Goal: Task Accomplishment & Management: Use online tool/utility

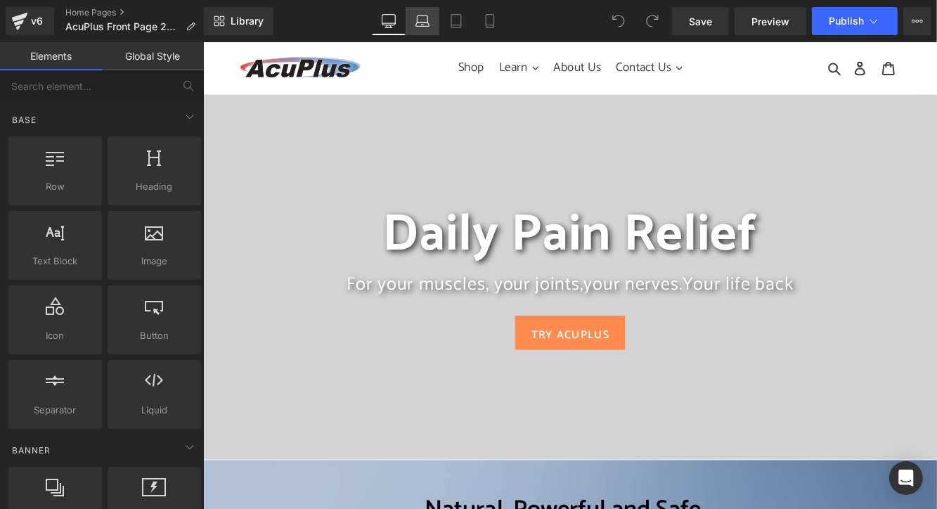
click at [416, 13] on link "Laptop" at bounding box center [423, 21] width 34 height 28
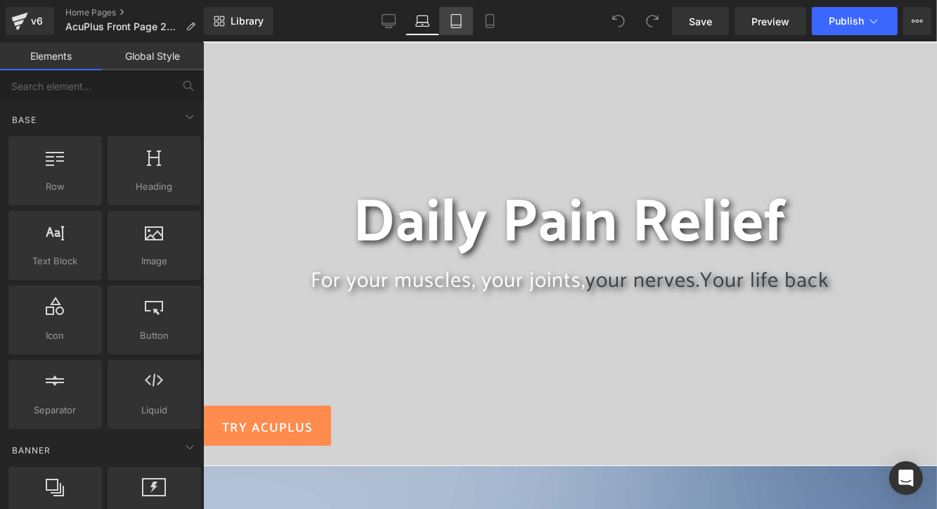
click at [454, 22] on icon at bounding box center [456, 21] width 14 height 14
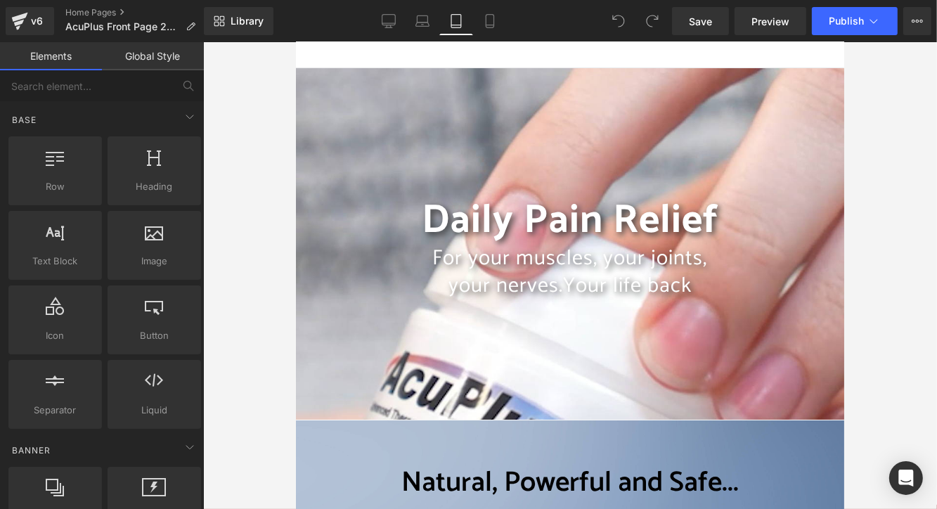
scroll to position [86, 0]
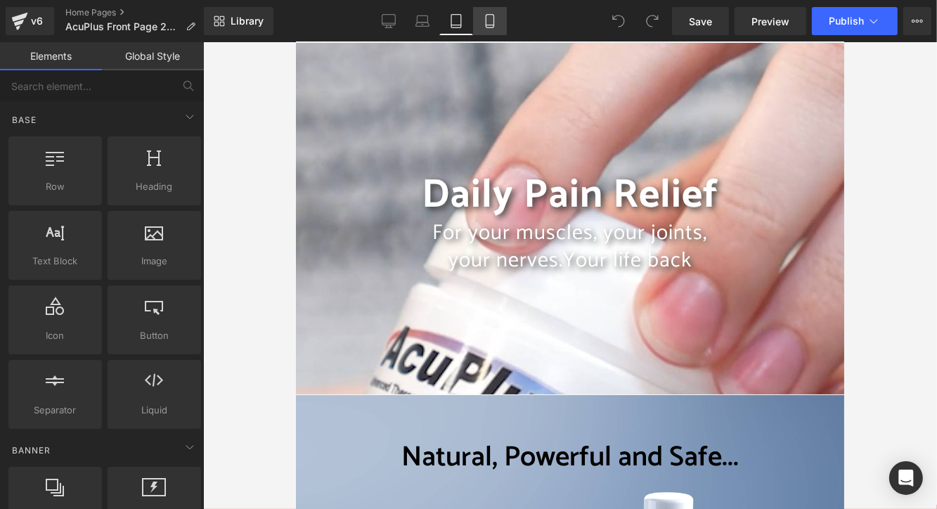
click at [496, 23] on icon at bounding box center [490, 21] width 14 height 14
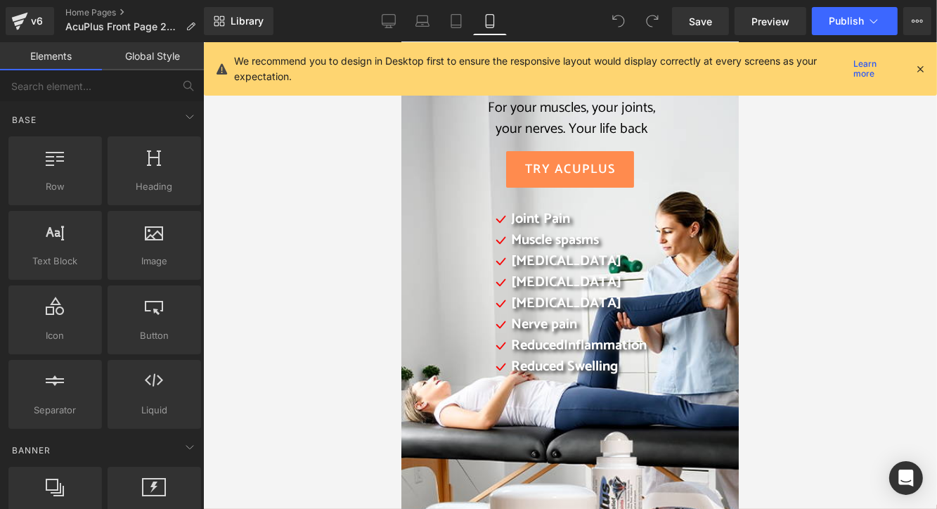
click at [920, 63] on icon at bounding box center [920, 69] width 13 height 13
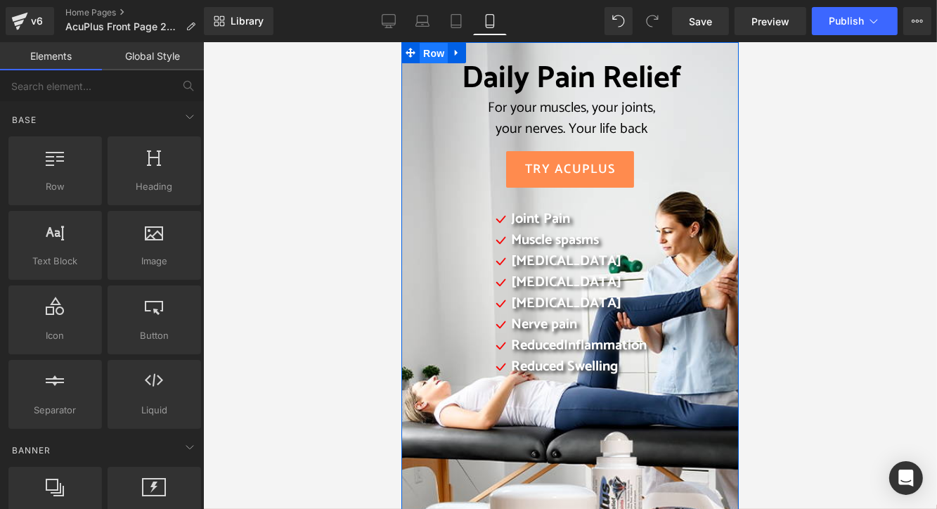
click at [426, 52] on span "Row" at bounding box center [433, 52] width 28 height 21
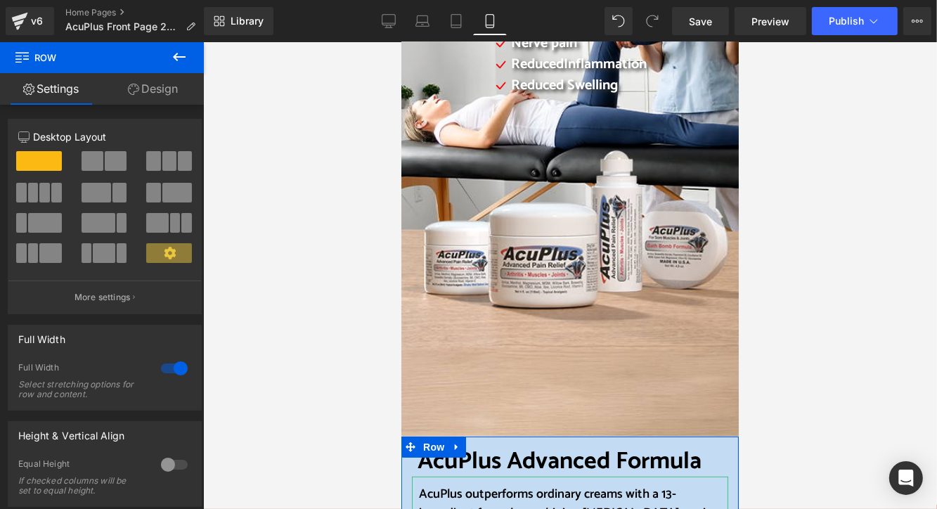
scroll to position [193, 0]
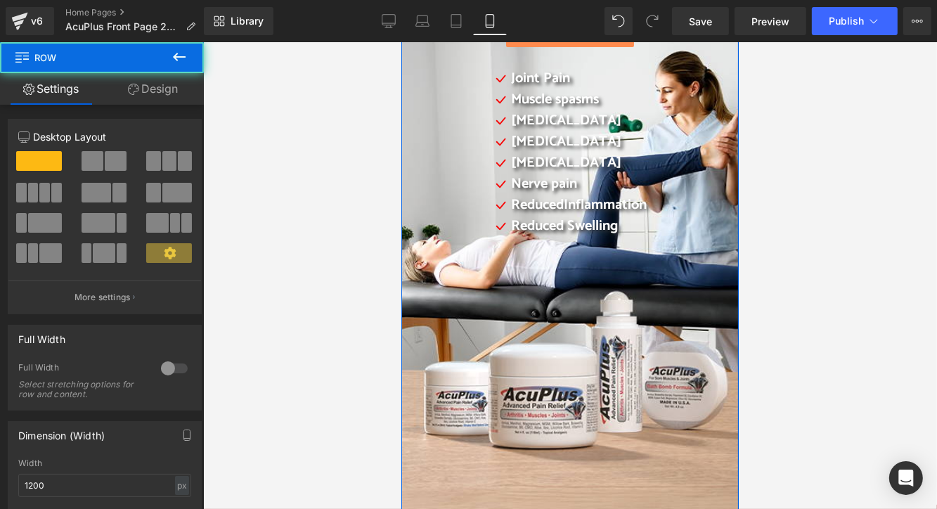
click at [407, 411] on div "Daily Pain Relief For your muscles, your joints, your nerves. Your life back He…" at bounding box center [569, 239] width 337 height 676
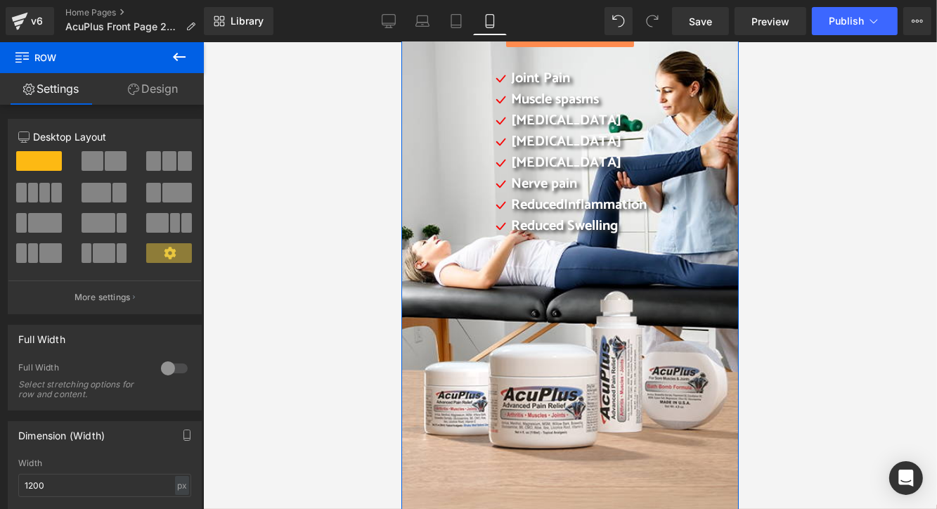
click at [151, 92] on link "Design" at bounding box center [153, 89] width 102 height 32
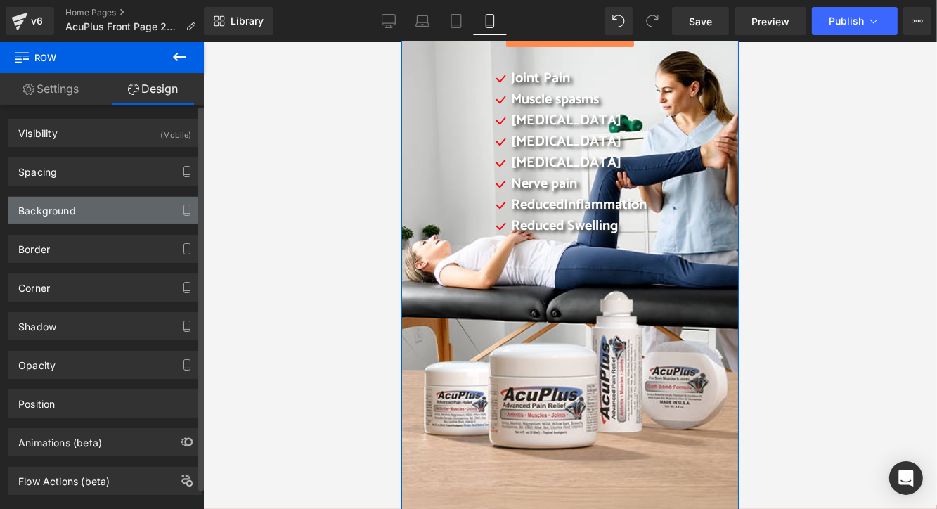
click at [118, 208] on div "Background" at bounding box center [104, 210] width 193 height 27
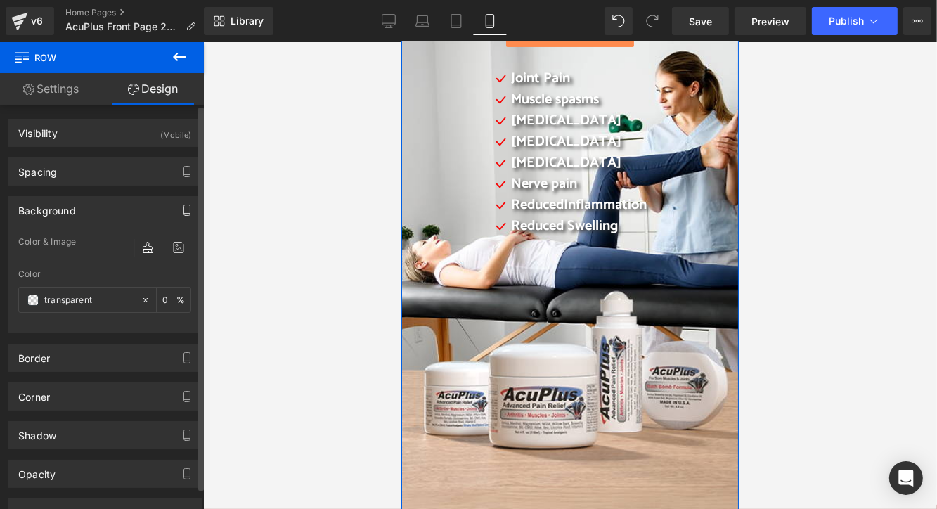
click at [184, 210] on icon "button" at bounding box center [187, 210] width 6 height 11
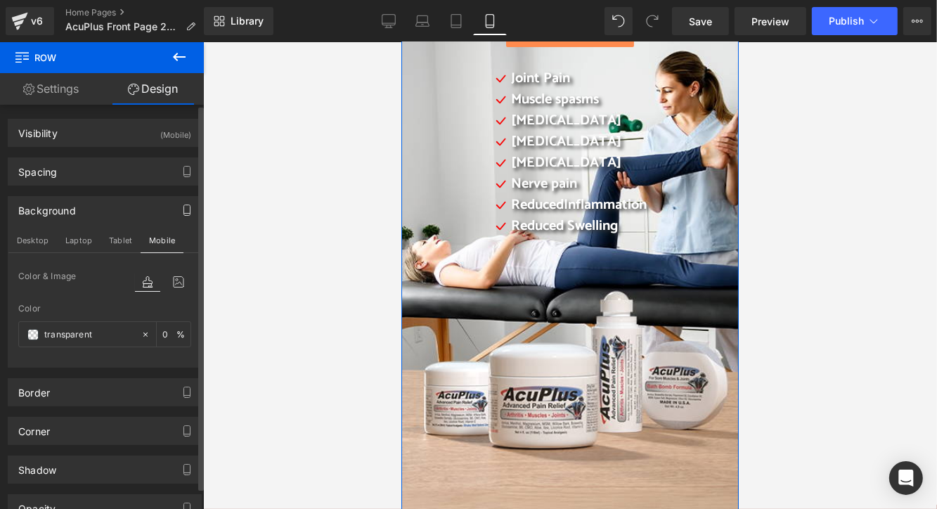
click at [184, 210] on icon "button" at bounding box center [187, 210] width 6 height 11
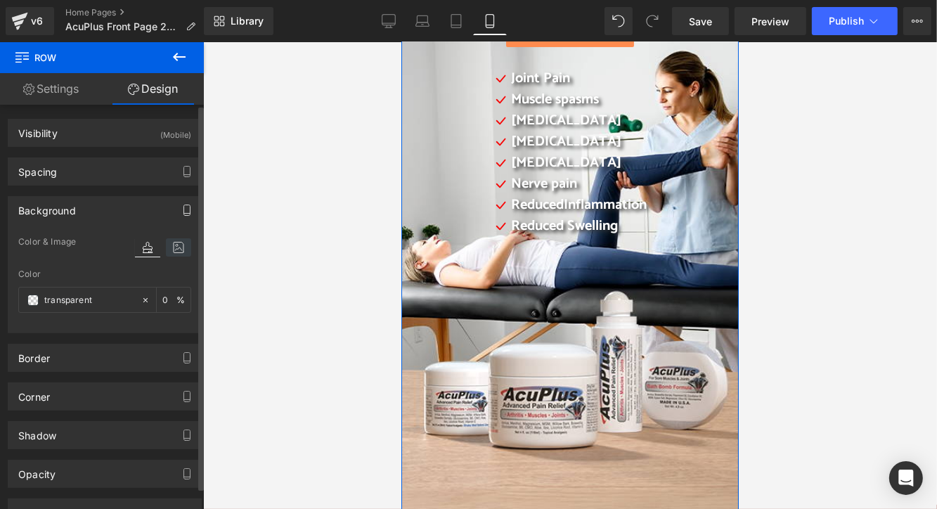
click at [174, 249] on icon at bounding box center [178, 247] width 25 height 18
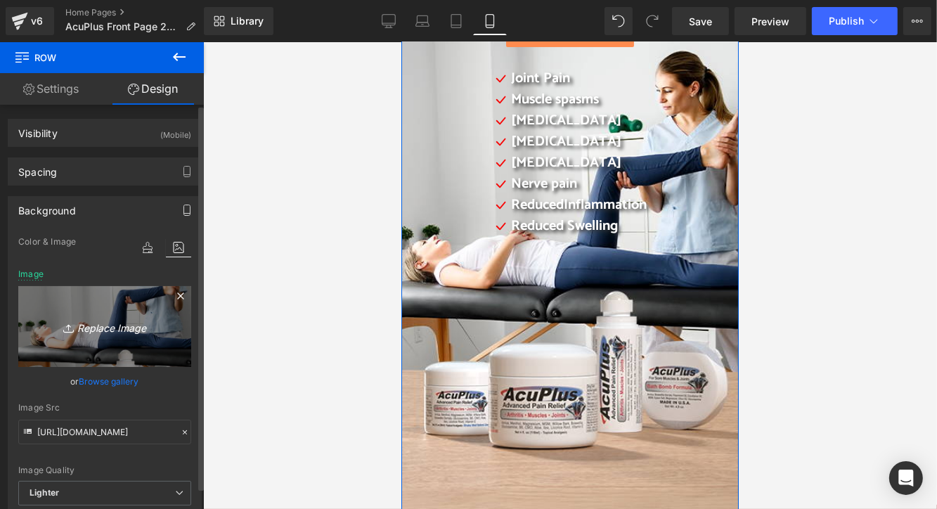
click at [120, 328] on icon "Replace Image" at bounding box center [105, 327] width 112 height 18
type input "C:\fakepath\website mobile 2-Camera copy 3.jpg"
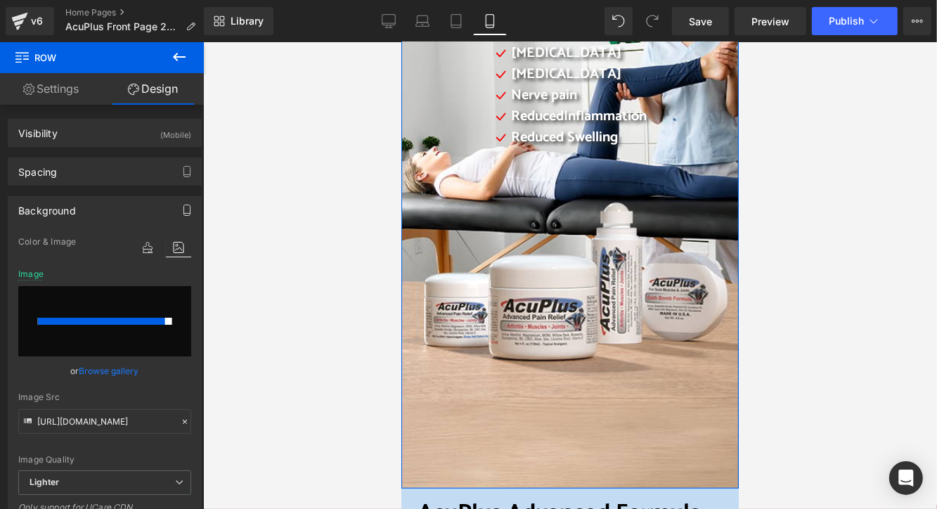
scroll to position [70, 0]
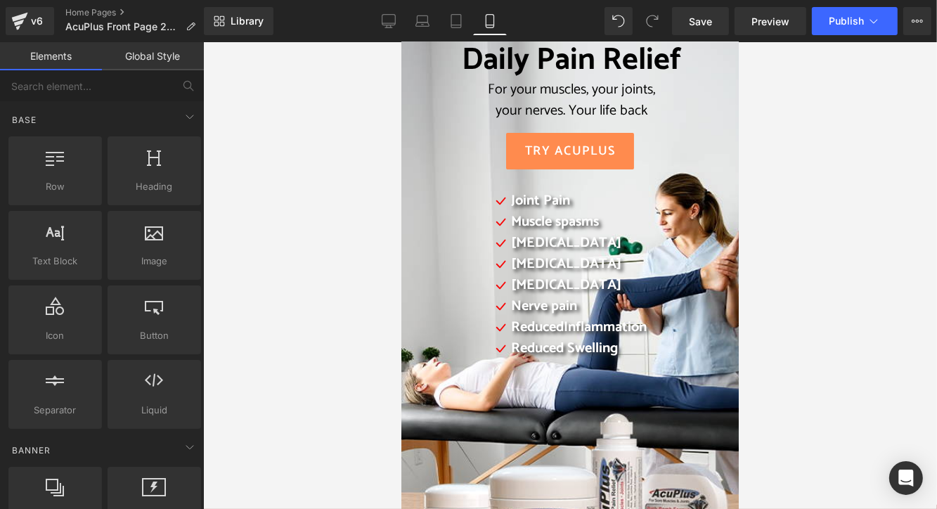
click at [337, 248] on div at bounding box center [570, 275] width 734 height 467
click at [63, 86] on input "text" at bounding box center [86, 85] width 173 height 31
click at [141, 60] on link "Global Style" at bounding box center [153, 56] width 102 height 28
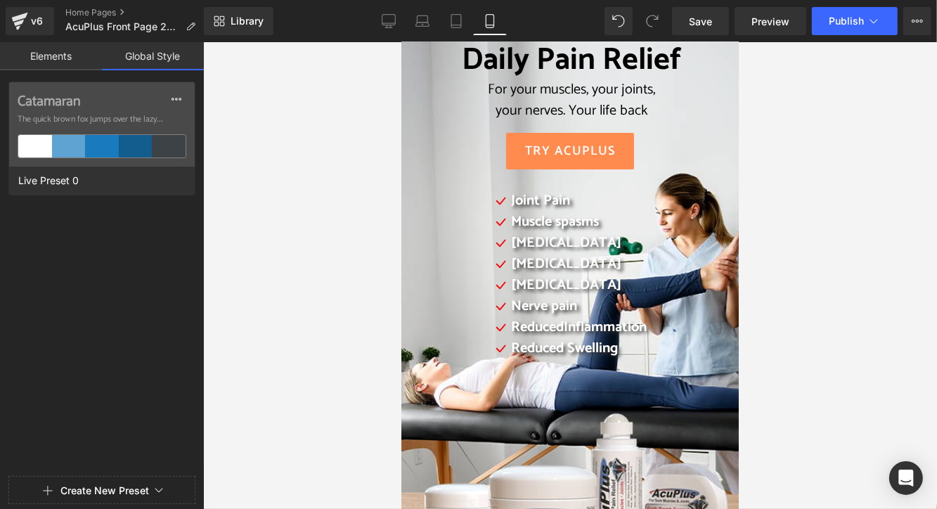
click at [69, 58] on link "Elements" at bounding box center [51, 56] width 102 height 28
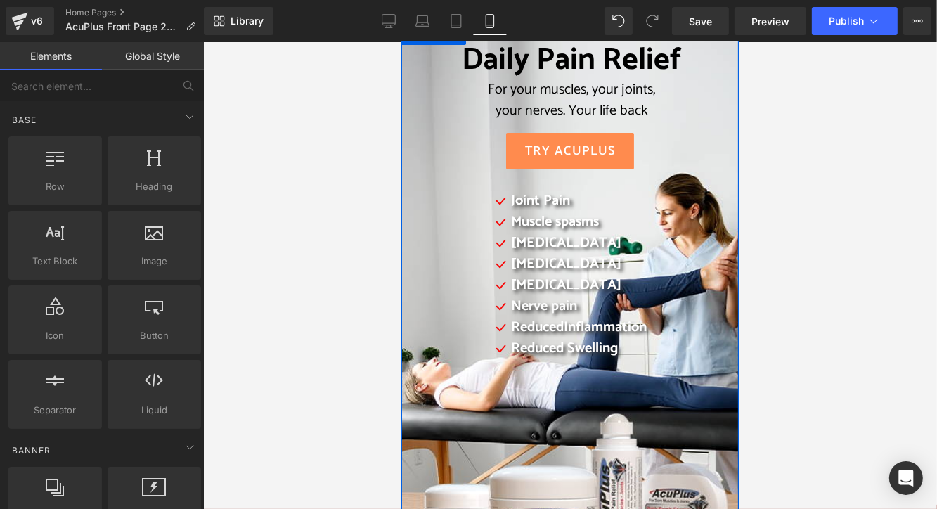
click at [417, 84] on div "Daily Pain Relief For your muscles, your joints, your nerves. Your life back He…" at bounding box center [569, 226] width 309 height 371
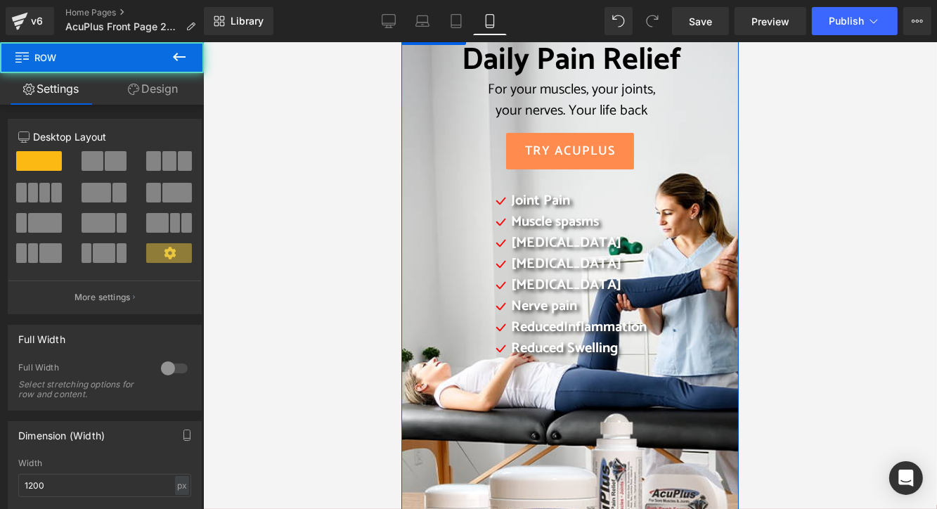
click at [149, 86] on link "Design" at bounding box center [153, 89] width 102 height 32
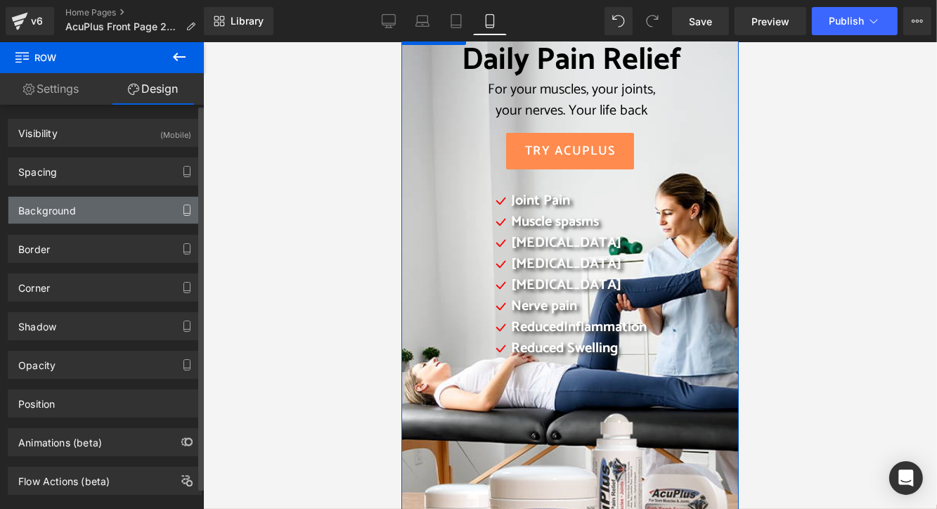
click at [181, 205] on icon "button" at bounding box center [186, 210] width 11 height 11
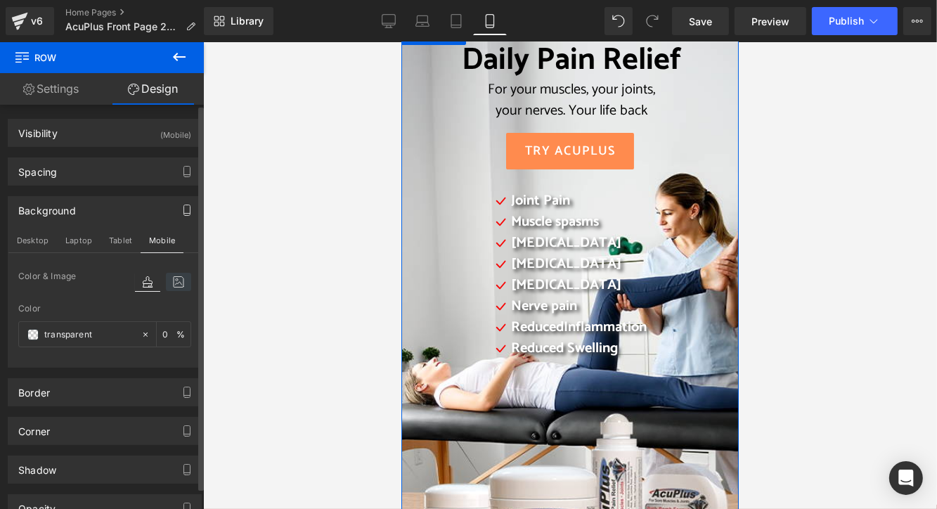
click at [172, 281] on icon at bounding box center [178, 282] width 25 height 18
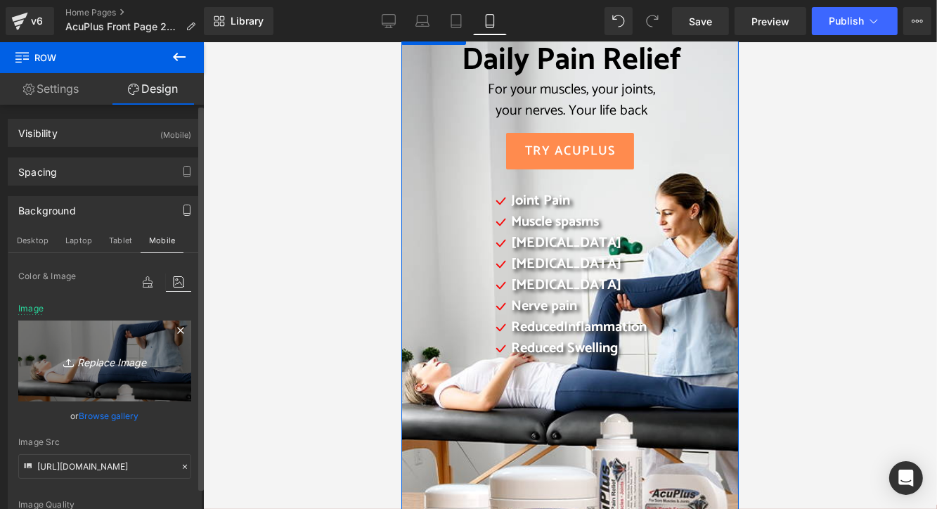
click at [108, 361] on icon "Replace Image" at bounding box center [105, 361] width 112 height 18
type input "C:\fakepath\2025 AcuPlus website cover.png"
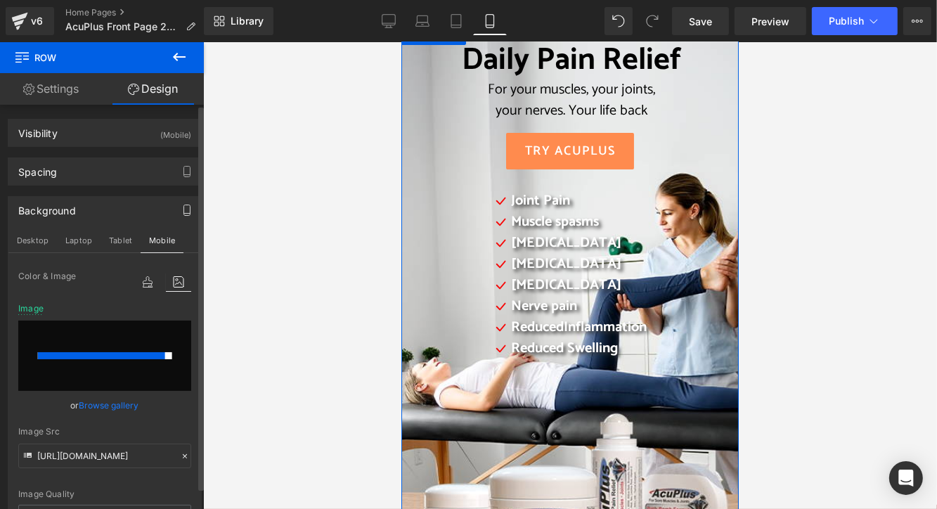
click at [191, 354] on div "Color & Image color Color transparent 0 % Image Replace Image Upload image or B…" at bounding box center [104, 430] width 193 height 325
click at [177, 282] on icon at bounding box center [178, 282] width 25 height 18
click at [120, 327] on input "file" at bounding box center [104, 356] width 173 height 70
click at [176, 285] on icon at bounding box center [178, 282] width 25 height 18
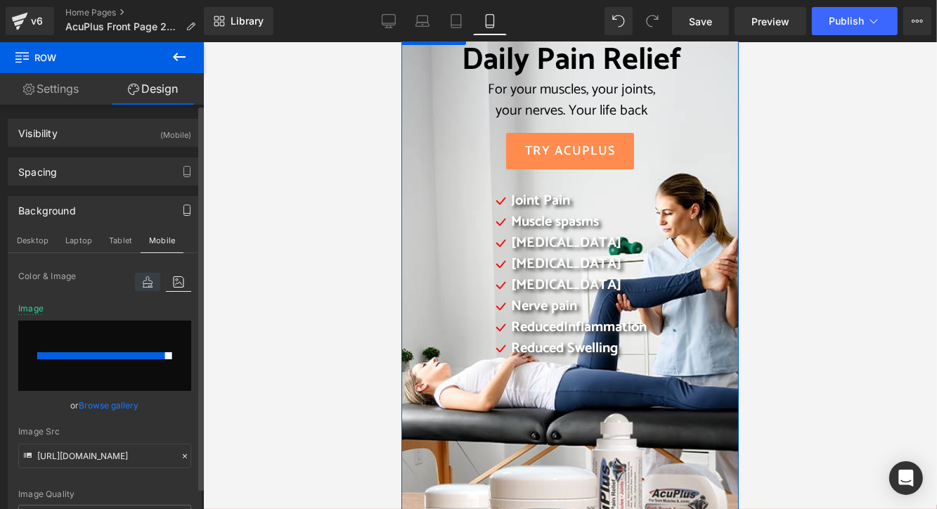
click at [145, 286] on icon at bounding box center [147, 282] width 25 height 18
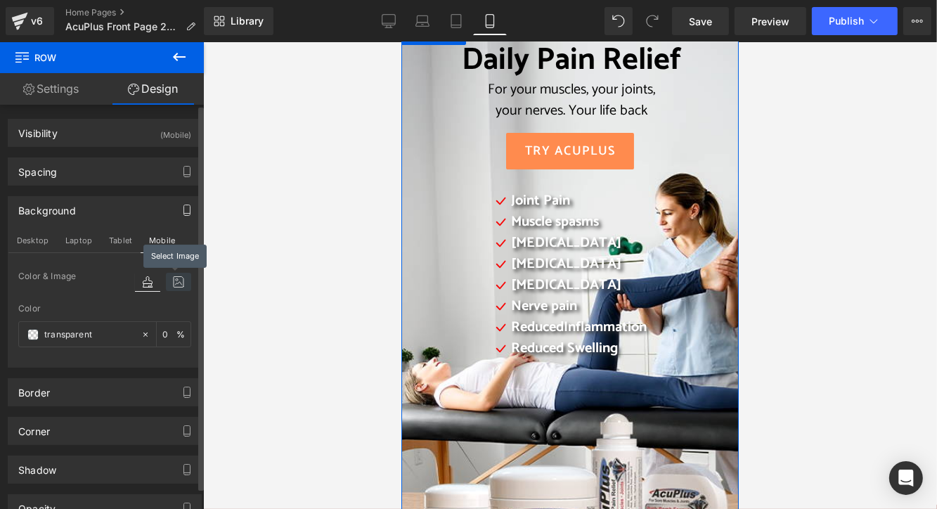
click at [169, 288] on icon at bounding box center [178, 282] width 25 height 18
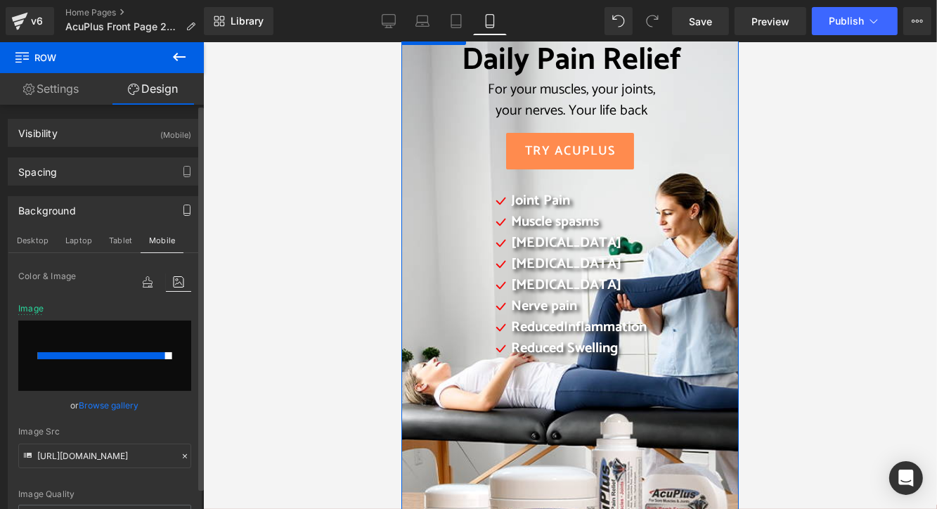
click at [167, 358] on input "file" at bounding box center [104, 356] width 173 height 70
click at [141, 284] on icon at bounding box center [147, 282] width 25 height 18
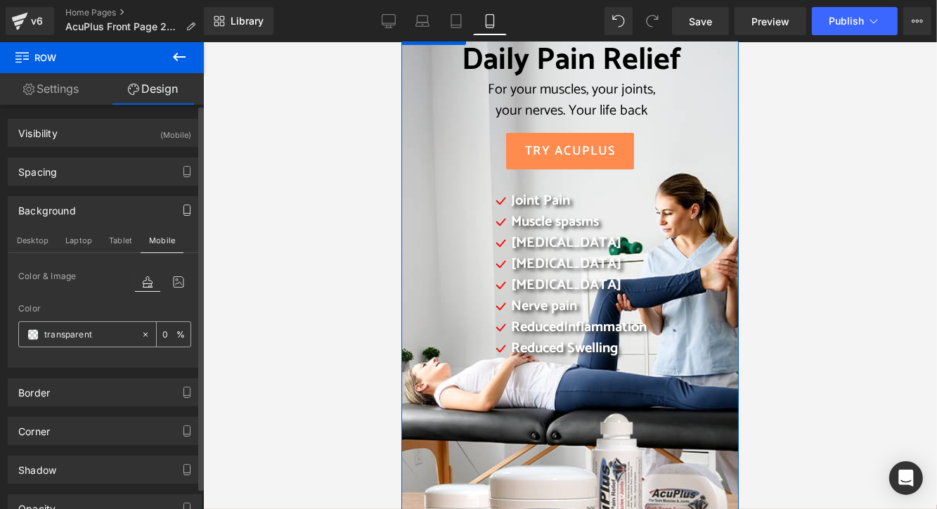
click at [30, 341] on div "transparent" at bounding box center [80, 334] width 122 height 25
click at [33, 334] on span at bounding box center [32, 334] width 11 height 11
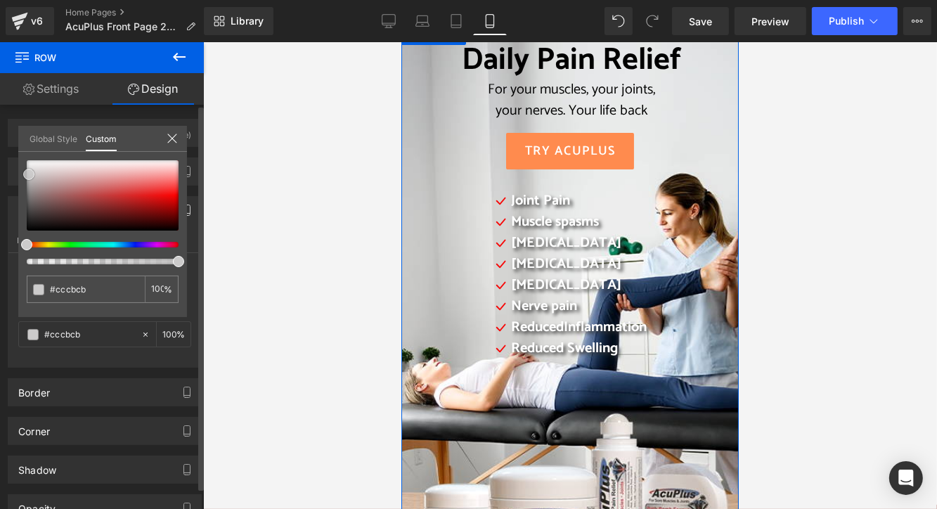
click at [29, 174] on div at bounding box center [103, 195] width 152 height 70
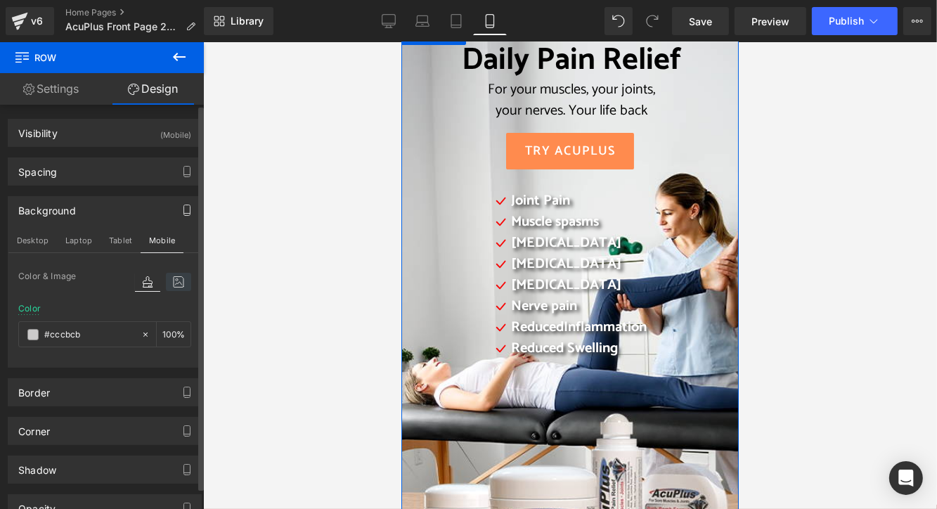
click at [173, 276] on icon at bounding box center [178, 282] width 25 height 18
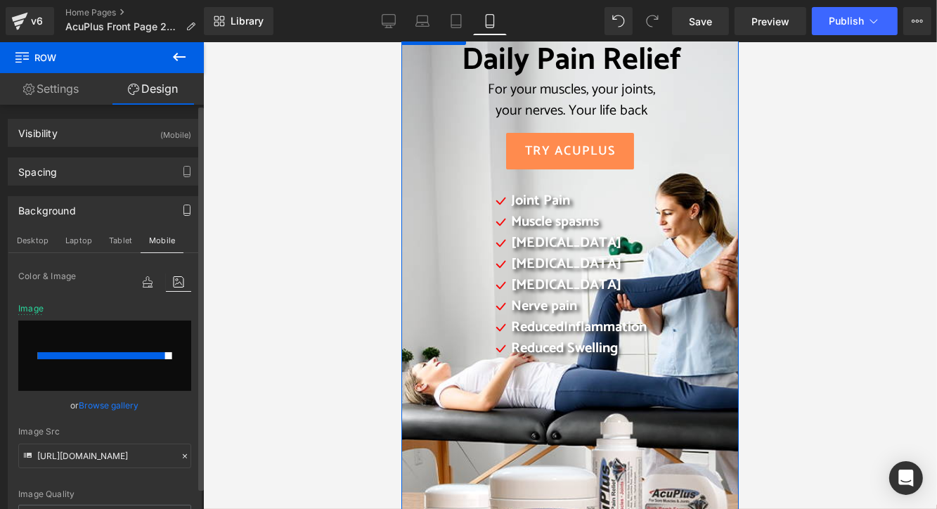
scroll to position [141, 0]
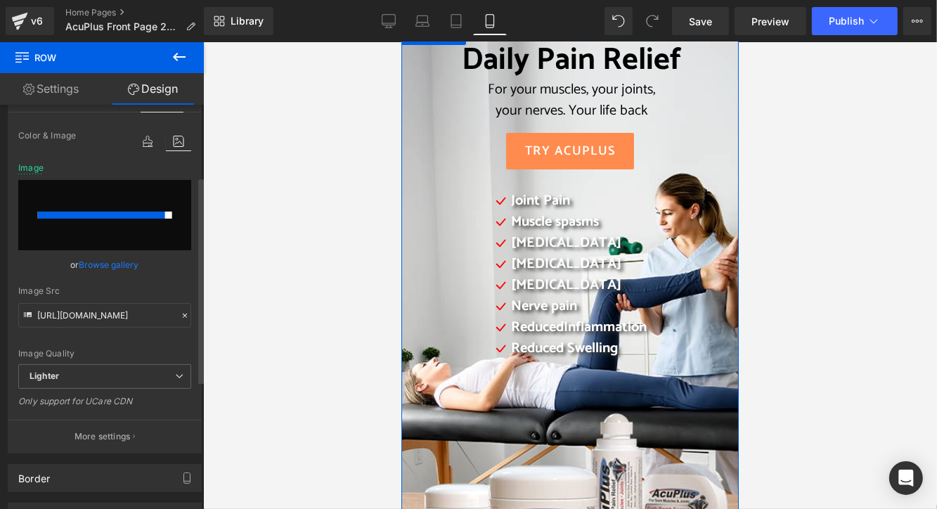
click at [180, 316] on icon at bounding box center [185, 316] width 10 height 10
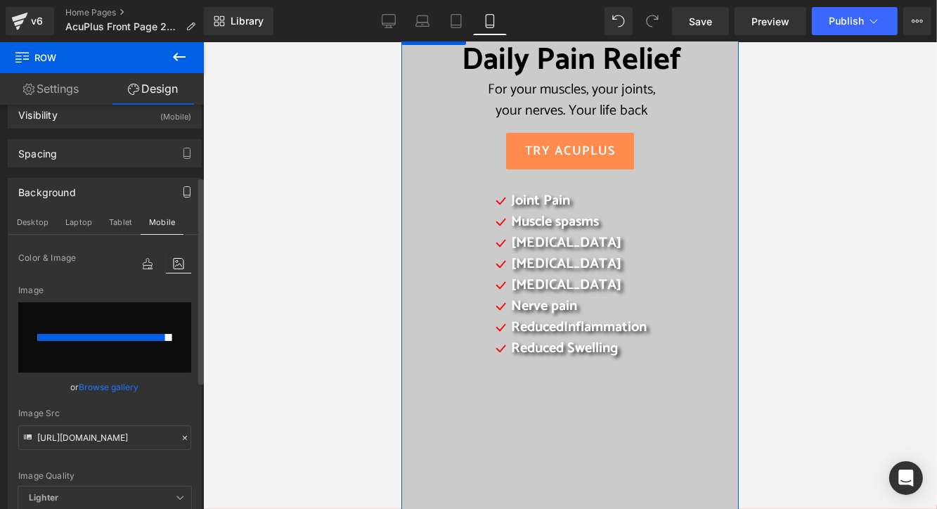
scroll to position [0, 0]
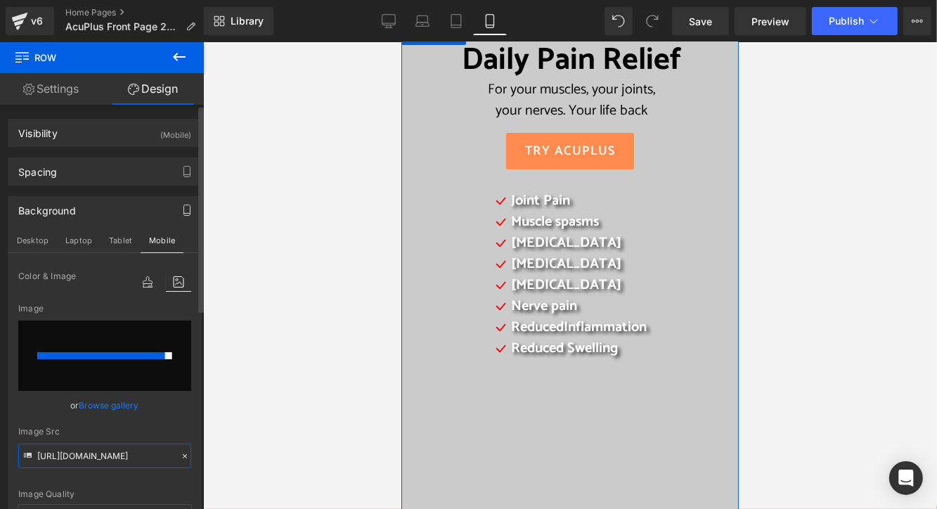
click at [44, 453] on input "https://ucarecdn.com/138157d2-899a-4c82-b6eb-eaecb72b91c8/-/format/auto/-/previ…" at bounding box center [104, 456] width 173 height 25
click at [186, 413] on div "Color & Image color Color transparent 0 % Image Replace Image Upload image or B…" at bounding box center [104, 430] width 193 height 324
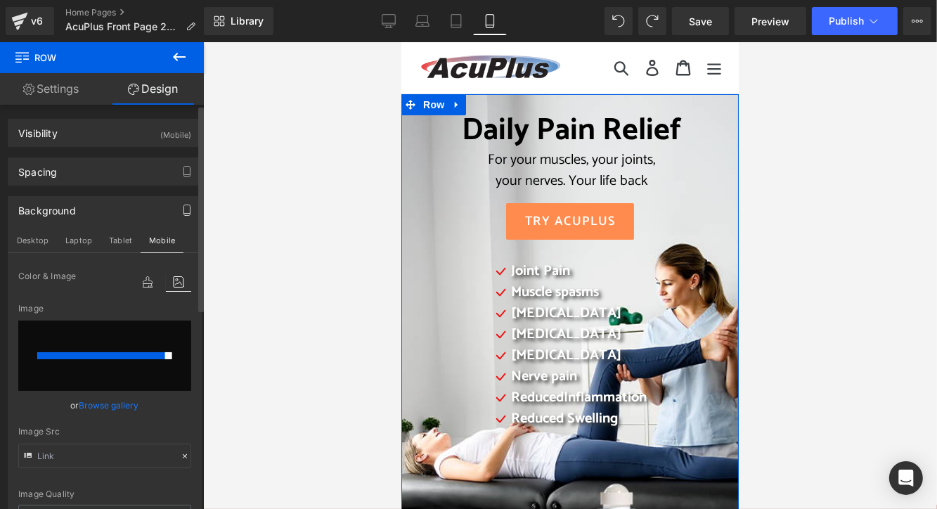
click at [183, 413] on div "Image Quality Lighter Lightest Lighter Lighter Lightest Only support for UCare …" at bounding box center [104, 386] width 173 height 237
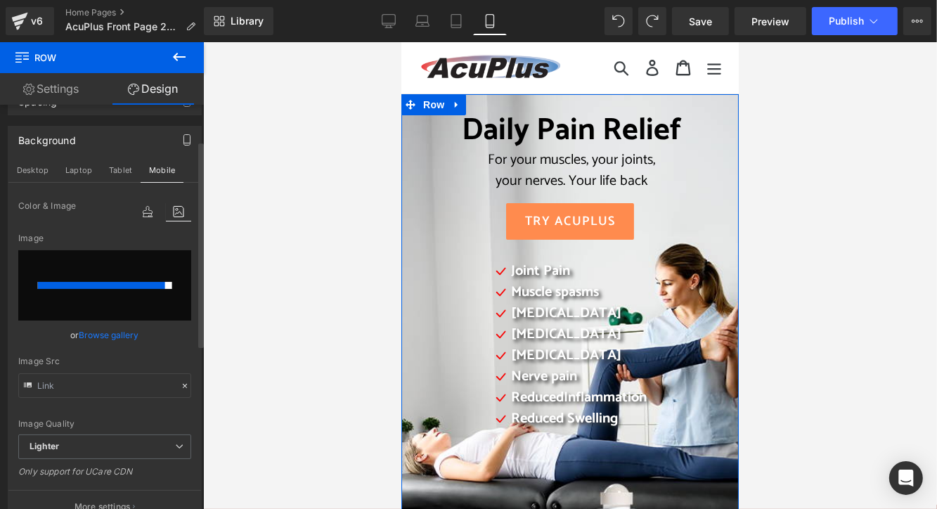
click at [129, 266] on input "file" at bounding box center [104, 285] width 173 height 70
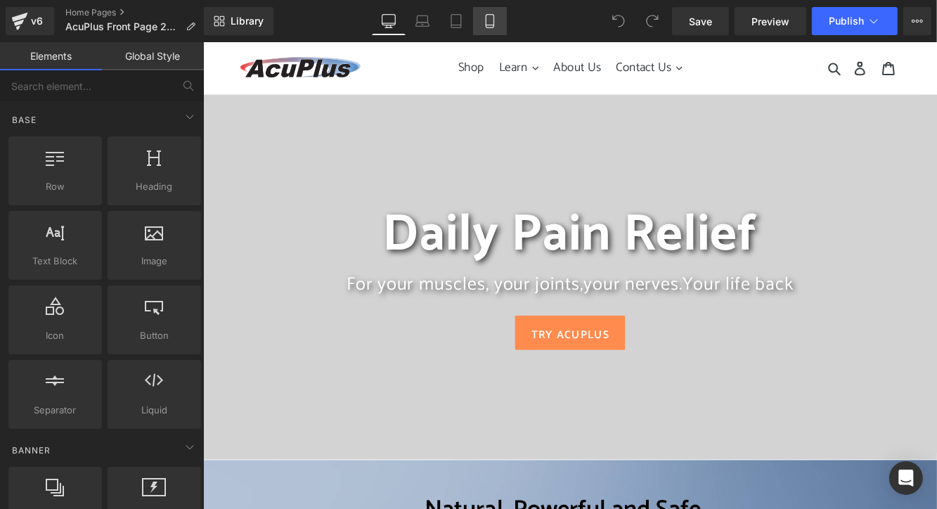
click at [491, 18] on icon at bounding box center [490, 21] width 14 height 14
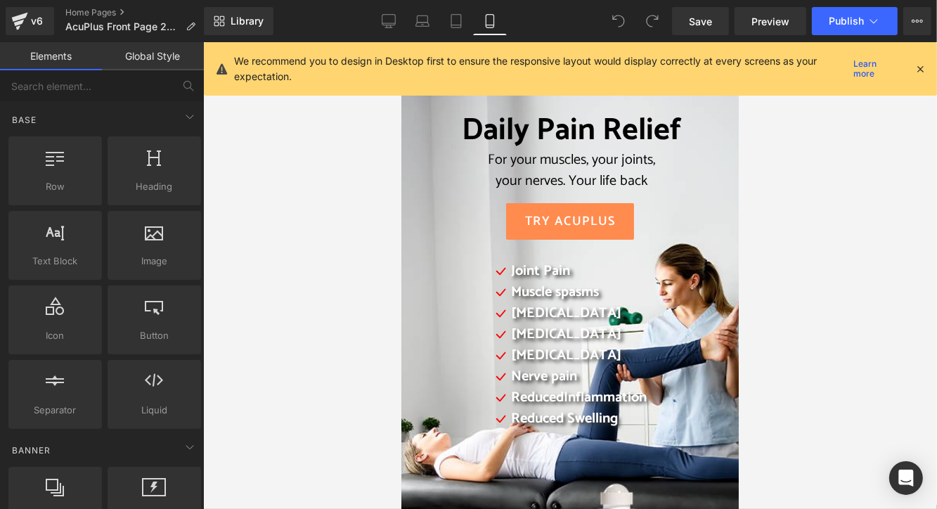
click at [920, 61] on div at bounding box center [920, 68] width 11 height 15
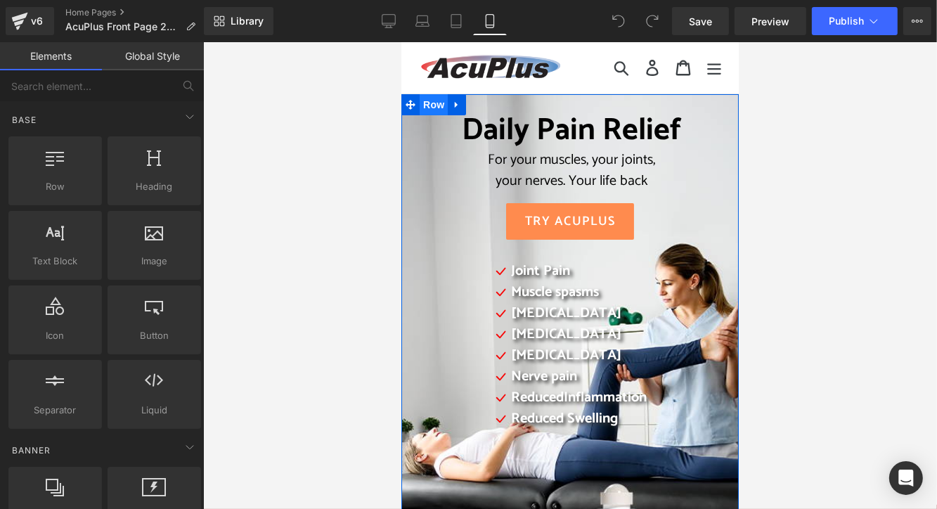
click at [428, 105] on span "Row" at bounding box center [433, 104] width 28 height 21
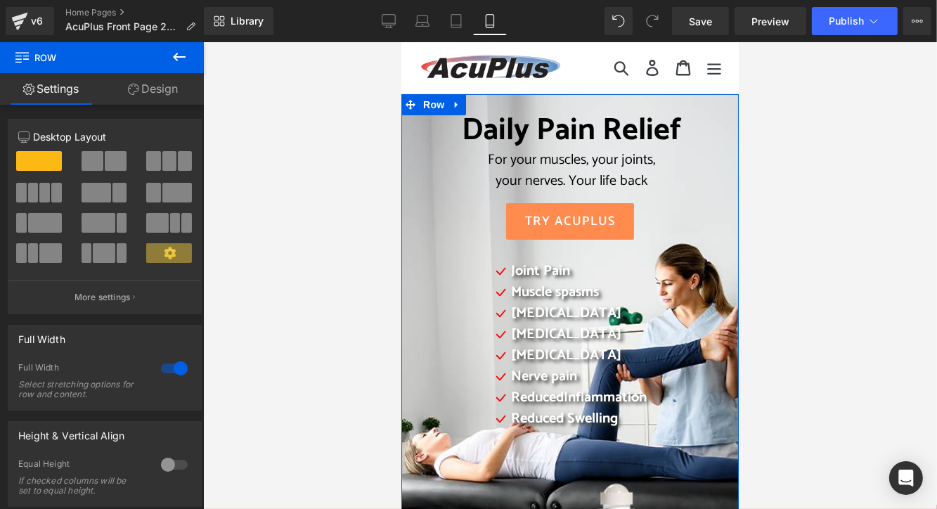
click at [167, 98] on link "Design" at bounding box center [153, 89] width 102 height 32
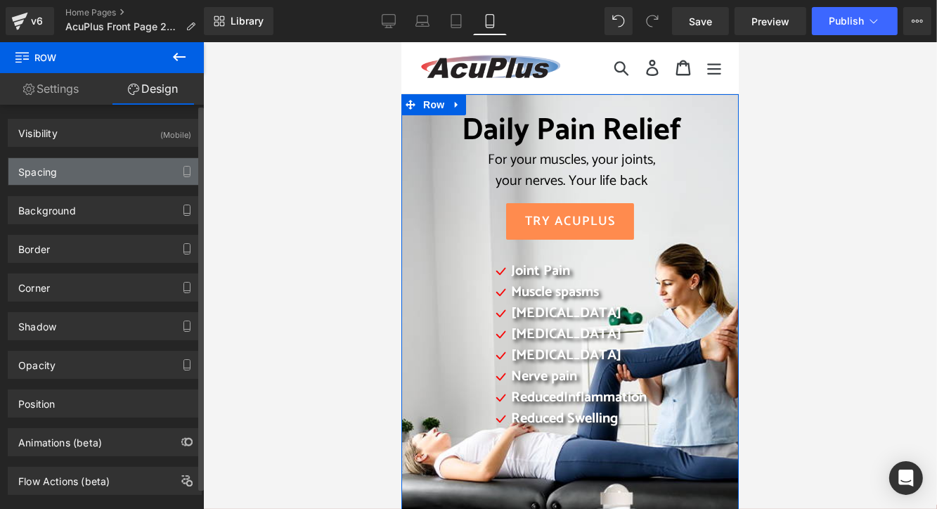
click at [146, 175] on div "Spacing" at bounding box center [104, 171] width 193 height 27
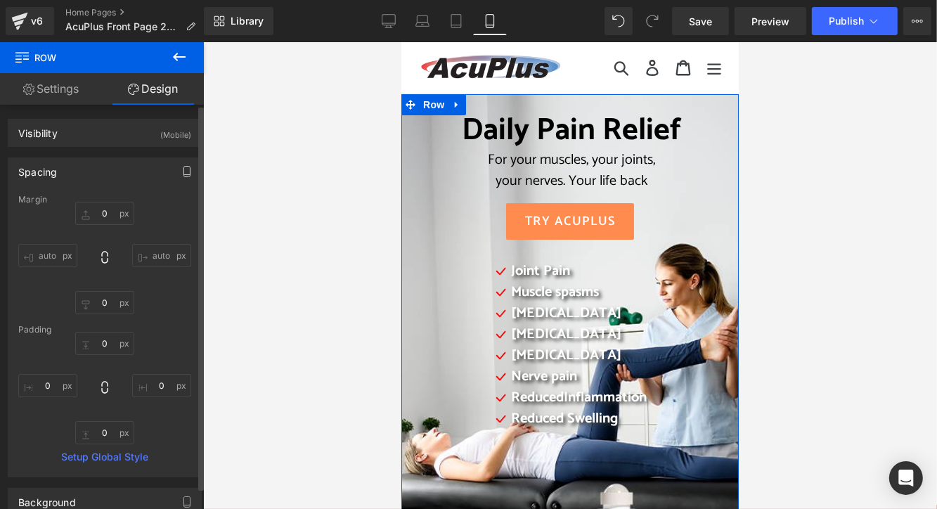
click at [176, 166] on button "button" at bounding box center [187, 171] width 22 height 27
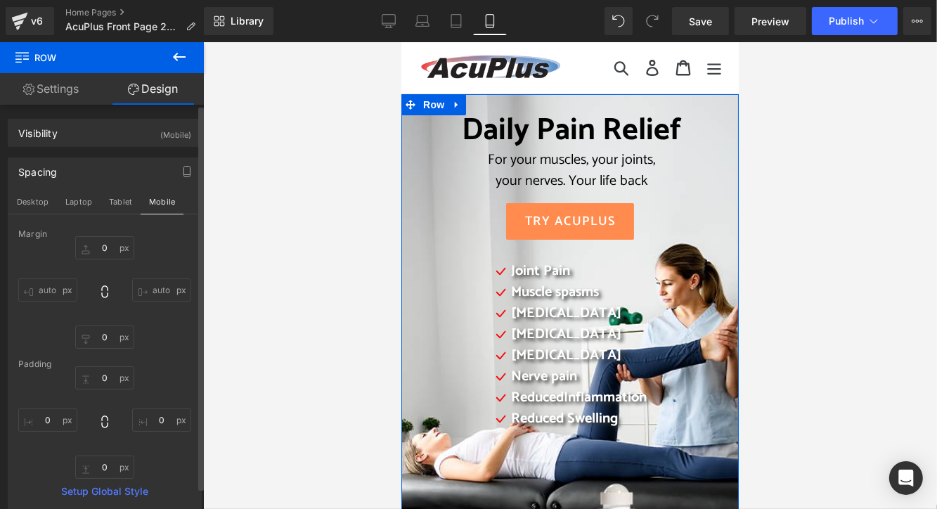
click at [142, 174] on div "Spacing" at bounding box center [104, 171] width 193 height 27
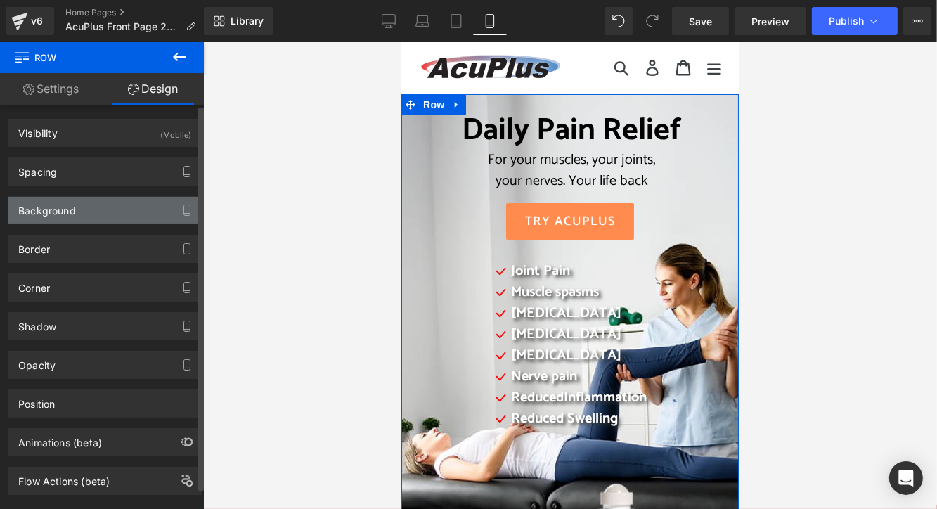
click at [159, 217] on div "Background" at bounding box center [104, 210] width 193 height 27
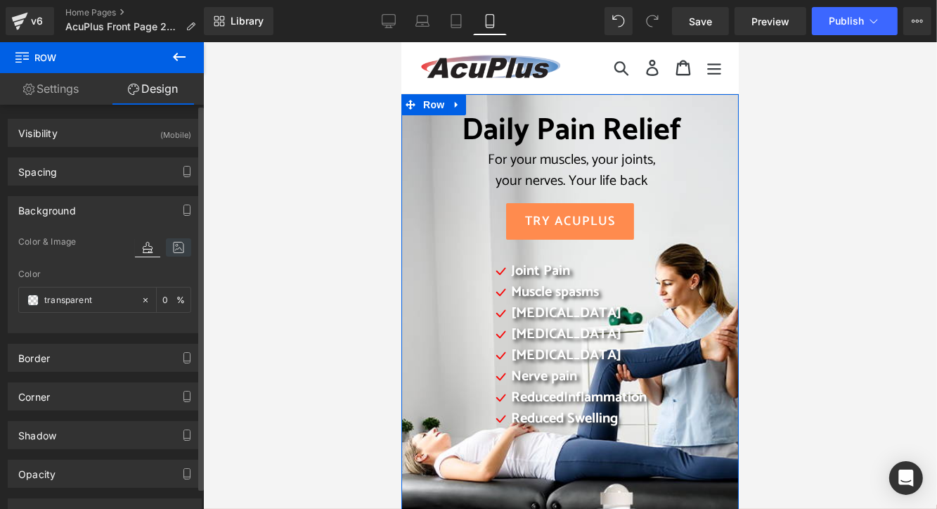
click at [172, 248] on icon at bounding box center [178, 247] width 25 height 18
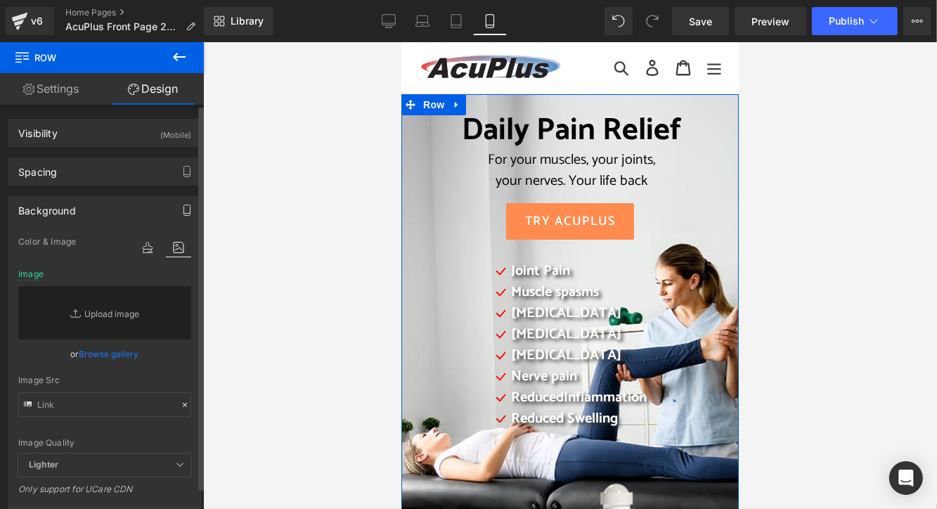
click at [184, 214] on icon "button" at bounding box center [187, 210] width 6 height 11
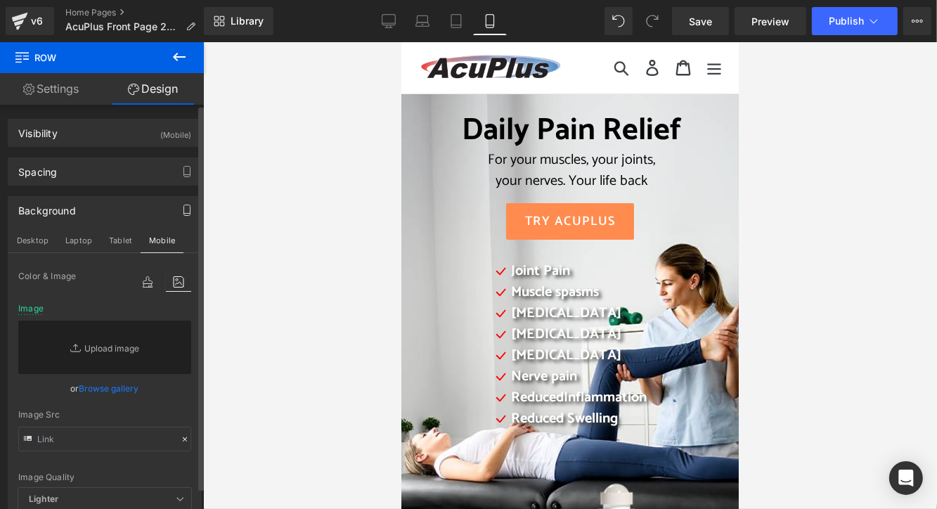
click at [443, 186] on div "your nerves. Your life back" at bounding box center [571, 180] width 283 height 21
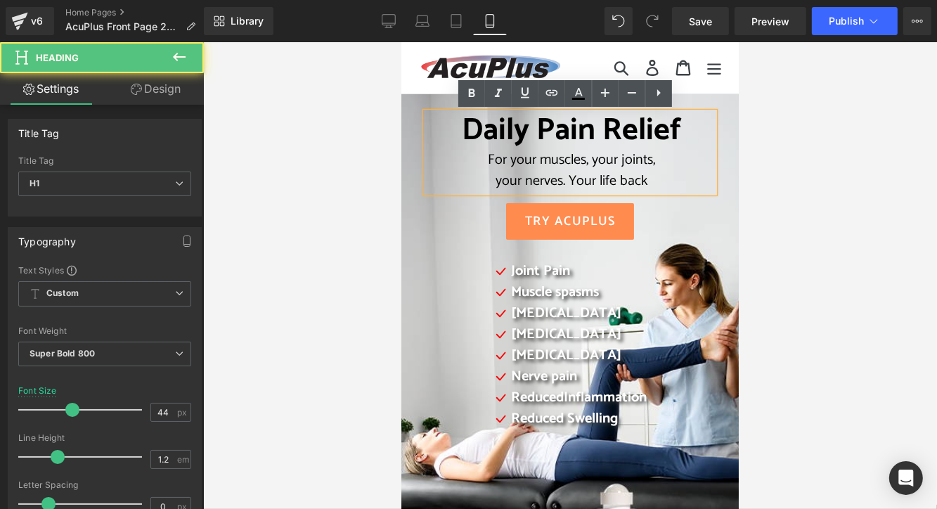
click at [415, 196] on div "Daily Pain Relief For your muscles, your joints, your nerves. Your life back He…" at bounding box center [569, 297] width 309 height 371
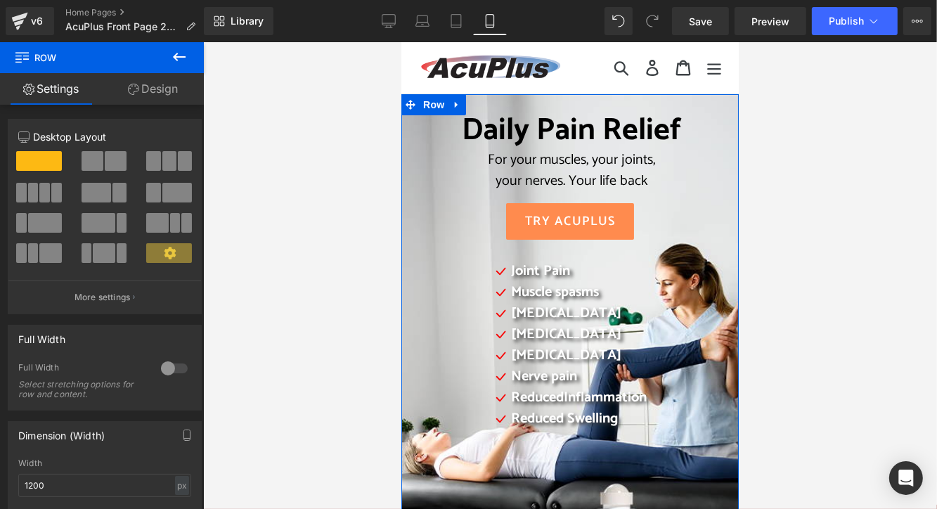
click at [166, 92] on link "Design" at bounding box center [153, 89] width 102 height 32
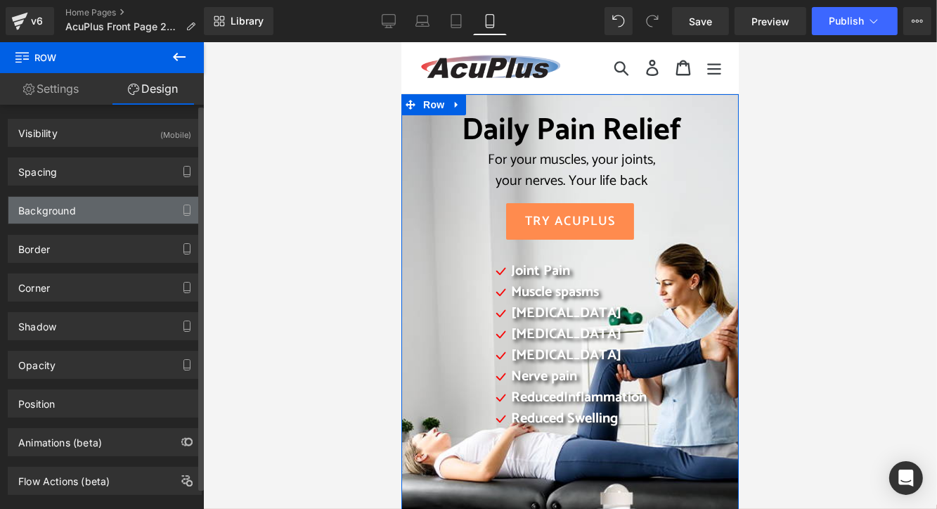
click at [140, 209] on div "Background" at bounding box center [104, 210] width 193 height 27
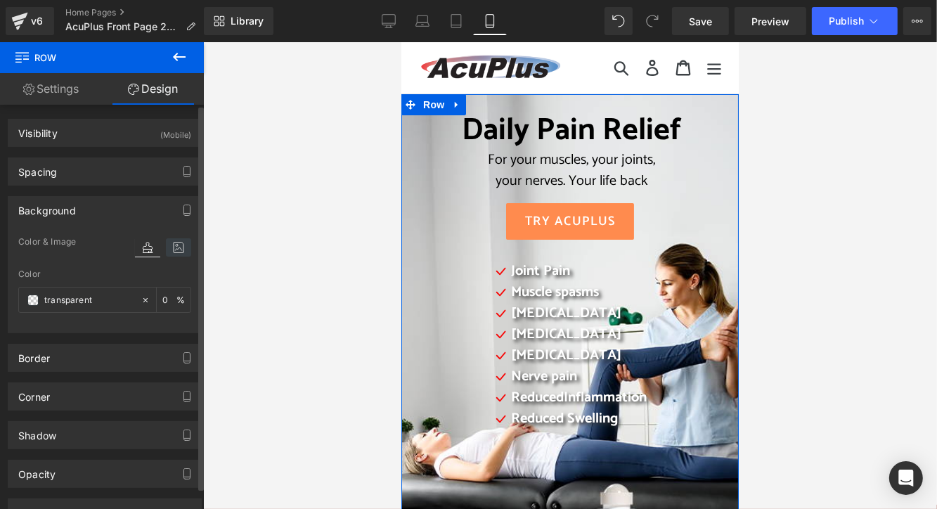
click at [170, 245] on icon at bounding box center [178, 247] width 25 height 18
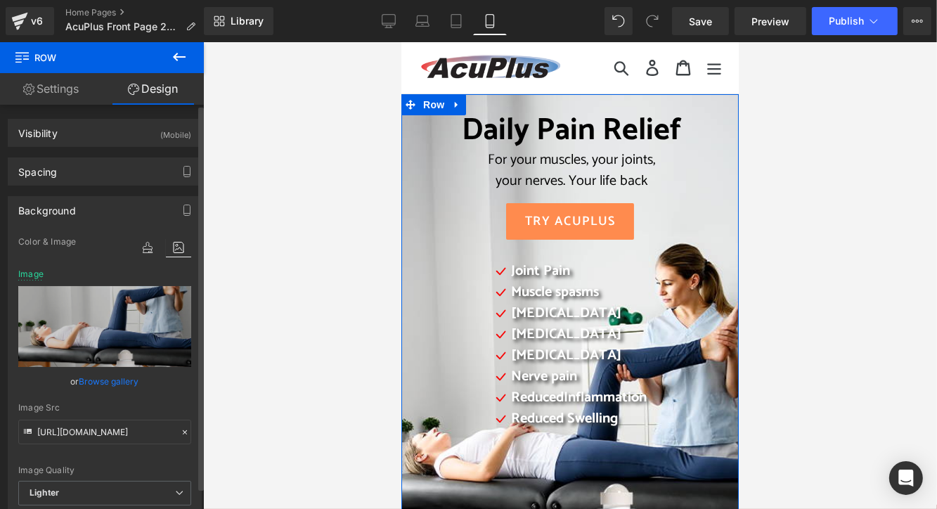
click at [115, 382] on link "Browse gallery" at bounding box center [109, 381] width 60 height 25
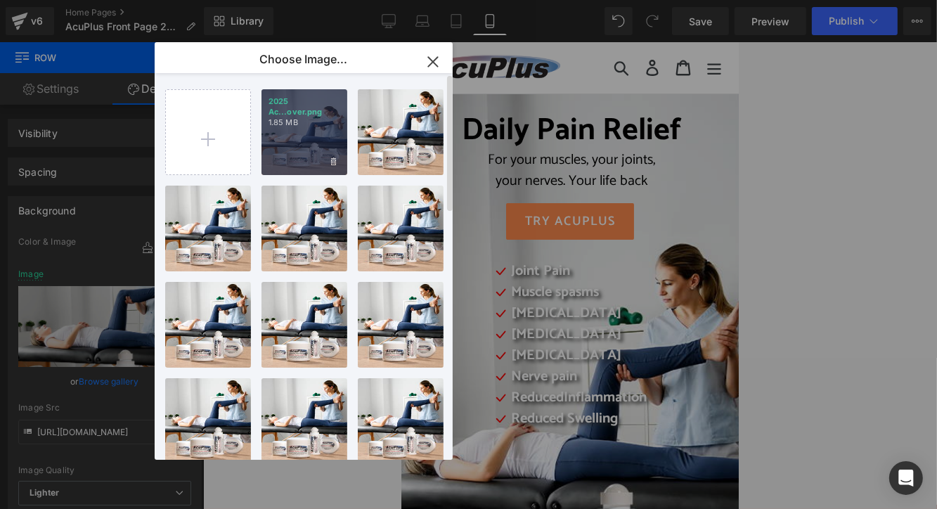
click at [311, 135] on div "2025 Ac...over.png 1.85 MB" at bounding box center [305, 132] width 86 height 86
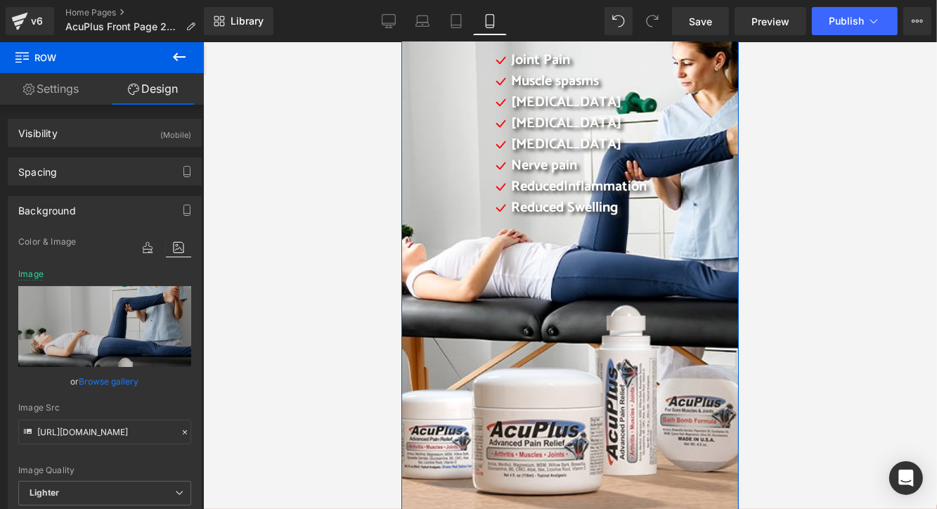
scroll to position [281, 0]
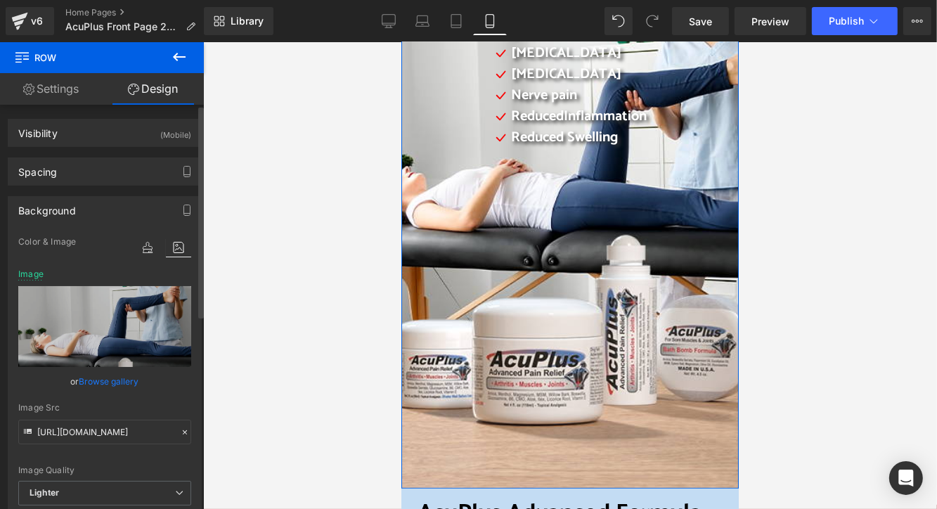
click at [115, 379] on link "Browse gallery" at bounding box center [109, 381] width 60 height 25
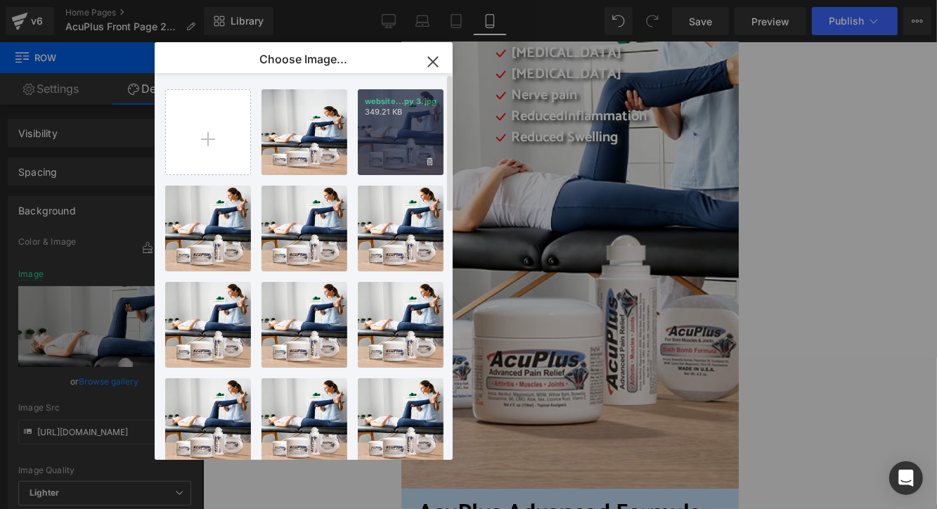
click at [387, 136] on div "website...py 3.jpg 349.21 KB" at bounding box center [401, 132] width 86 height 86
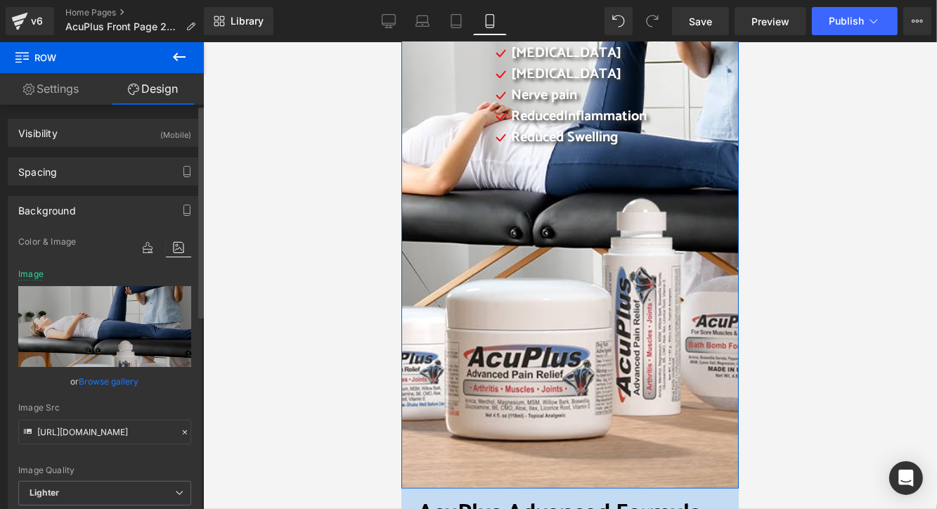
click at [100, 382] on link "Browse gallery" at bounding box center [109, 381] width 60 height 25
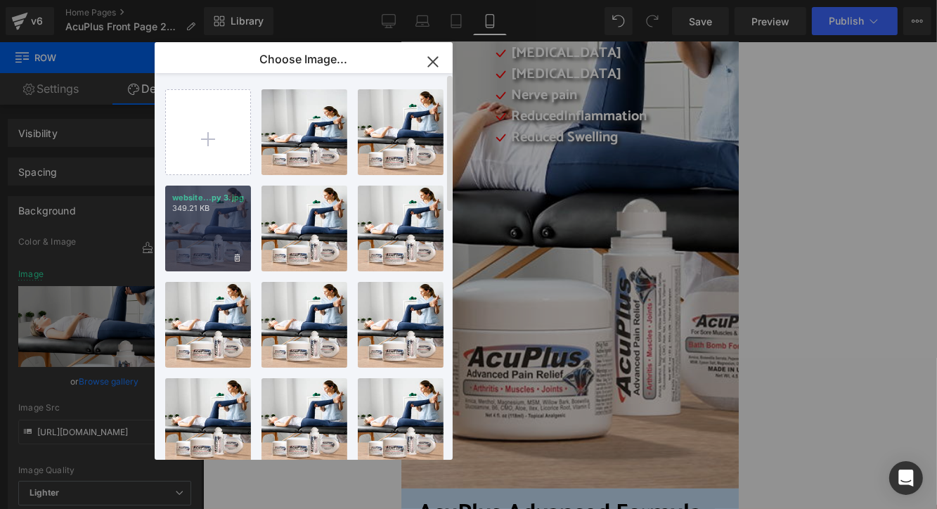
click at [209, 227] on div "website...py 3.jpg 349.21 KB" at bounding box center [208, 229] width 86 height 86
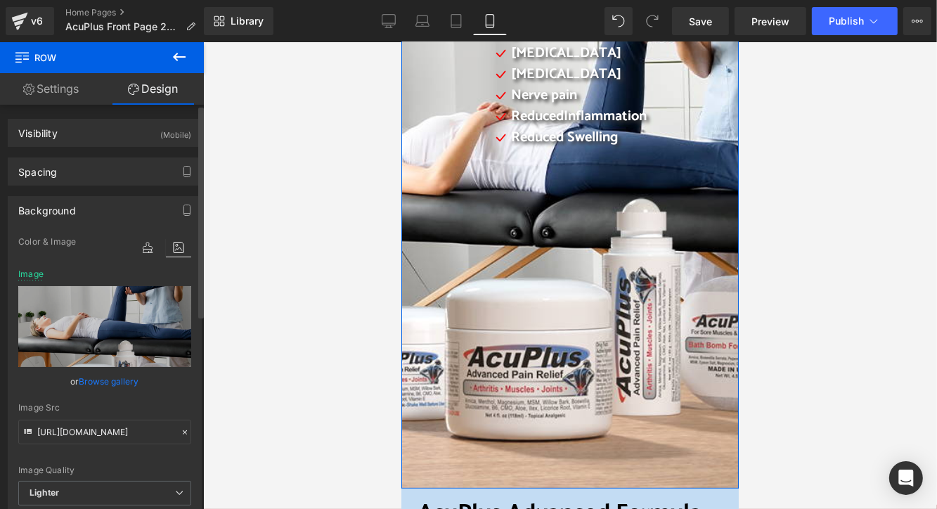
click at [117, 382] on link "Browse gallery" at bounding box center [109, 381] width 60 height 25
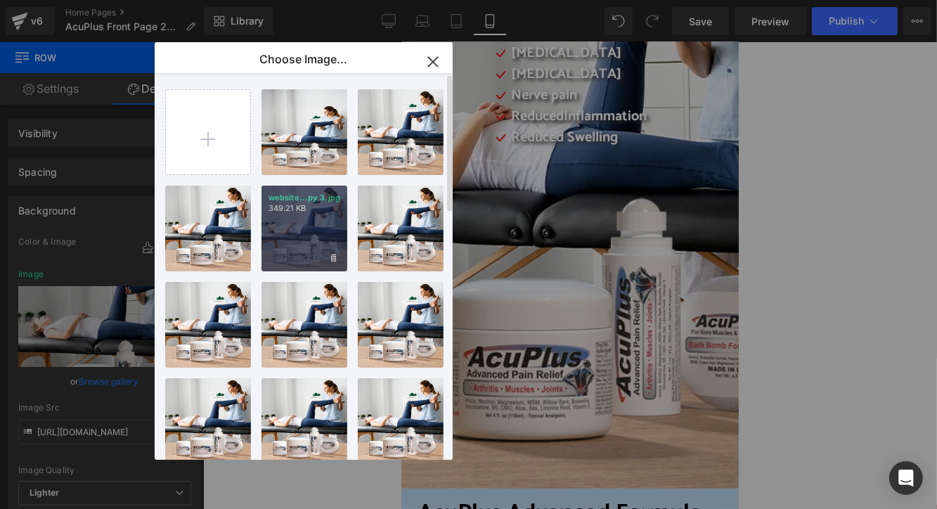
click at [287, 220] on div "website...py 3.jpg 349.21 KB" at bounding box center [305, 229] width 86 height 86
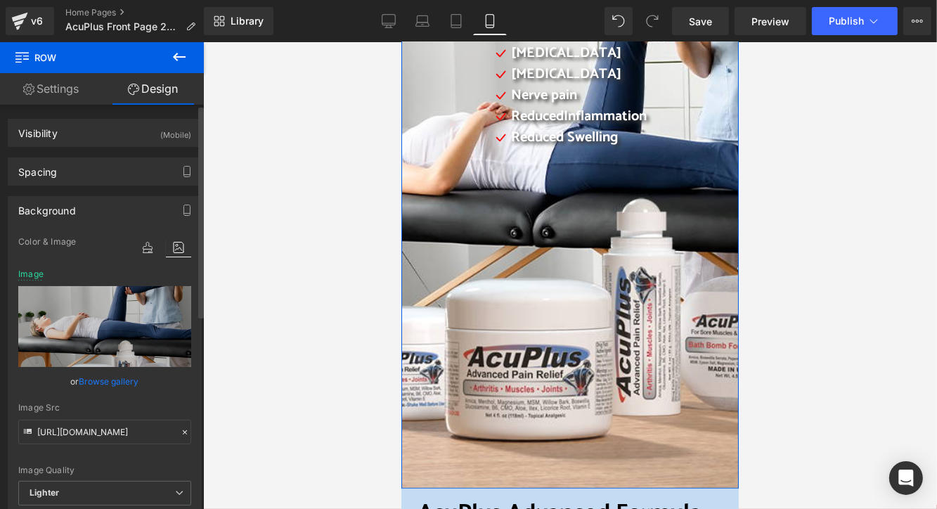
click at [115, 382] on link "Browse gallery" at bounding box center [109, 381] width 60 height 25
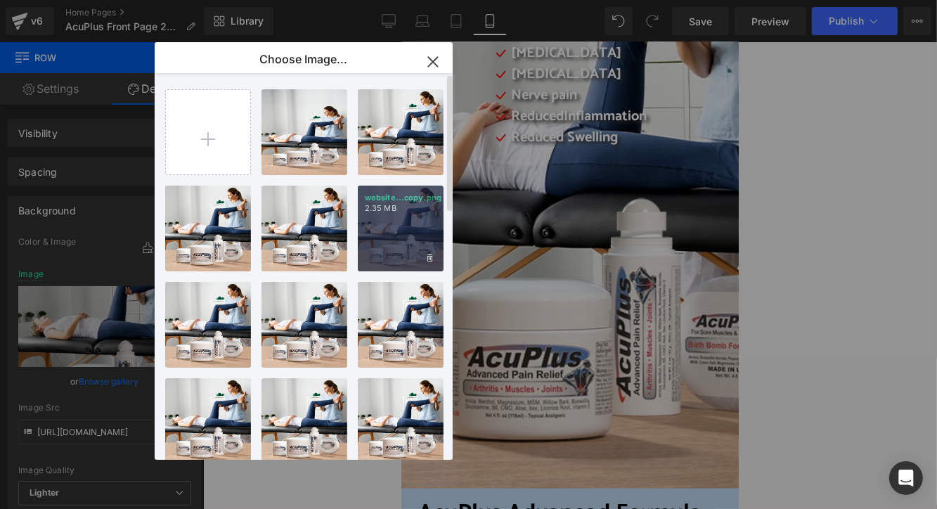
click at [380, 229] on div "website...copy.png 2.35 MB" at bounding box center [401, 229] width 86 height 86
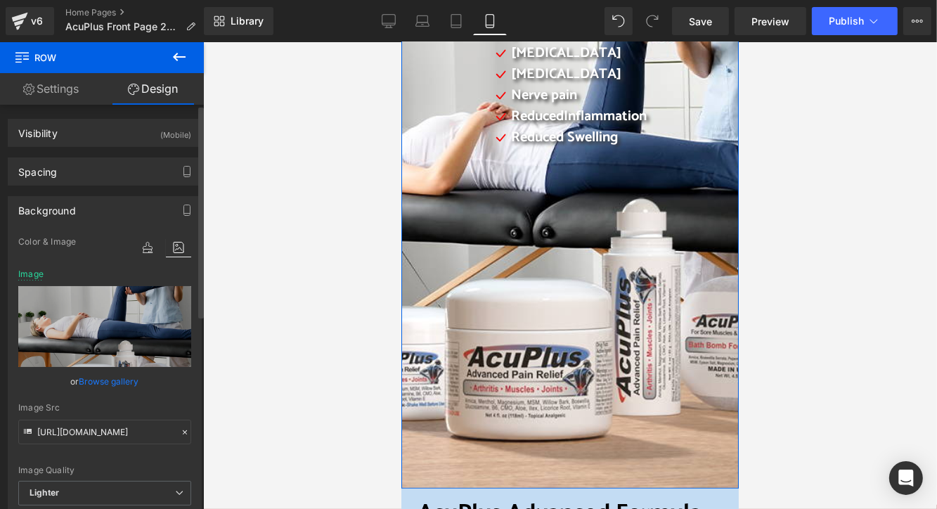
click at [116, 382] on link "Browse gallery" at bounding box center [109, 381] width 60 height 25
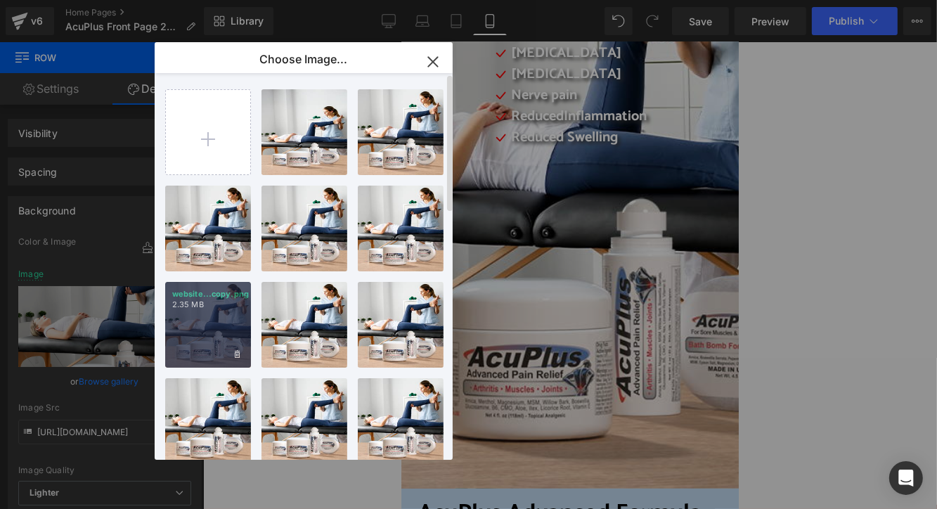
click at [200, 325] on div "website...copy.png 2.35 MB" at bounding box center [208, 325] width 86 height 86
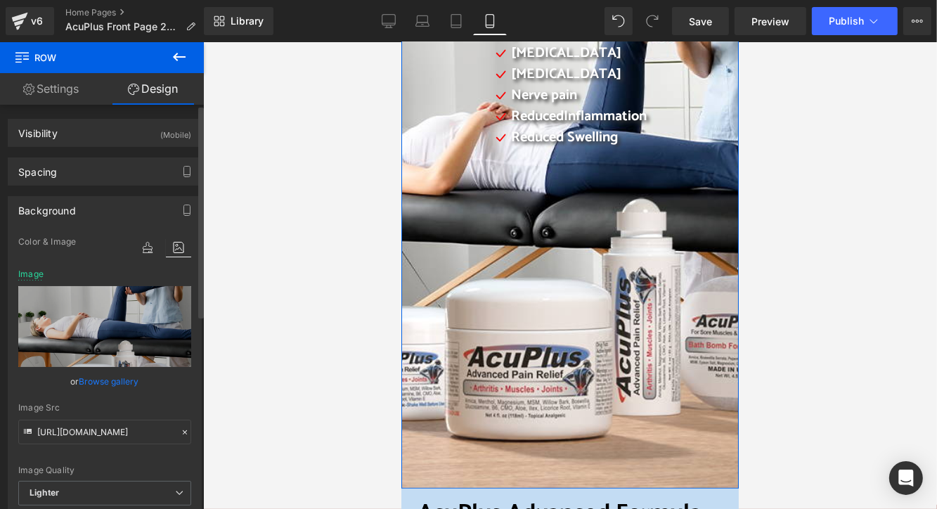
click at [110, 382] on link "Browse gallery" at bounding box center [109, 381] width 60 height 25
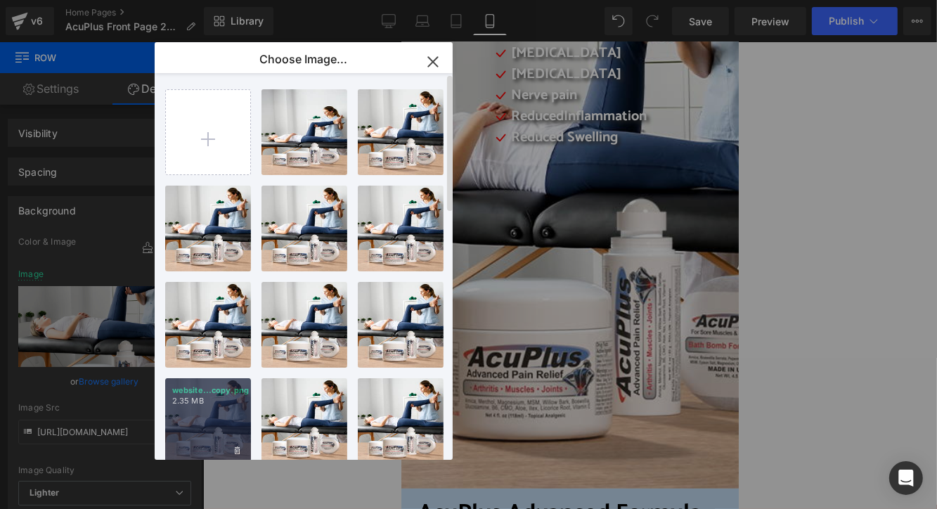
click at [195, 401] on p "2.35 MB" at bounding box center [208, 401] width 72 height 11
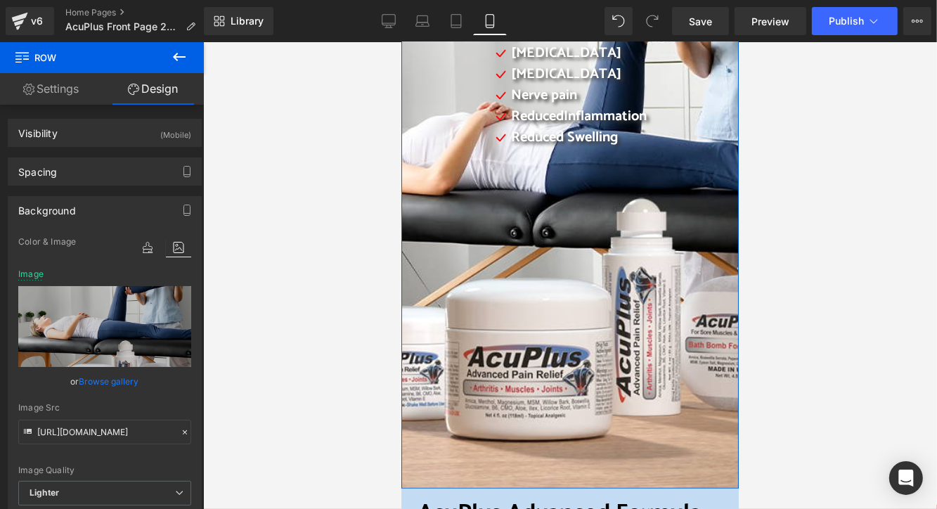
drag, startPoint x: 113, startPoint y: 378, endPoint x: 143, endPoint y: 393, distance: 34.0
click at [115, 378] on link "Browse gallery" at bounding box center [109, 381] width 60 height 25
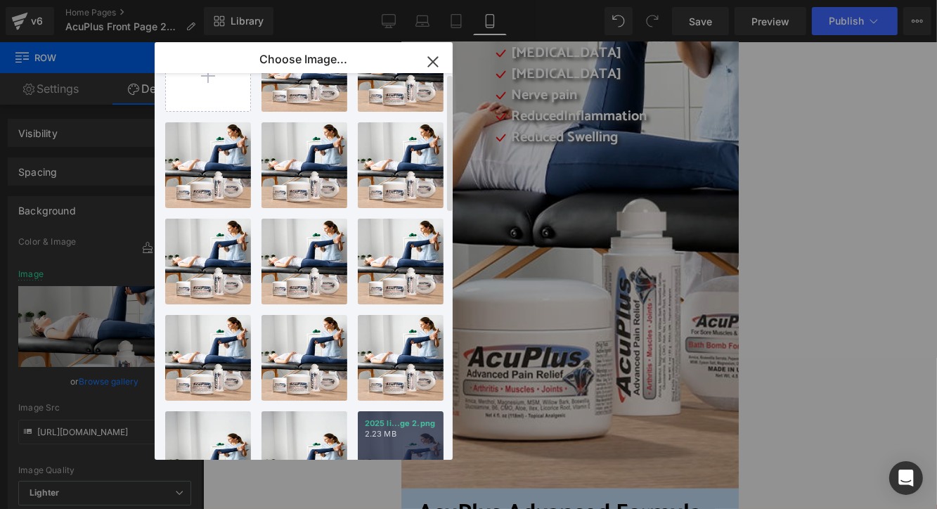
scroll to position [141, 0]
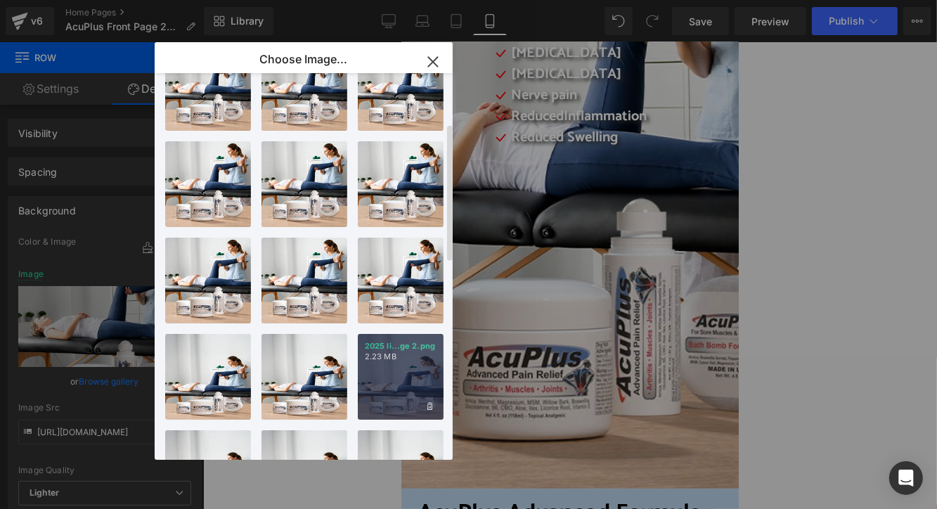
click at [405, 373] on div "2025 li...ge 2.png 2.23 MB" at bounding box center [401, 377] width 86 height 86
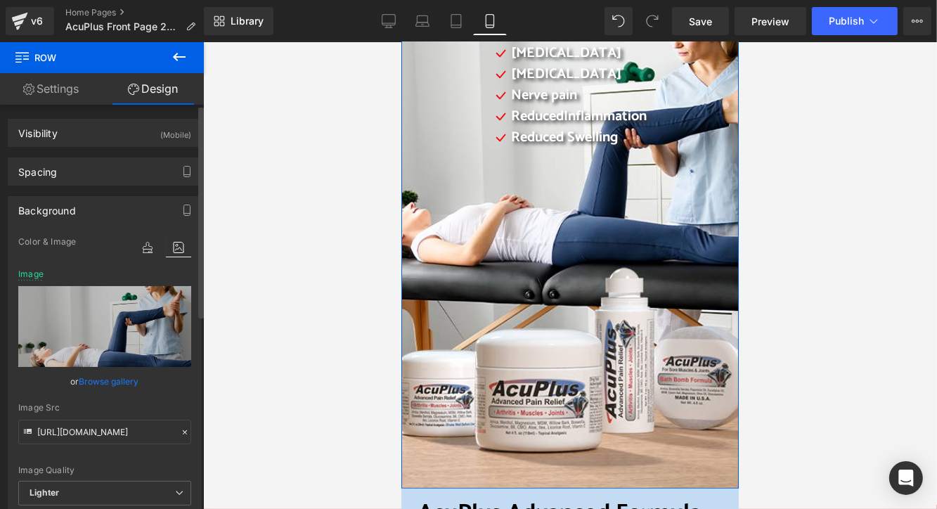
click at [91, 379] on link "Browse gallery" at bounding box center [109, 381] width 60 height 25
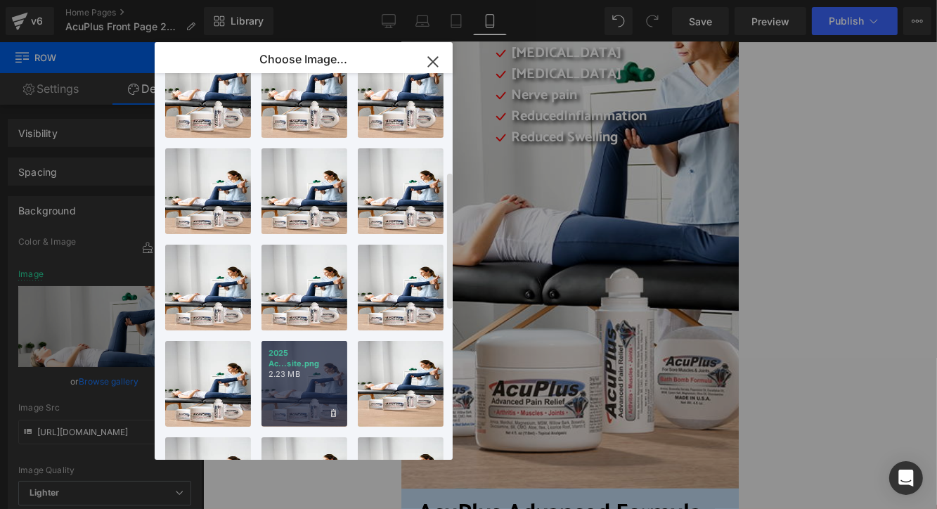
scroll to position [352, 0]
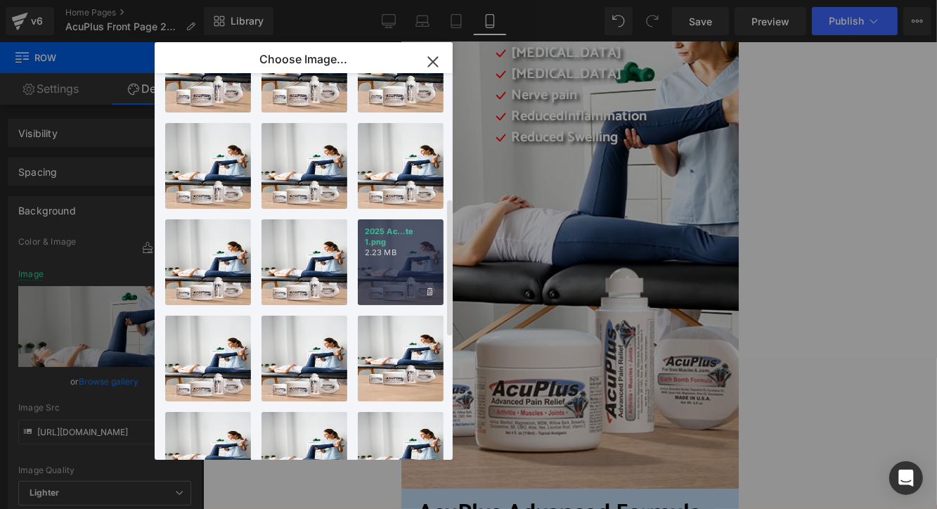
click at [405, 278] on div "2025 Ac...te 1.png 2.23 MB" at bounding box center [401, 262] width 86 height 86
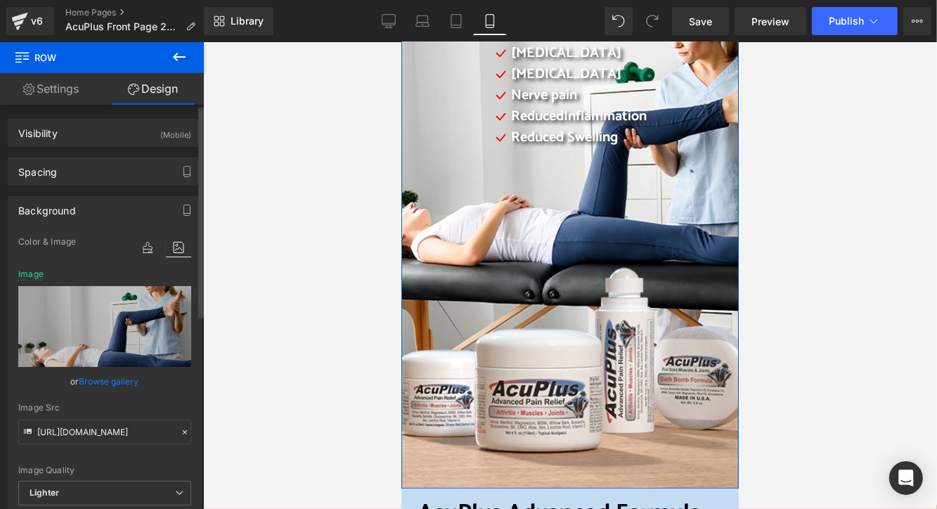
click at [105, 379] on link "Browse gallery" at bounding box center [109, 381] width 60 height 25
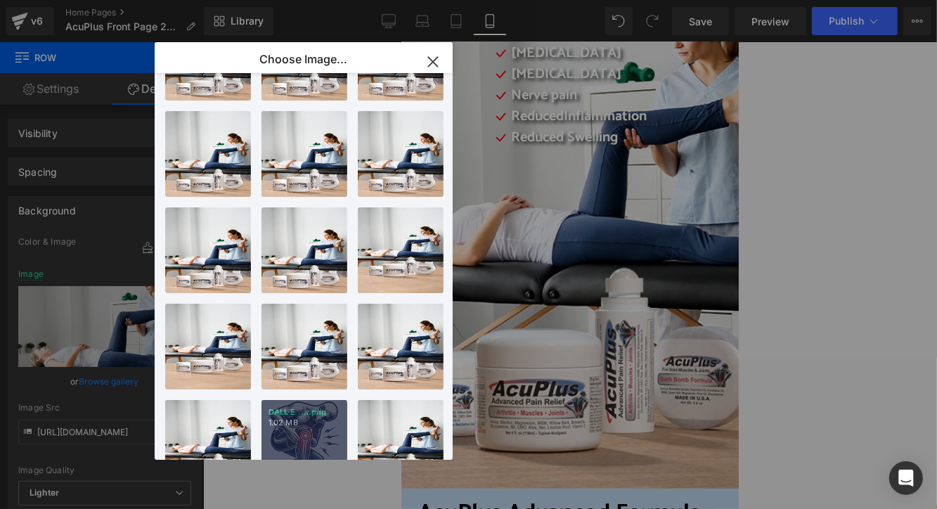
scroll to position [562, 0]
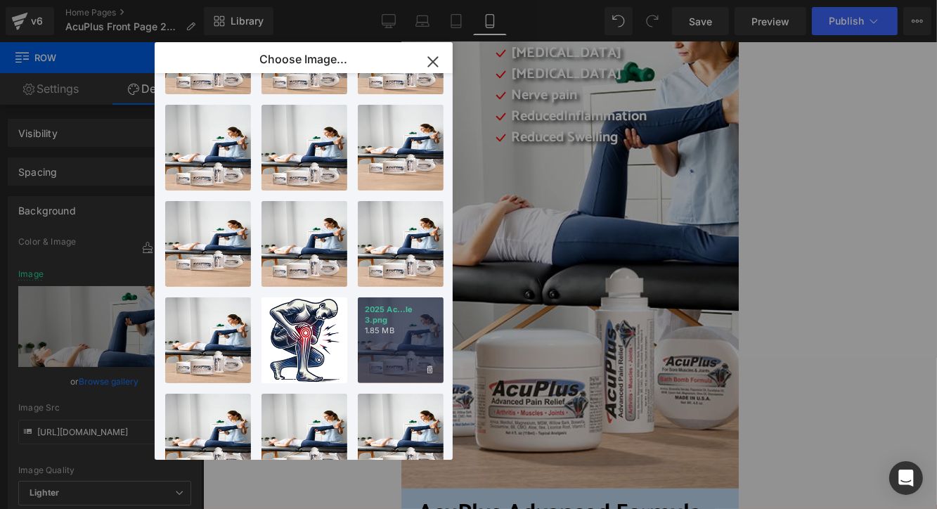
click at [378, 355] on div "2025 Ac...le 3.png 1.85 MB" at bounding box center [401, 340] width 86 height 86
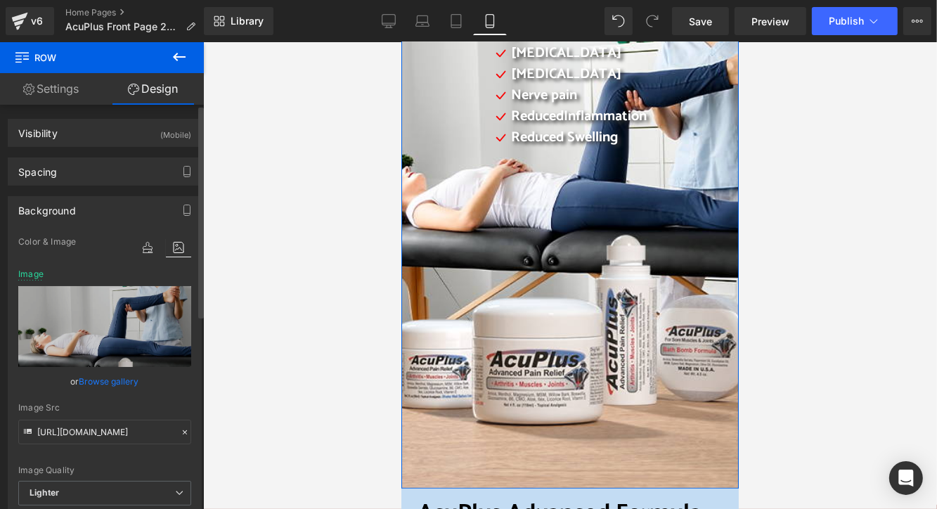
click at [84, 380] on link "Browse gallery" at bounding box center [109, 381] width 60 height 25
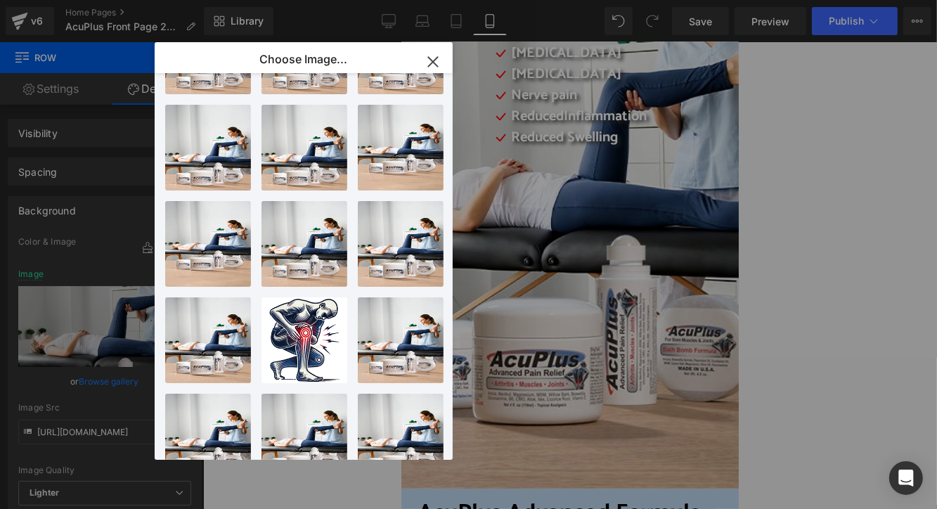
click at [0, 0] on div "DALL·E ...r.png 1.02 MB" at bounding box center [0, 0] width 0 height 0
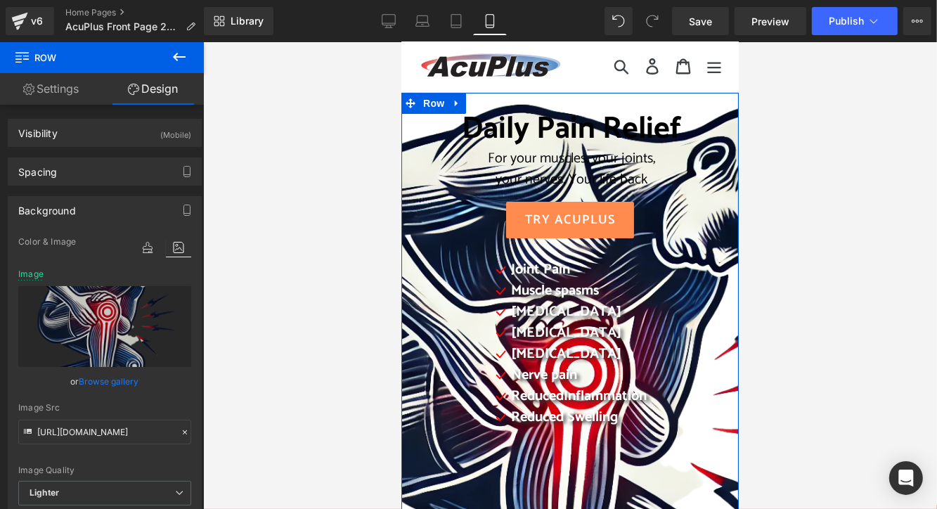
scroll to position [0, 0]
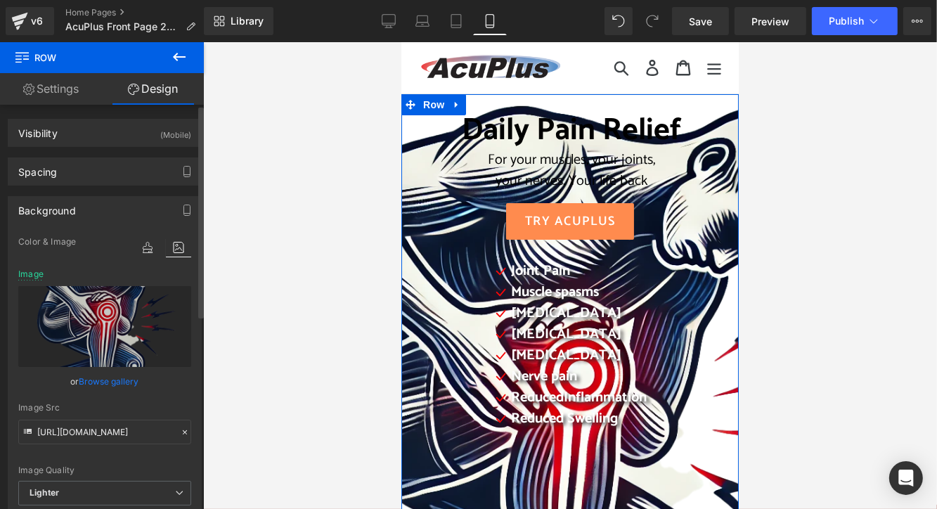
click at [105, 382] on link "Browse gallery" at bounding box center [109, 381] width 60 height 25
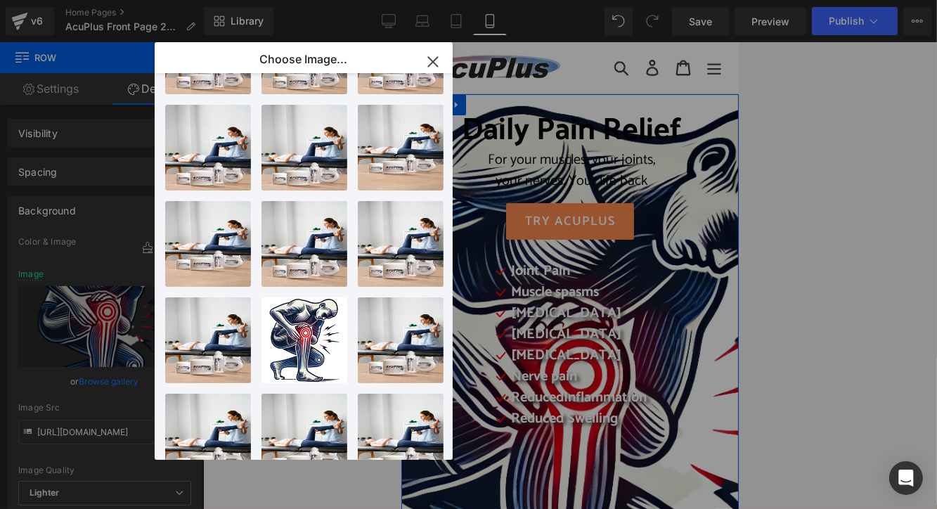
click at [89, 0] on div "Row You are previewing how the will restyle your page. You can not edit Element…" at bounding box center [468, 0] width 937 height 0
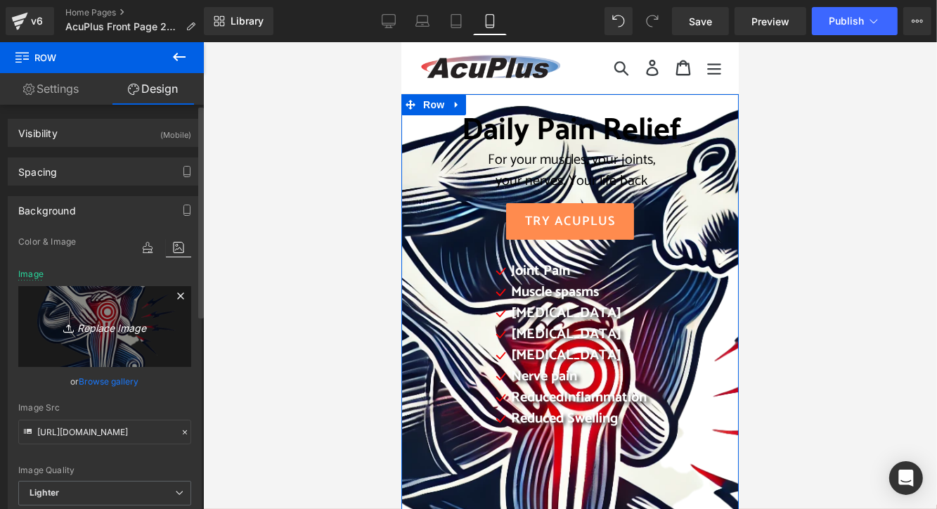
click at [103, 328] on icon "Replace Image" at bounding box center [105, 327] width 112 height 18
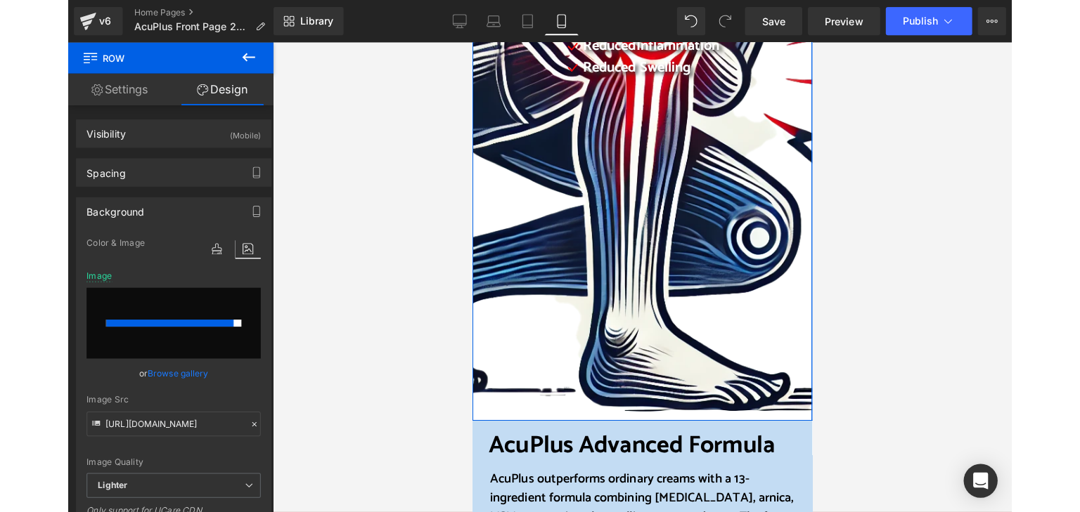
scroll to position [141, 0]
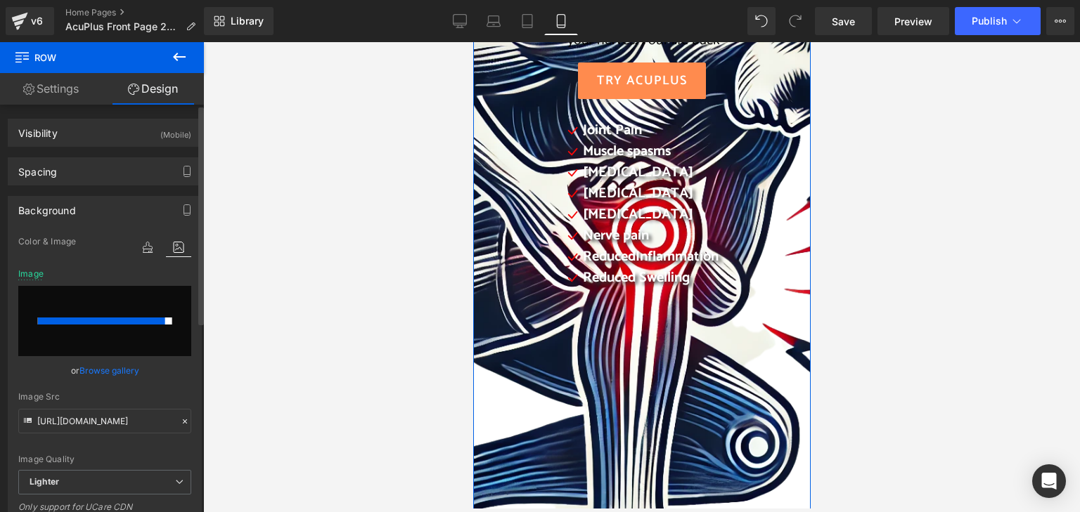
click at [105, 370] on link "Browse gallery" at bounding box center [109, 371] width 60 height 25
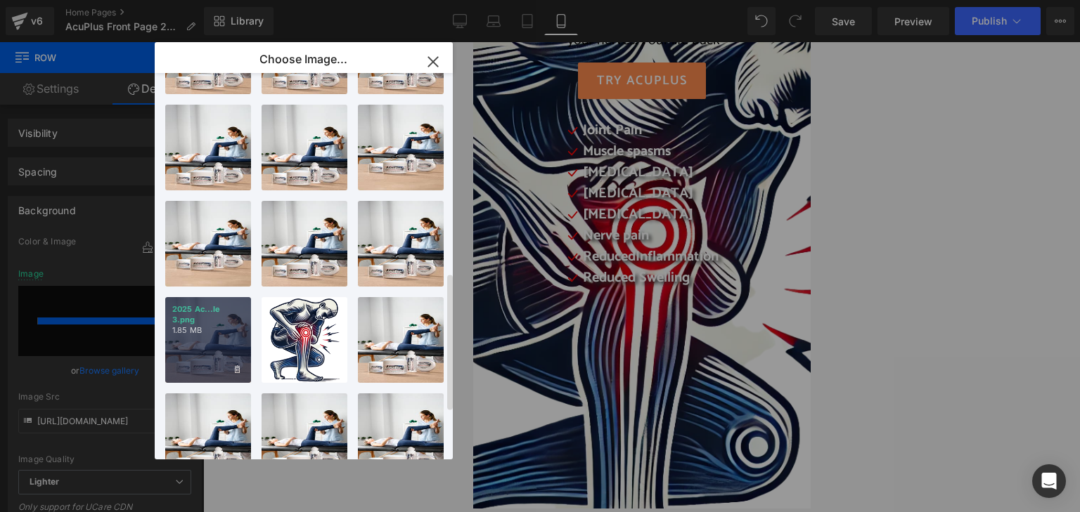
click at [219, 366] on div "2025 Ac...le 3.png 1.85 MB" at bounding box center [208, 340] width 86 height 86
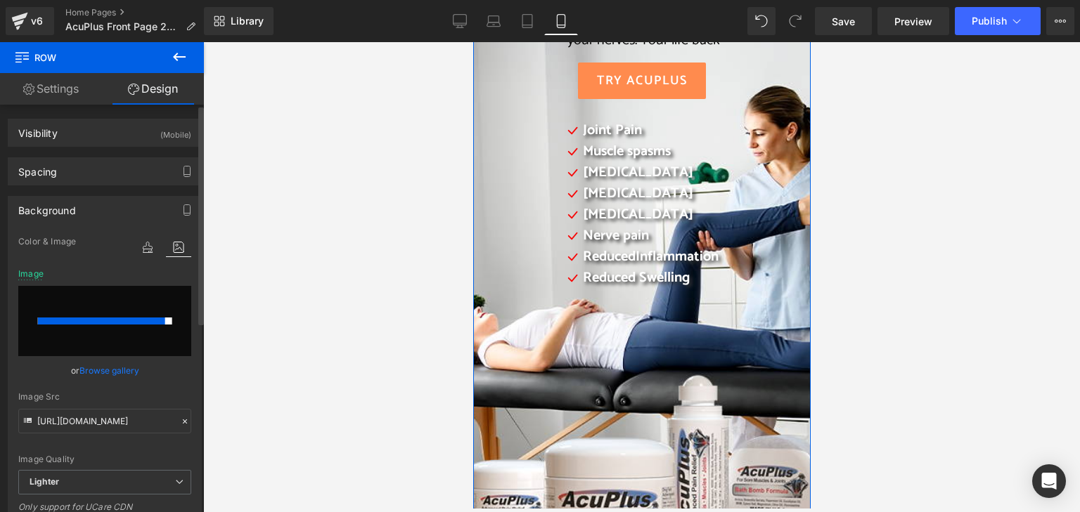
click at [107, 368] on link "Browse gallery" at bounding box center [109, 371] width 60 height 25
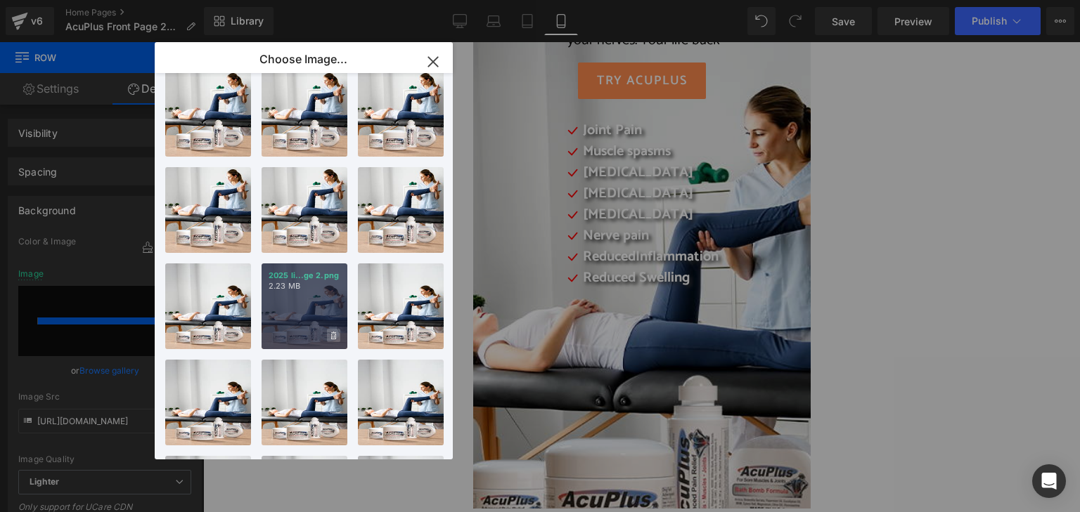
scroll to position [0, 0]
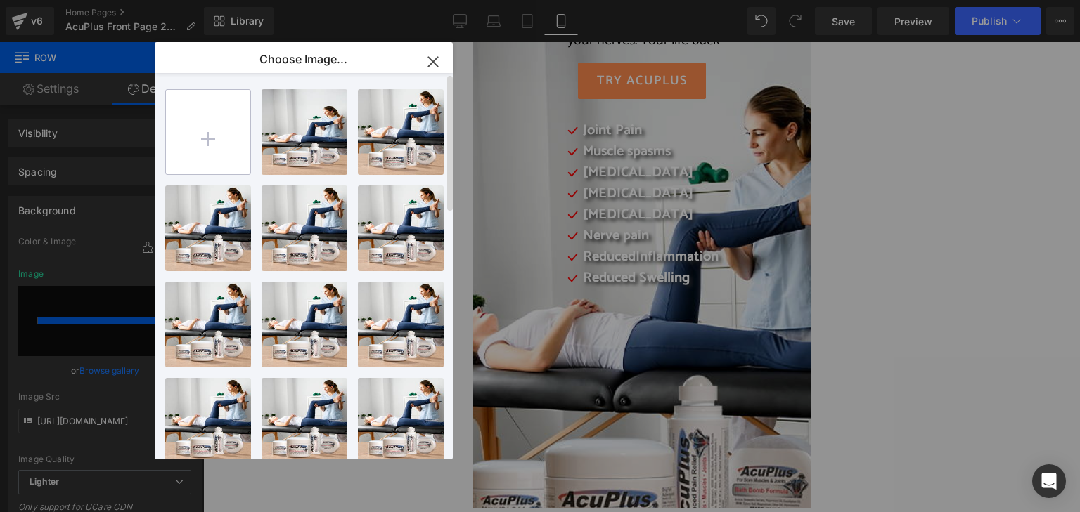
click at [238, 142] on input "file" at bounding box center [208, 132] width 84 height 84
click at [436, 63] on icon "button" at bounding box center [433, 62] width 22 height 22
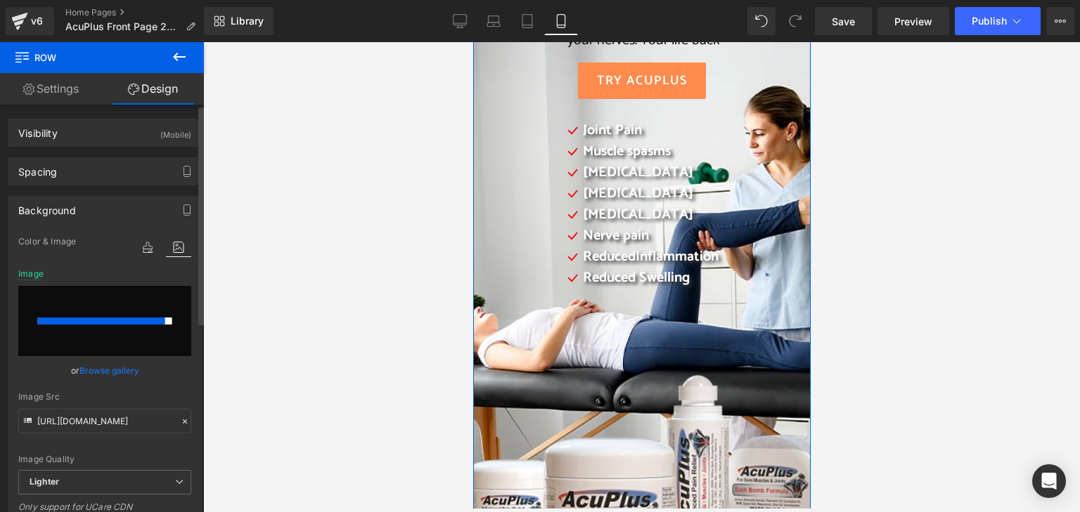
click at [103, 325] on input "file" at bounding box center [104, 321] width 173 height 70
type input "C:\fakepath\2025 AcuPlus website cover 11.png"
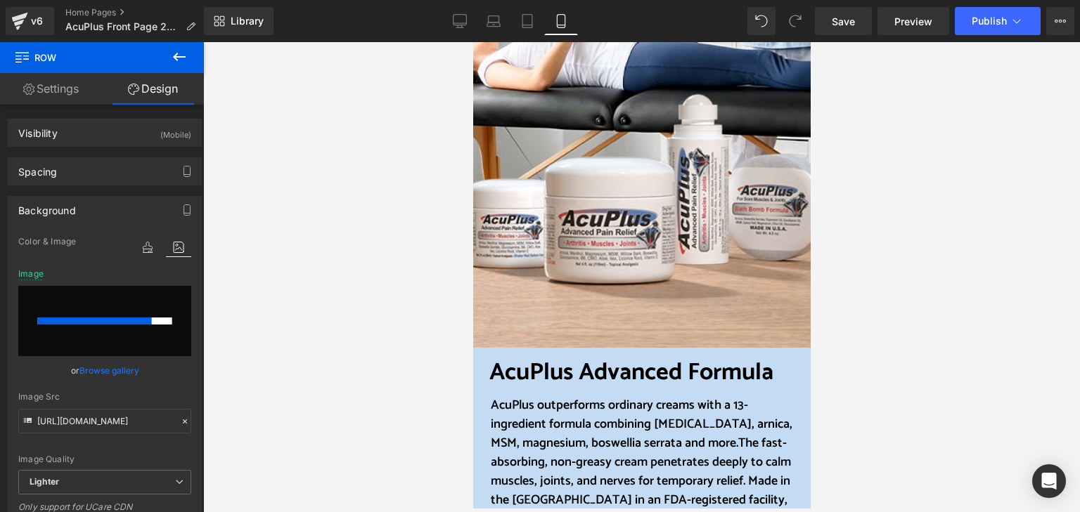
scroll to position [281, 0]
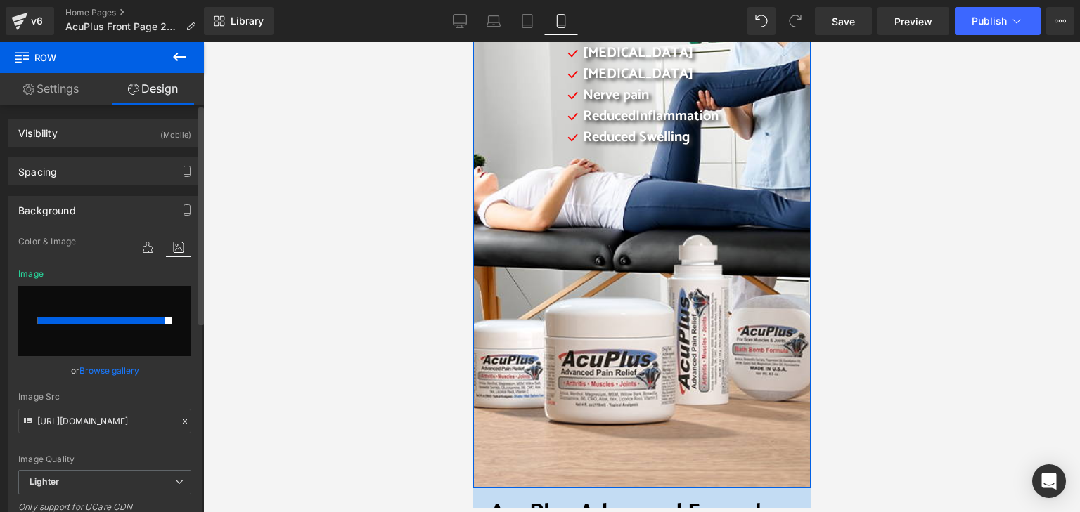
click at [96, 372] on link "Browse gallery" at bounding box center [109, 371] width 60 height 25
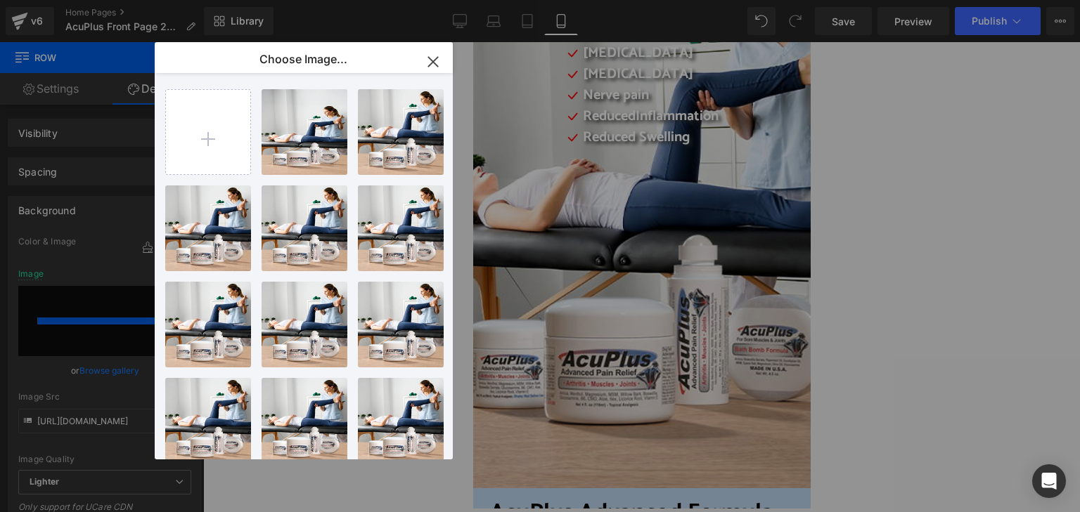
click at [427, 60] on icon "button" at bounding box center [433, 62] width 22 height 22
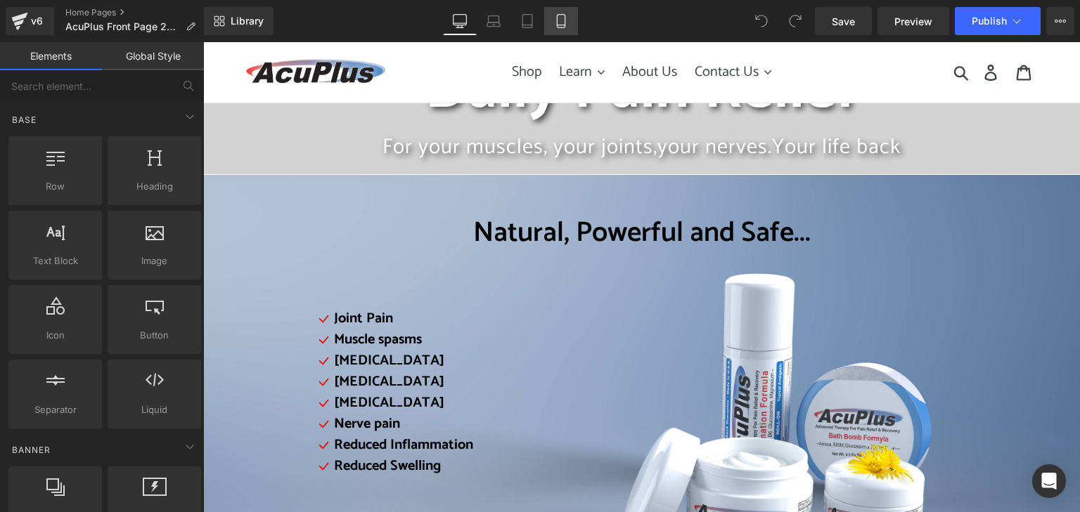
click at [563, 22] on icon at bounding box center [561, 21] width 14 height 14
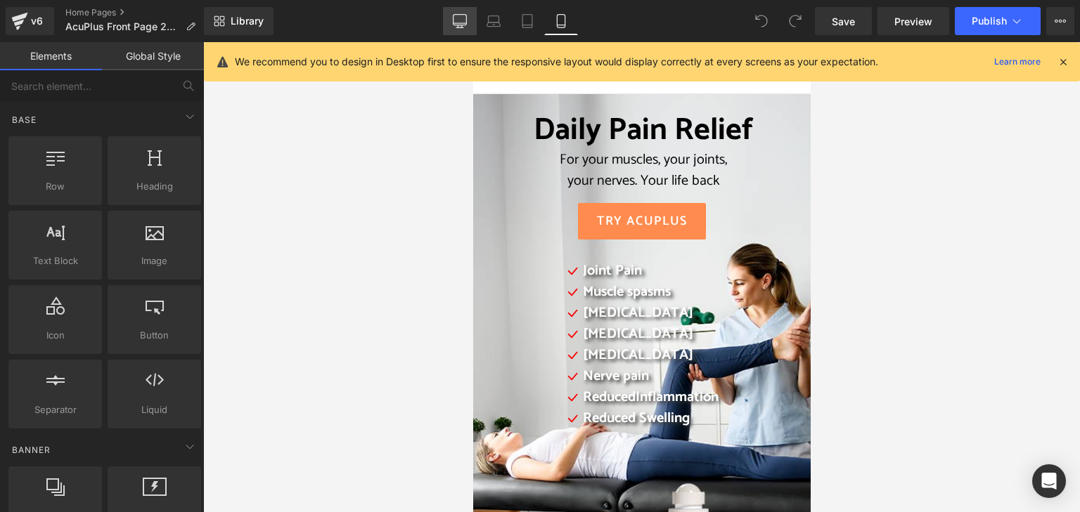
click at [468, 23] on link "Desktop" at bounding box center [460, 21] width 34 height 28
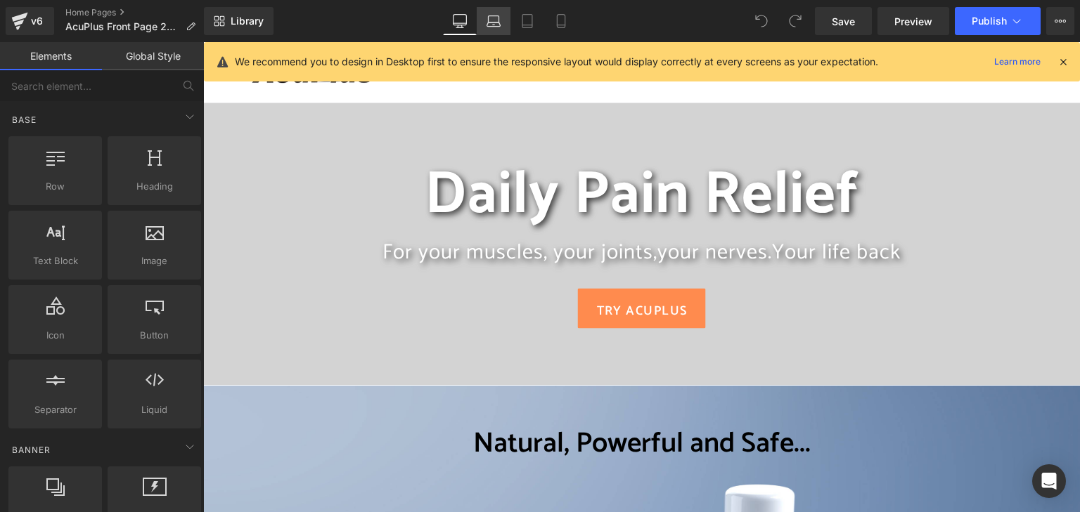
drag, startPoint x: 568, startPoint y: 15, endPoint x: 497, endPoint y: 32, distance: 73.0
click at [567, 15] on icon at bounding box center [561, 21] width 14 height 14
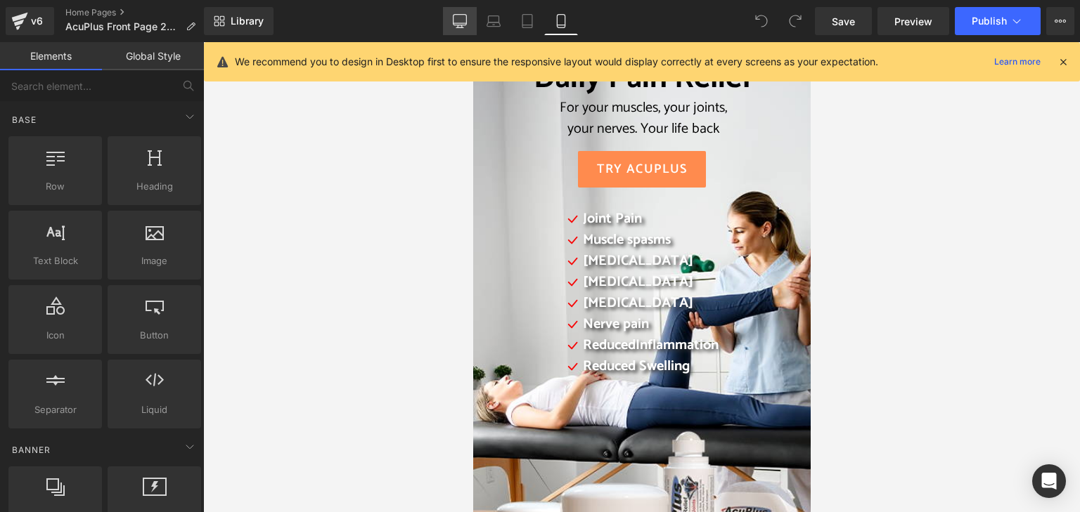
click at [456, 18] on icon at bounding box center [460, 21] width 14 height 14
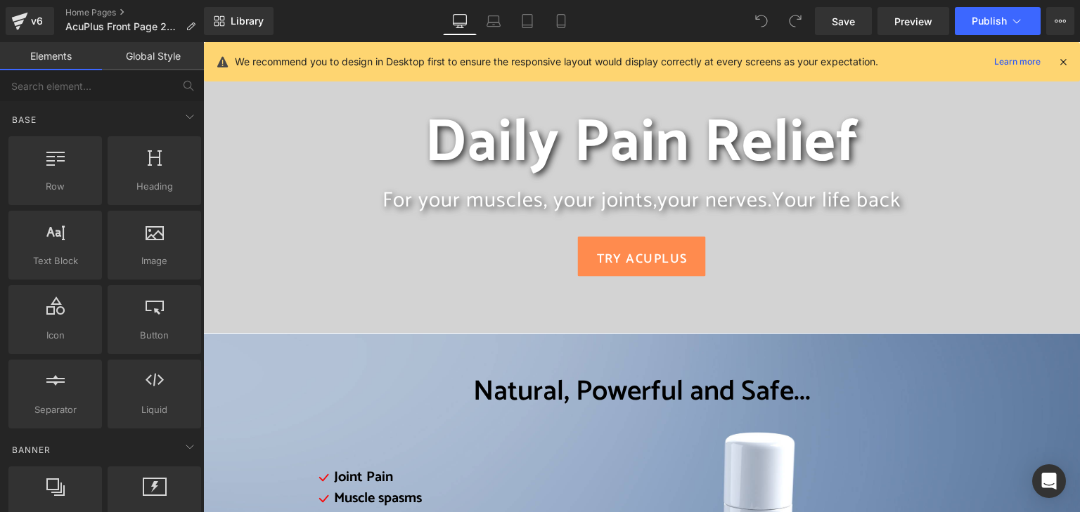
scroll to position [60, 0]
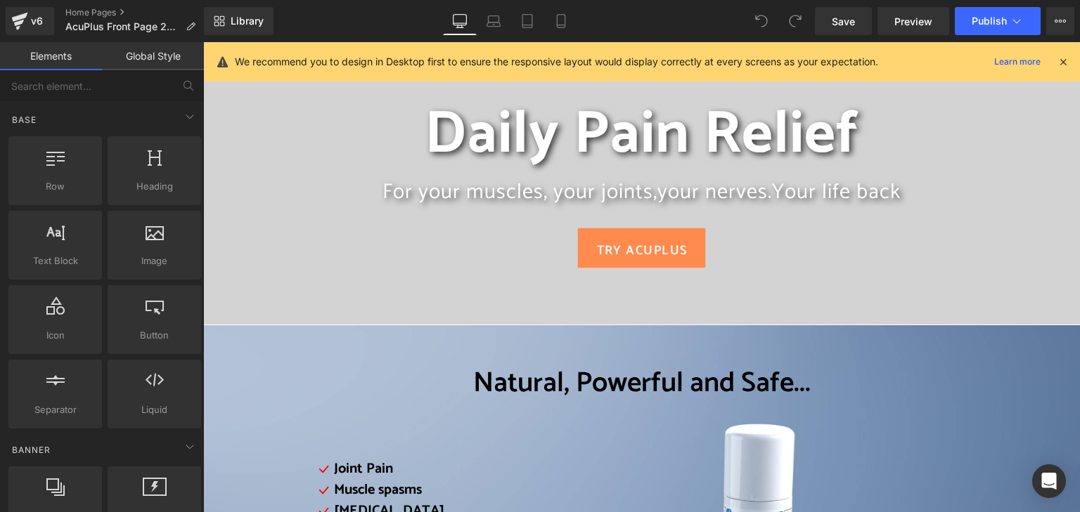
click at [1056, 61] on div "We recommend you to design in Desktop first to ensure the responsive layout wou…" at bounding box center [646, 61] width 823 height 17
click at [1064, 64] on icon at bounding box center [1063, 62] width 13 height 13
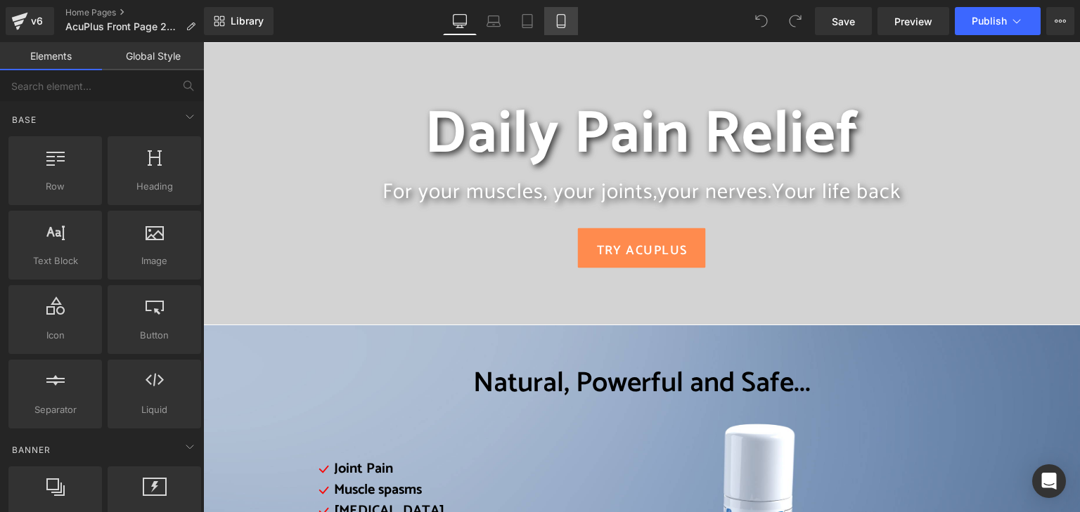
click at [558, 17] on icon at bounding box center [561, 21] width 14 height 14
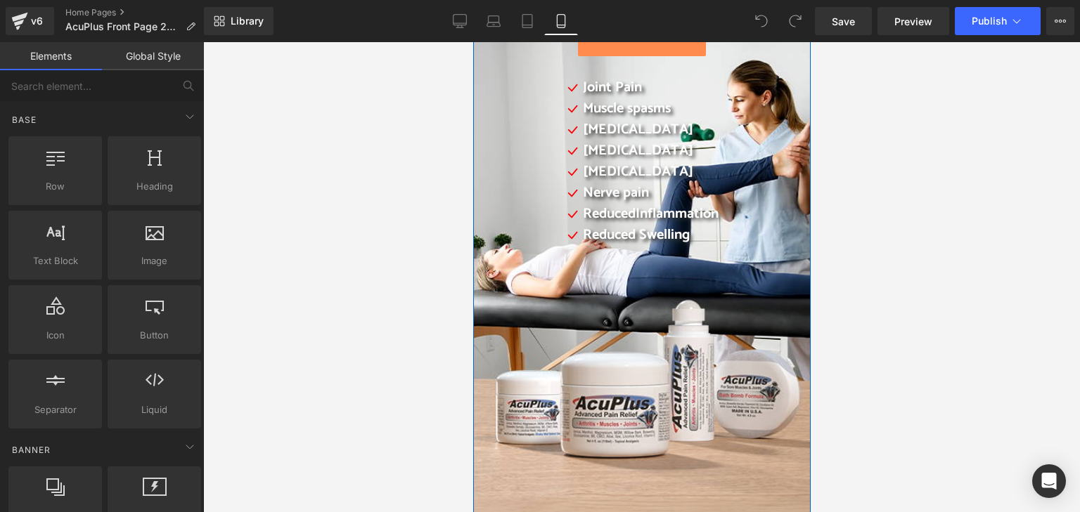
scroll to position [211, 0]
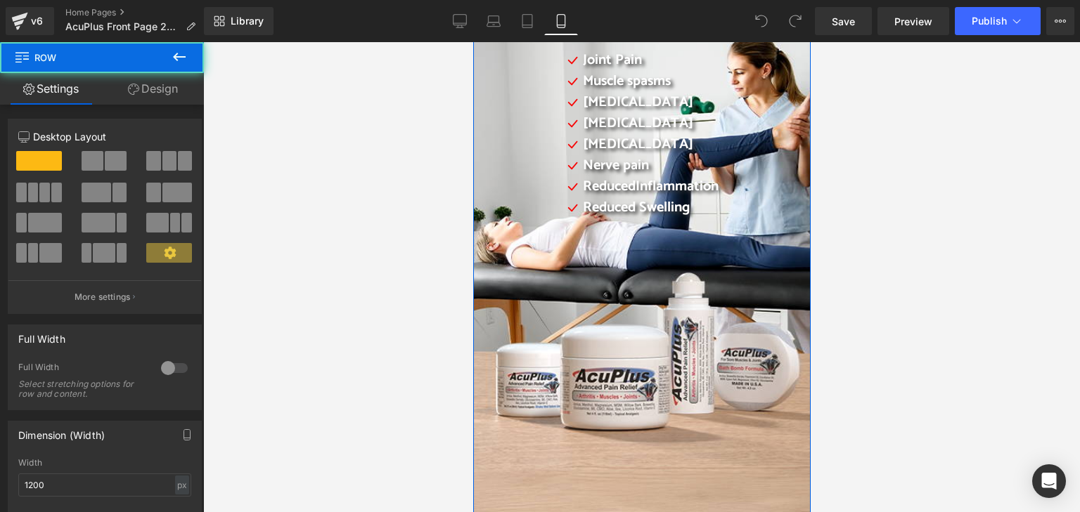
click at [506, 274] on div "Daily Pain Relief For your muscles, your joints, your nerves. Your life back He…" at bounding box center [640, 221] width 337 height 676
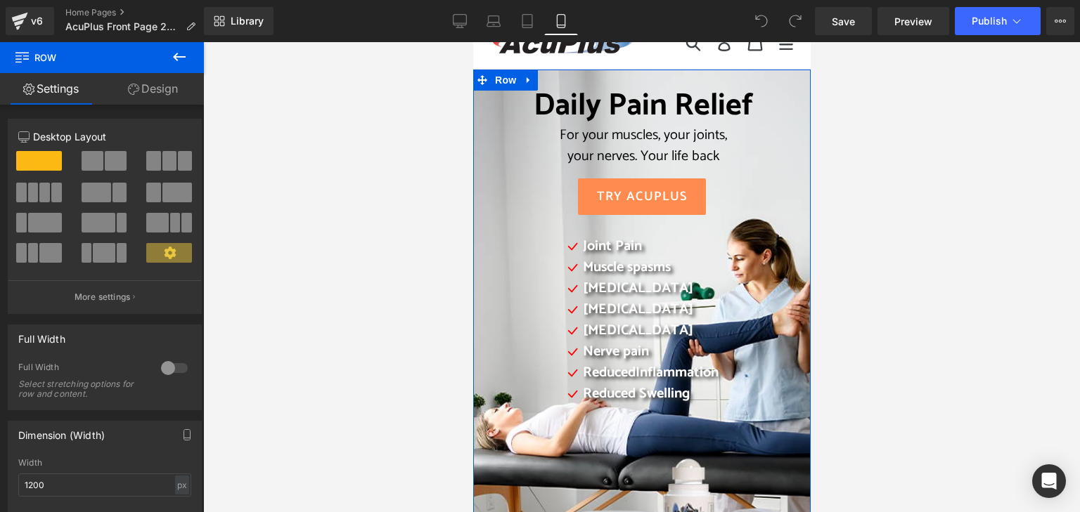
scroll to position [0, 0]
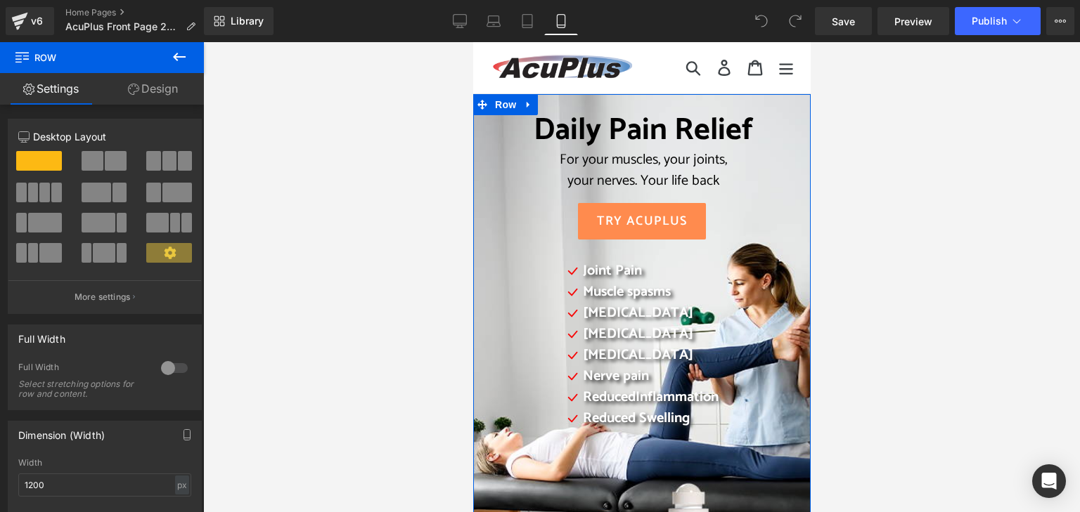
click at [179, 86] on link "Design" at bounding box center [153, 89] width 102 height 32
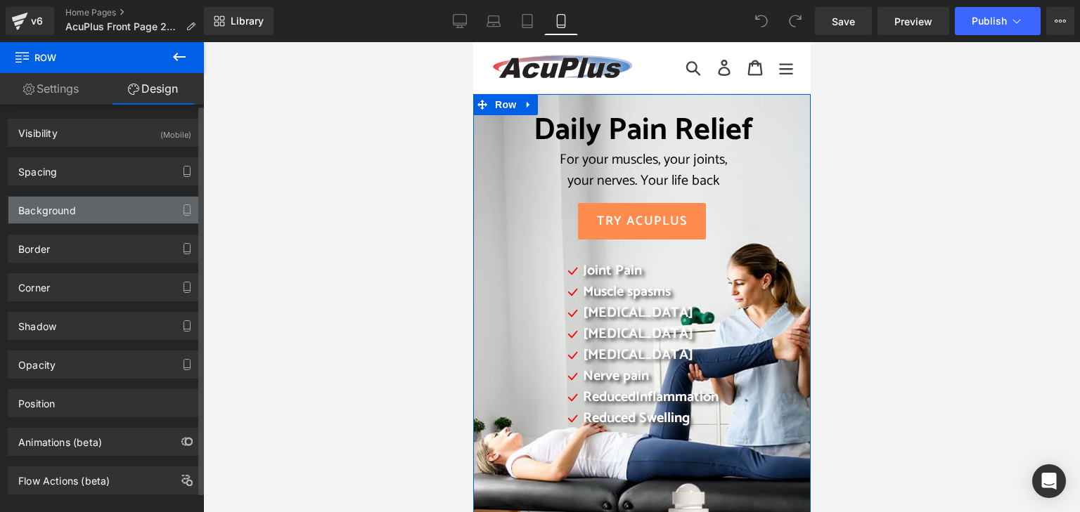
click at [104, 214] on div "Background" at bounding box center [104, 210] width 193 height 27
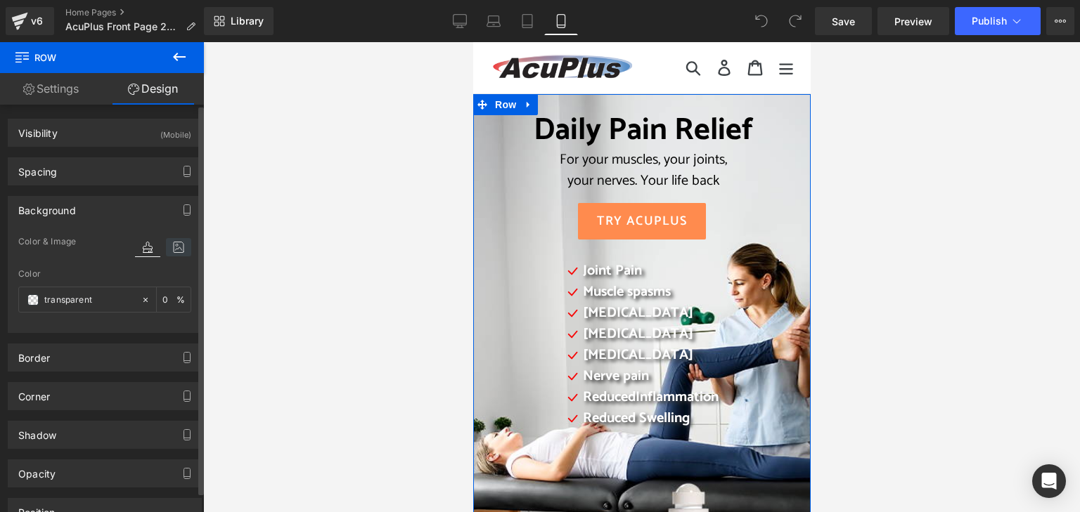
click at [173, 244] on icon at bounding box center [178, 247] width 25 height 18
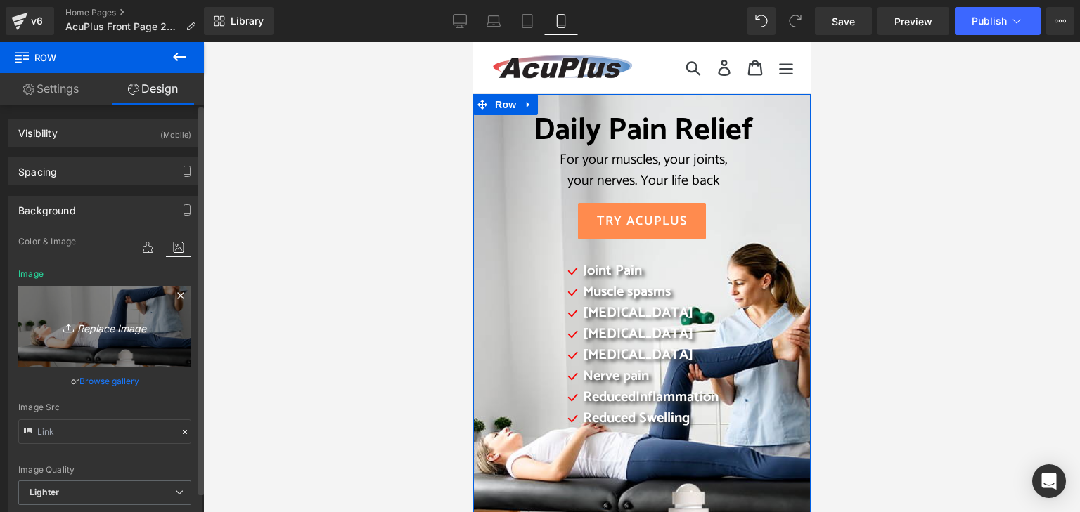
click at [103, 329] on icon "Replace Image" at bounding box center [105, 327] width 112 height 18
type input "C:\fakepath\2025 lighter AcuPlus website Image 2.png"
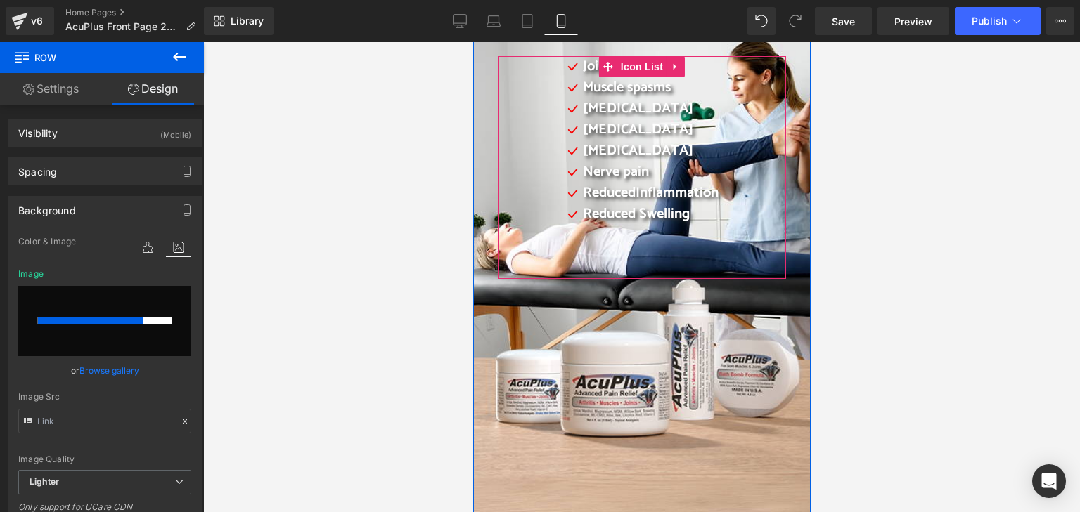
scroll to position [211, 0]
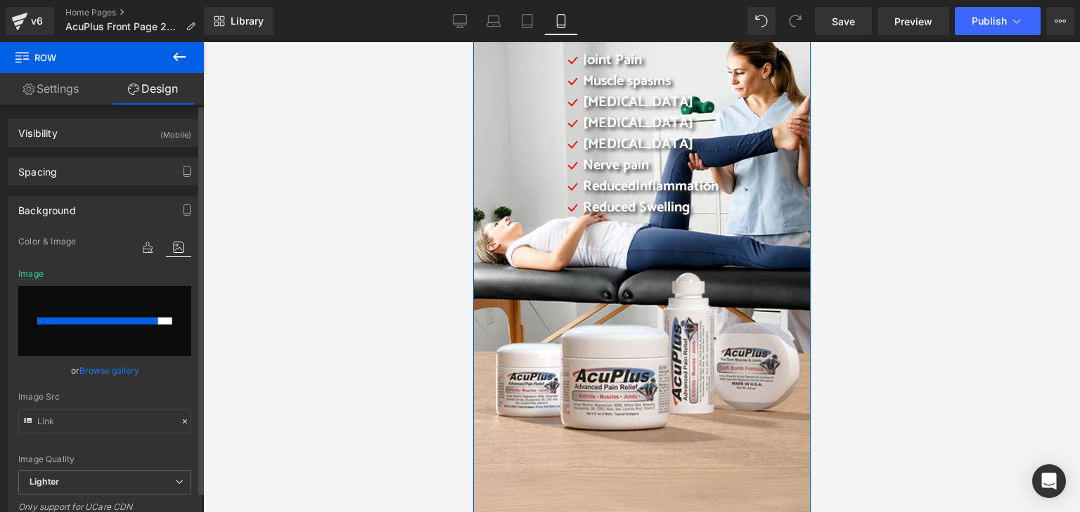
click at [91, 369] on link "Browse gallery" at bounding box center [109, 371] width 60 height 25
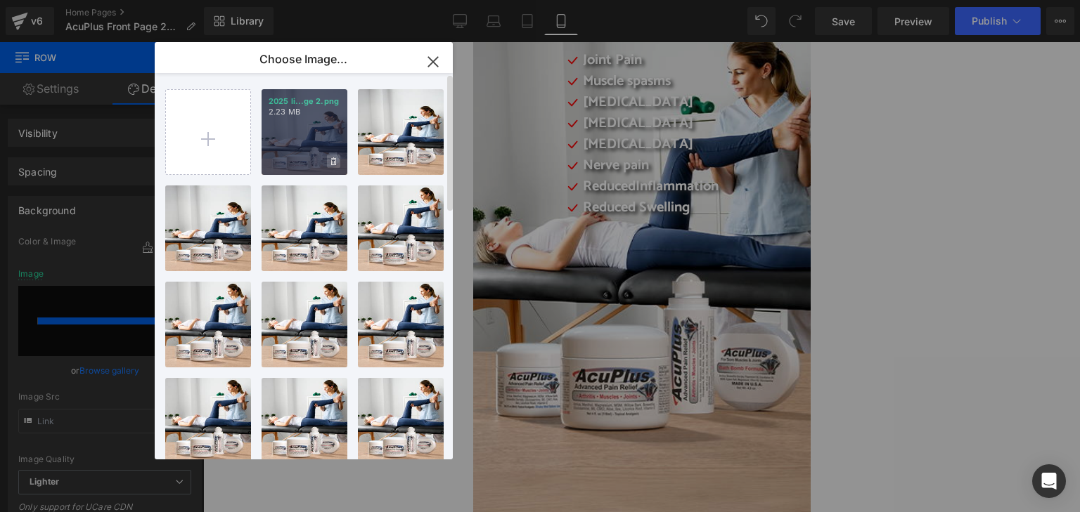
click at [334, 161] on icon at bounding box center [333, 161] width 5 height 8
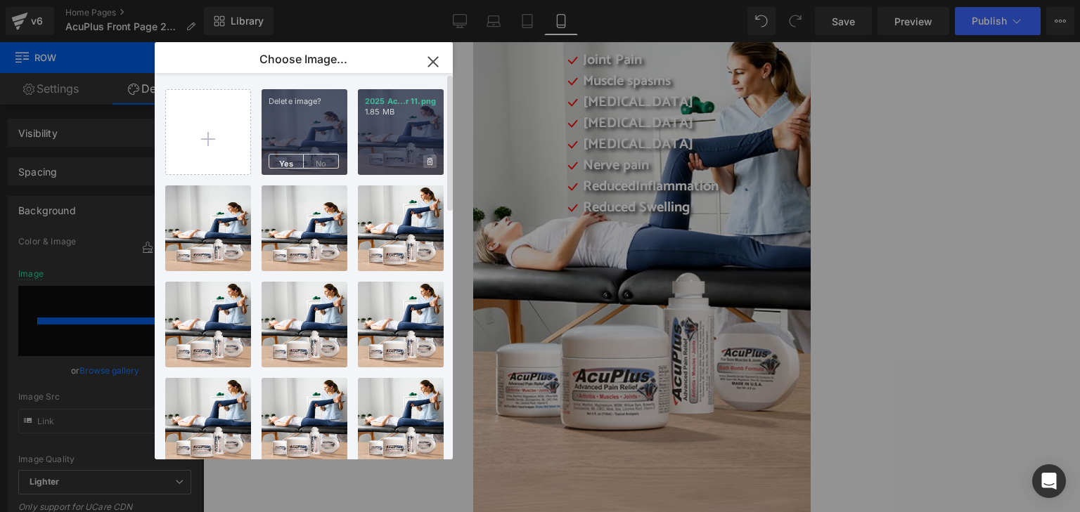
click at [429, 160] on icon at bounding box center [429, 161] width 5 height 8
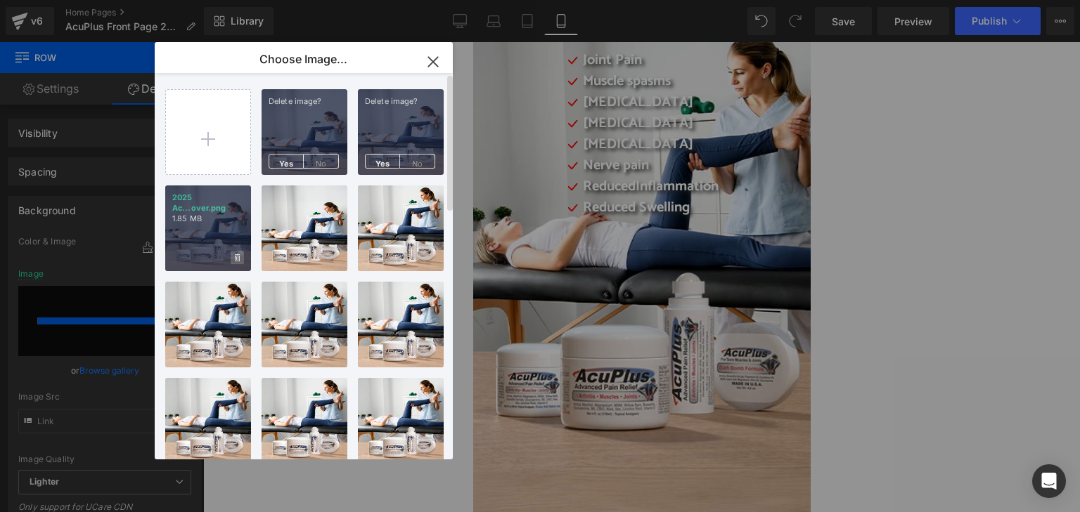
click at [235, 259] on icon at bounding box center [237, 258] width 5 height 9
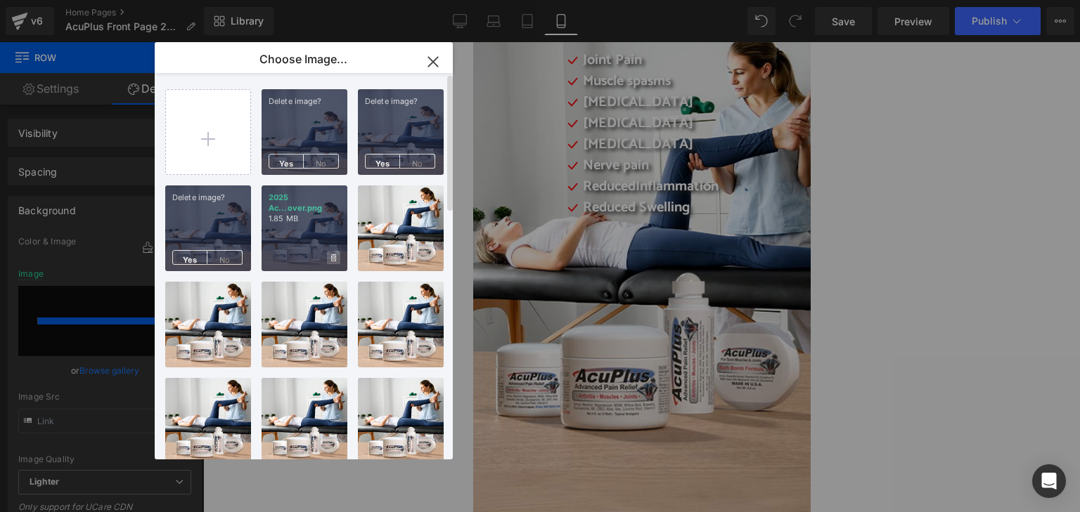
click at [335, 260] on icon at bounding box center [333, 258] width 5 height 8
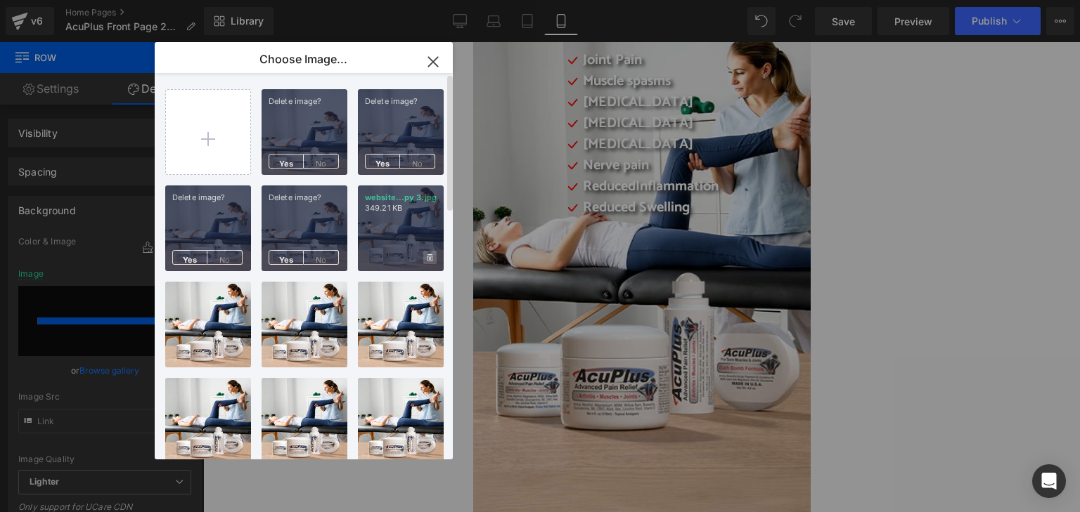
click at [430, 260] on icon at bounding box center [429, 258] width 5 height 9
click at [318, 162] on span "No" at bounding box center [321, 161] width 35 height 15
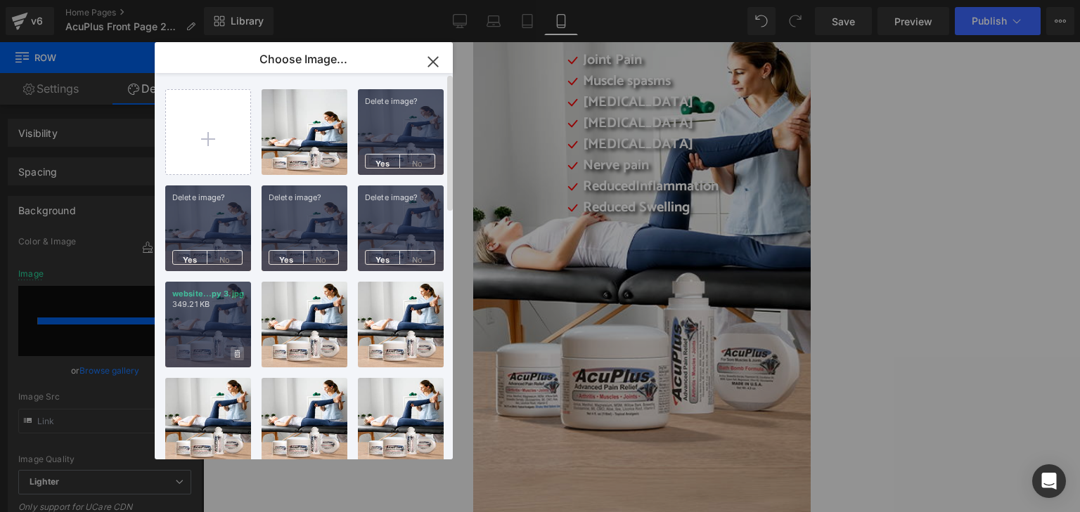
click at [235, 357] on icon at bounding box center [237, 354] width 5 height 9
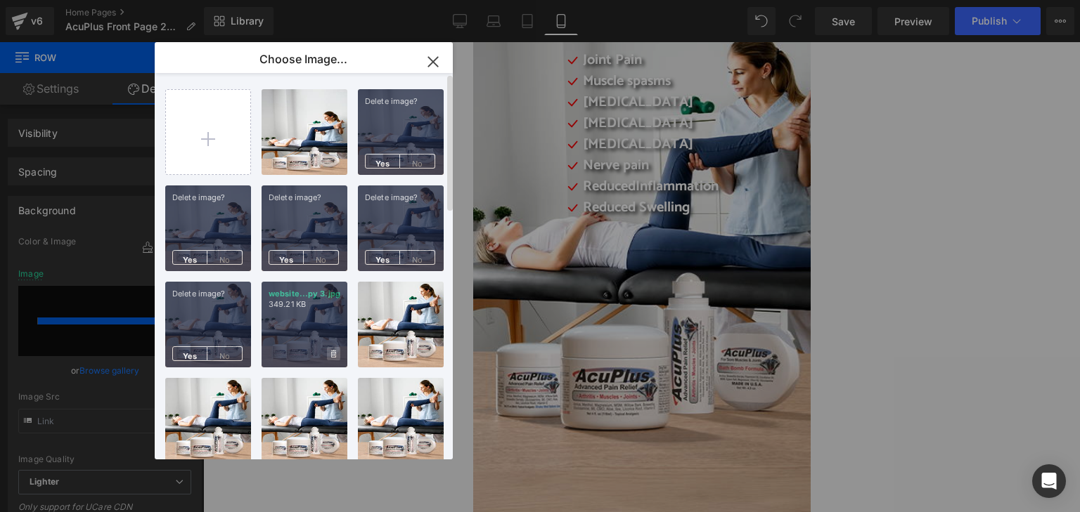
click at [333, 355] on icon at bounding box center [333, 354] width 5 height 8
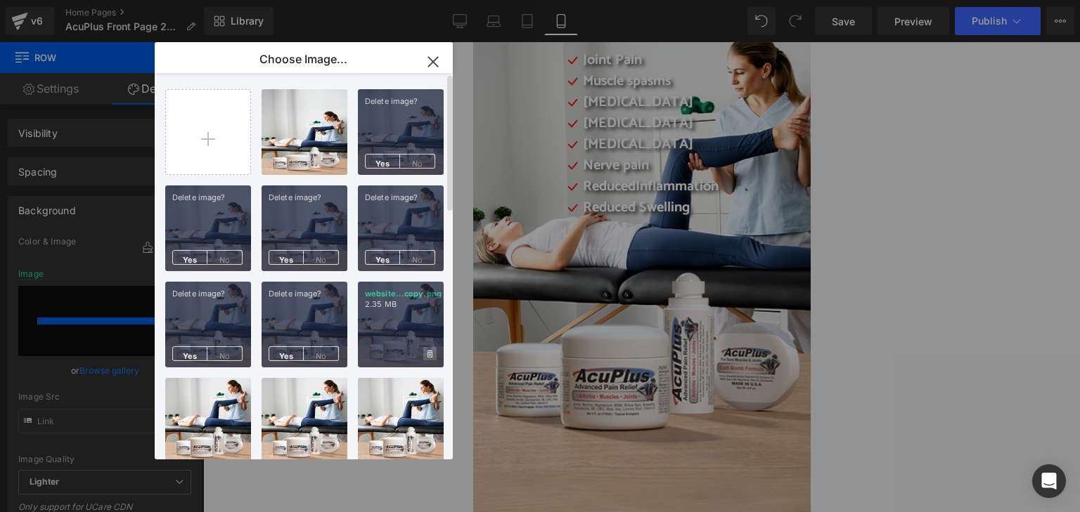
click at [434, 356] on span at bounding box center [429, 353] width 13 height 13
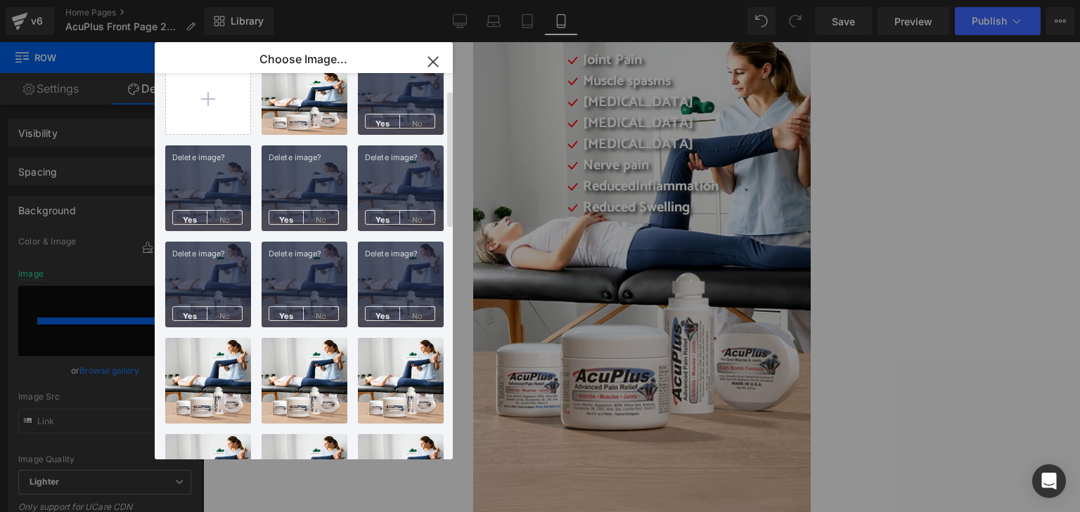
scroll to position [70, 0]
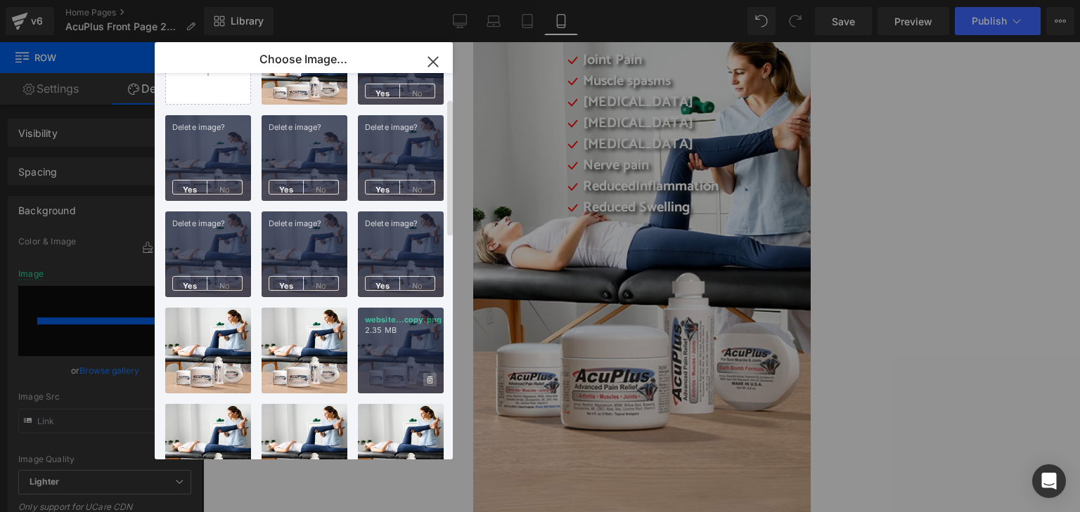
click at [428, 379] on icon at bounding box center [429, 380] width 5 height 9
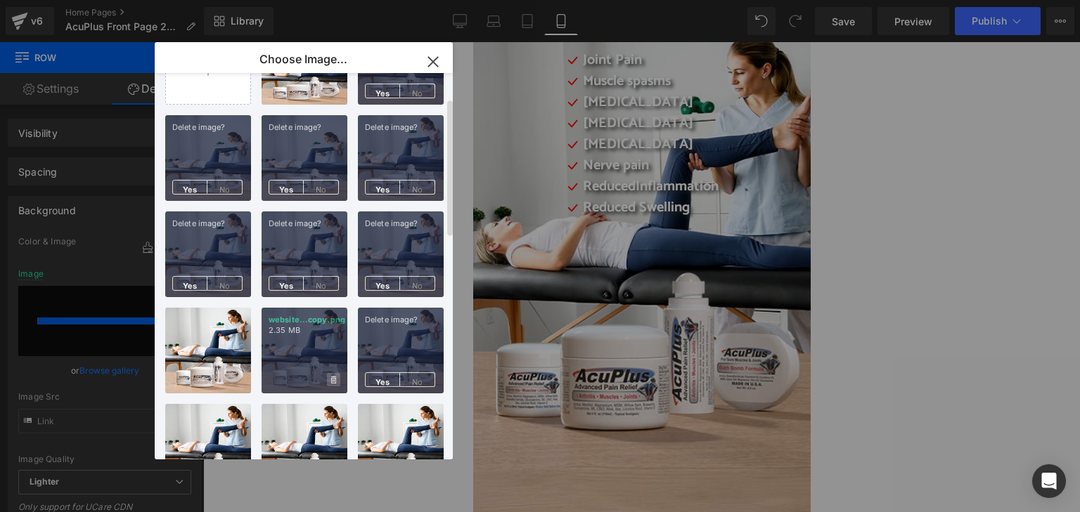
click at [333, 380] on icon at bounding box center [333, 380] width 5 height 9
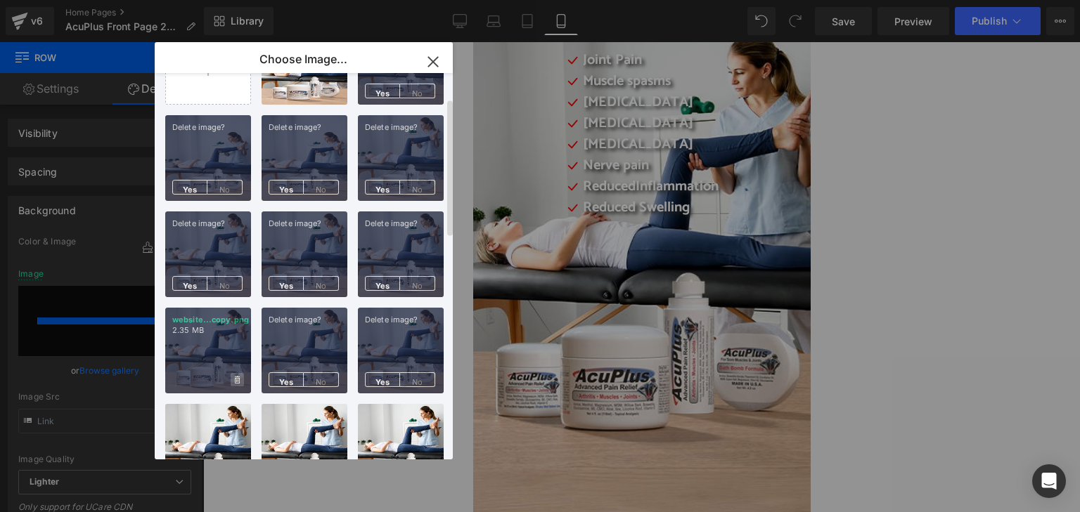
click at [237, 378] on icon at bounding box center [237, 380] width 5 height 8
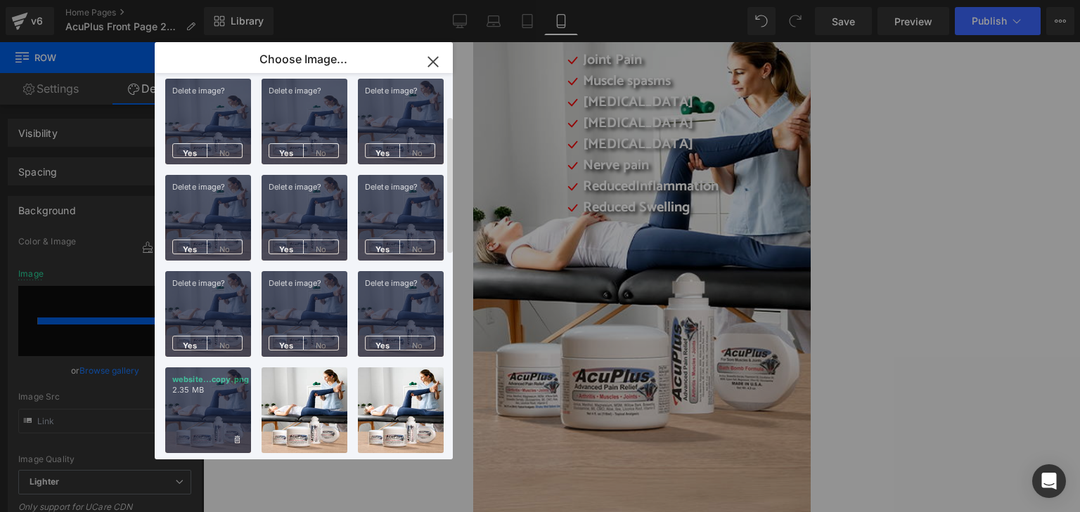
scroll to position [141, 0]
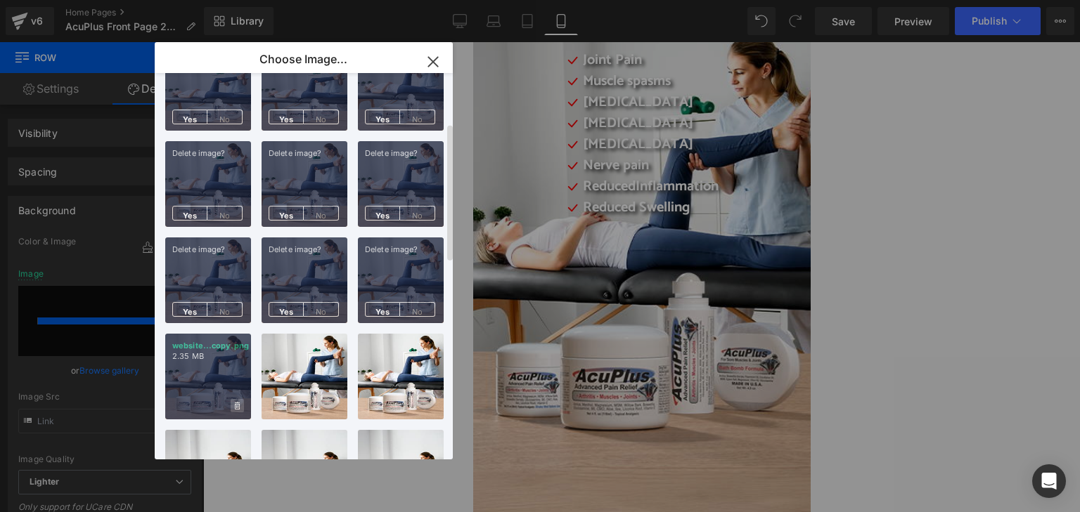
click at [240, 405] on span at bounding box center [237, 405] width 13 height 13
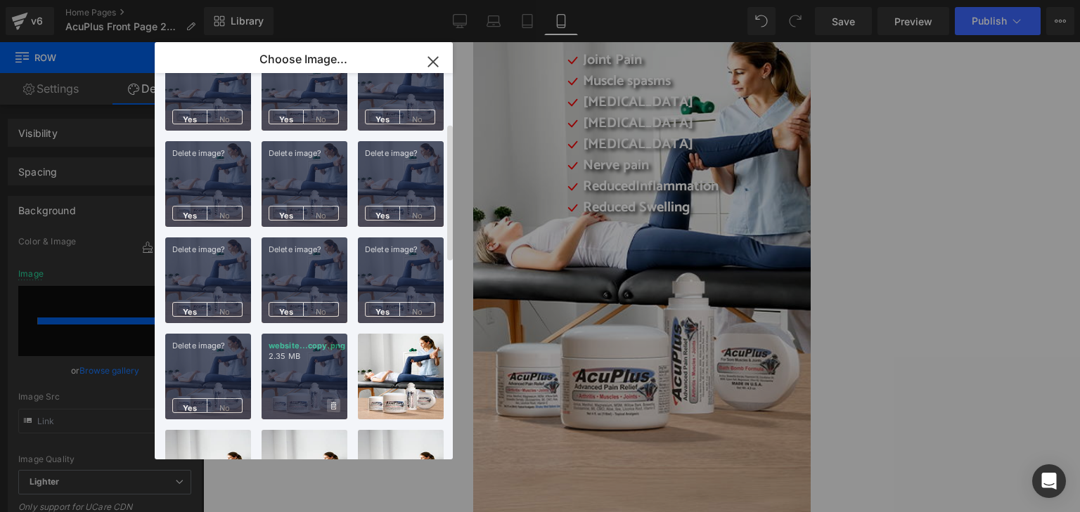
click at [335, 408] on icon at bounding box center [333, 406] width 5 height 8
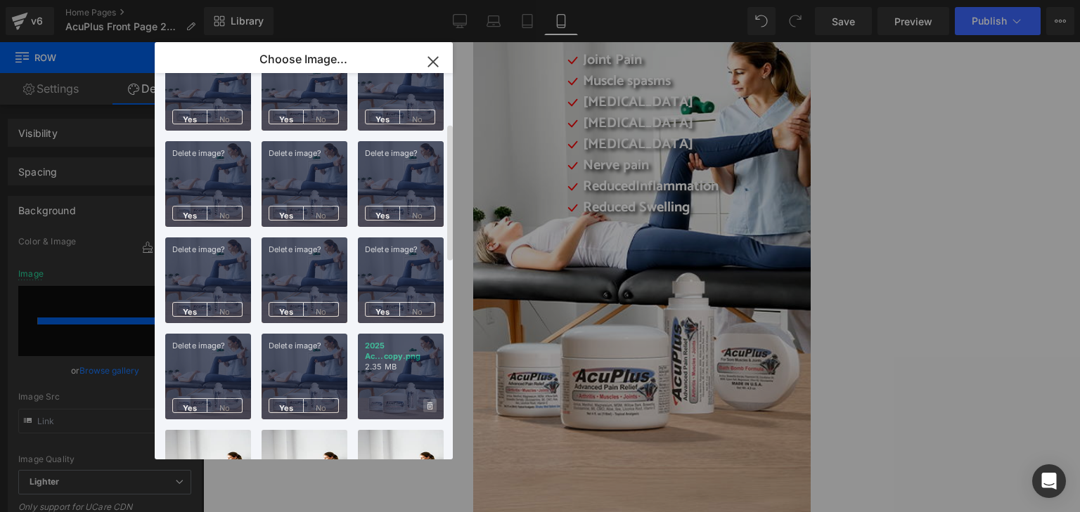
click at [428, 410] on icon at bounding box center [429, 406] width 5 height 8
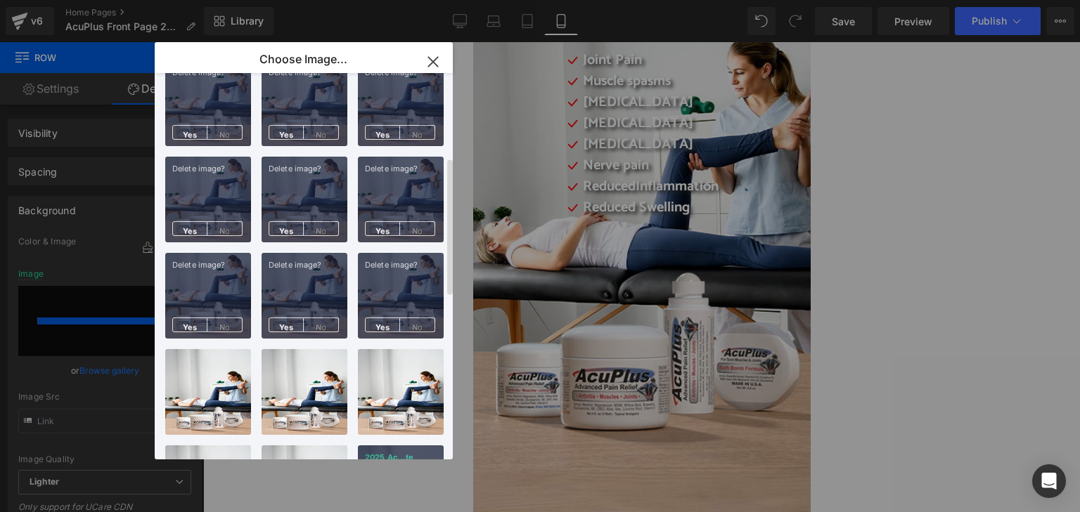
scroll to position [281, 0]
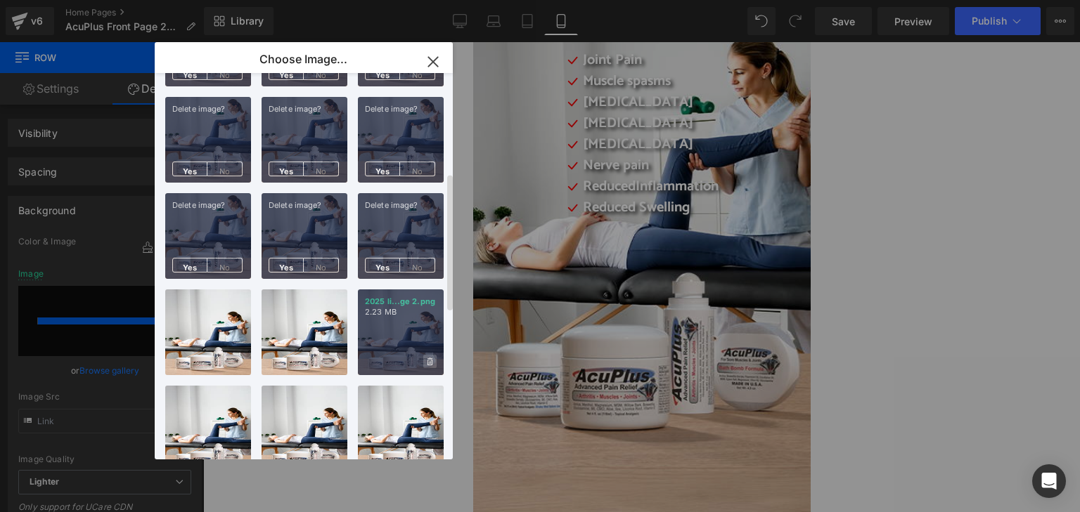
click at [428, 363] on icon at bounding box center [429, 362] width 5 height 9
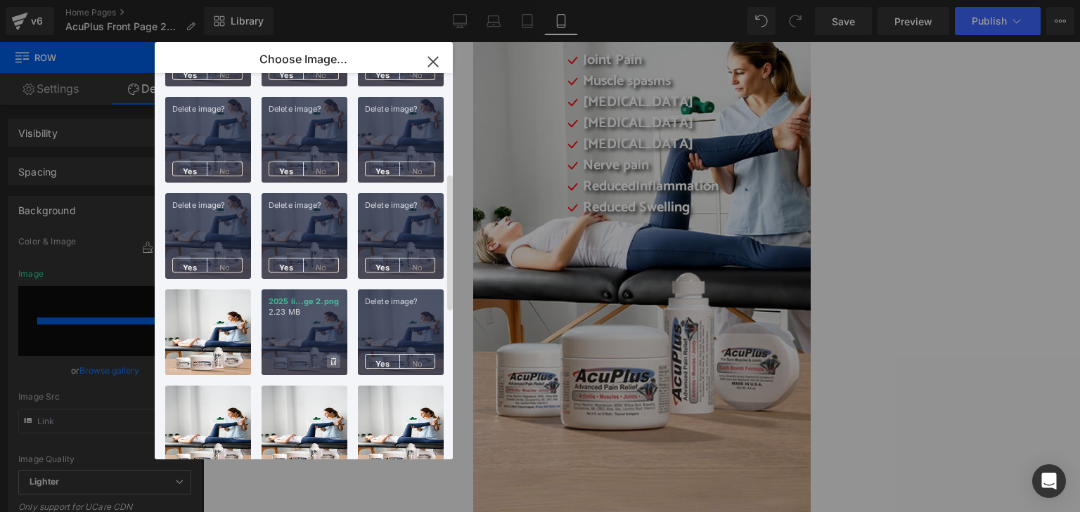
click at [333, 363] on icon at bounding box center [333, 362] width 5 height 9
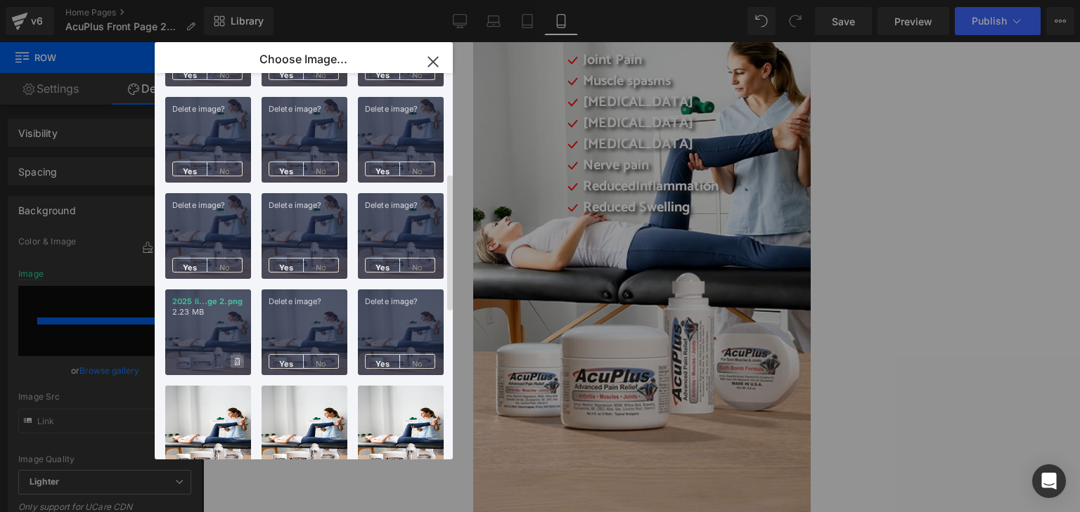
click at [238, 361] on icon at bounding box center [237, 362] width 5 height 8
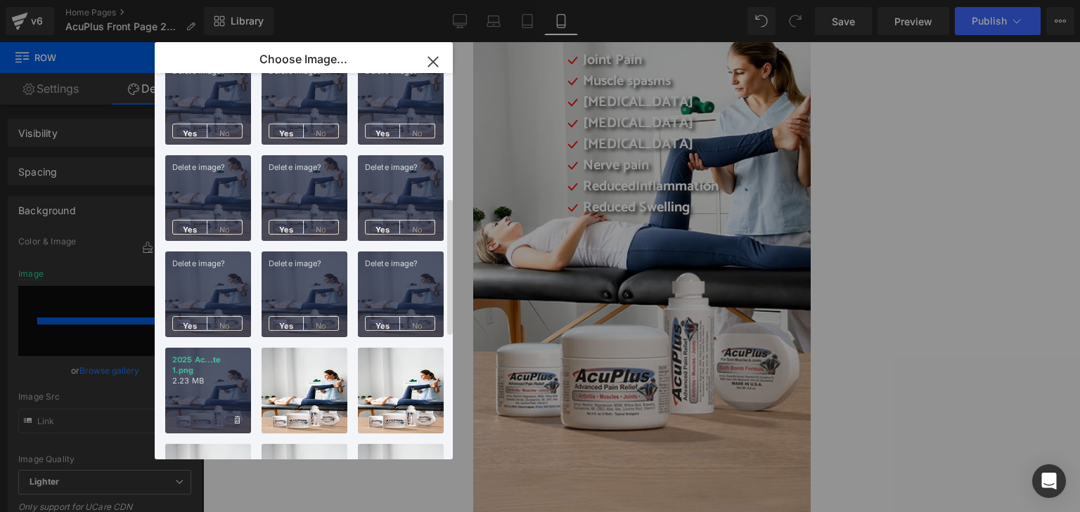
scroll to position [352, 0]
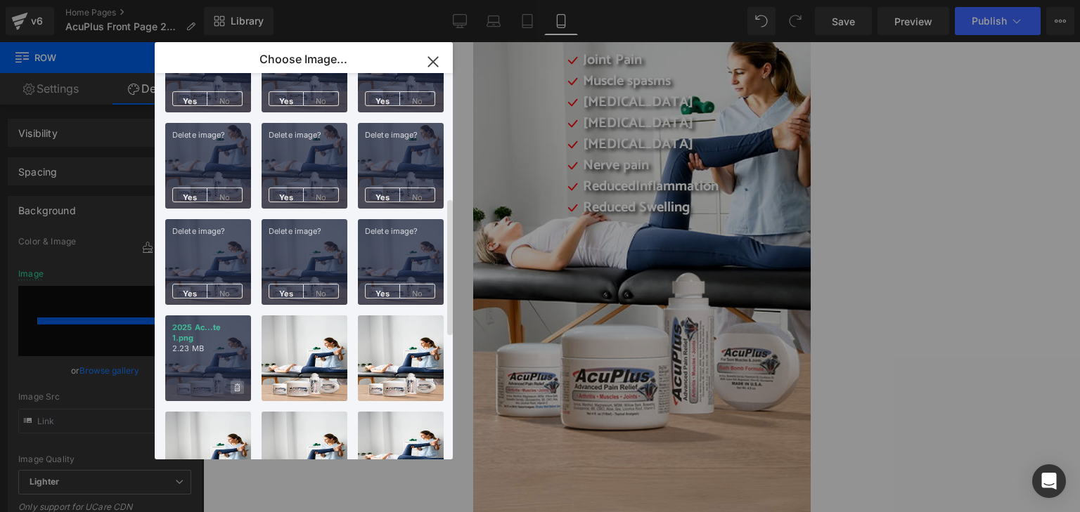
click at [238, 388] on icon at bounding box center [237, 388] width 5 height 8
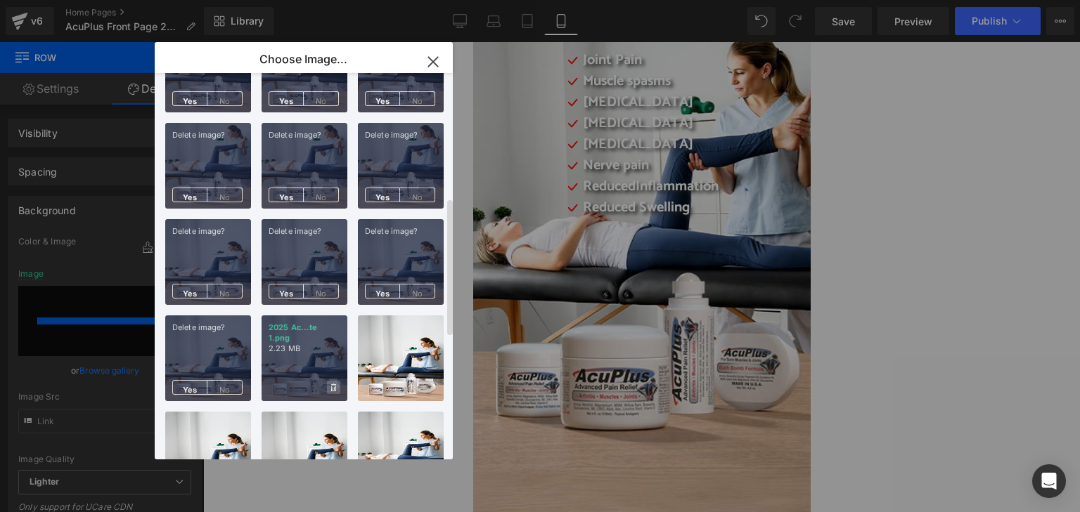
click at [333, 387] on icon at bounding box center [333, 388] width 5 height 8
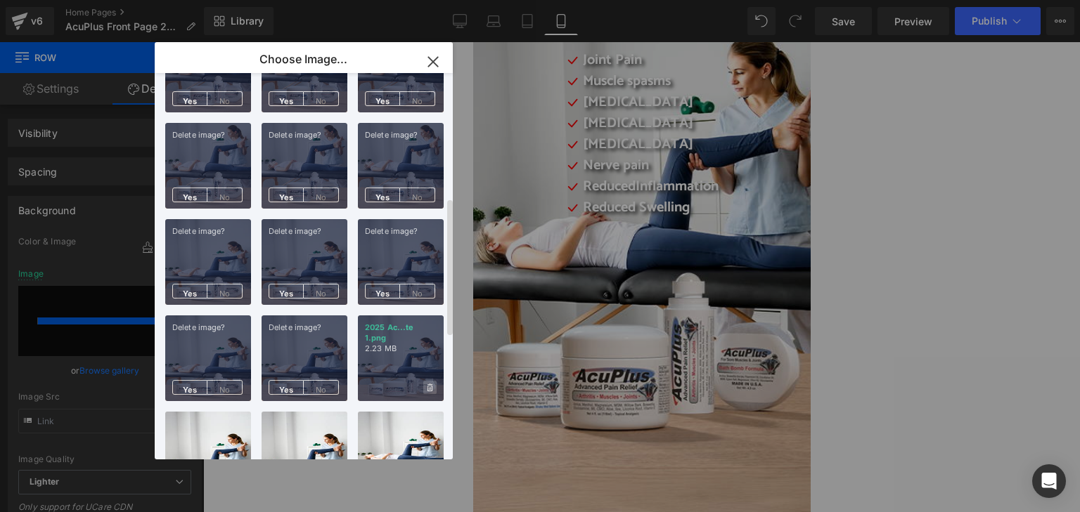
click at [429, 391] on icon at bounding box center [429, 388] width 5 height 8
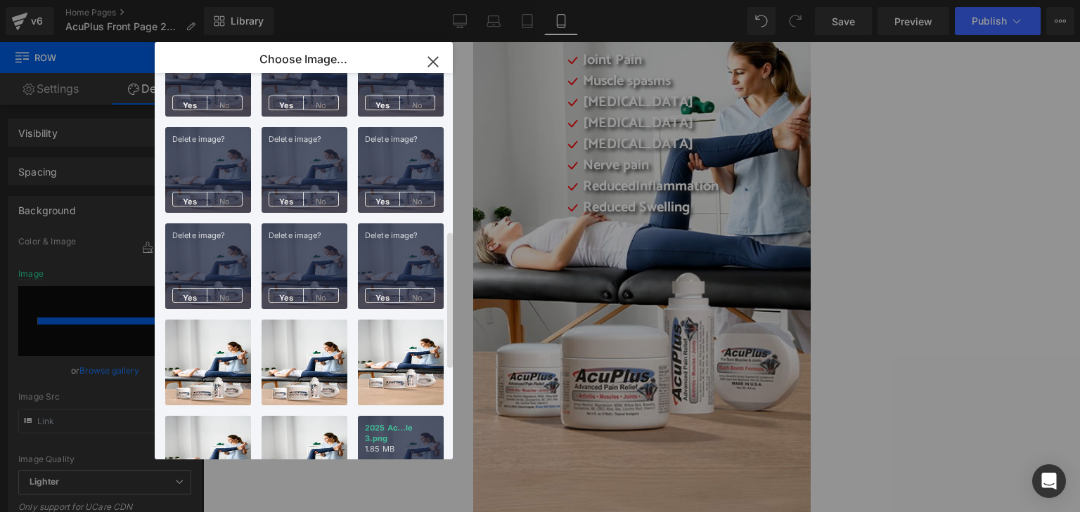
scroll to position [492, 0]
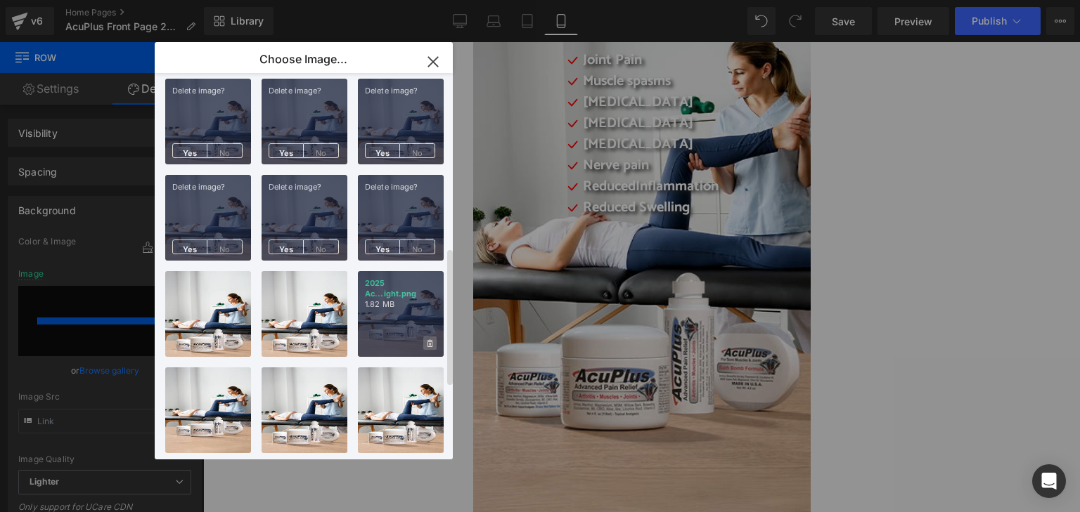
click at [430, 341] on icon at bounding box center [429, 344] width 5 height 9
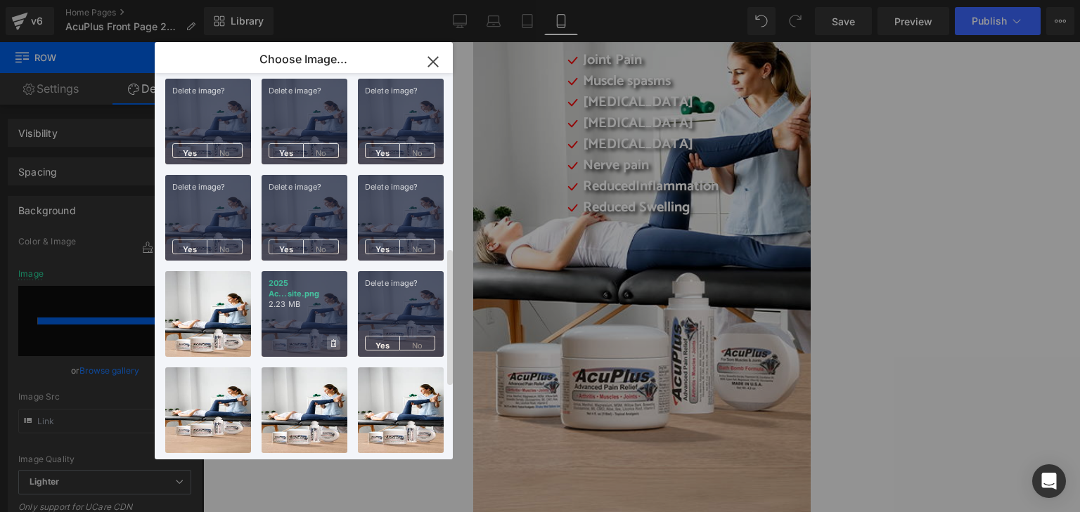
click at [332, 342] on icon at bounding box center [333, 344] width 5 height 9
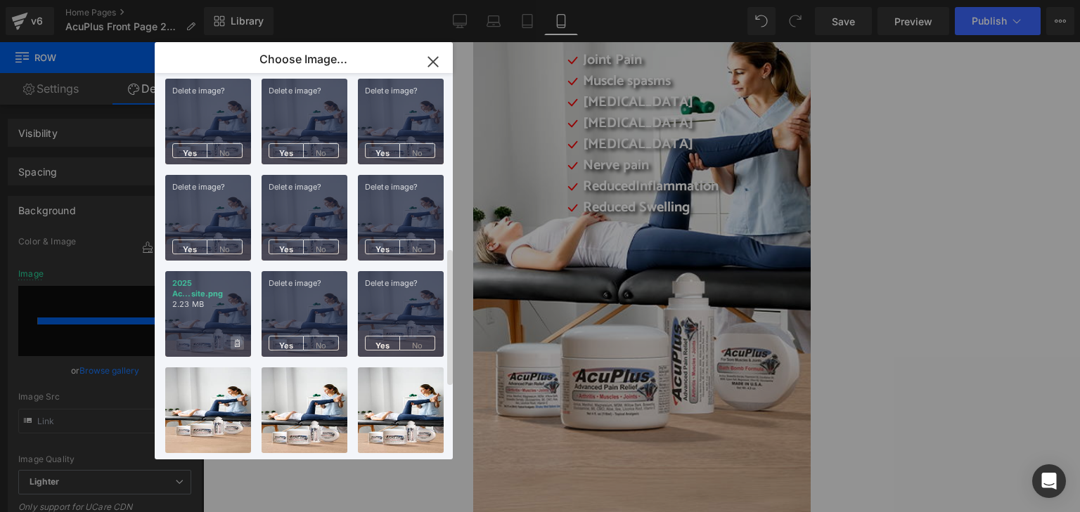
click at [238, 342] on icon at bounding box center [237, 344] width 5 height 9
drag, startPoint x: 236, startPoint y: 437, endPoint x: 253, endPoint y: 439, distance: 16.9
click at [0, 0] on icon at bounding box center [0, 0] width 0 height 0
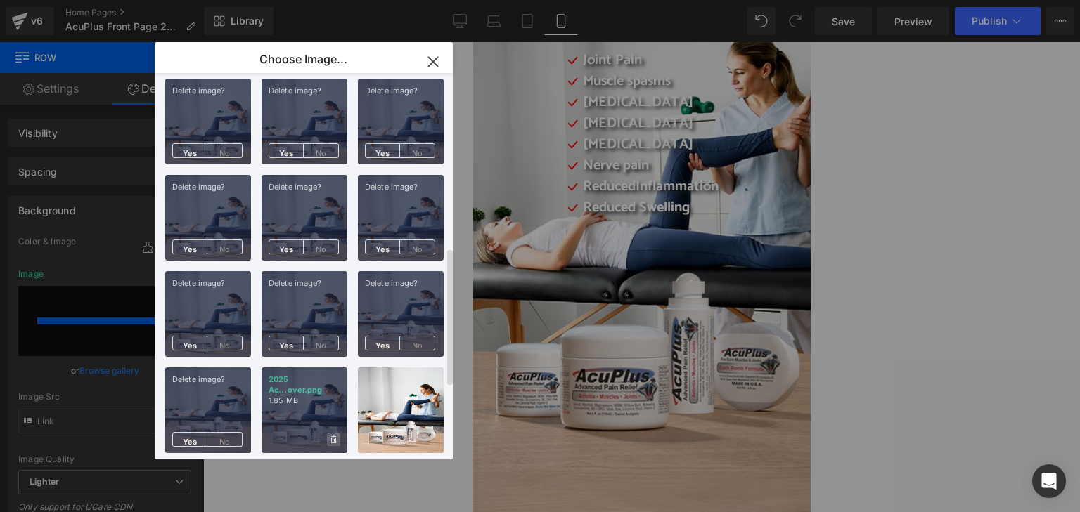
click at [329, 441] on span at bounding box center [333, 439] width 13 height 13
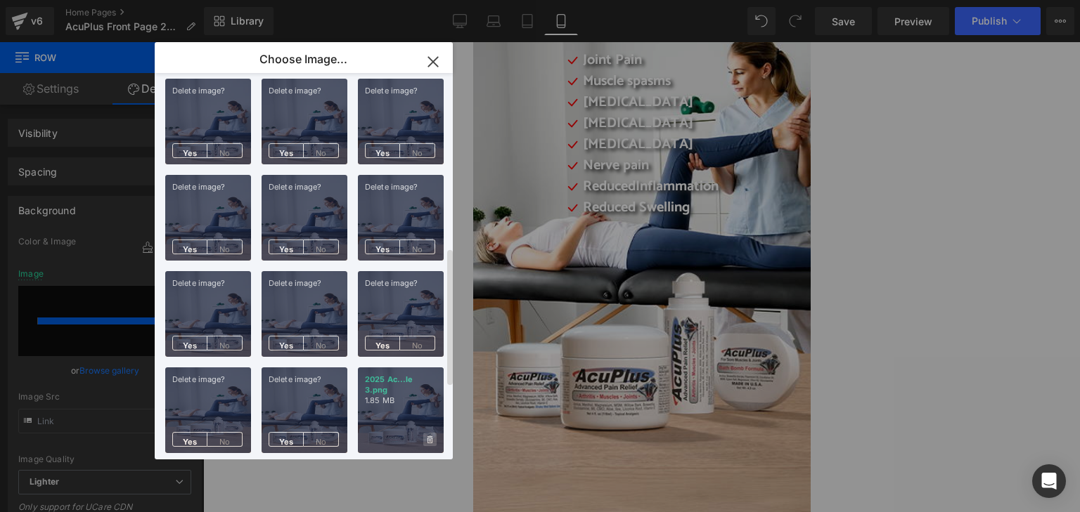
click at [424, 440] on span at bounding box center [429, 439] width 13 height 13
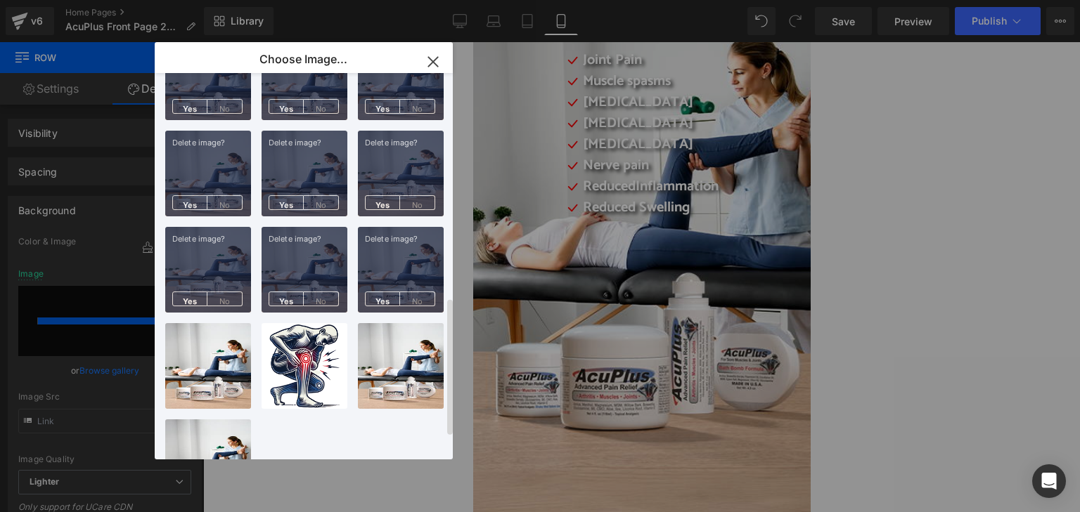
scroll to position [694, 0]
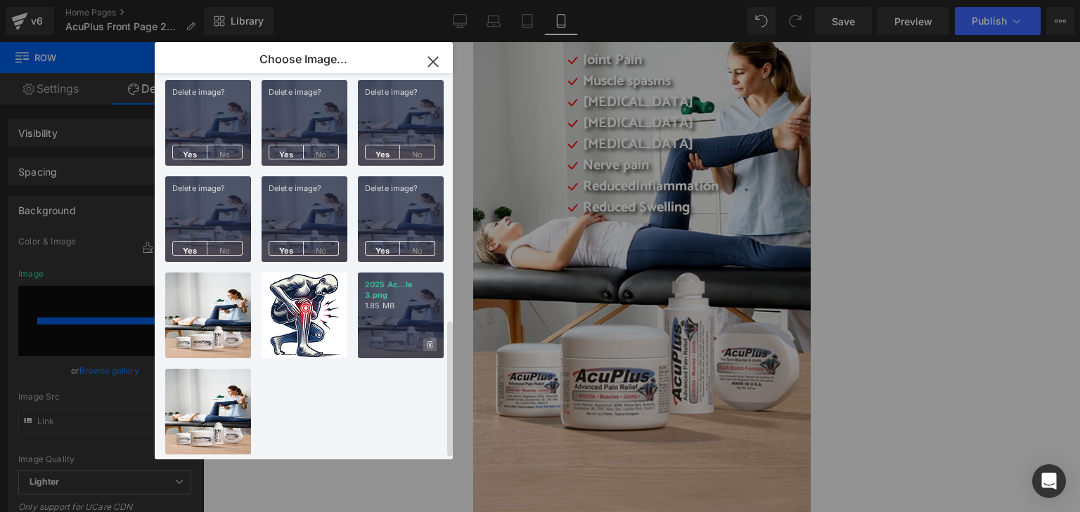
click at [428, 341] on icon at bounding box center [429, 345] width 5 height 9
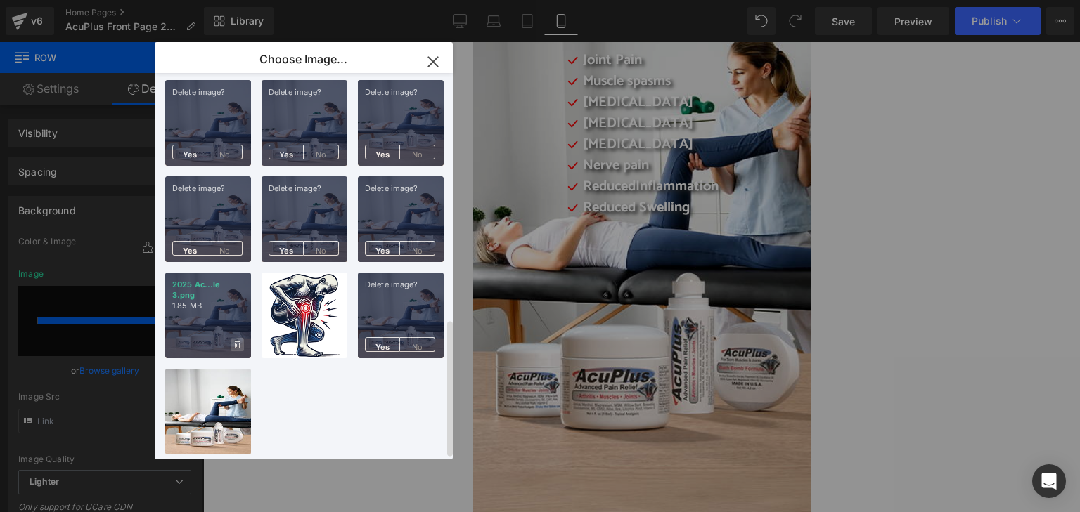
click at [240, 338] on span at bounding box center [237, 344] width 13 height 13
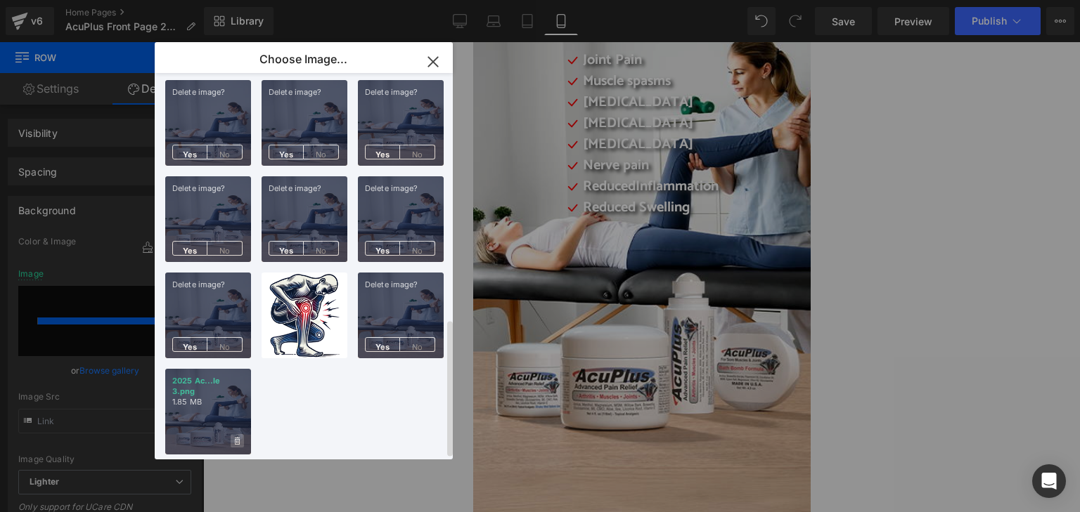
click at [241, 434] on span at bounding box center [237, 440] width 13 height 13
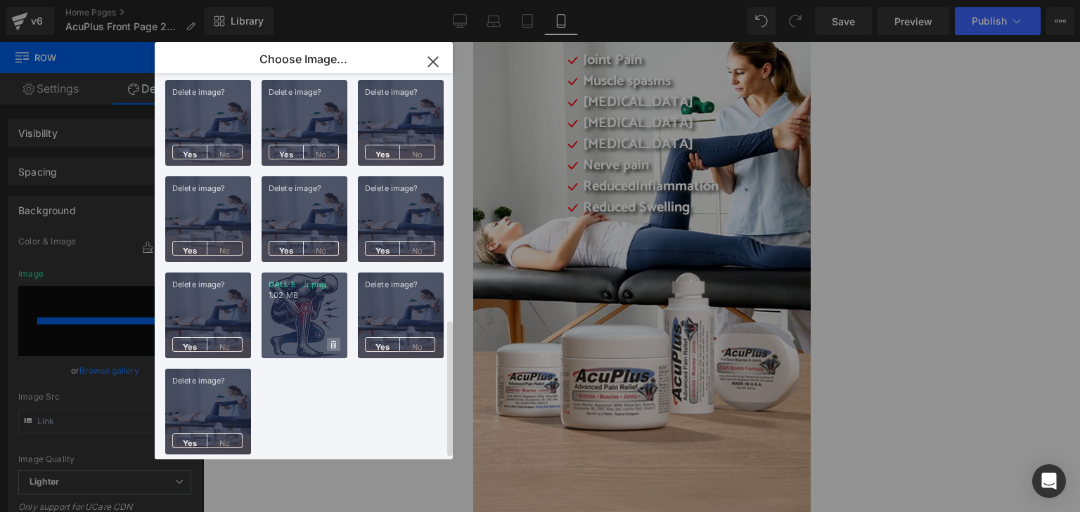
click at [333, 341] on icon at bounding box center [333, 345] width 5 height 8
drag, startPoint x: 194, startPoint y: 430, endPoint x: 224, endPoint y: 401, distance: 41.3
click at [194, 434] on span "Yes" at bounding box center [189, 441] width 35 height 15
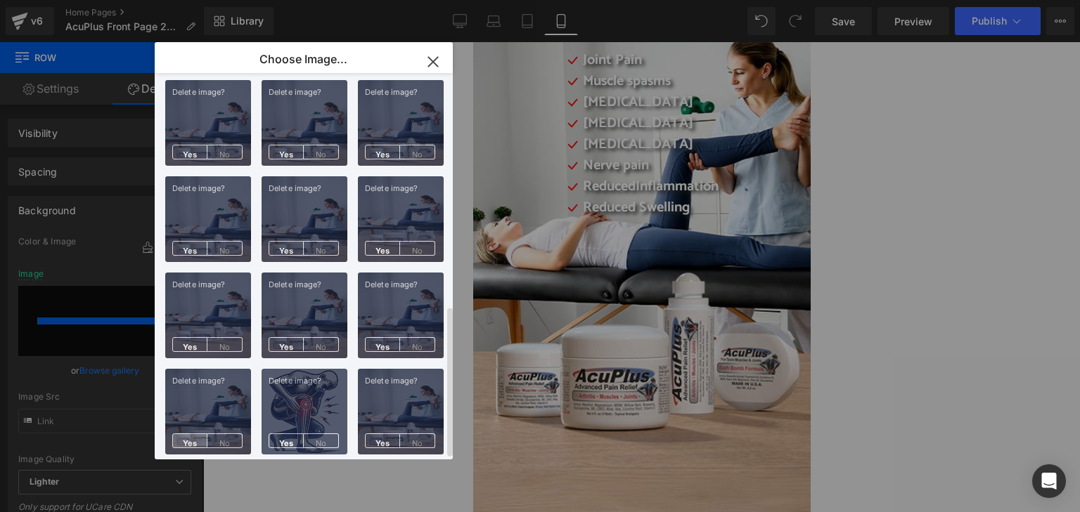
click at [189, 434] on span "Yes" at bounding box center [189, 441] width 35 height 15
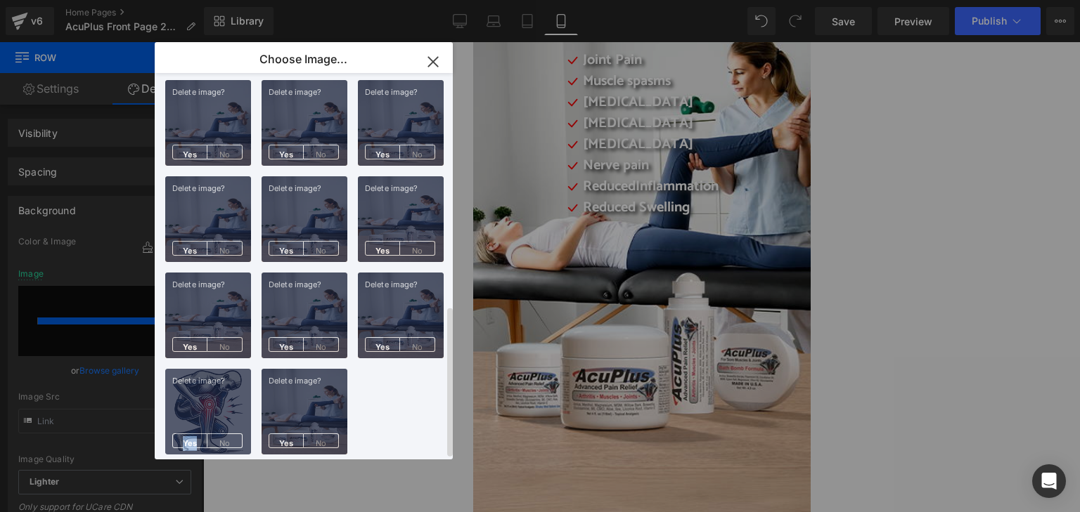
click at [189, 434] on span "Yes" at bounding box center [189, 441] width 35 height 15
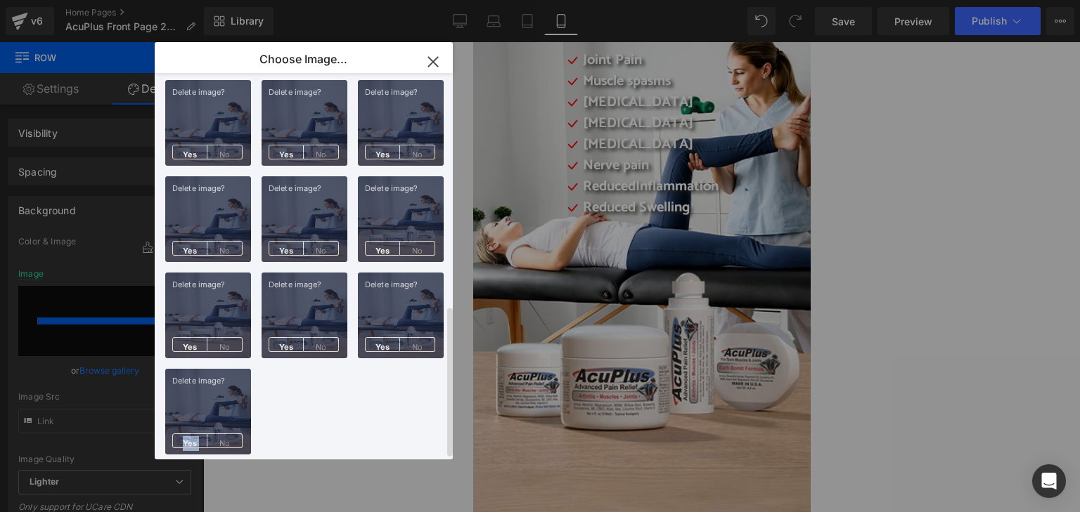
click at [189, 434] on span "Yes" at bounding box center [189, 441] width 35 height 15
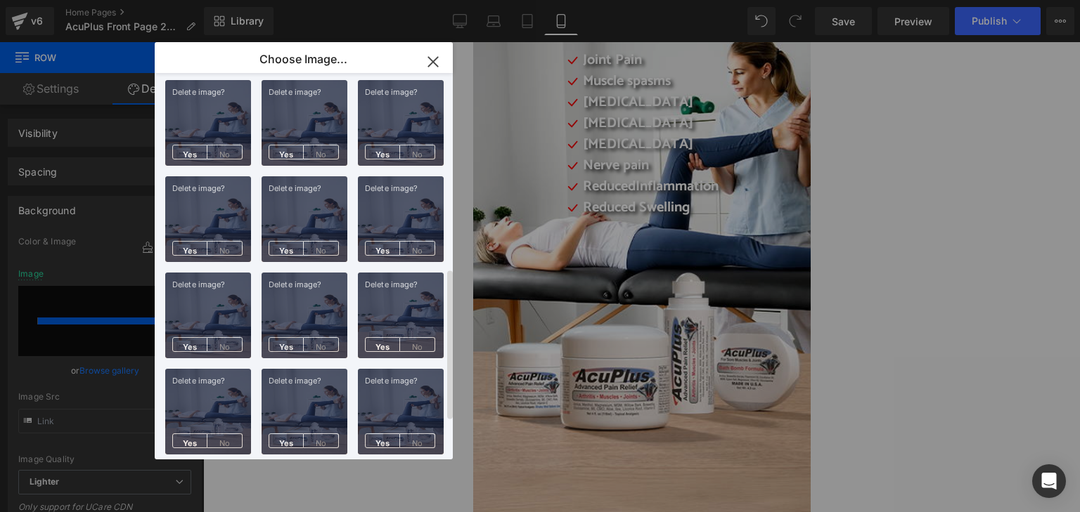
click at [189, 434] on span "Yes" at bounding box center [189, 441] width 35 height 15
click at [269, 434] on span "Yes" at bounding box center [286, 441] width 35 height 15
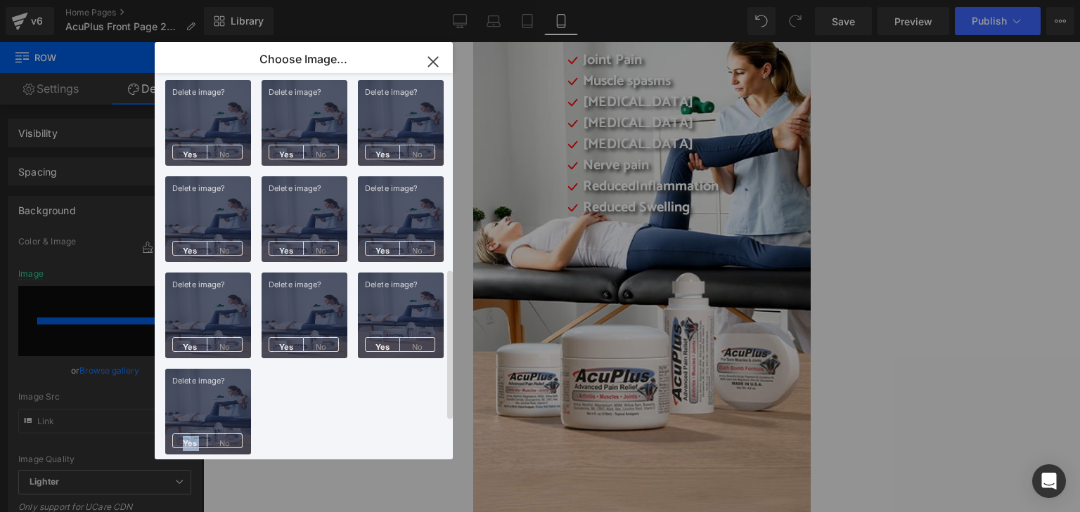
click at [189, 434] on span "Yes" at bounding box center [189, 441] width 35 height 15
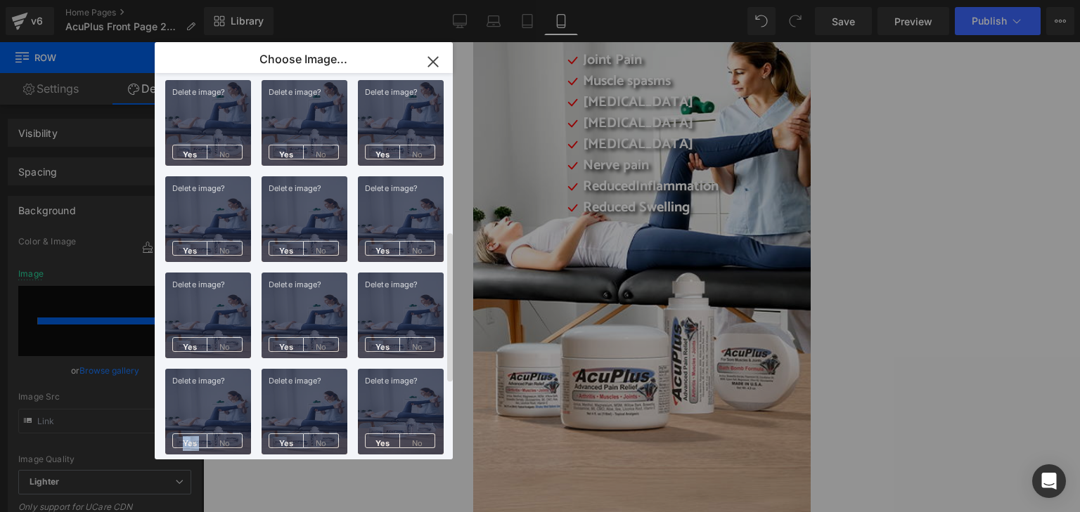
click at [189, 434] on span "Yes" at bounding box center [189, 441] width 35 height 15
click at [269, 434] on span "Yes" at bounding box center [286, 441] width 35 height 15
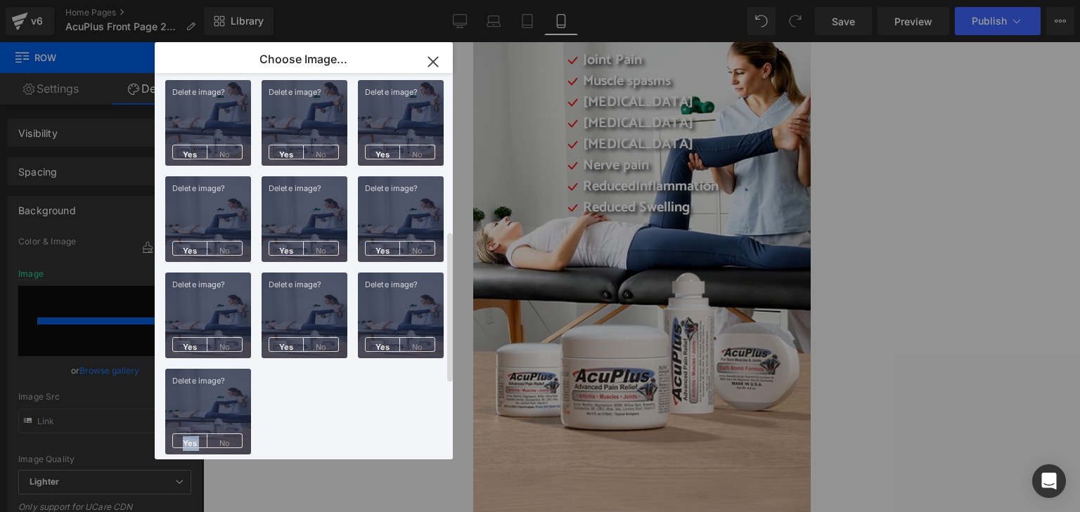
click at [189, 434] on span "Yes" at bounding box center [189, 441] width 35 height 15
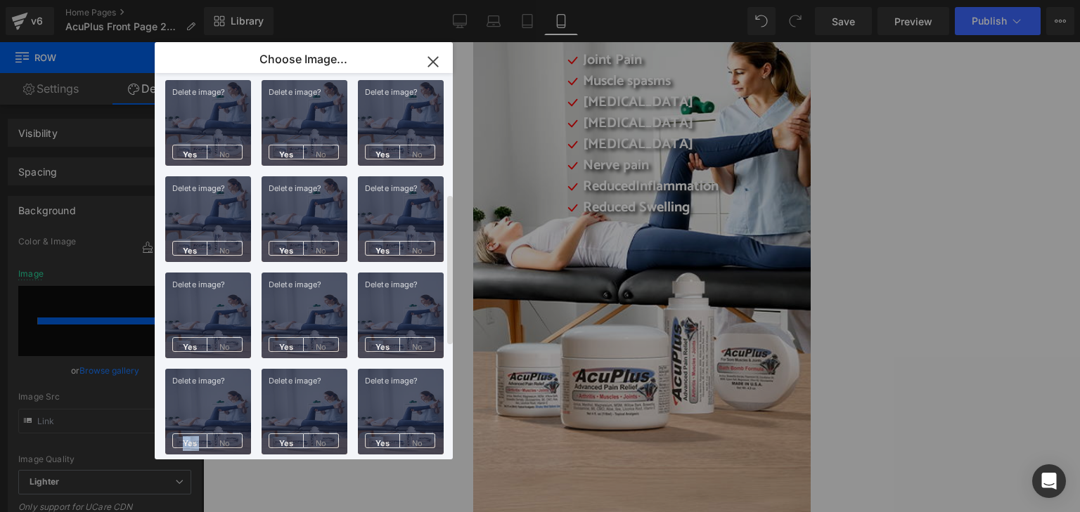
click at [189, 434] on span "Yes" at bounding box center [189, 441] width 35 height 15
click at [269, 434] on span "Yes" at bounding box center [286, 441] width 35 height 15
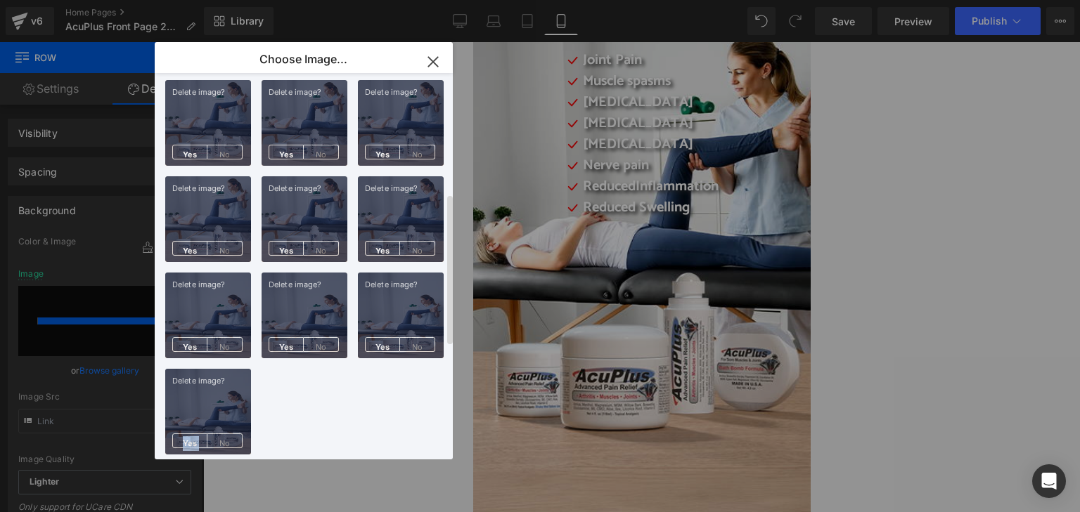
click at [189, 434] on span "Yes" at bounding box center [189, 441] width 35 height 15
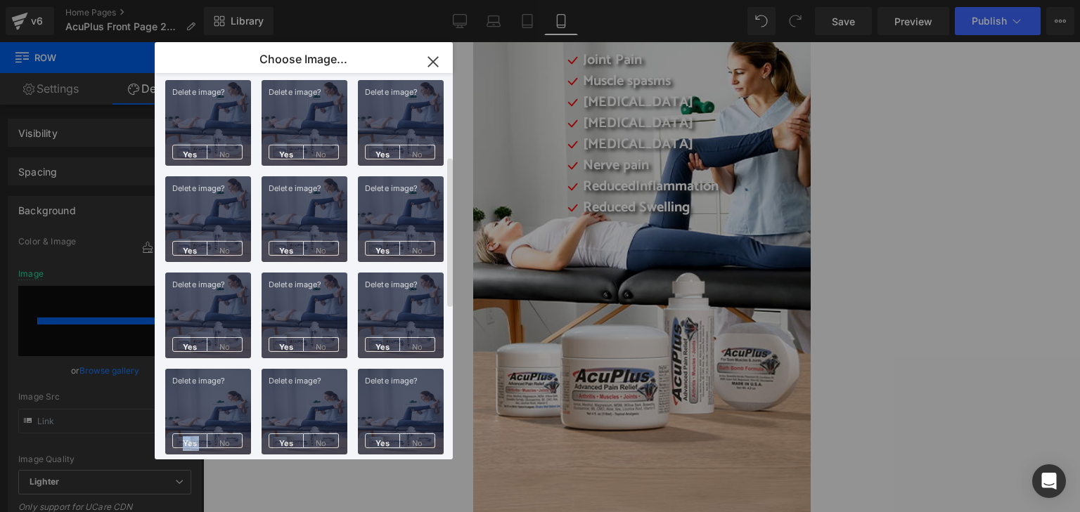
click at [189, 434] on span "Yes" at bounding box center [189, 441] width 35 height 15
click at [269, 434] on span "Yes" at bounding box center [286, 441] width 35 height 15
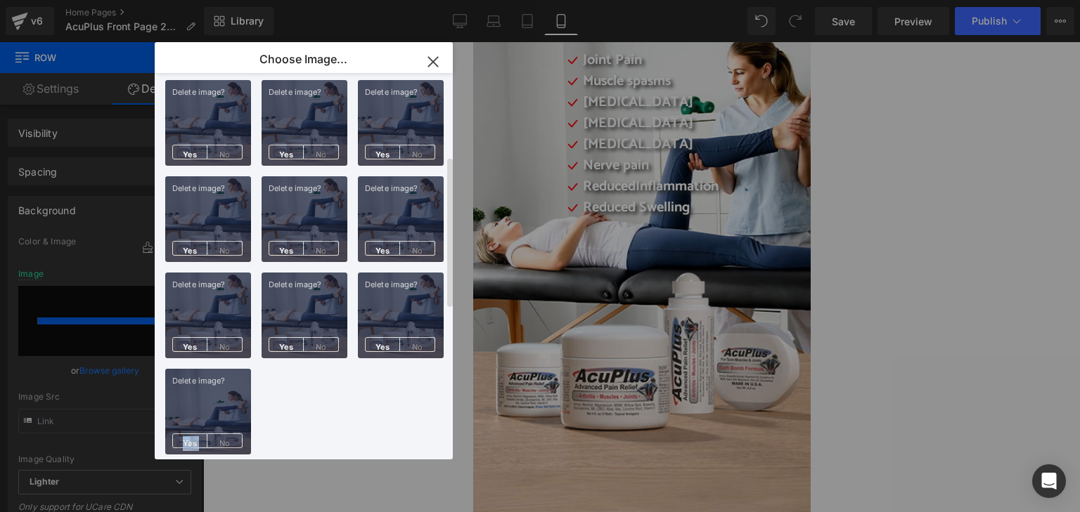
click at [189, 434] on span "Yes" at bounding box center [189, 441] width 35 height 15
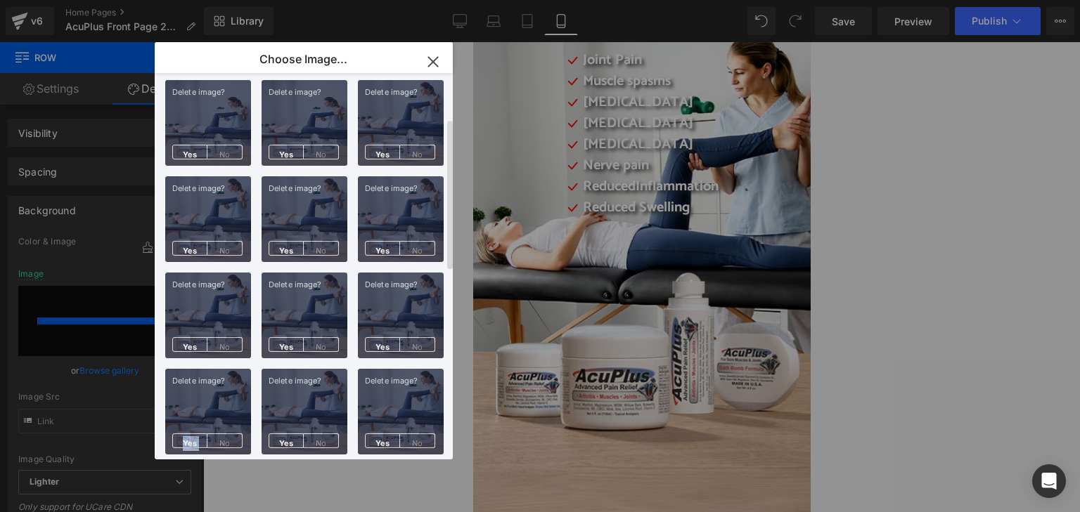
click at [189, 434] on span "Yes" at bounding box center [189, 441] width 35 height 15
click at [269, 434] on span "Yes" at bounding box center [286, 441] width 35 height 15
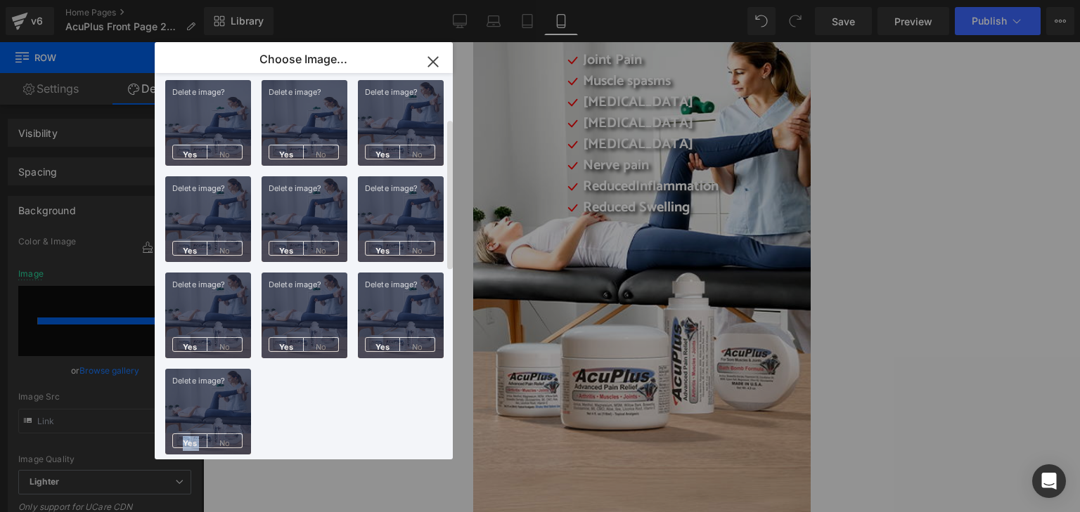
click at [189, 434] on span "Yes" at bounding box center [189, 441] width 35 height 15
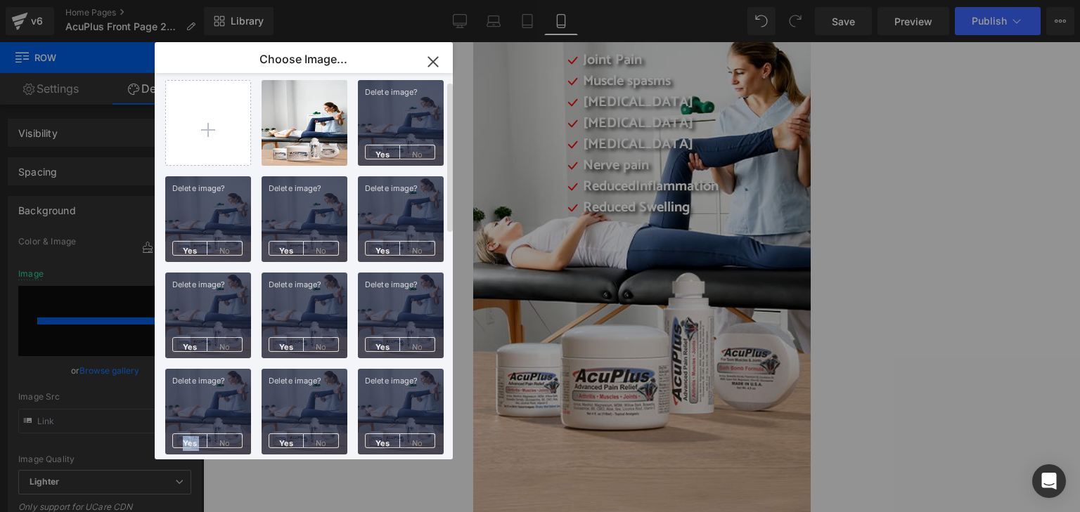
click at [189, 434] on span "Yes" at bounding box center [189, 441] width 35 height 15
click at [269, 434] on span "Yes" at bounding box center [286, 441] width 35 height 15
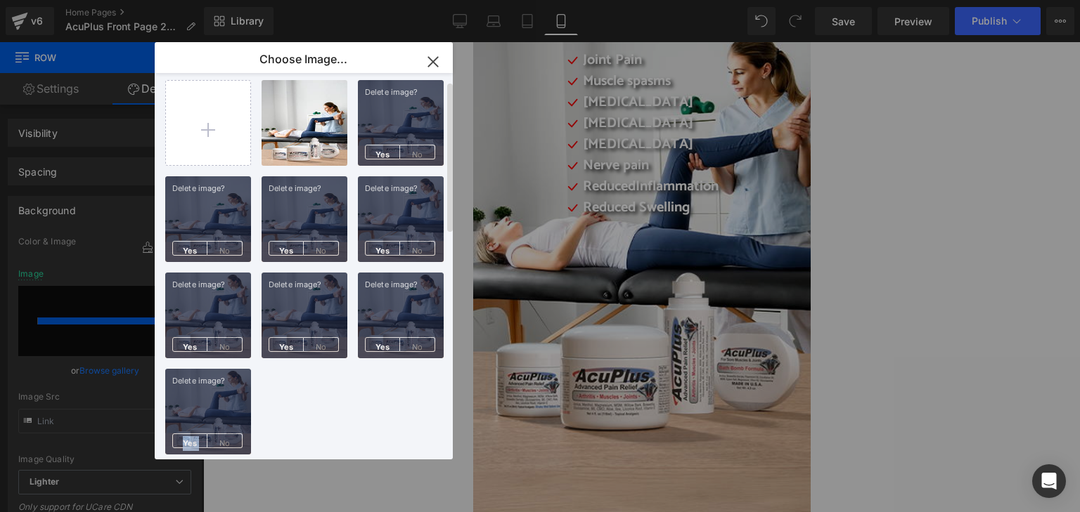
click at [189, 434] on span "Yes" at bounding box center [189, 441] width 35 height 15
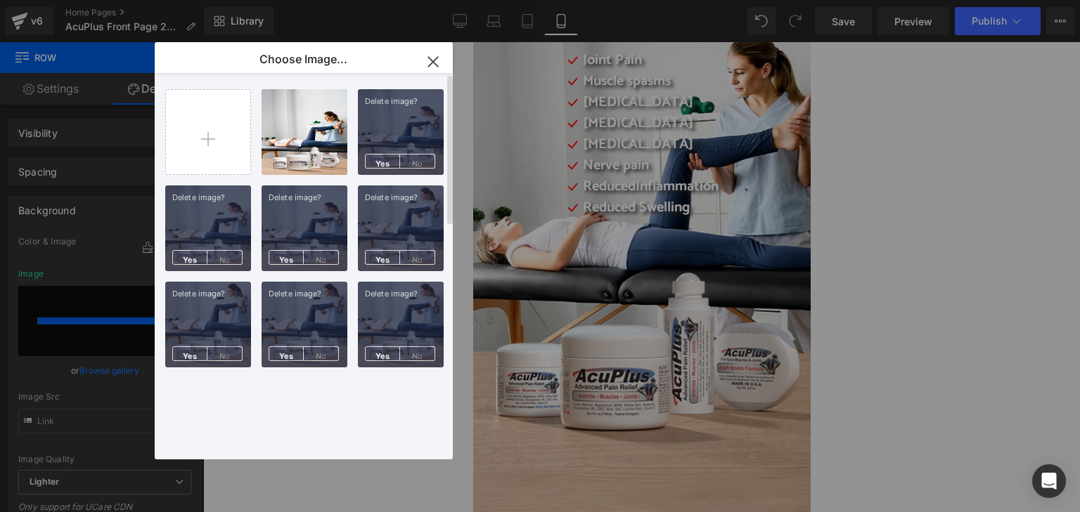
click at [189, 432] on div "2025 li...ge 2.png 2.23 MB Delete image? Yes No 2025 Ac...r 11.png 1.85 MB Dele…" at bounding box center [311, 269] width 293 height 392
click at [187, 356] on span "Yes" at bounding box center [189, 354] width 35 height 15
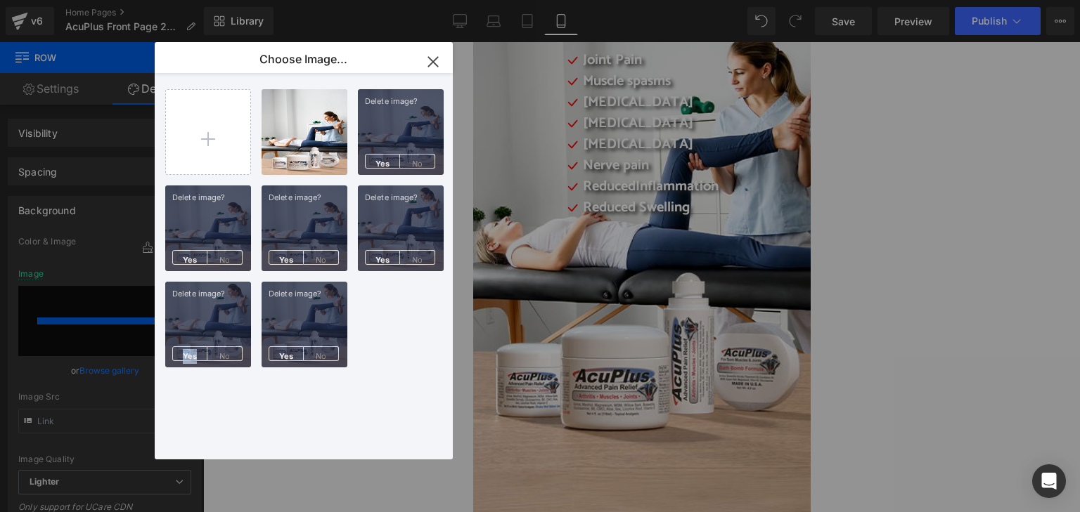
click at [187, 356] on span "Yes" at bounding box center [189, 354] width 35 height 15
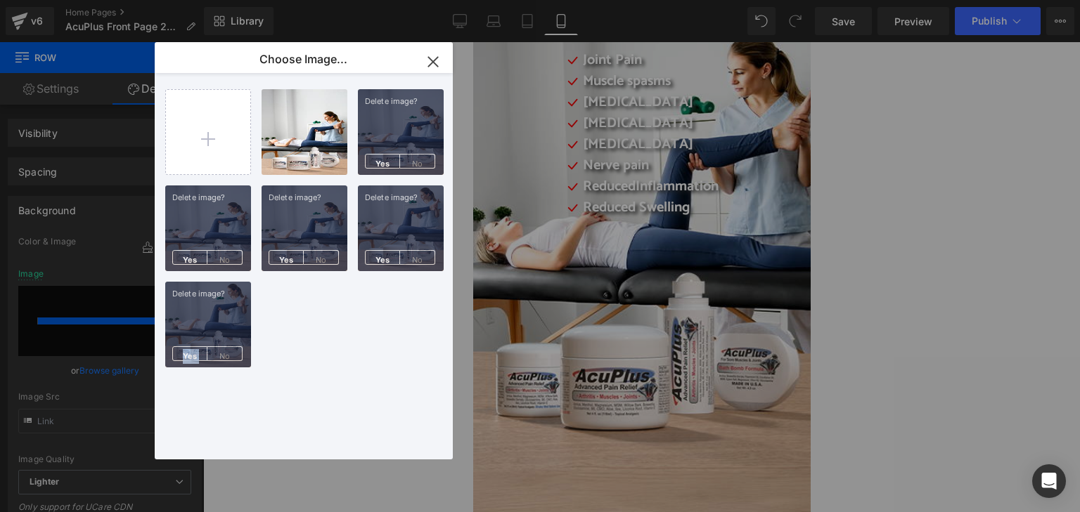
click at [187, 356] on span "Yes" at bounding box center [189, 354] width 35 height 15
click at [187, 356] on div "2025 li...ge 2.png 2.23 MB Delete image? Yes No 2025 Ac...r 11.png 1.85 MB Dele…" at bounding box center [311, 269] width 293 height 392
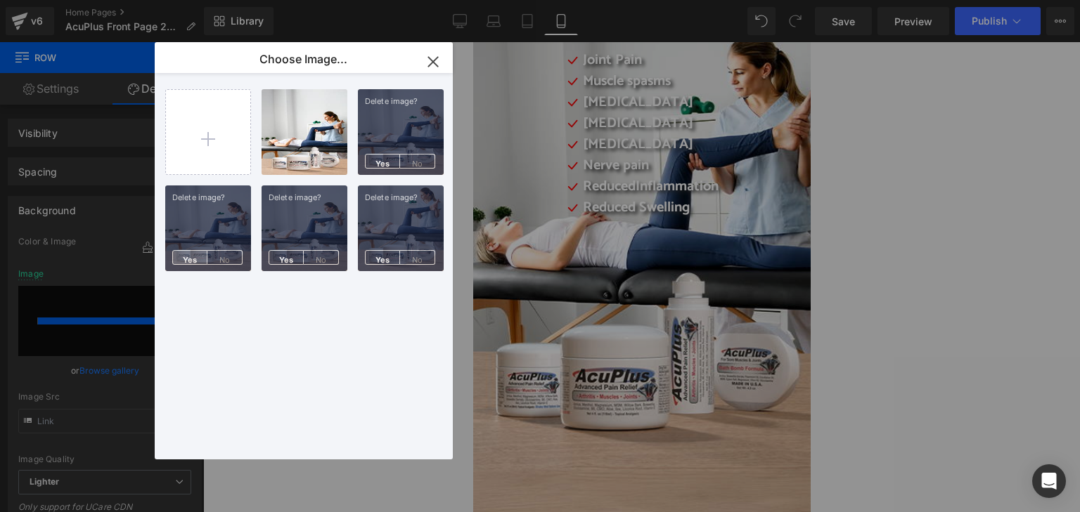
click at [186, 257] on span "Yes" at bounding box center [189, 257] width 35 height 15
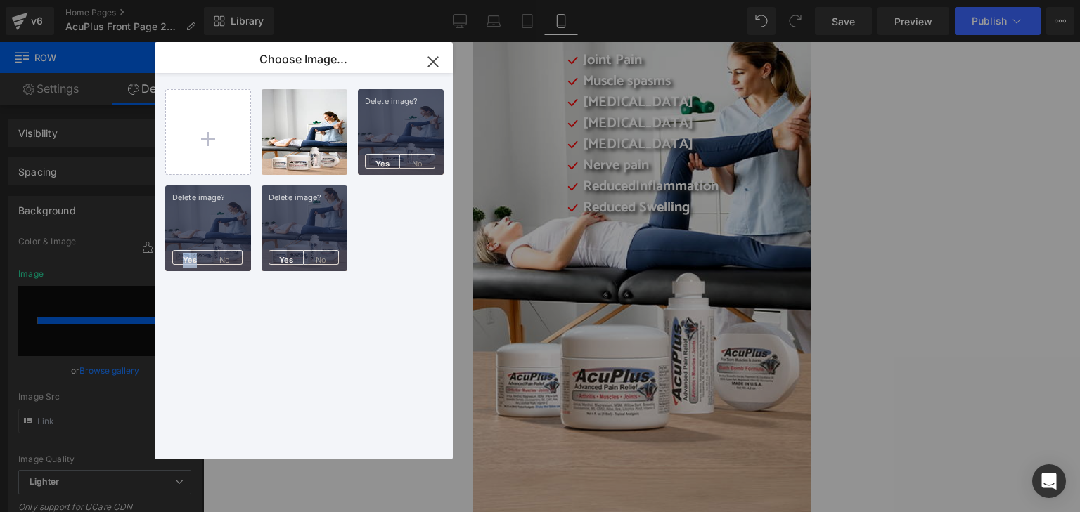
click at [186, 257] on span "Yes" at bounding box center [189, 257] width 35 height 15
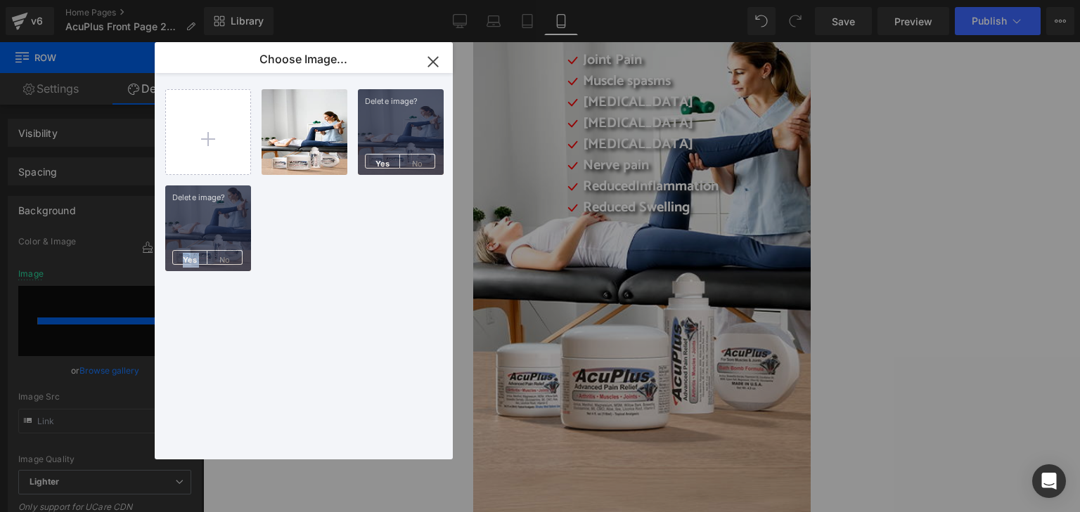
click at [186, 257] on span "Yes" at bounding box center [189, 257] width 35 height 15
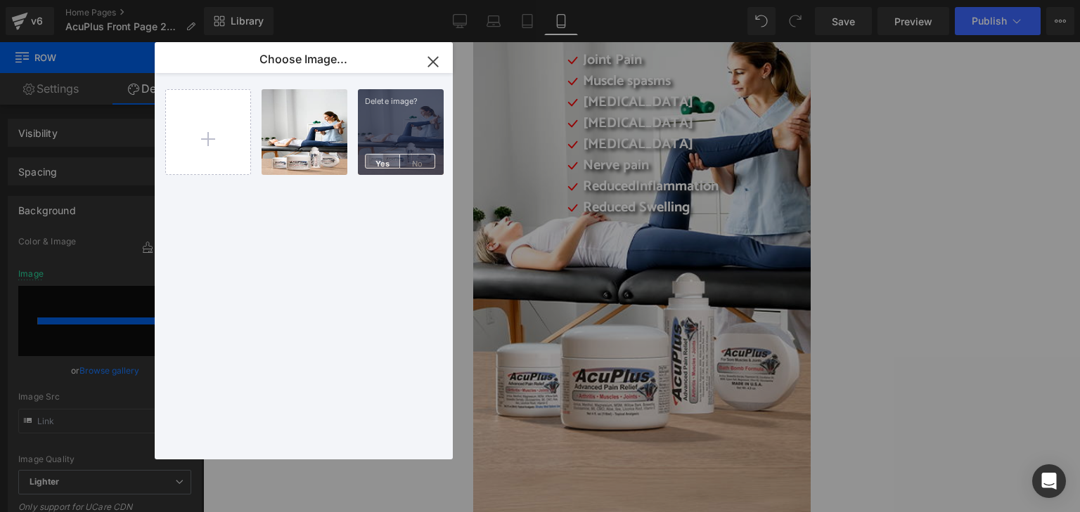
click at [374, 162] on span "Yes" at bounding box center [382, 161] width 35 height 15
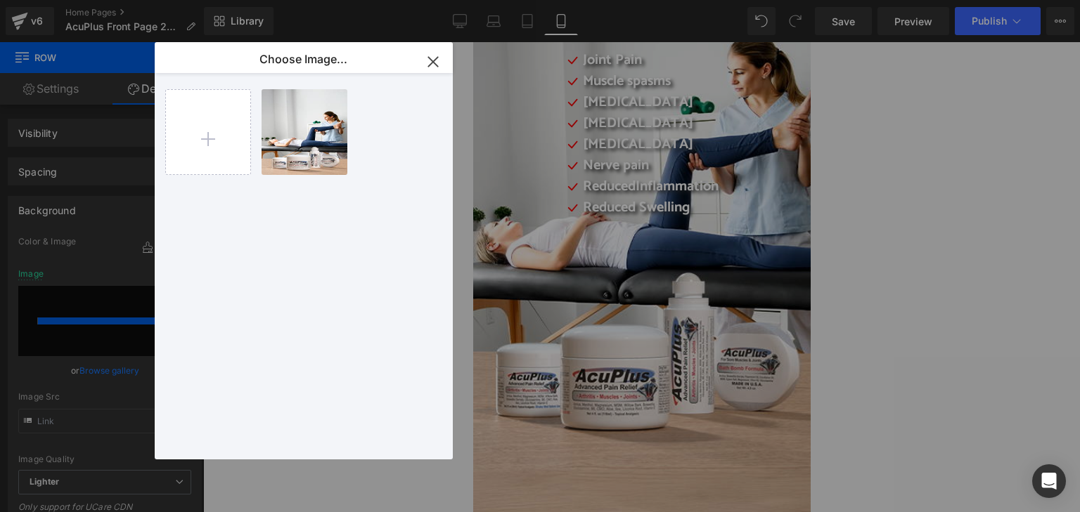
click at [435, 61] on icon "button" at bounding box center [433, 62] width 22 height 22
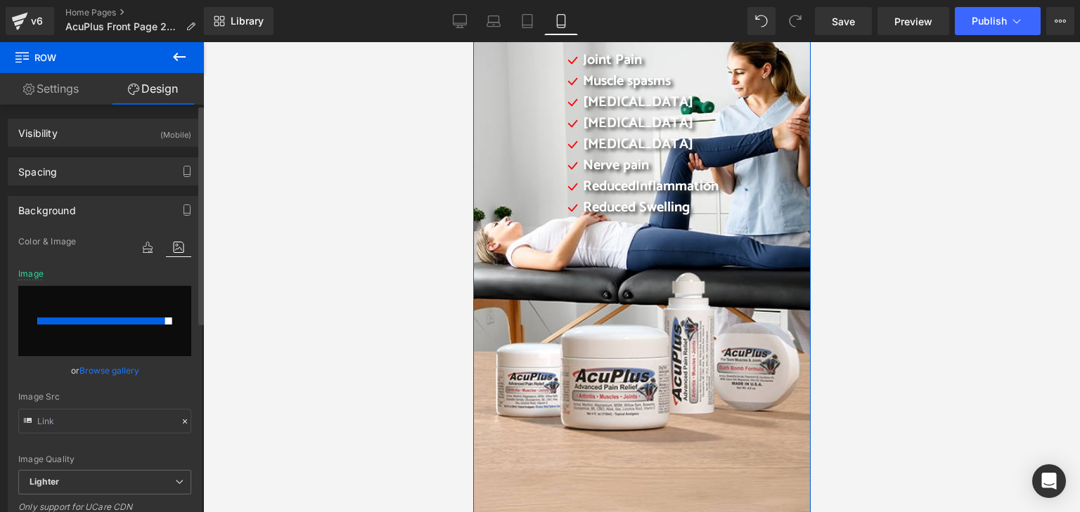
click at [186, 378] on div "Image Quality Lighter Lightest Lighter Lighter Lightest Only support for UCare …" at bounding box center [104, 351] width 173 height 237
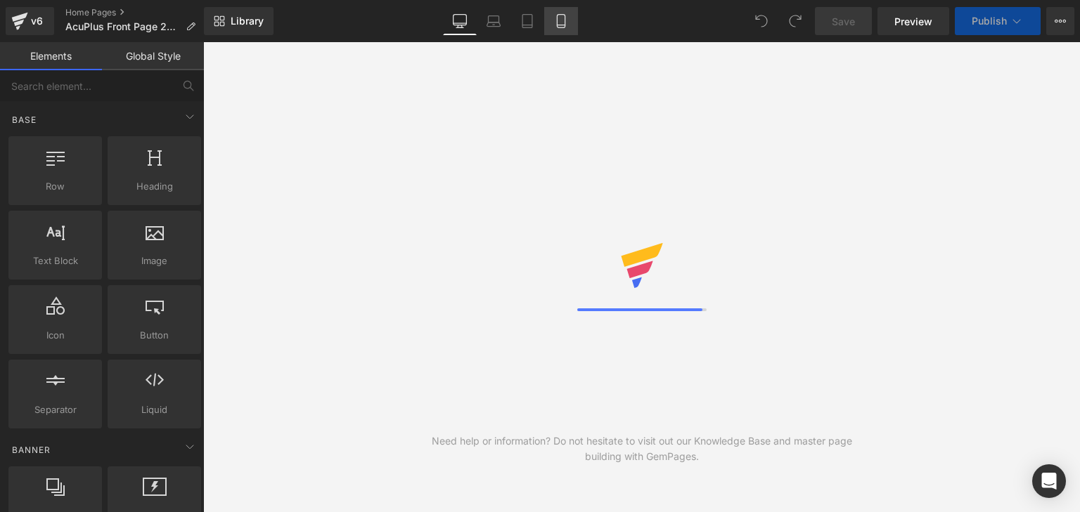
click at [562, 18] on icon at bounding box center [561, 21] width 14 height 14
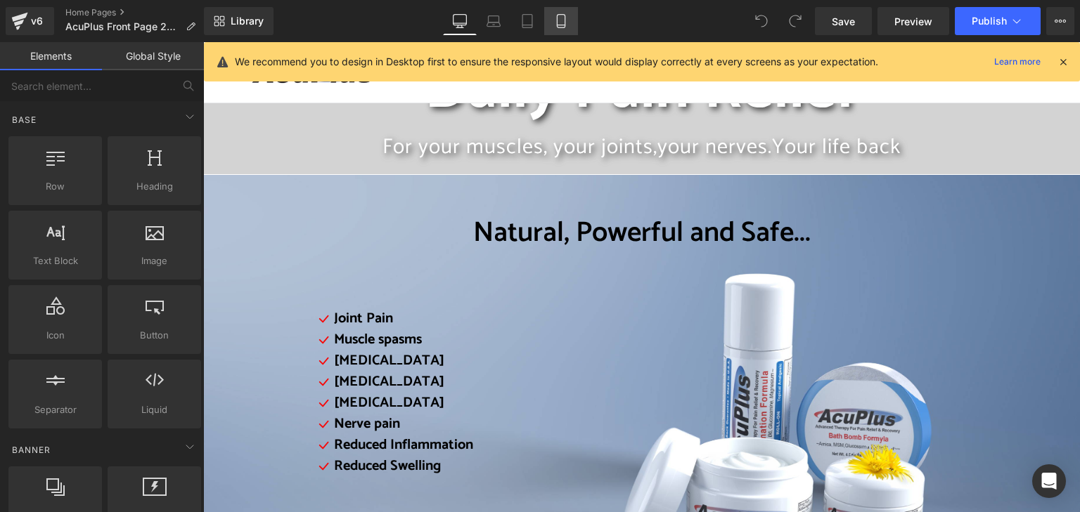
click at [565, 20] on icon at bounding box center [561, 21] width 14 height 14
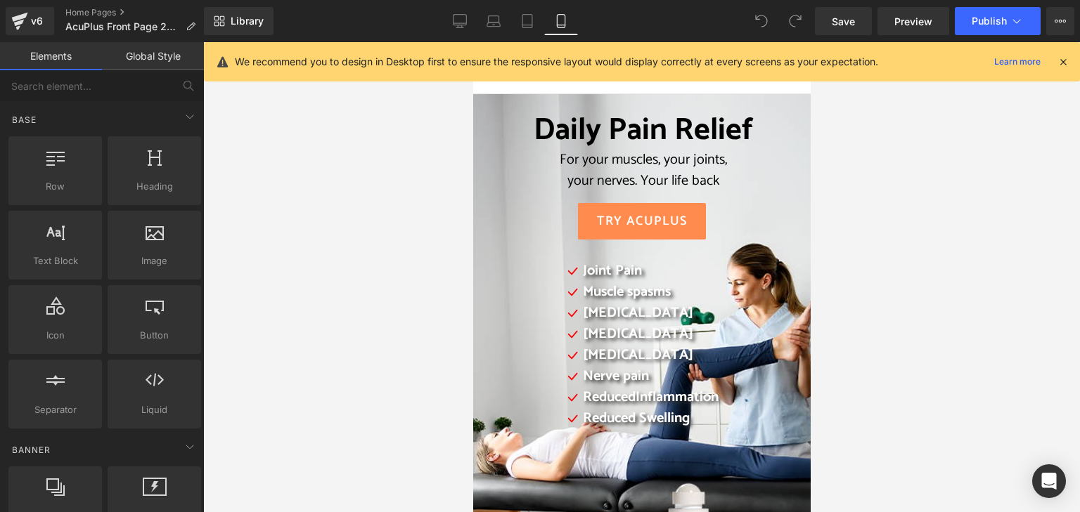
click at [1060, 61] on icon at bounding box center [1063, 62] width 13 height 13
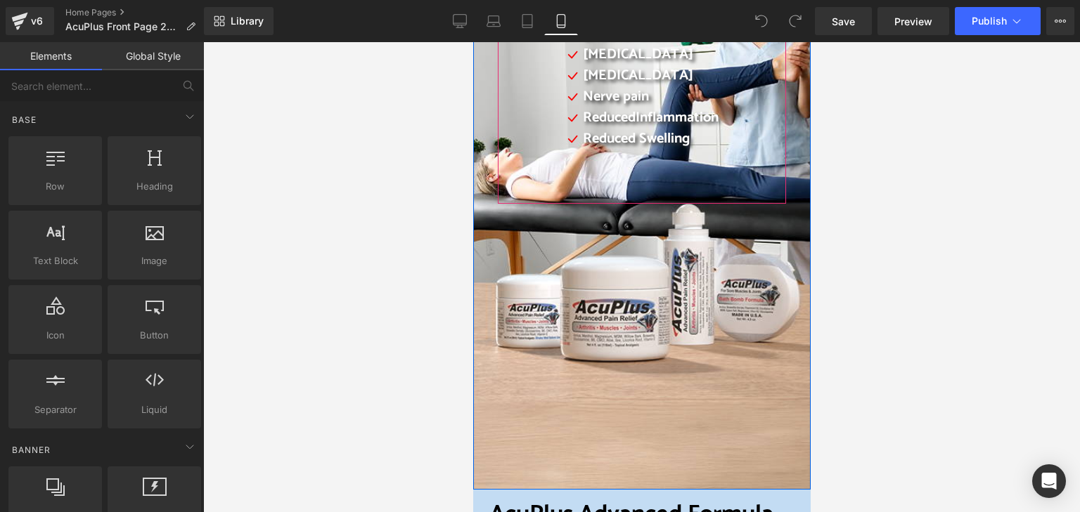
scroll to position [281, 0]
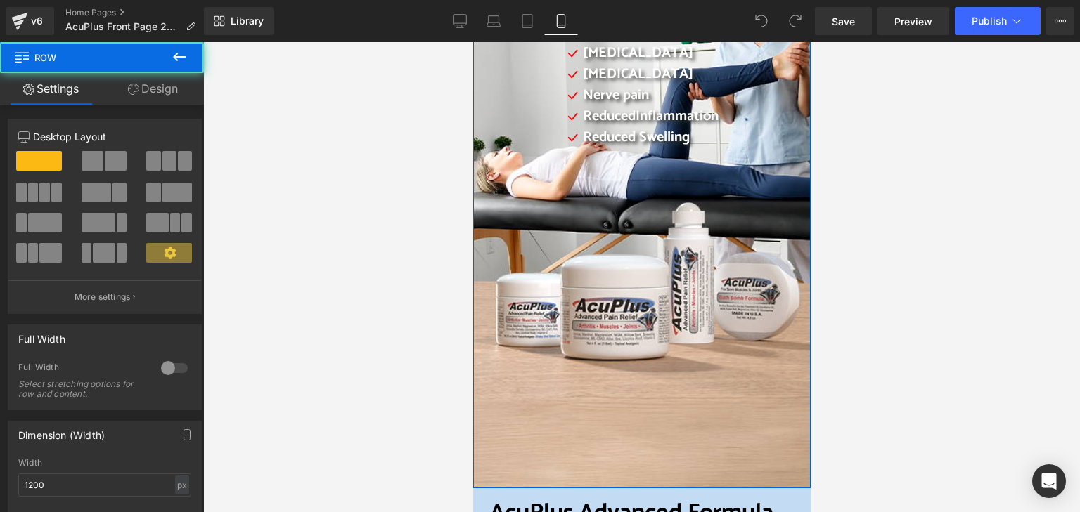
click at [615, 380] on div "Daily Pain Relief For your muscles, your joints, your nerves. Your life back He…" at bounding box center [640, 151] width 337 height 676
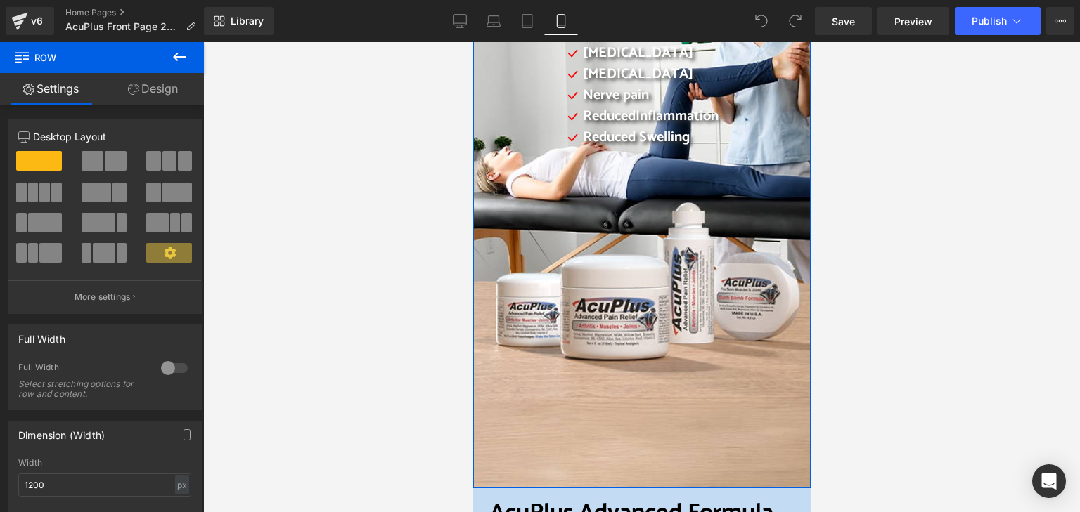
click at [164, 91] on link "Design" at bounding box center [153, 89] width 102 height 32
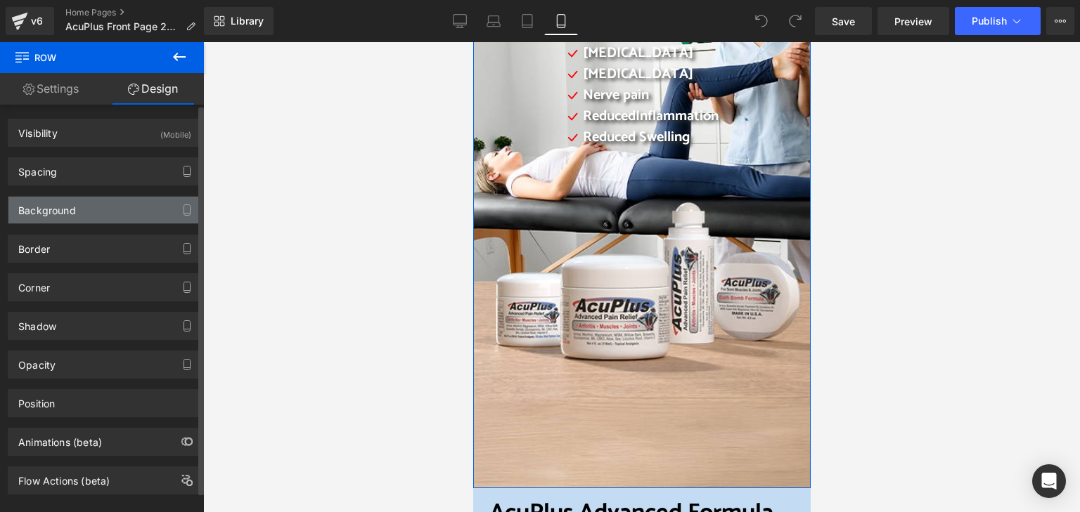
click at [117, 205] on div "Background" at bounding box center [104, 210] width 193 height 27
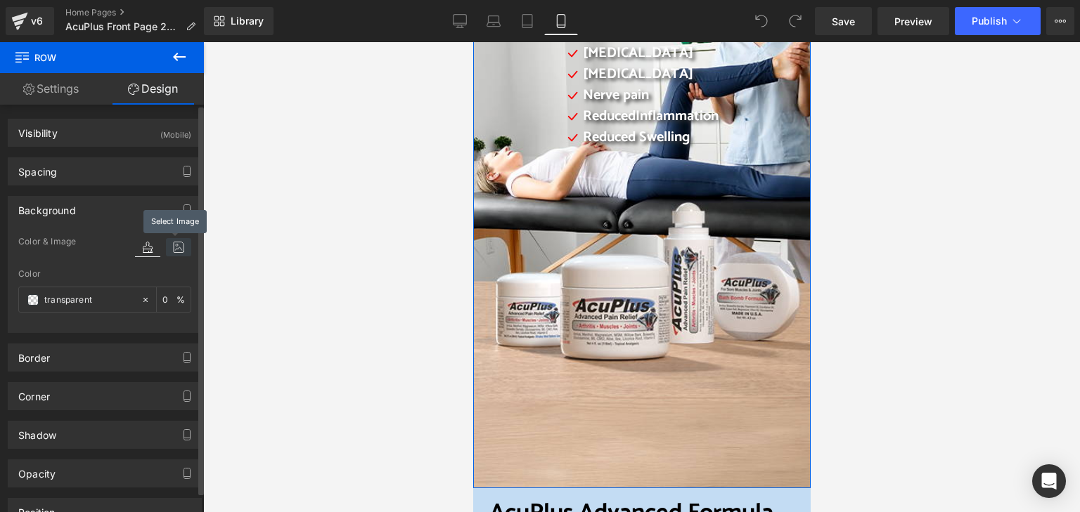
click at [173, 249] on icon at bounding box center [178, 247] width 25 height 18
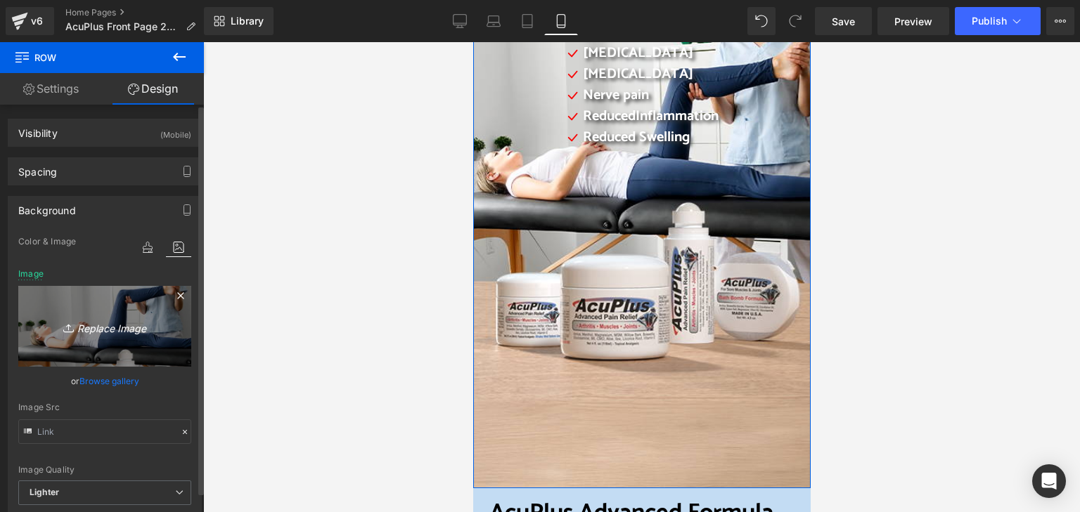
click at [127, 330] on icon "Replace Image" at bounding box center [105, 327] width 112 height 18
type input "C:\fakepath\2025 AcuPlus website cover 11.png"
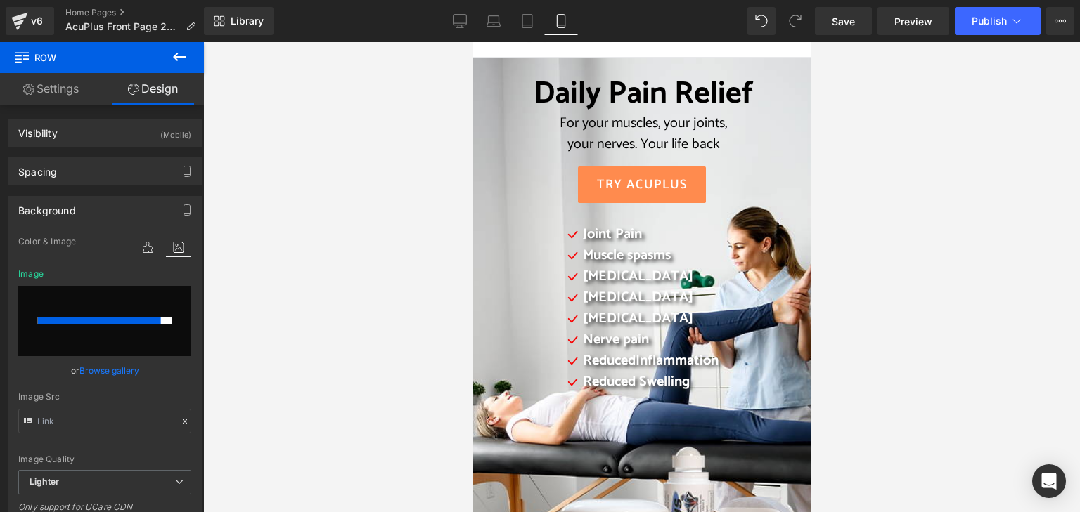
scroll to position [70, 0]
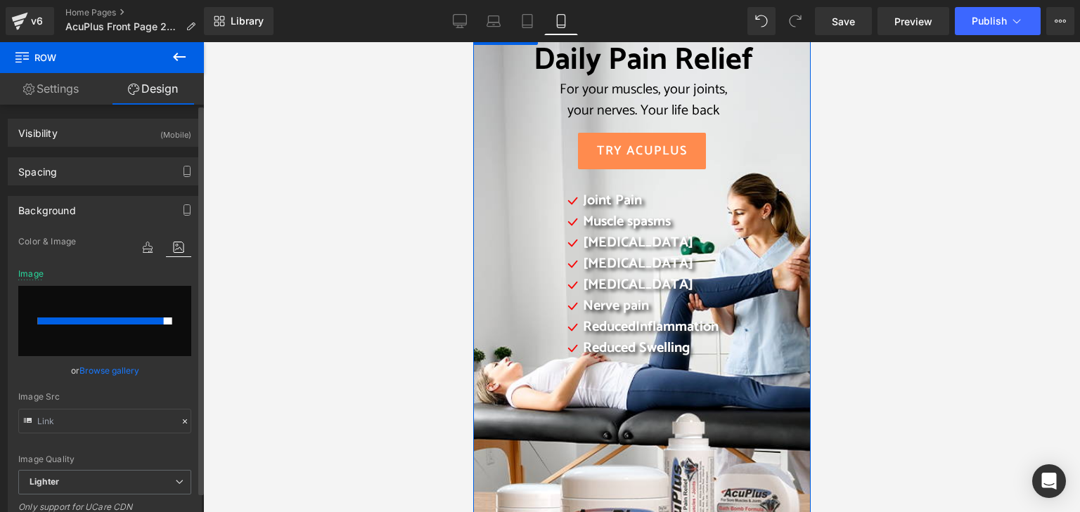
click at [124, 331] on input "file" at bounding box center [104, 321] width 173 height 70
click at [183, 387] on div "Image Quality Lighter Lightest Lighter Lighter Lightest Only support for UCare …" at bounding box center [104, 351] width 173 height 237
click at [95, 367] on link "Browse gallery" at bounding box center [109, 371] width 60 height 25
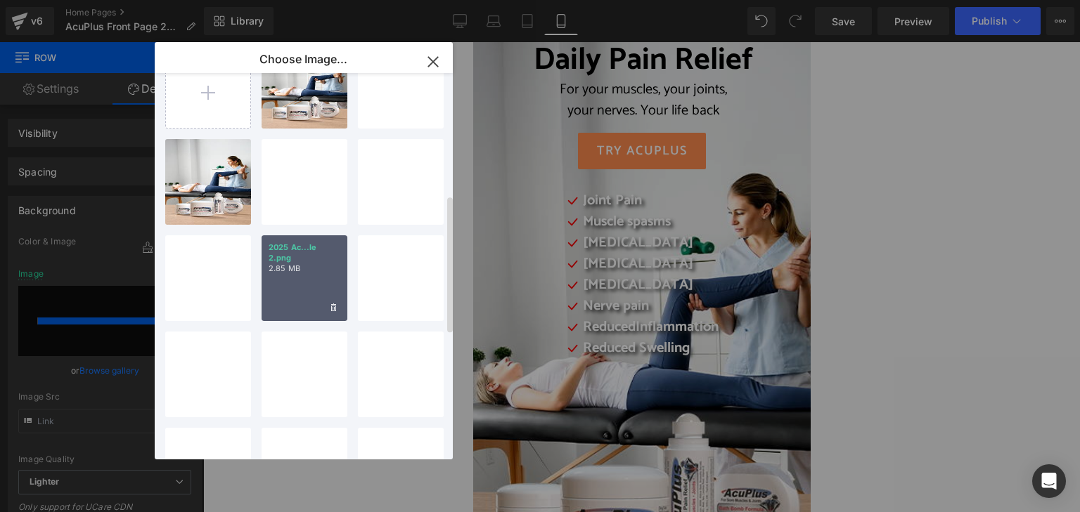
scroll to position [0, 0]
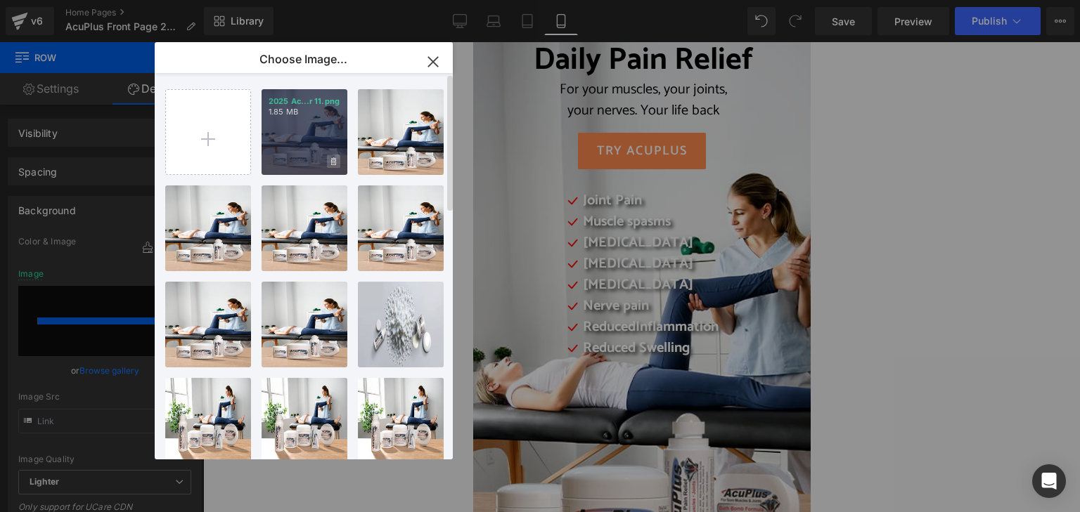
click at [334, 157] on icon at bounding box center [333, 161] width 5 height 9
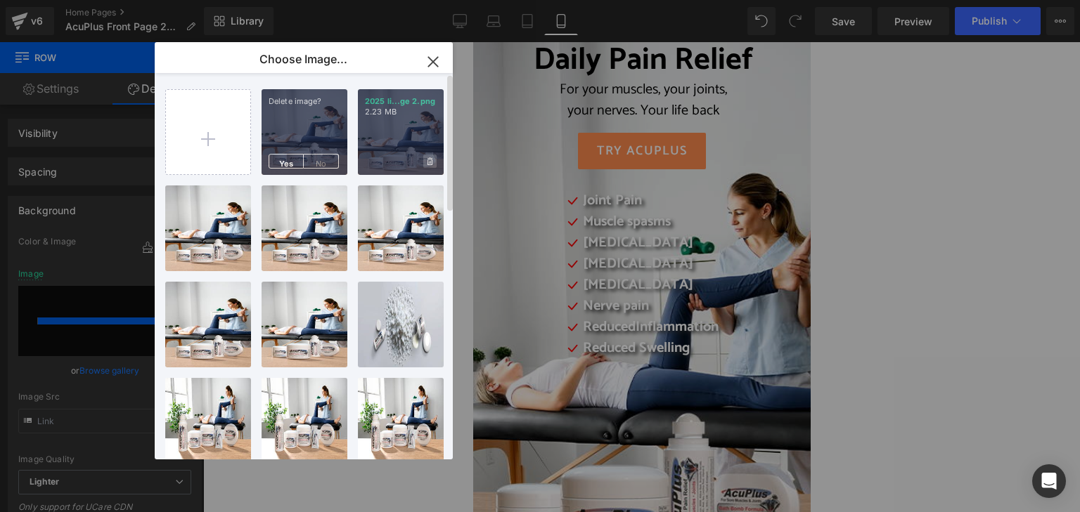
click at [430, 163] on icon at bounding box center [429, 161] width 5 height 8
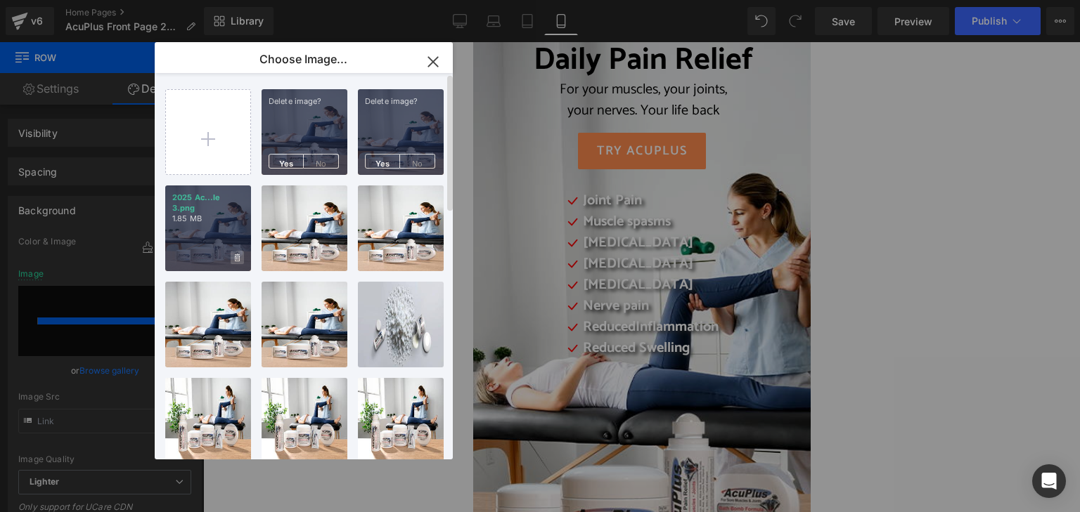
click at [239, 254] on icon at bounding box center [237, 258] width 5 height 9
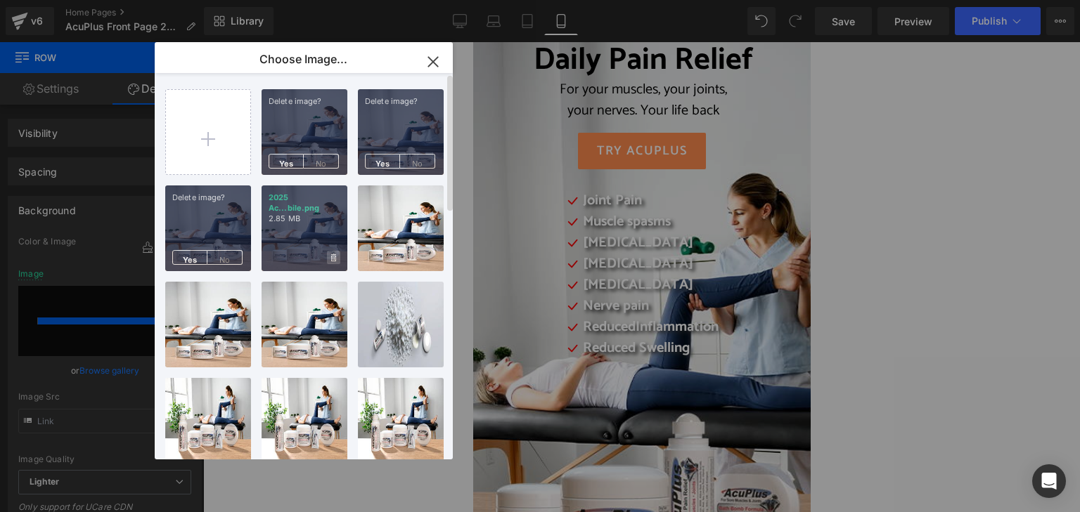
click at [333, 252] on span at bounding box center [333, 257] width 13 height 13
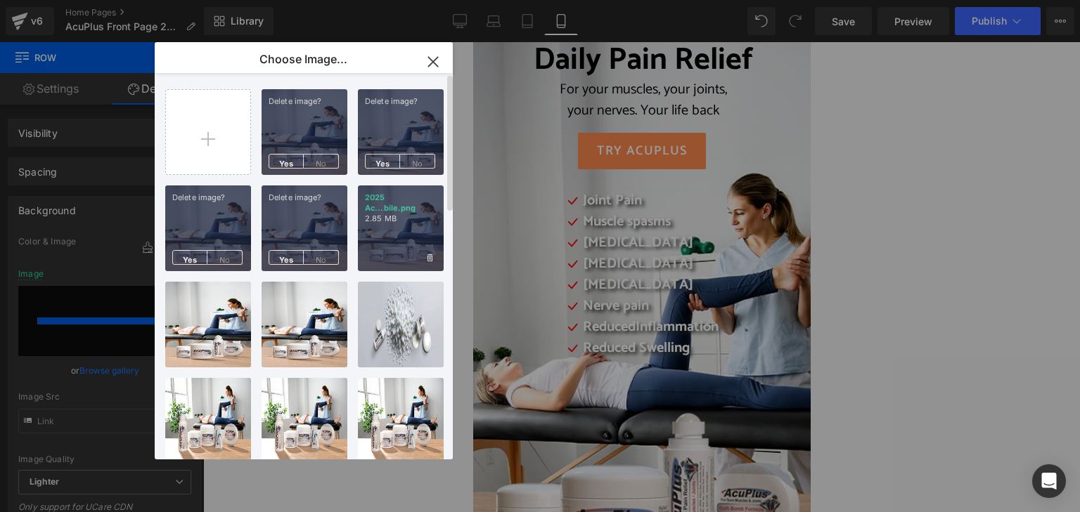
click at [434, 266] on div "2025 Ac...bile.png 2.85 MB" at bounding box center [401, 229] width 86 height 86
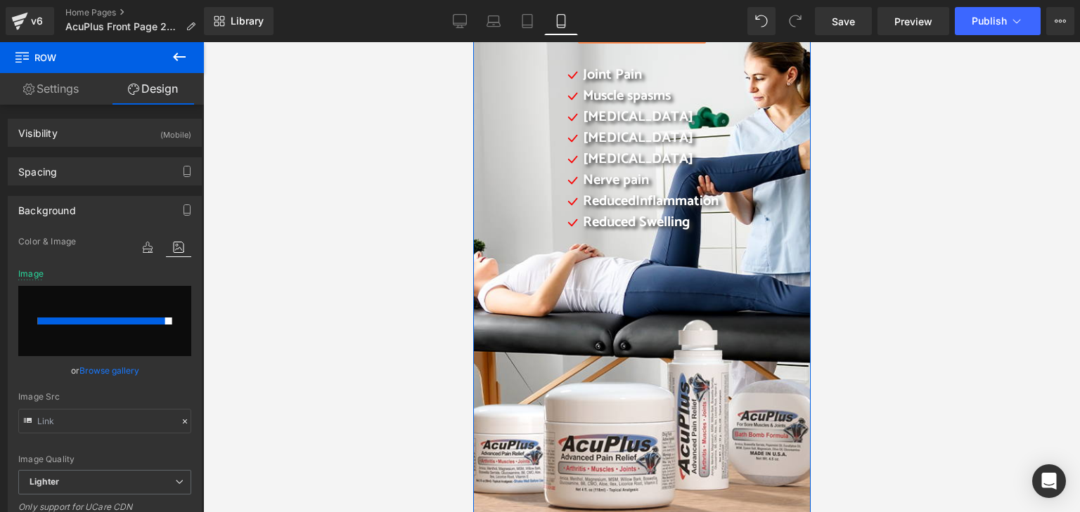
scroll to position [141, 0]
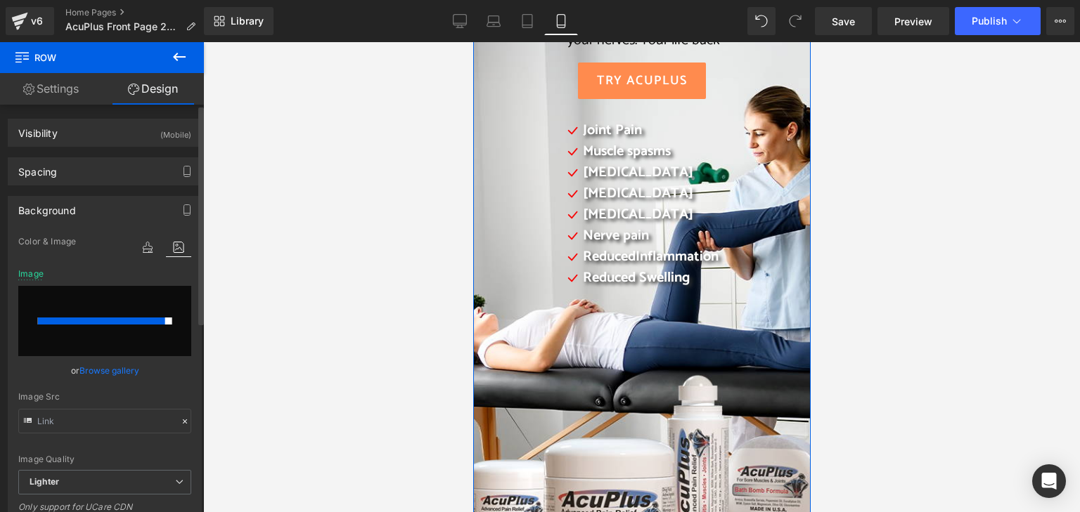
click at [96, 368] on link "Browse gallery" at bounding box center [109, 371] width 60 height 25
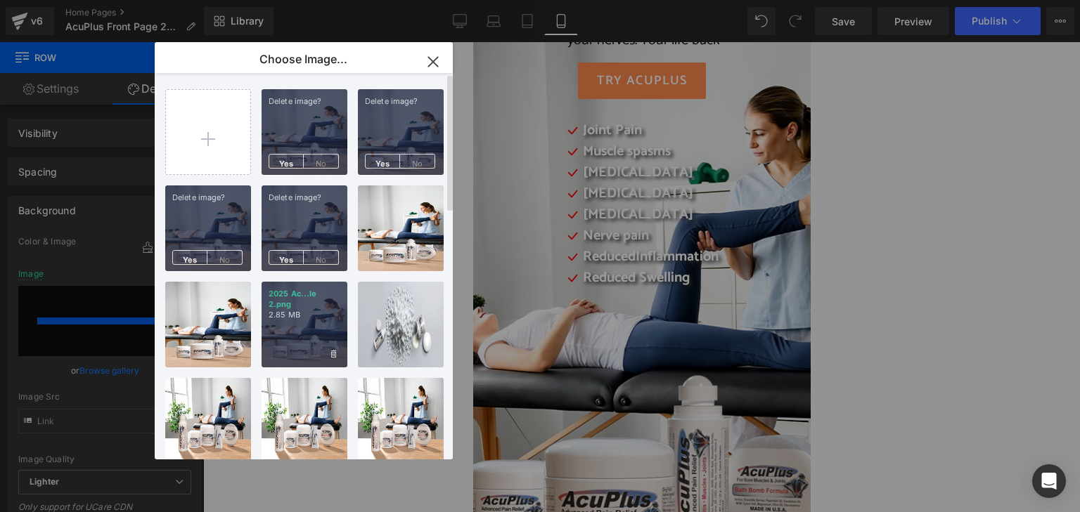
click at [321, 344] on div "2025 Ac...le 2.png 2.85 MB" at bounding box center [305, 325] width 86 height 86
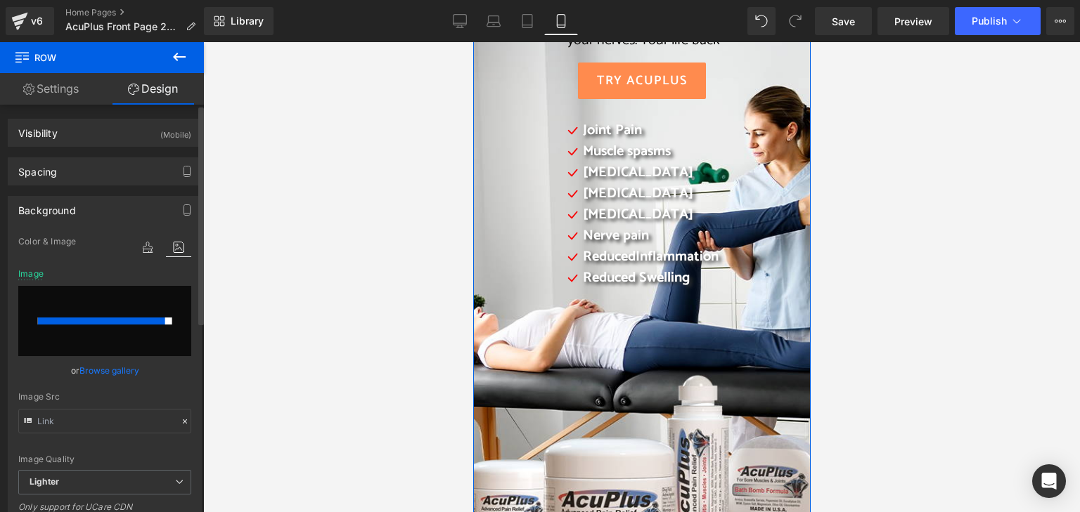
click at [116, 373] on link "Browse gallery" at bounding box center [109, 371] width 60 height 25
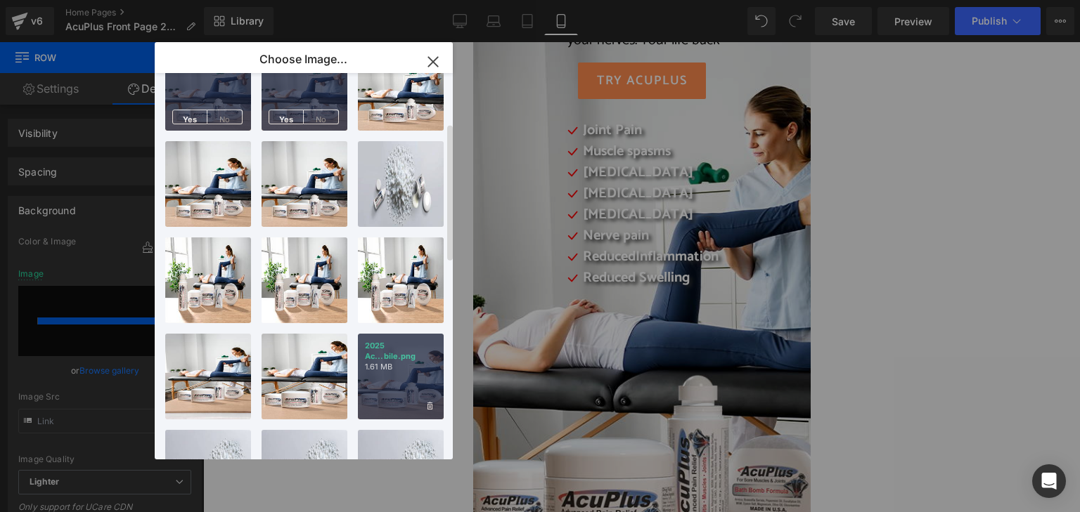
click at [385, 396] on div "2025 Ac...bile.png 1.61 MB" at bounding box center [401, 377] width 86 height 86
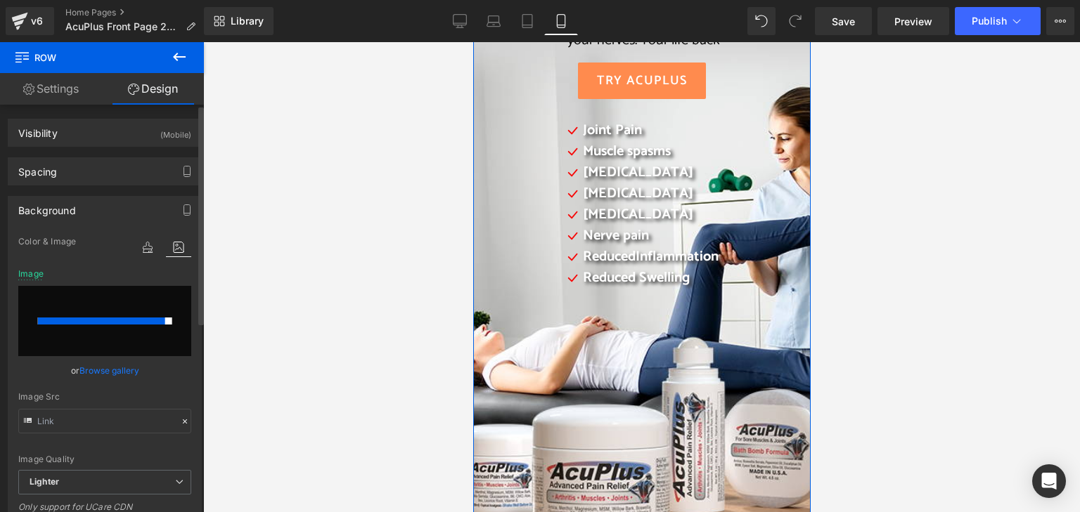
click at [112, 369] on link "Browse gallery" at bounding box center [109, 371] width 60 height 25
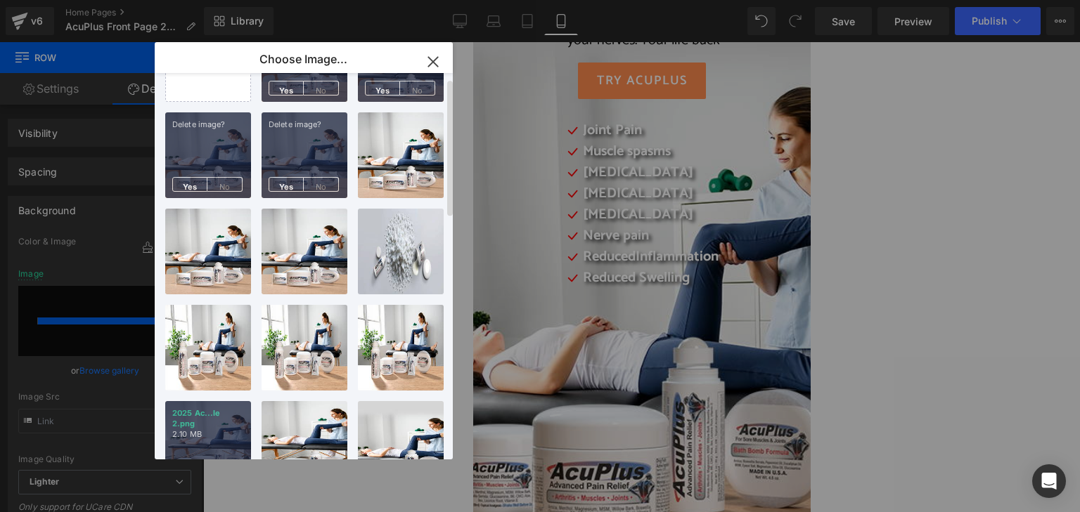
scroll to position [0, 0]
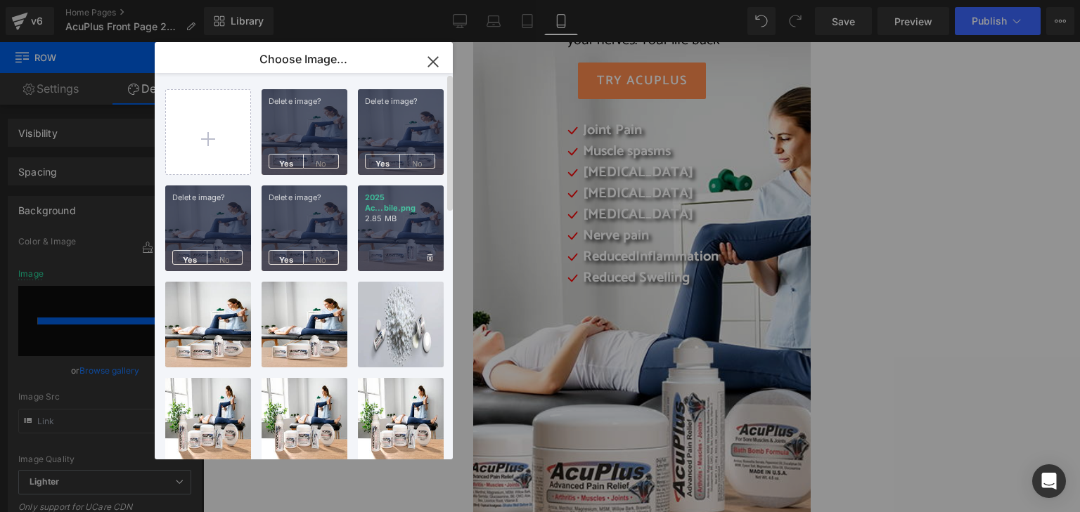
click at [378, 250] on div "2025 Ac...bile.png 2.85 MB" at bounding box center [401, 229] width 86 height 86
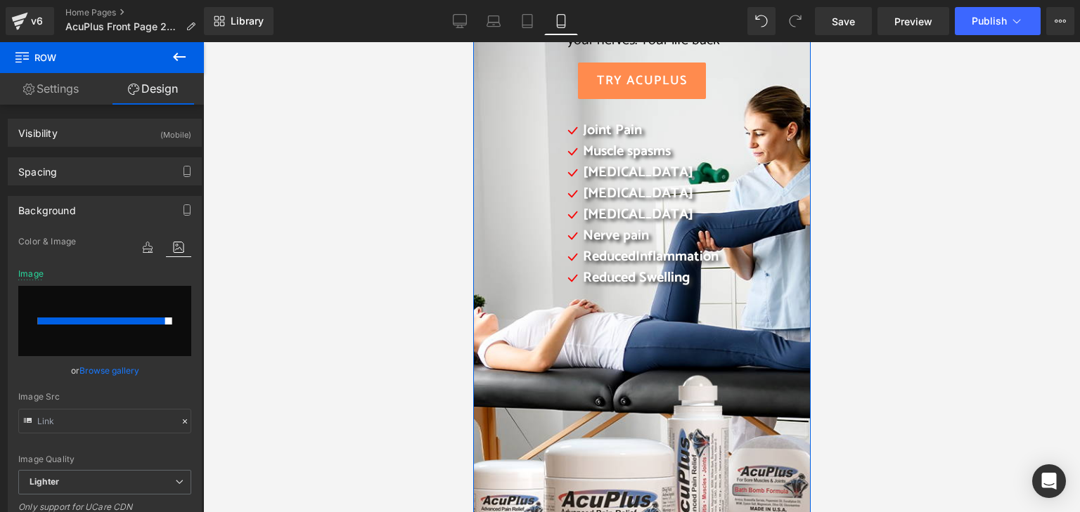
click at [117, 370] on link "Browse gallery" at bounding box center [109, 371] width 60 height 25
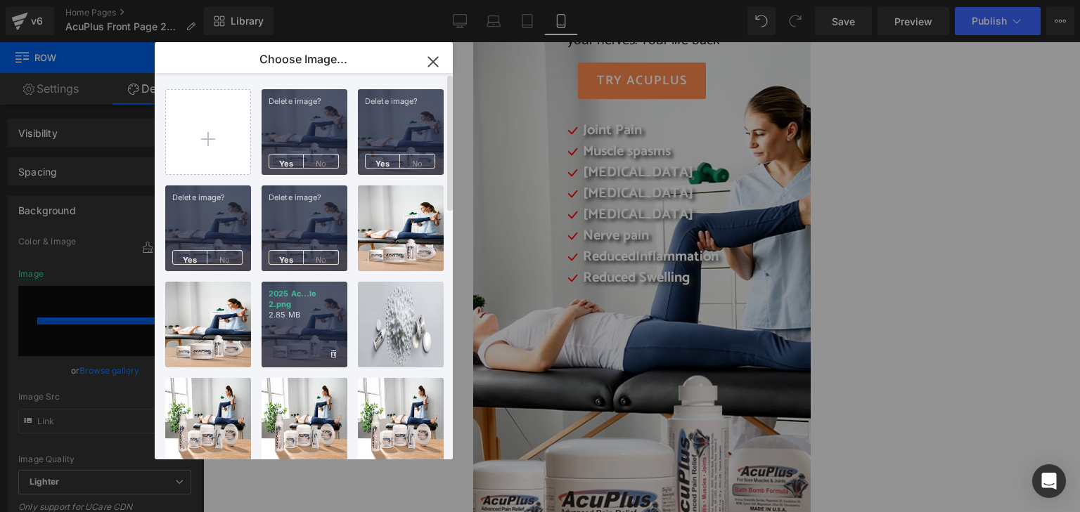
click at [294, 336] on div "2025 Ac...le 2.png 2.85 MB" at bounding box center [305, 325] width 86 height 86
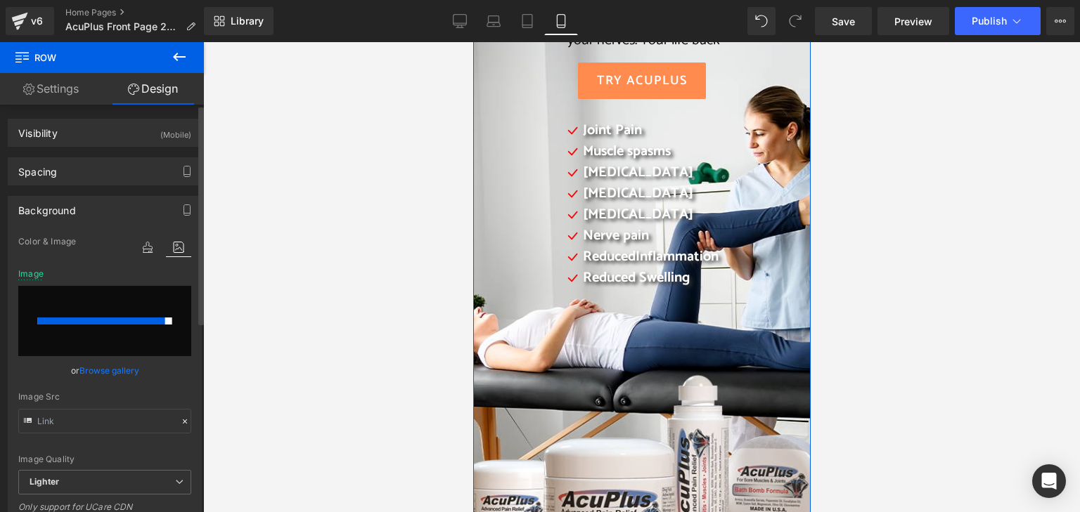
click at [115, 373] on link "Browse gallery" at bounding box center [109, 371] width 60 height 25
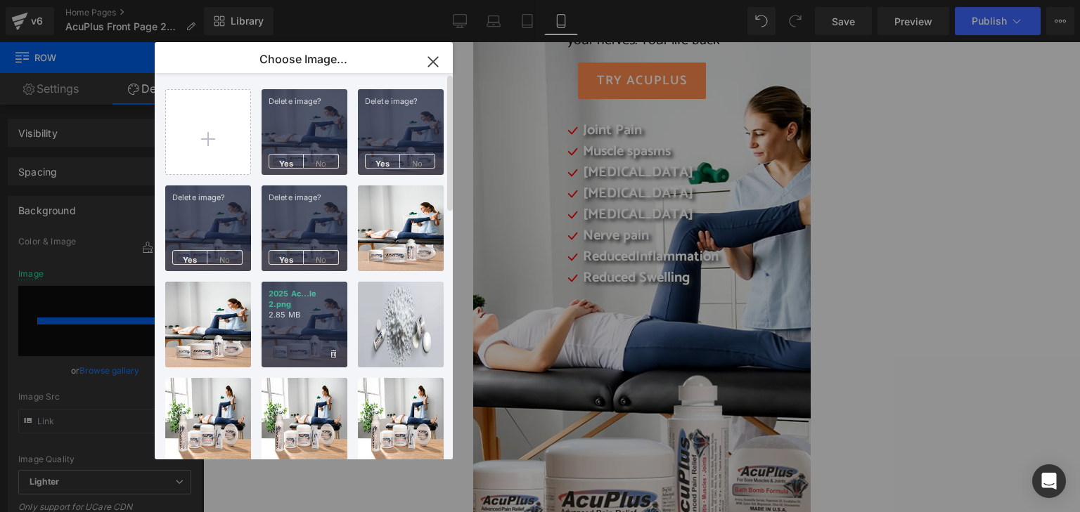
click at [295, 329] on div "2025 Ac...le 2.png 2.85 MB" at bounding box center [305, 325] width 86 height 86
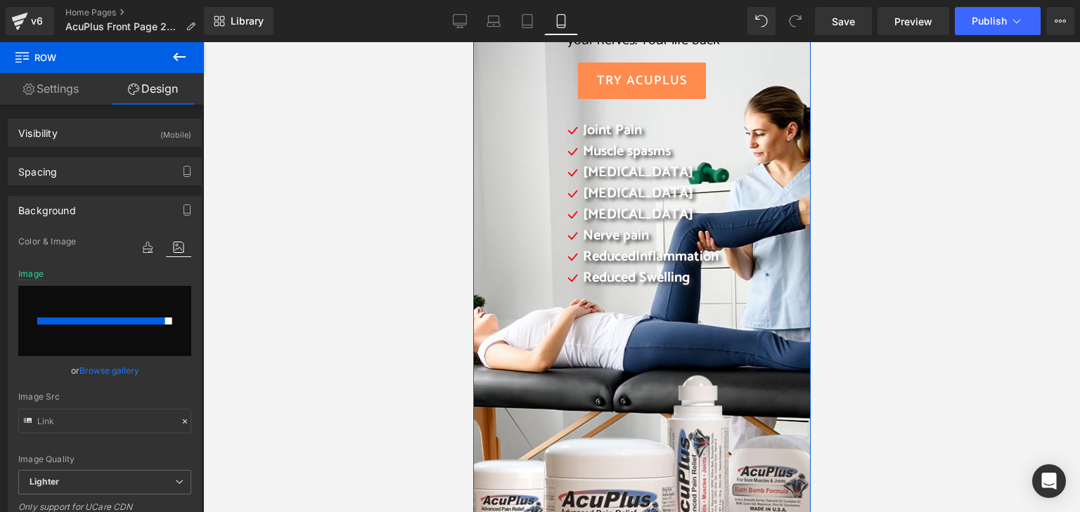
click at [124, 370] on link "Browse gallery" at bounding box center [109, 371] width 60 height 25
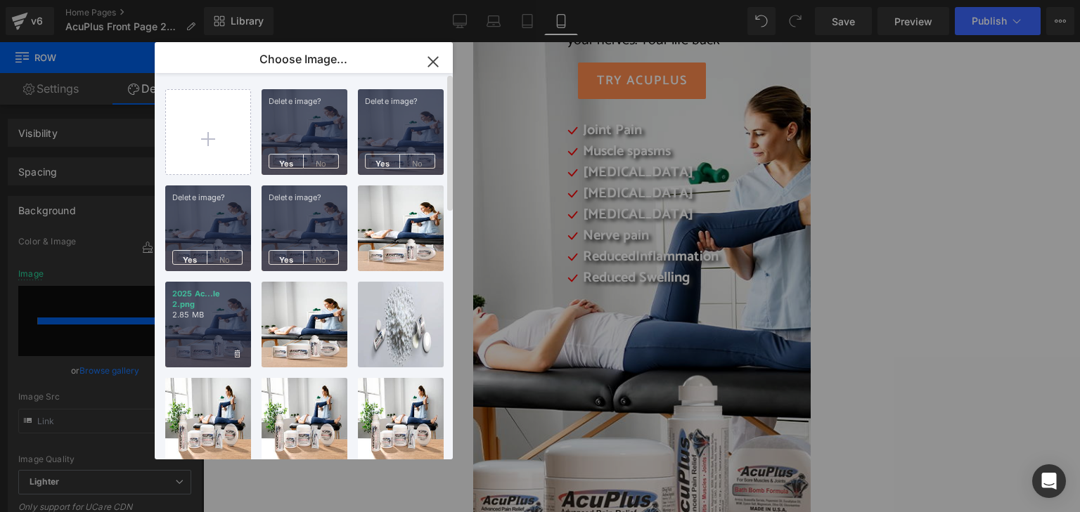
click at [215, 321] on div "2025 Ac...le 2.png 2.85 MB" at bounding box center [208, 325] width 86 height 86
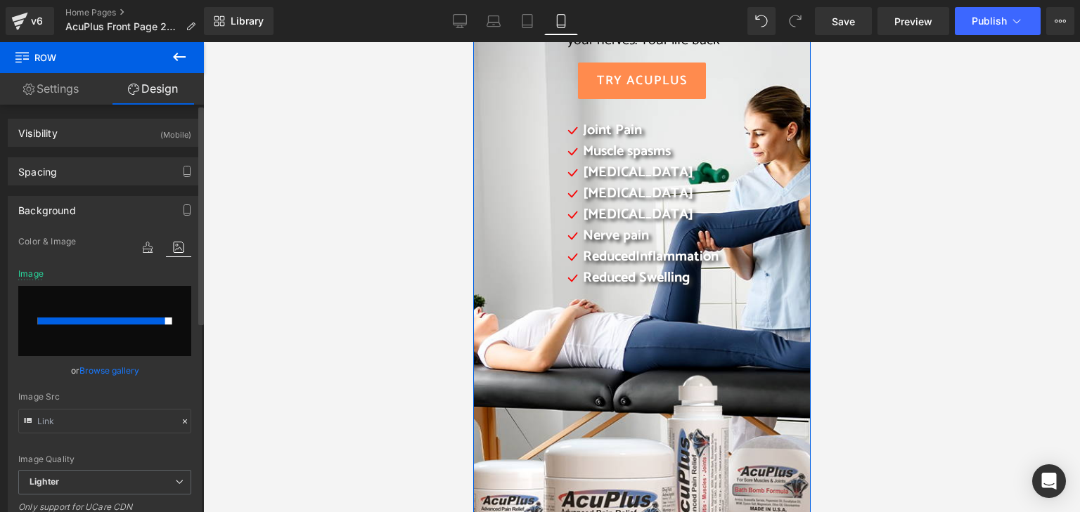
click at [112, 369] on link "Browse gallery" at bounding box center [109, 371] width 60 height 25
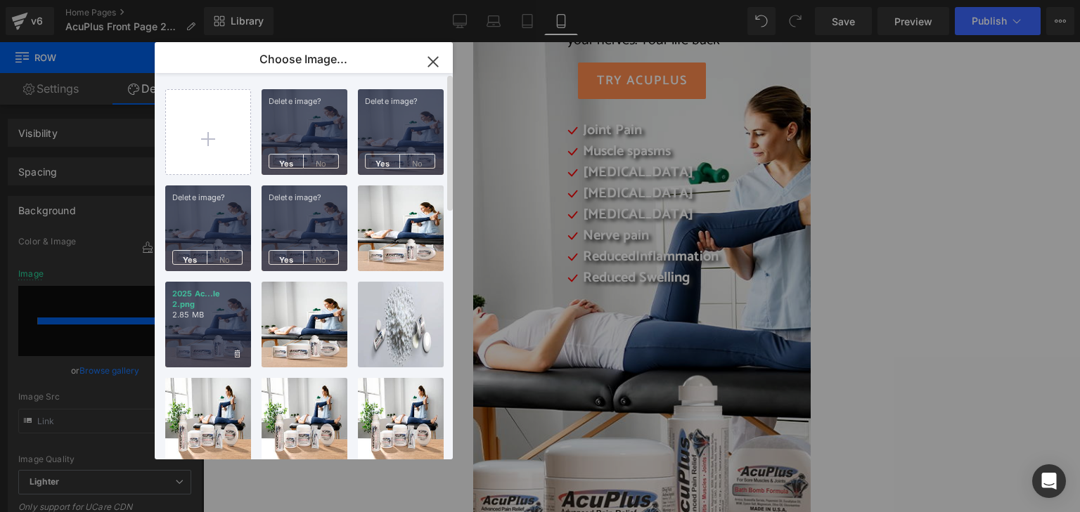
click at [214, 322] on div "2025 Ac...le 2.png 2.85 MB" at bounding box center [208, 325] width 86 height 86
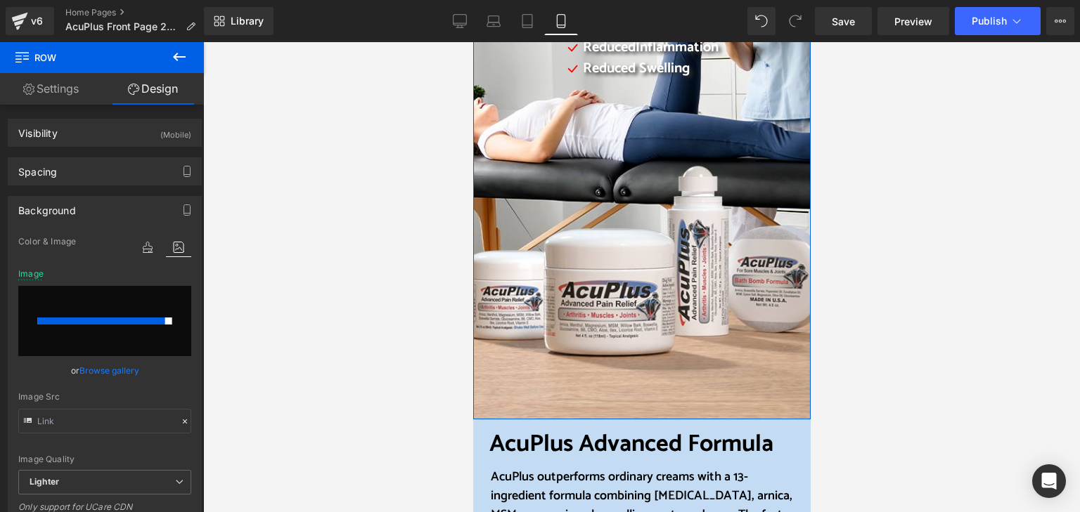
scroll to position [352, 0]
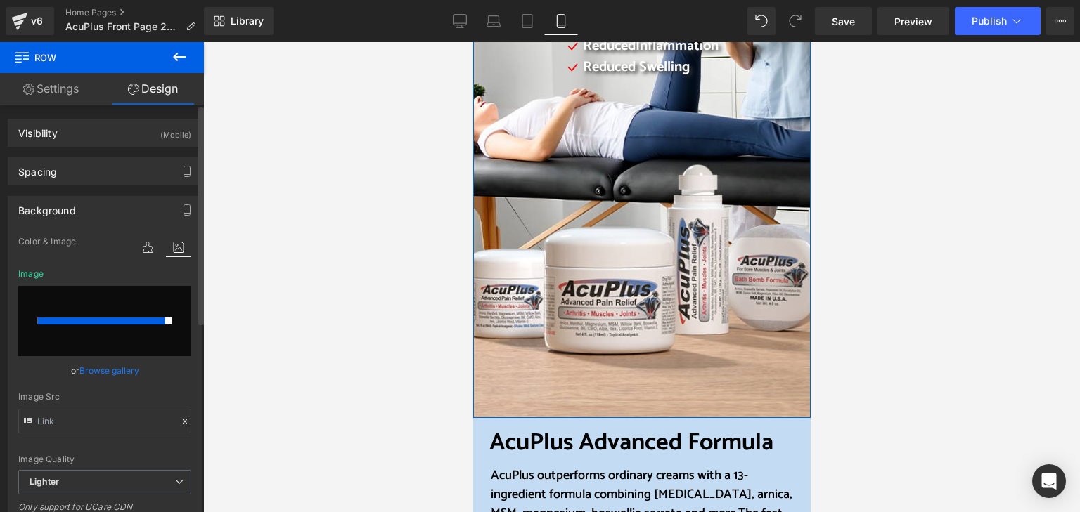
click at [104, 372] on link "Browse gallery" at bounding box center [109, 371] width 60 height 25
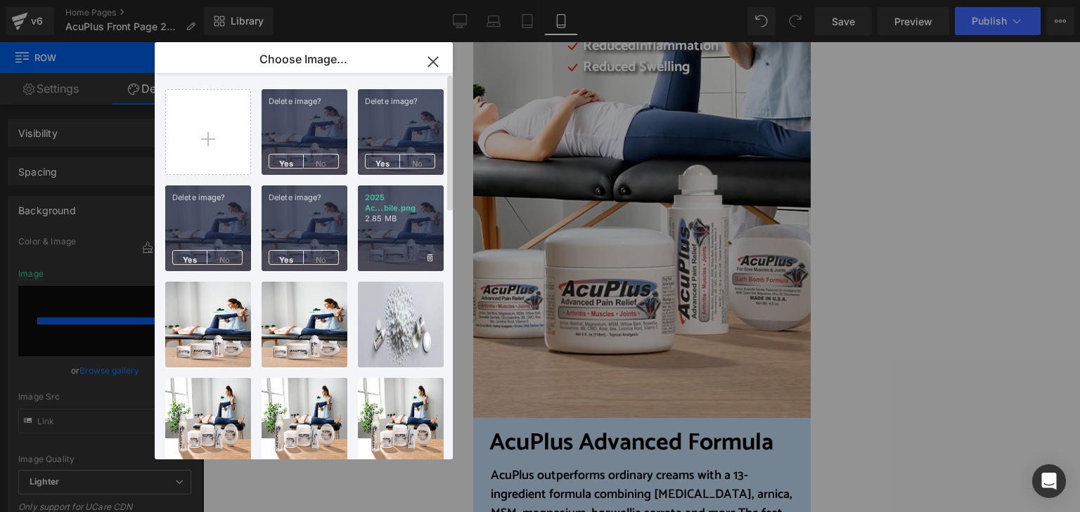
click at [391, 240] on div "2025 Ac...bile.png 2.85 MB" at bounding box center [401, 229] width 86 height 86
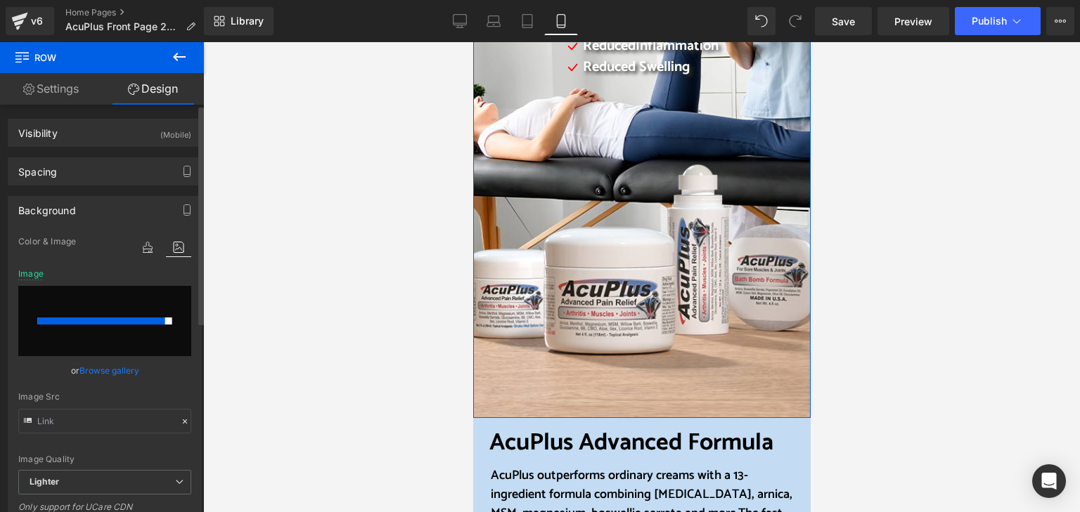
click at [120, 371] on link "Browse gallery" at bounding box center [109, 371] width 60 height 25
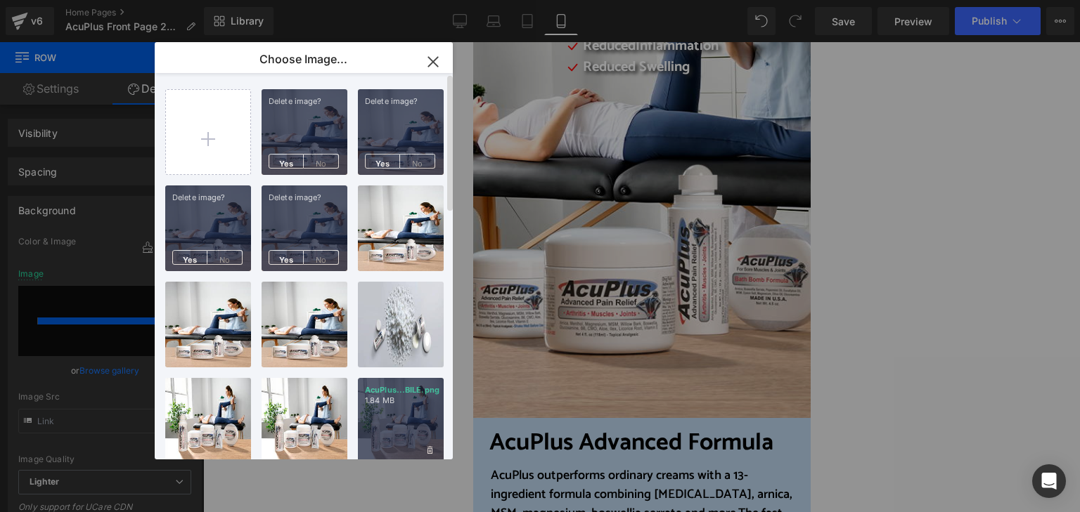
click at [385, 411] on div "AcuPlus...BILE.png 1.84 MB" at bounding box center [401, 421] width 86 height 86
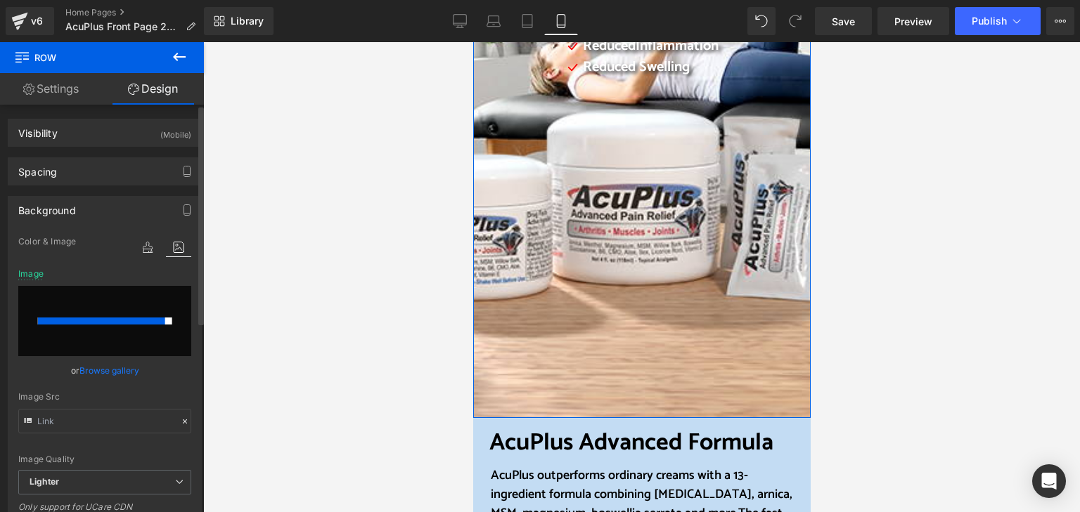
click at [107, 369] on link "Browse gallery" at bounding box center [109, 371] width 60 height 25
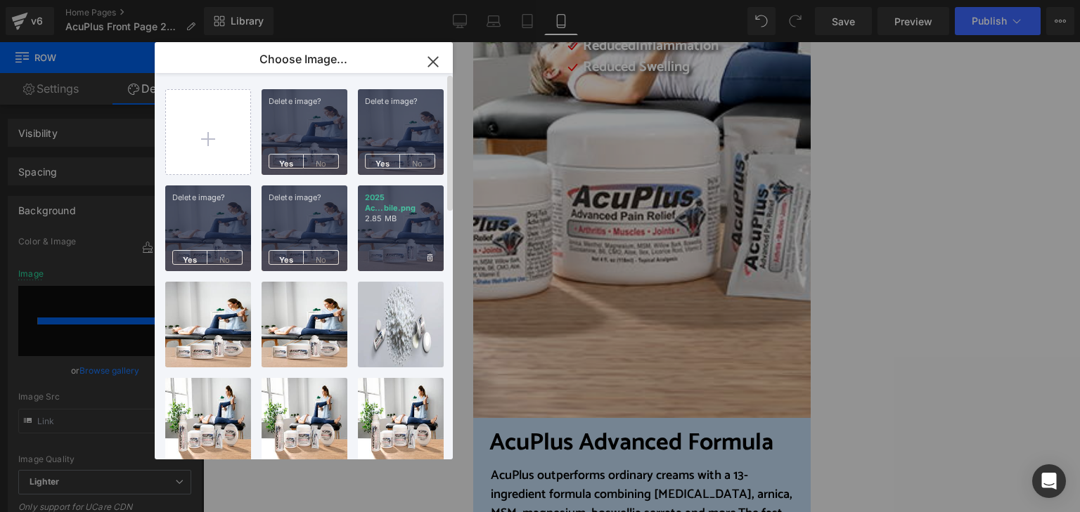
click at [368, 255] on div "2025 Ac...bile.png 2.85 MB" at bounding box center [401, 229] width 86 height 86
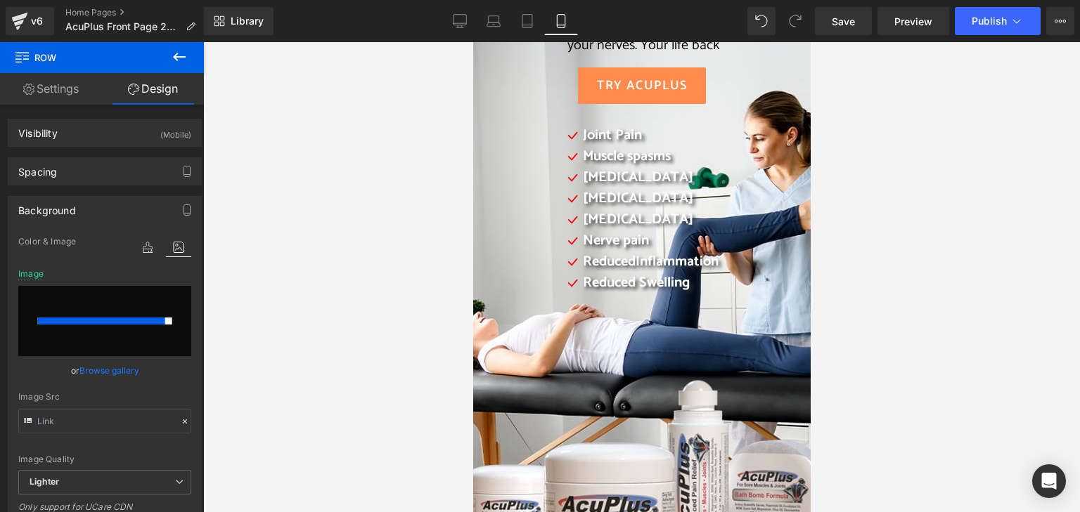
scroll to position [281, 0]
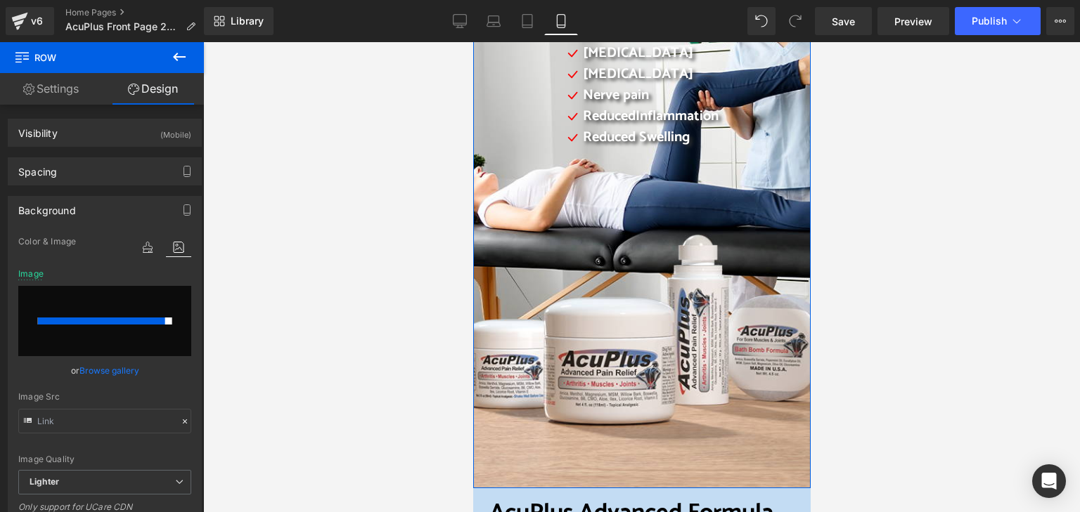
drag, startPoint x: 115, startPoint y: 369, endPoint x: 139, endPoint y: 369, distance: 24.6
click at [114, 369] on link "Browse gallery" at bounding box center [109, 371] width 60 height 25
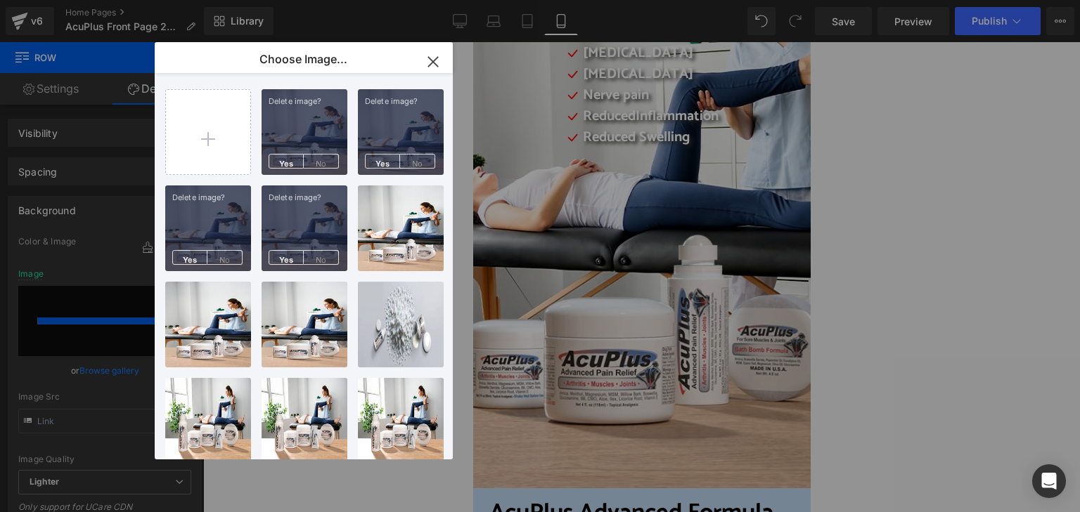
click at [438, 65] on icon "button" at bounding box center [433, 62] width 22 height 22
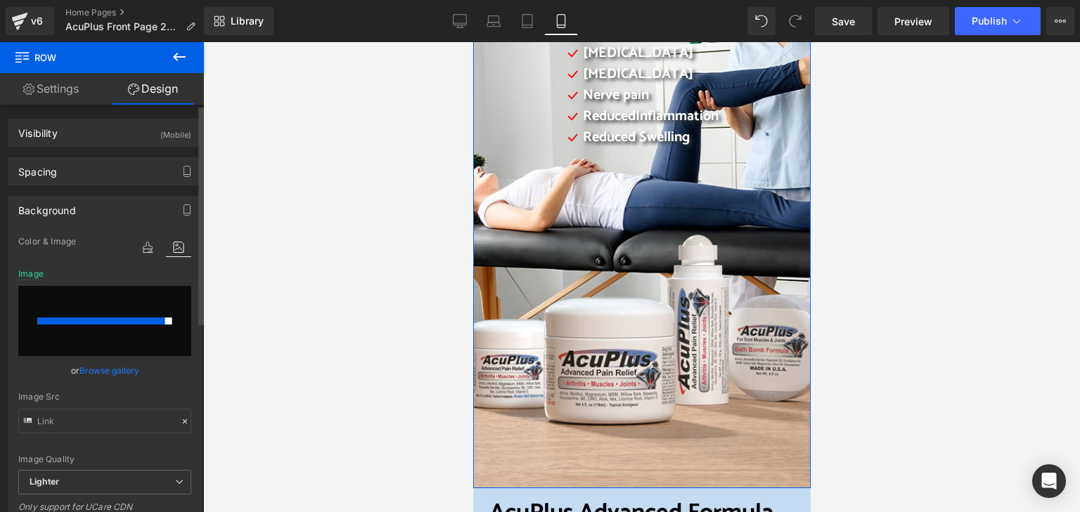
click at [173, 330] on input "file" at bounding box center [104, 321] width 173 height 70
click at [1061, 26] on icon at bounding box center [1060, 20] width 11 height 11
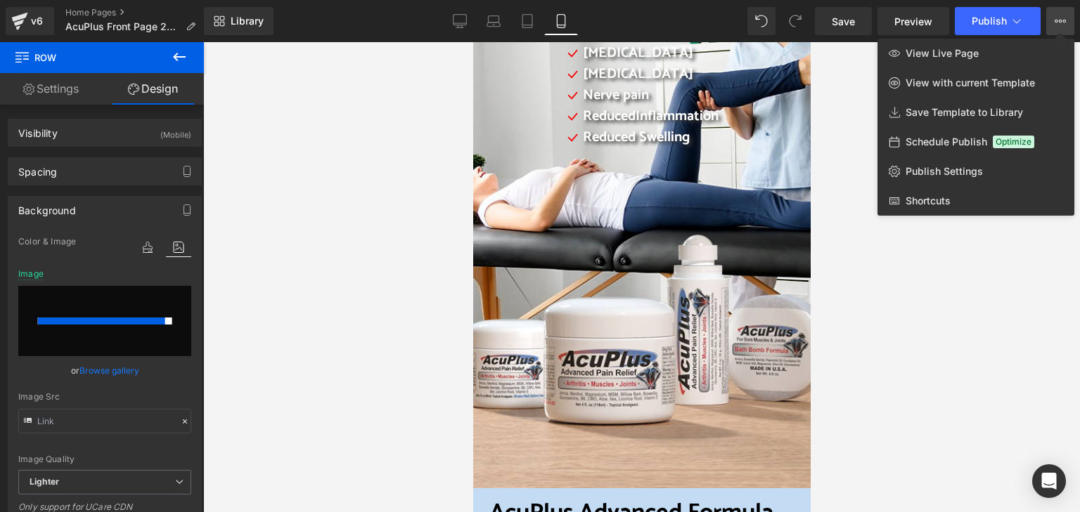
click at [958, 138] on span "Schedule Publish" at bounding box center [946, 142] width 82 height 13
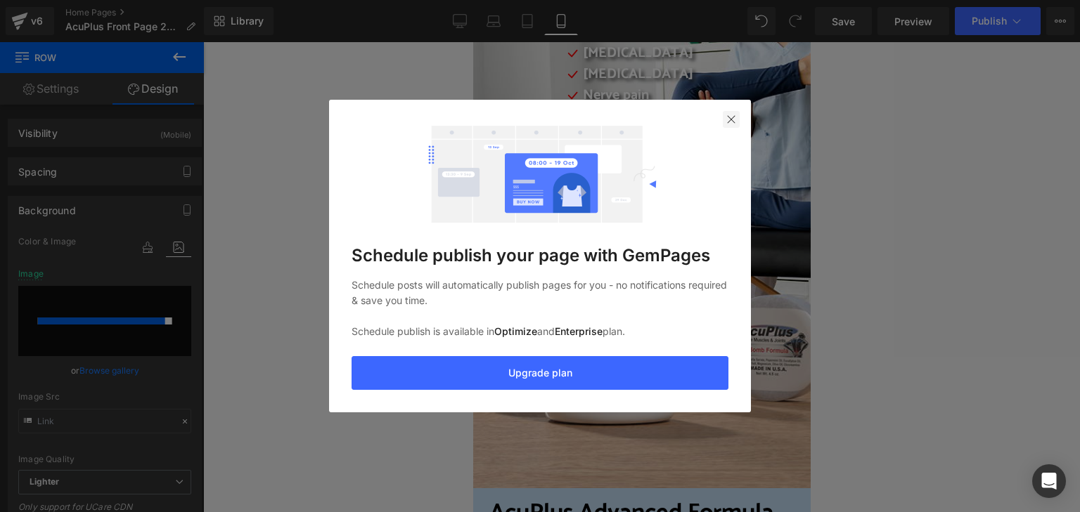
click at [730, 117] on img at bounding box center [731, 119] width 11 height 11
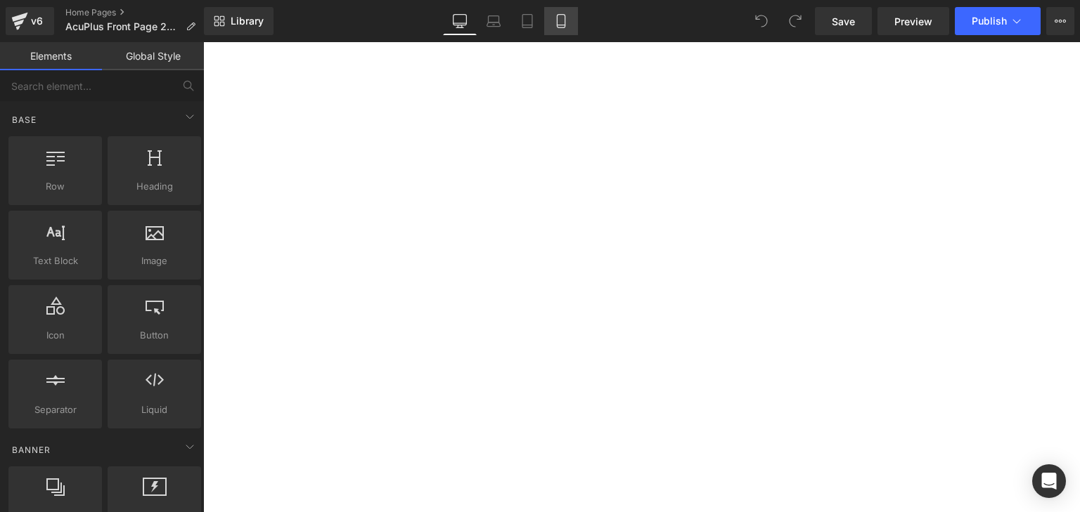
click at [562, 17] on icon at bounding box center [561, 21] width 14 height 14
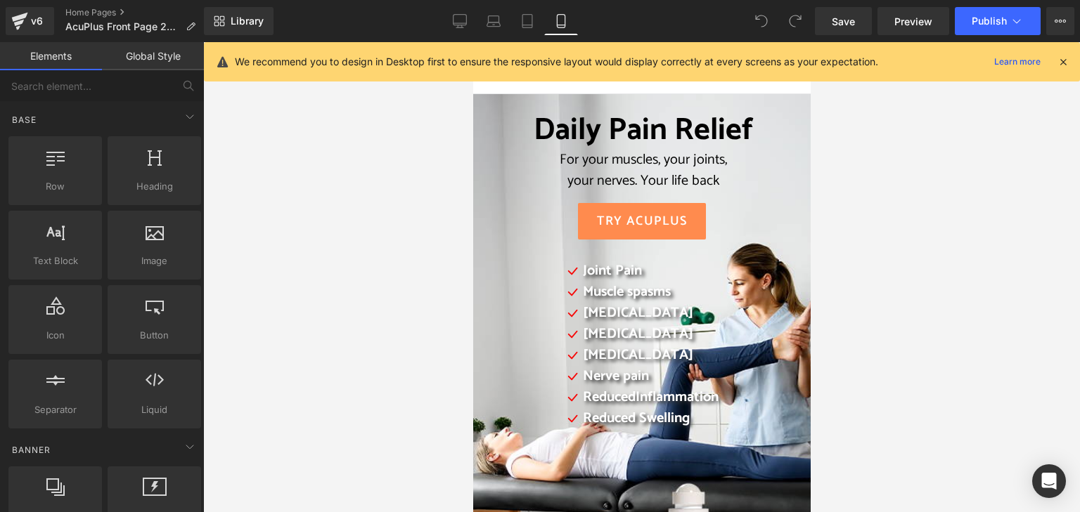
click at [1068, 60] on icon at bounding box center [1063, 62] width 13 height 13
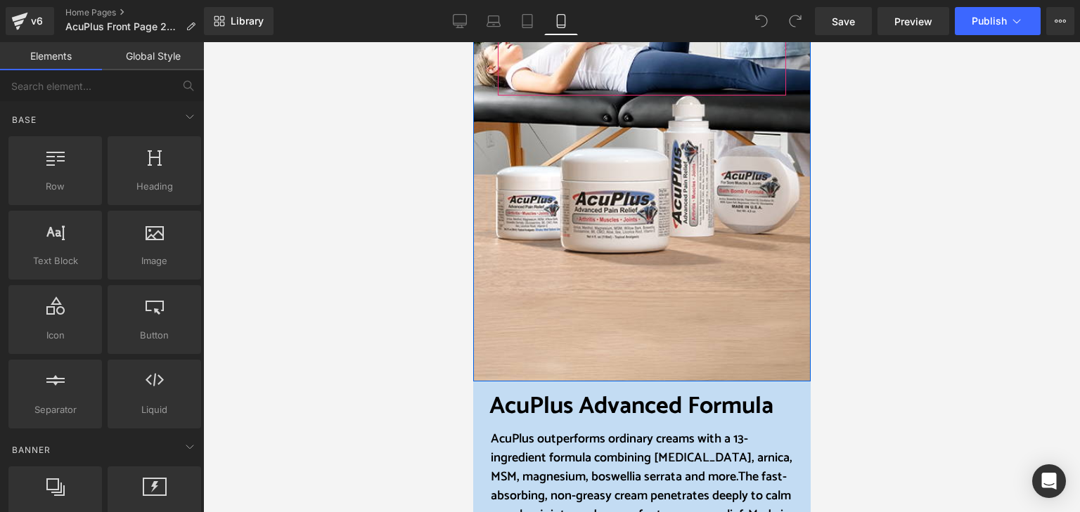
scroll to position [422, 0]
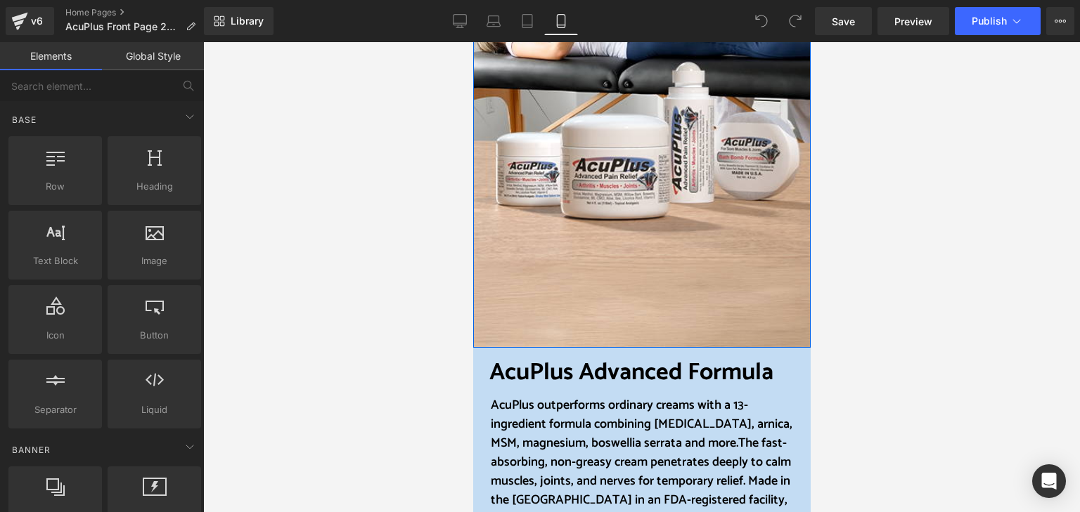
click at [642, 281] on div "Daily Pain Relief For your muscles, your joints, your nerves. Your life back He…" at bounding box center [640, 10] width 337 height 676
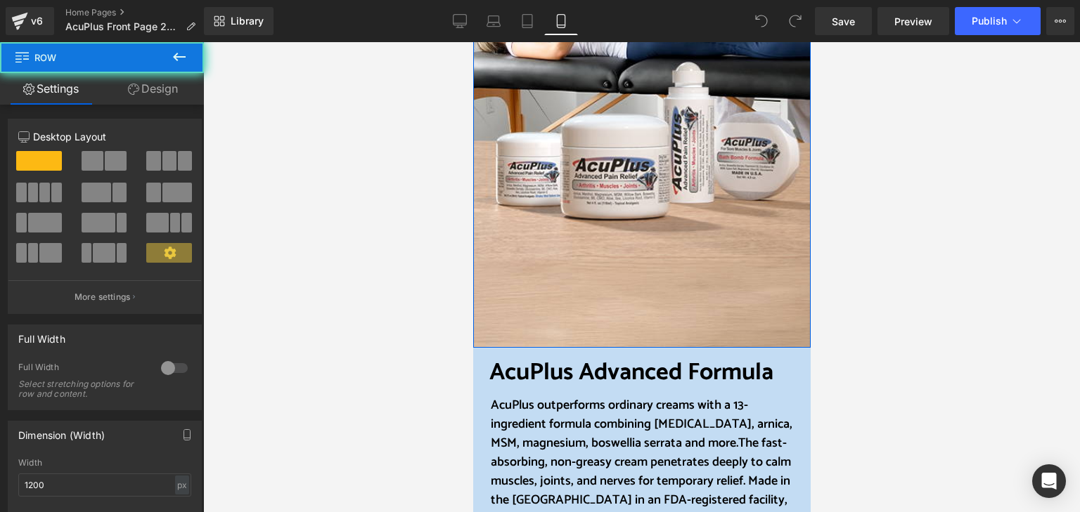
click at [642, 281] on div "Daily Pain Relief For your muscles, your joints, your nerves. Your life back He…" at bounding box center [640, 10] width 337 height 676
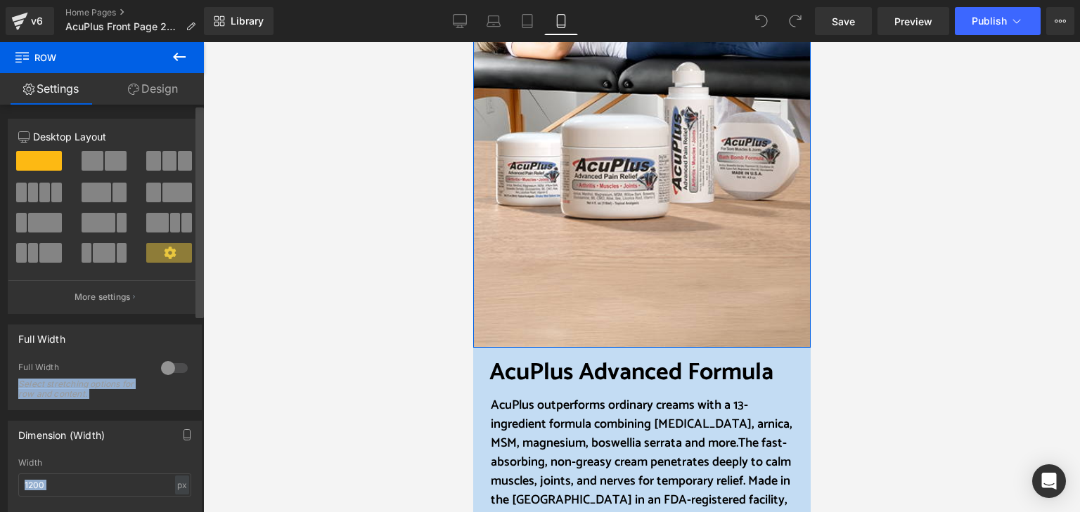
drag, startPoint x: 162, startPoint y: 368, endPoint x: 200, endPoint y: 366, distance: 38.0
click at [200, 366] on div "12 12 12 Column Size Customizer 12 Desktop Layout Laptop Layout Tablet Layout M…" at bounding box center [102, 312] width 204 height 414
click at [169, 369] on div at bounding box center [174, 368] width 34 height 22
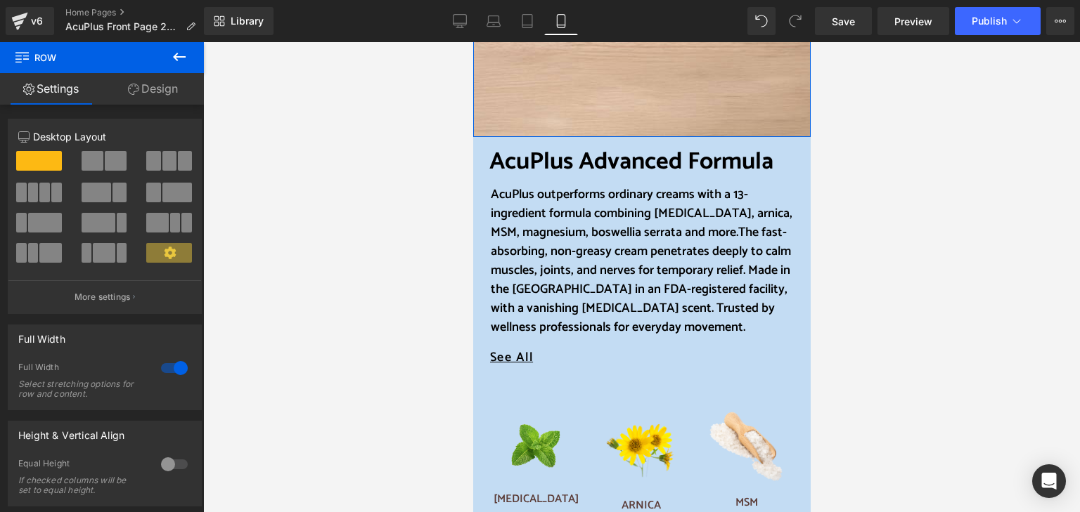
scroll to position [352, 0]
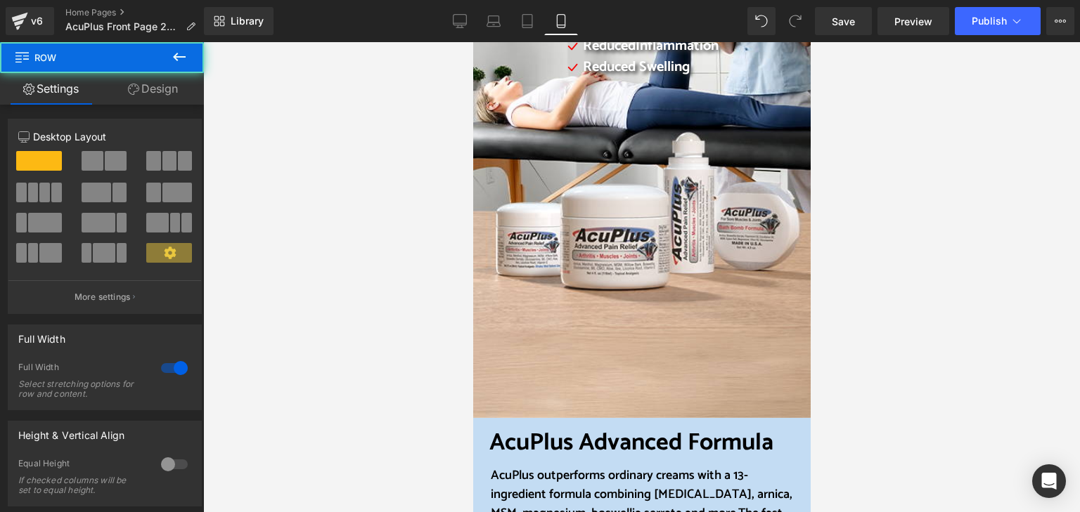
click at [544, 321] on div "Daily Pain Relief For your muscles, your joints, your nerves. Your life back He…" at bounding box center [640, 81] width 337 height 676
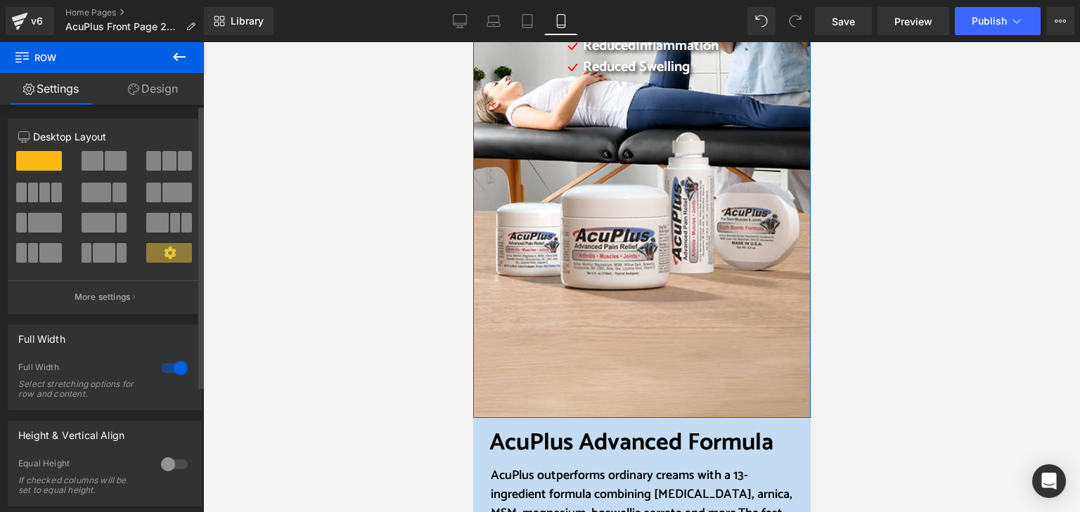
click at [167, 381] on div "Full Width Select stretching options for row and content." at bounding box center [104, 386] width 173 height 48
click at [173, 367] on div at bounding box center [174, 368] width 34 height 22
click at [164, 251] on icon at bounding box center [170, 253] width 12 height 12
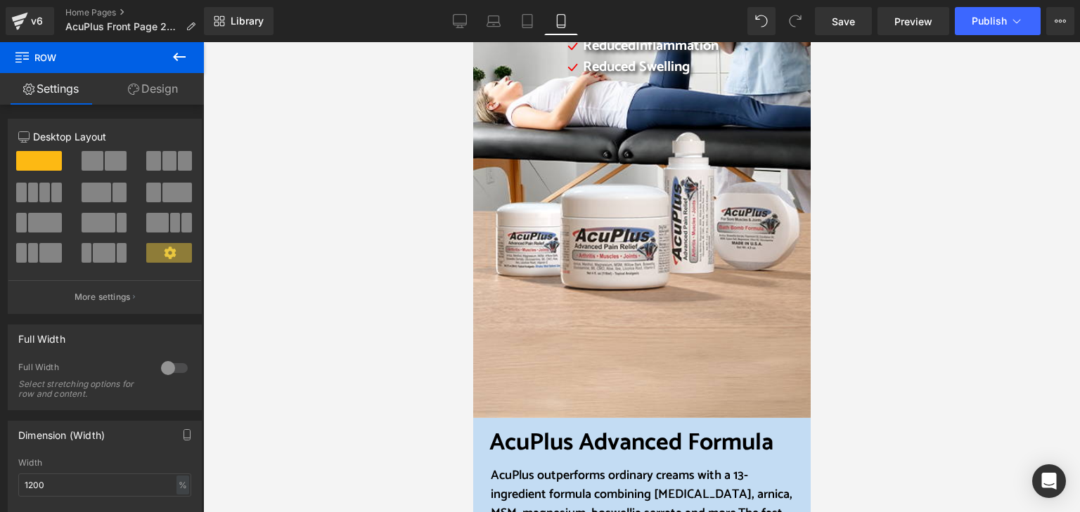
click at [322, 250] on div at bounding box center [641, 277] width 877 height 470
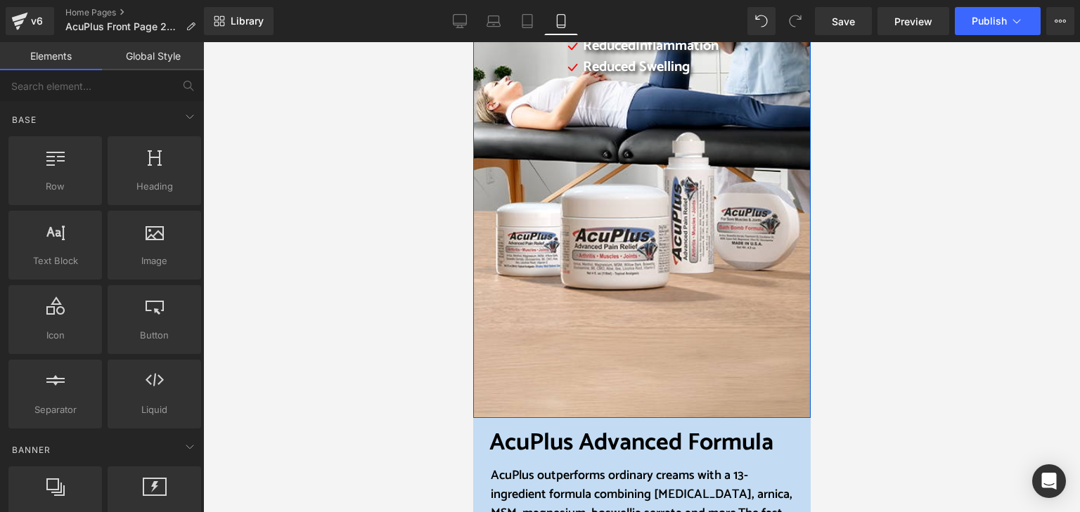
click at [683, 254] on div "Daily Pain Relief For your muscles, your joints, your nerves. Your life back He…" at bounding box center [640, 81] width 337 height 676
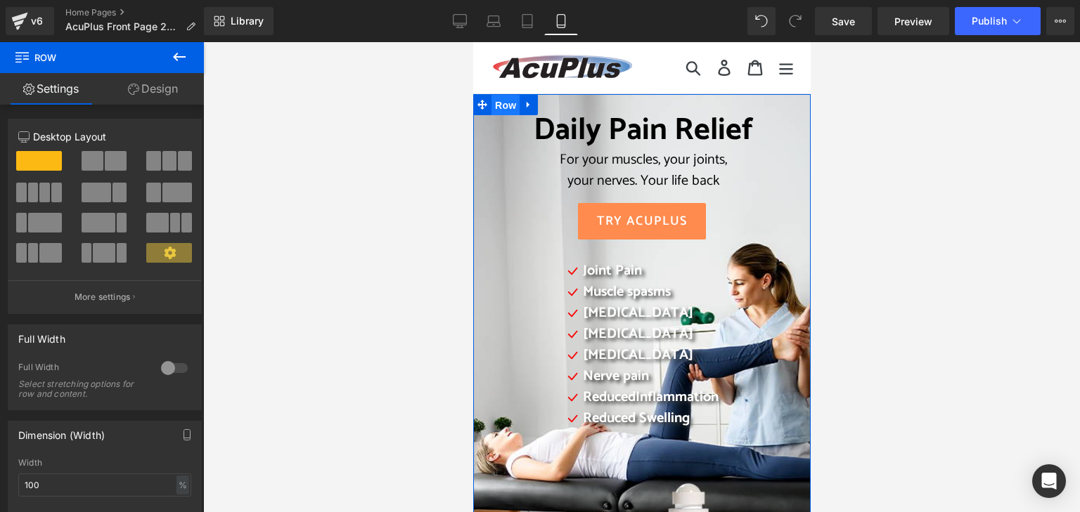
click at [499, 109] on span "Row" at bounding box center [505, 105] width 28 height 21
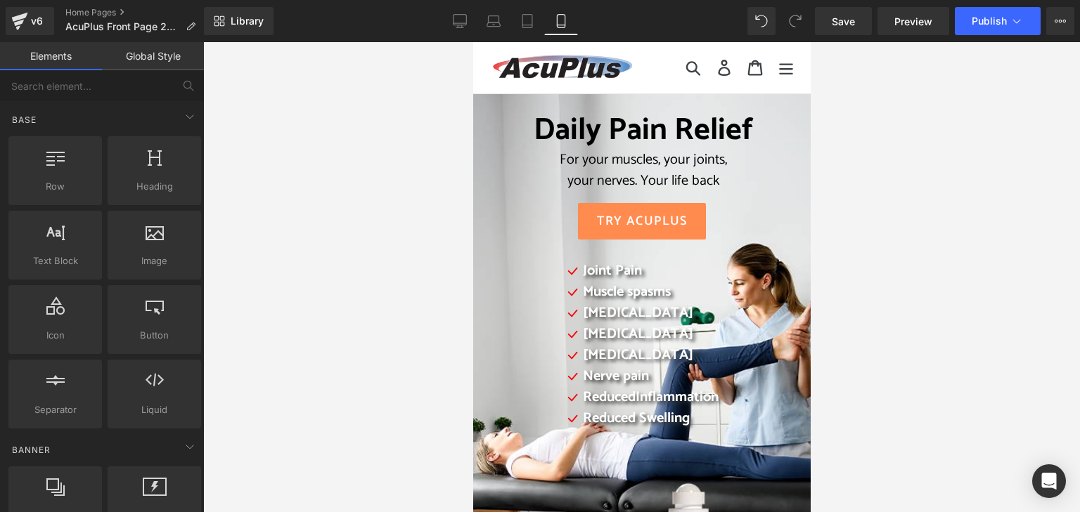
click at [334, 144] on div at bounding box center [641, 277] width 877 height 470
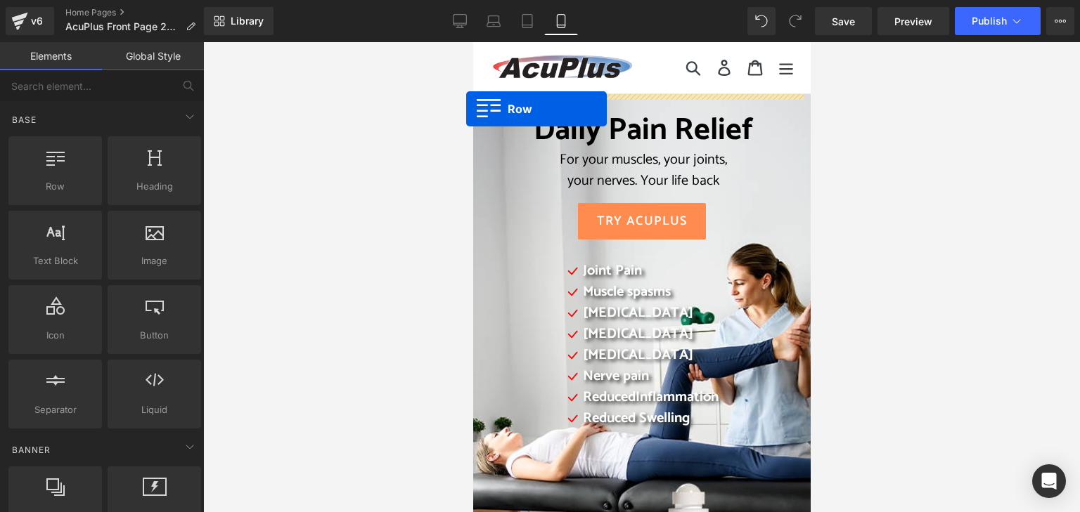
drag, startPoint x: 63, startPoint y: 173, endPoint x: 466, endPoint y: 109, distance: 408.6
click at [466, 109] on div "Row You are previewing how the will restyle your page. You can not edit Element…" at bounding box center [540, 268] width 1080 height 536
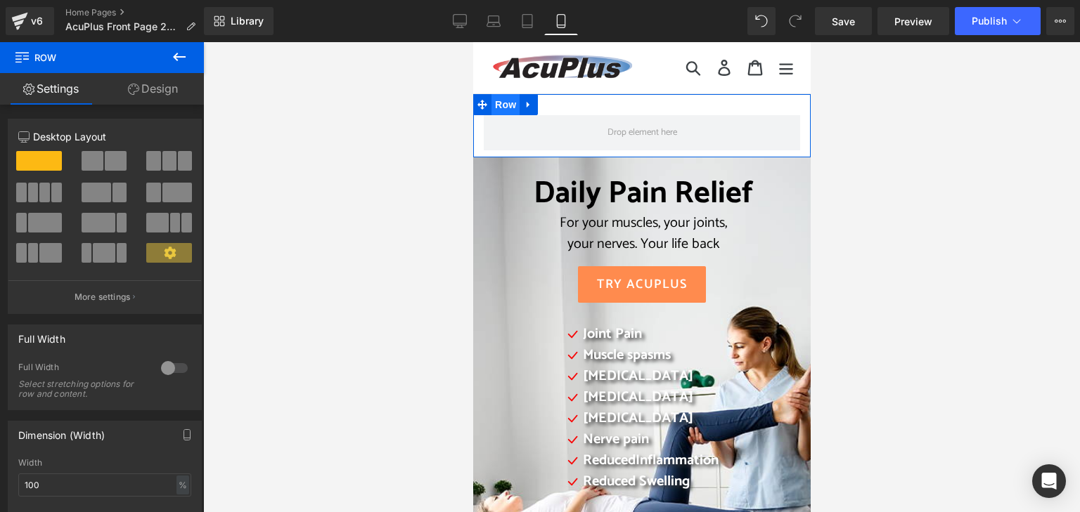
click at [501, 104] on span "Row" at bounding box center [505, 104] width 28 height 21
click at [169, 87] on link "Design" at bounding box center [153, 89] width 102 height 32
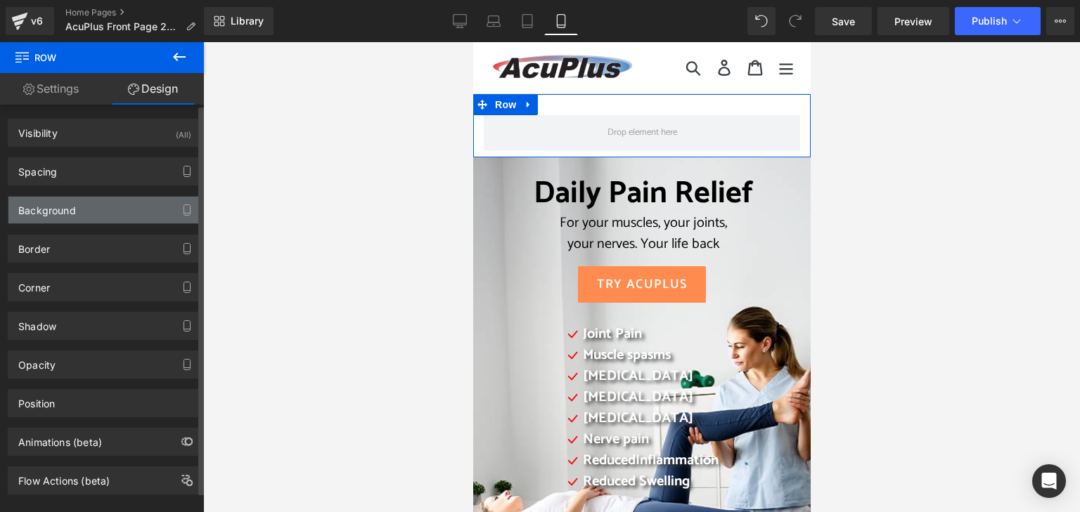
click at [111, 209] on div "Background" at bounding box center [104, 210] width 193 height 27
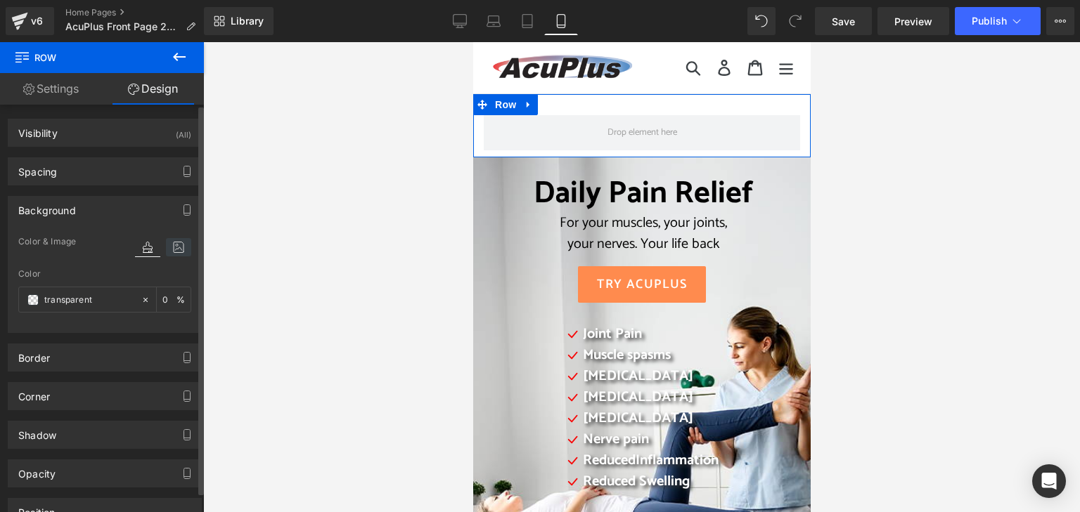
click at [176, 252] on icon at bounding box center [178, 247] width 25 height 18
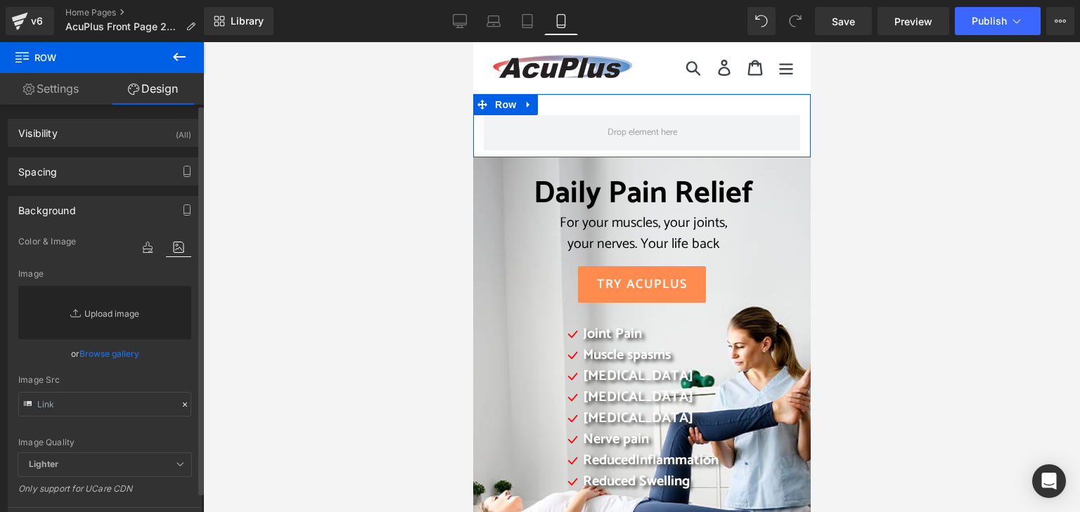
click at [116, 311] on link "Replace Image" at bounding box center [104, 312] width 173 height 53
type input "C:\fakepath\2025 AcuPlus website cover 11.png"
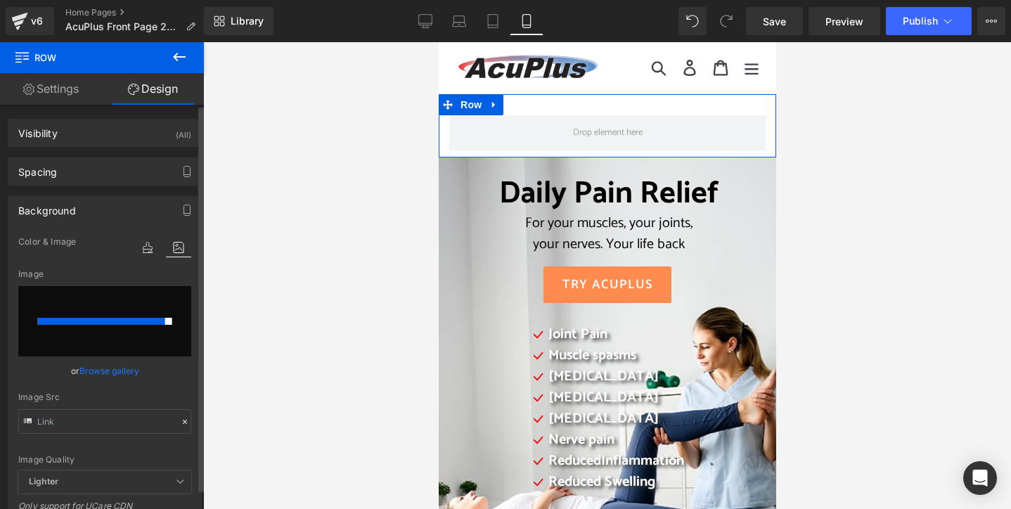
click at [165, 299] on input "file" at bounding box center [104, 321] width 173 height 70
click at [131, 372] on link "Browse gallery" at bounding box center [109, 371] width 60 height 25
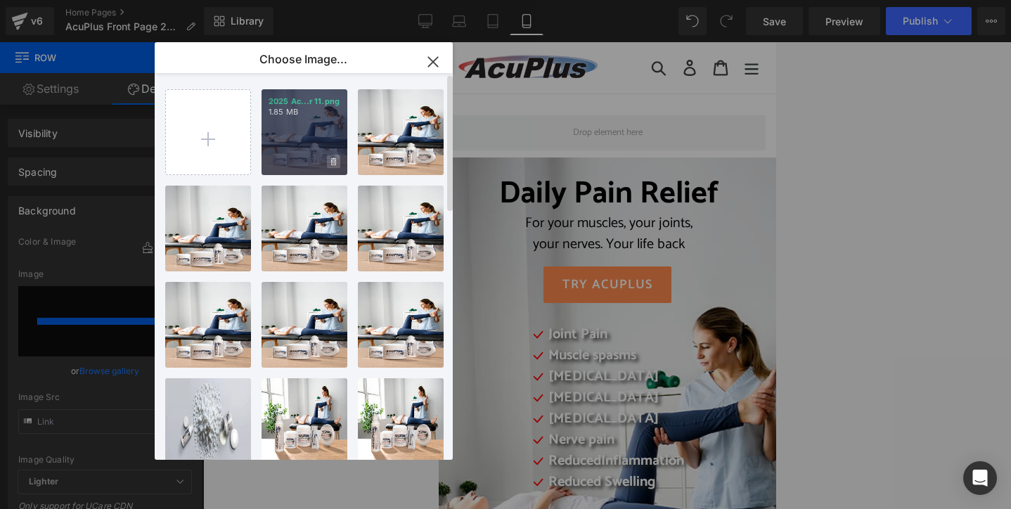
click at [333, 158] on icon at bounding box center [333, 161] width 5 height 8
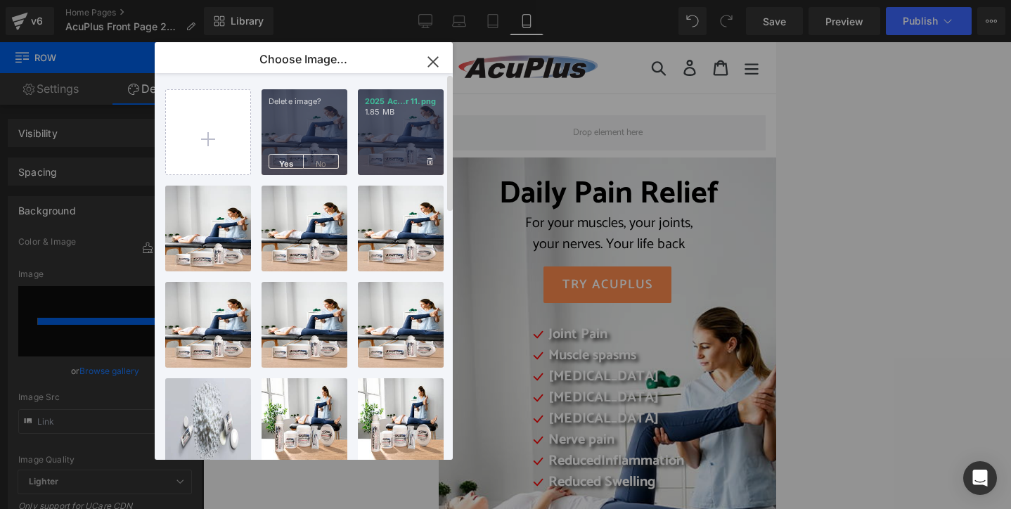
drag, startPoint x: 430, startPoint y: 161, endPoint x: 414, endPoint y: 168, distance: 17.0
click at [430, 160] on icon at bounding box center [429, 161] width 5 height 9
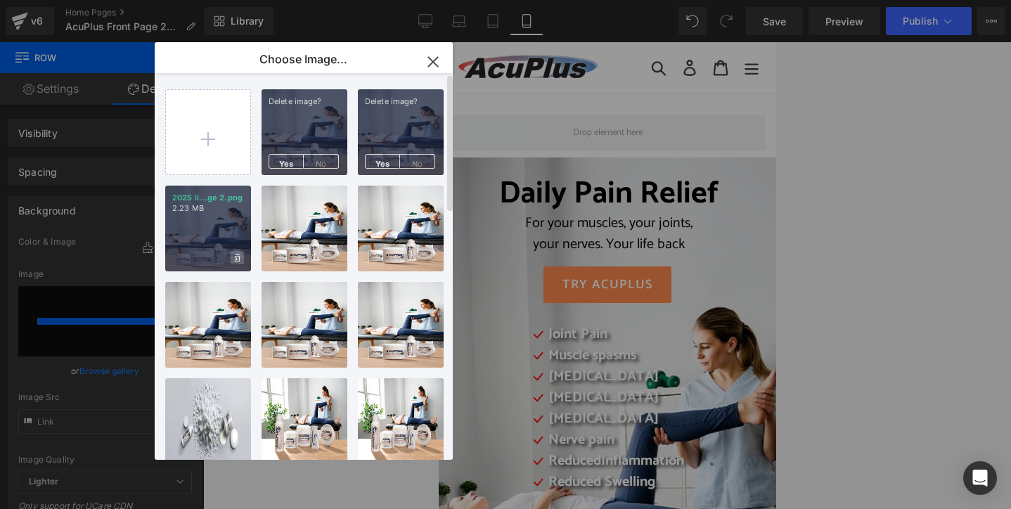
click at [238, 259] on icon at bounding box center [237, 258] width 5 height 8
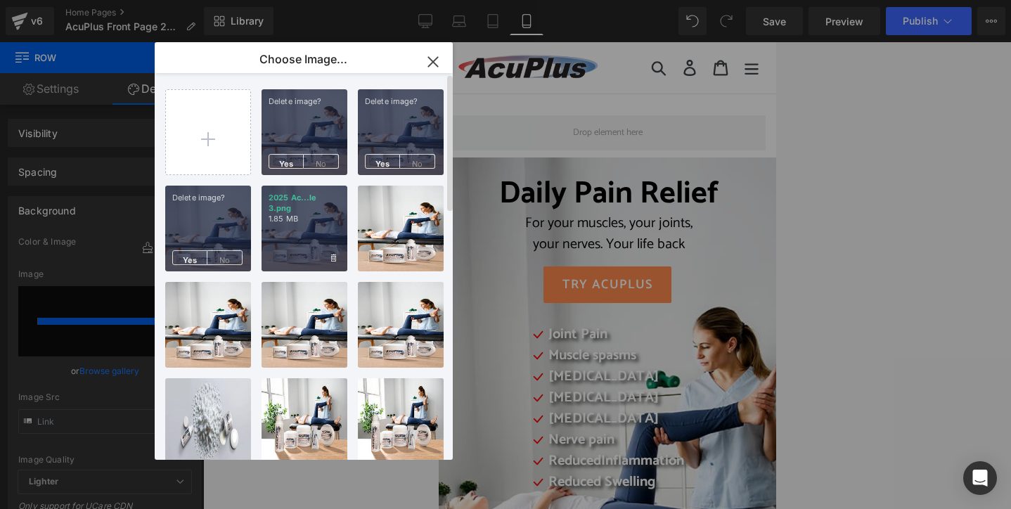
click at [337, 256] on span at bounding box center [333, 257] width 13 height 13
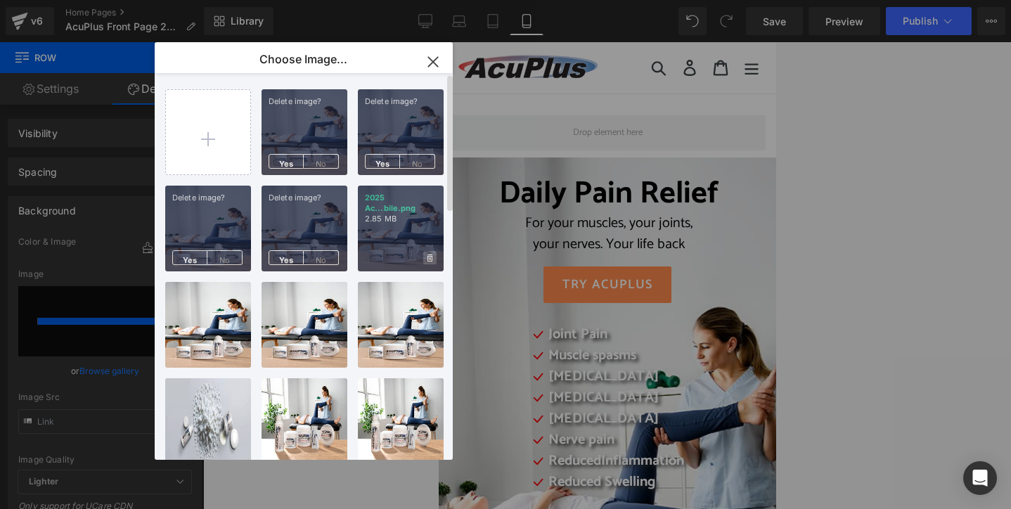
click at [432, 259] on span at bounding box center [429, 257] width 13 height 13
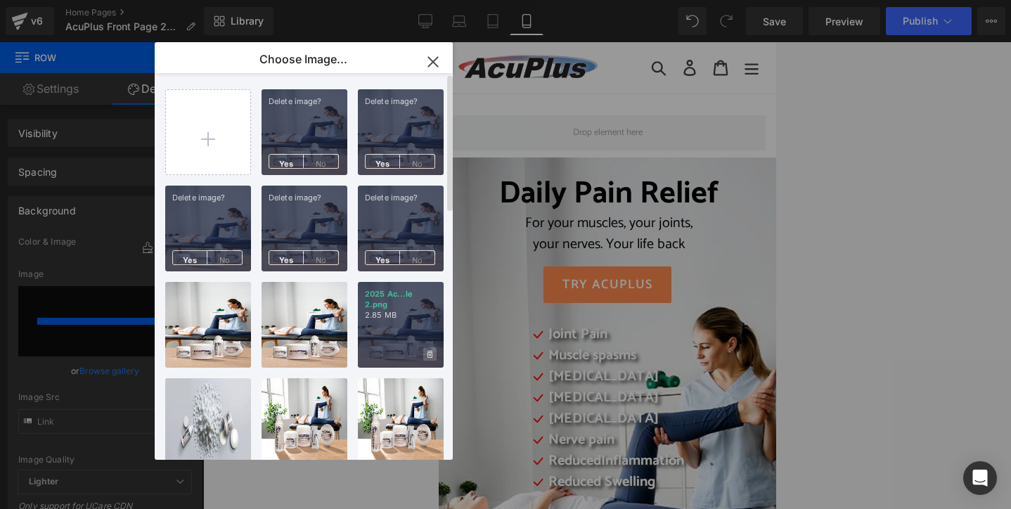
click at [430, 356] on span at bounding box center [429, 353] width 13 height 13
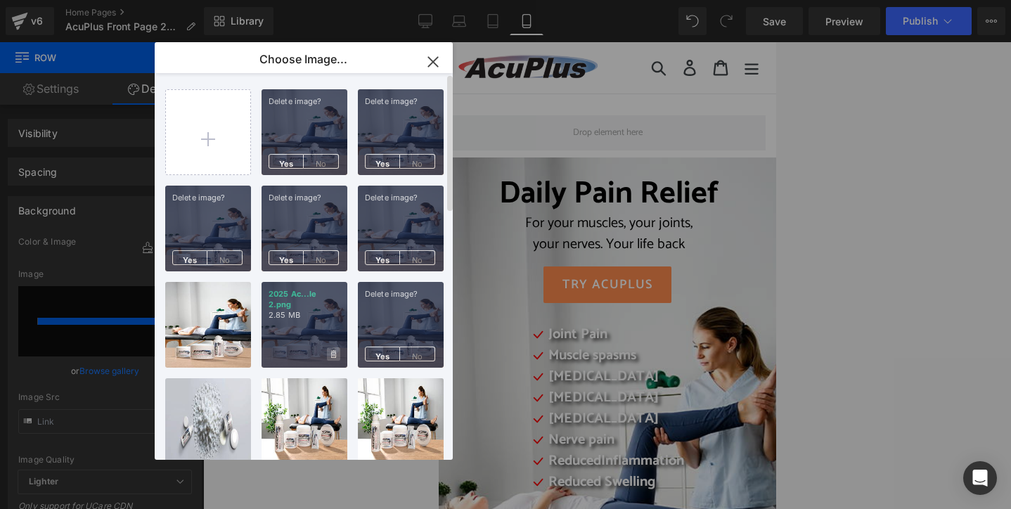
click at [327, 353] on span at bounding box center [333, 353] width 13 height 13
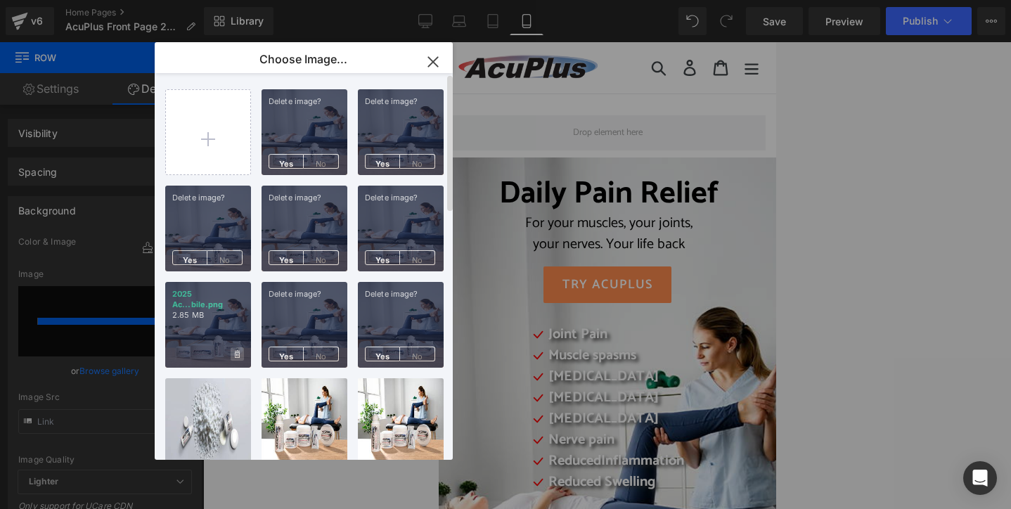
click at [239, 354] on icon at bounding box center [237, 354] width 5 height 8
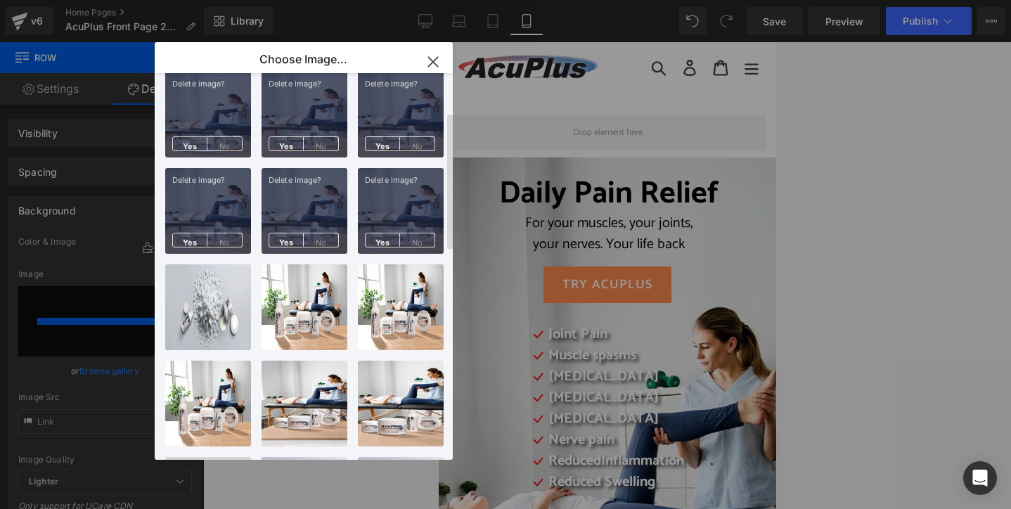
scroll to position [141, 0]
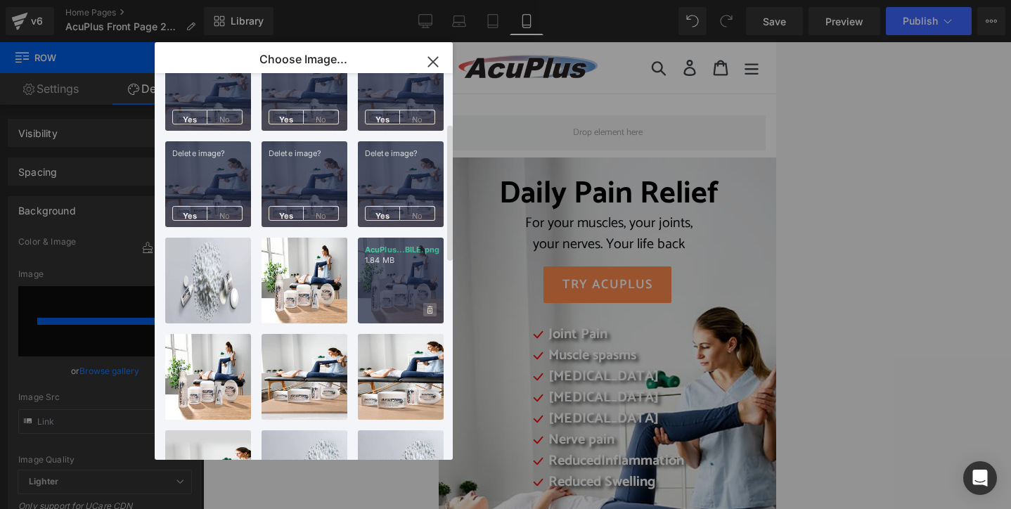
click at [432, 311] on span at bounding box center [429, 309] width 13 height 13
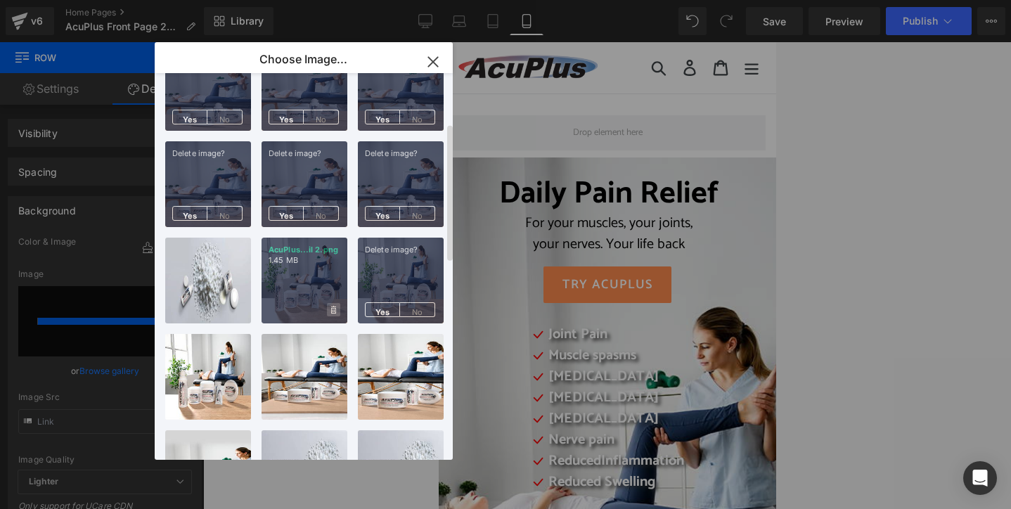
click at [335, 309] on icon at bounding box center [333, 310] width 5 height 8
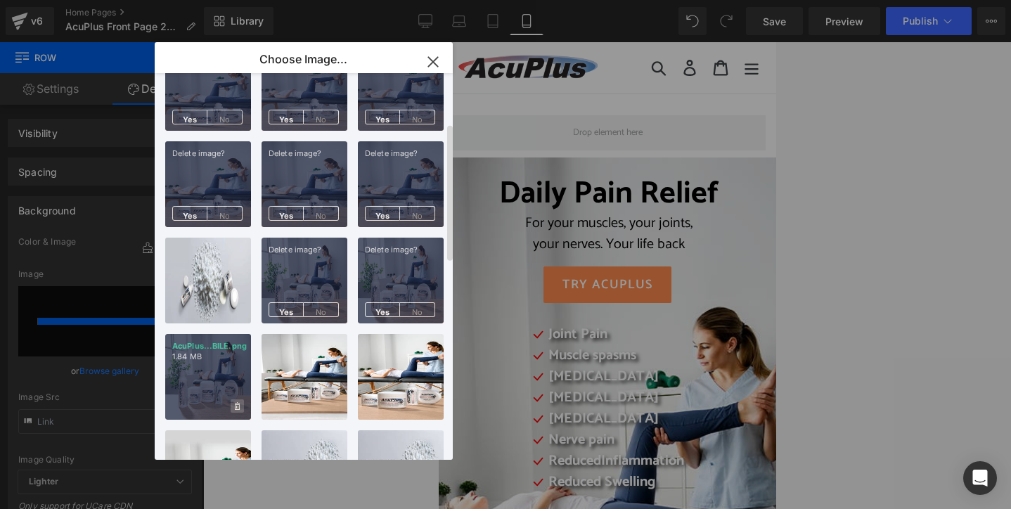
click at [235, 404] on icon at bounding box center [237, 406] width 5 height 9
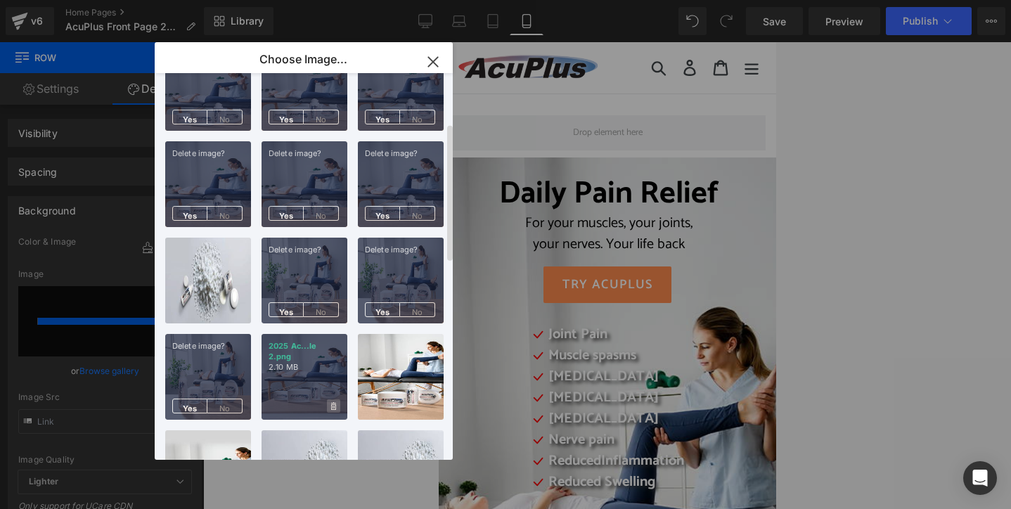
click at [330, 404] on span at bounding box center [333, 405] width 13 height 13
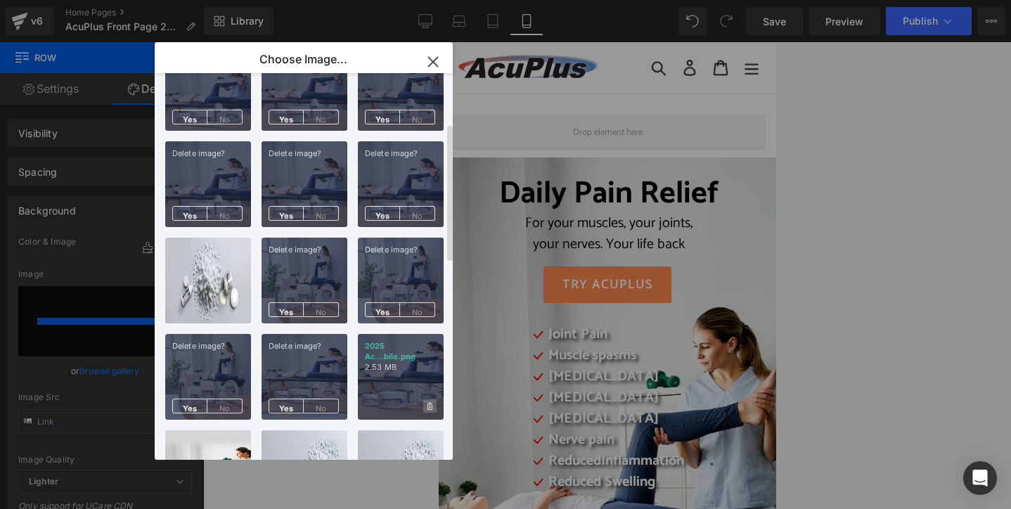
click at [433, 411] on span at bounding box center [429, 405] width 13 height 13
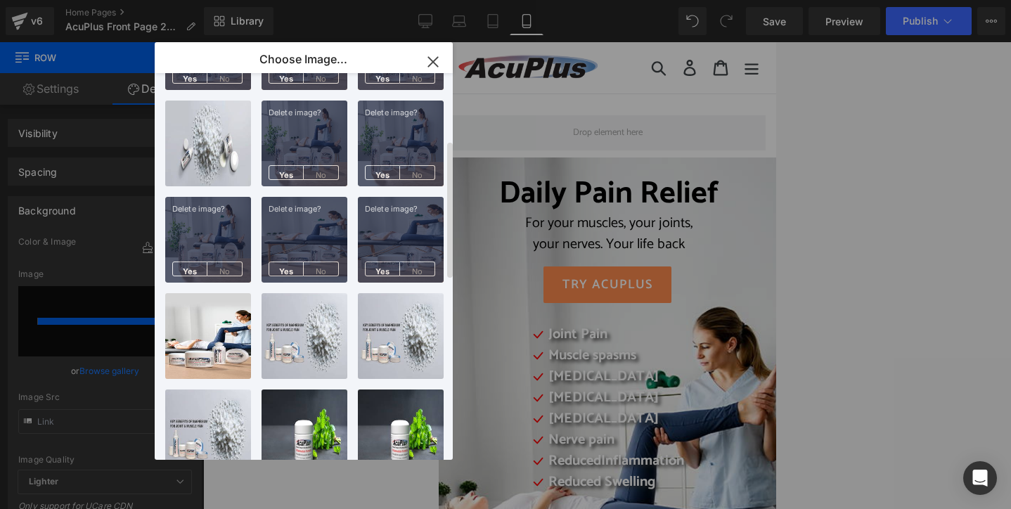
scroll to position [281, 0]
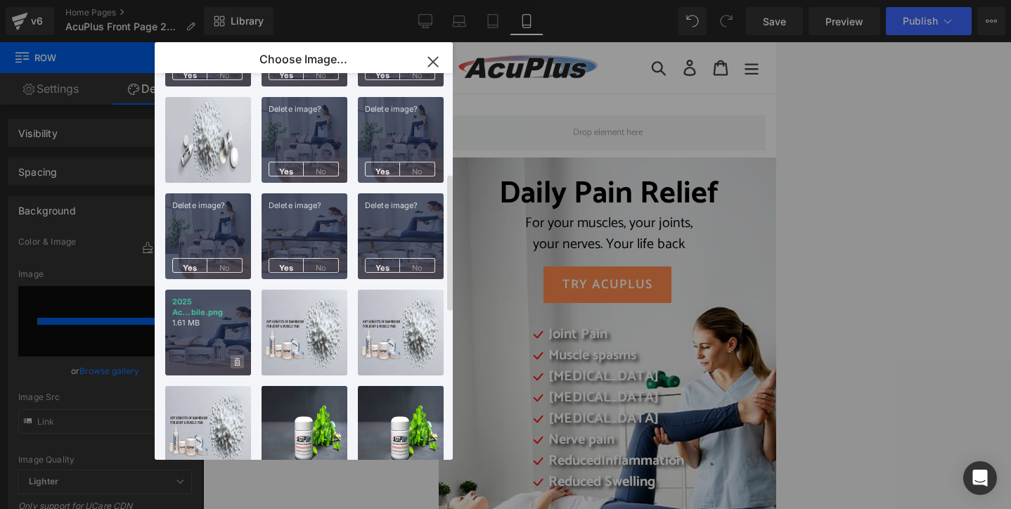
click at [240, 365] on span at bounding box center [237, 361] width 13 height 13
click at [185, 361] on span "Yes" at bounding box center [189, 361] width 35 height 15
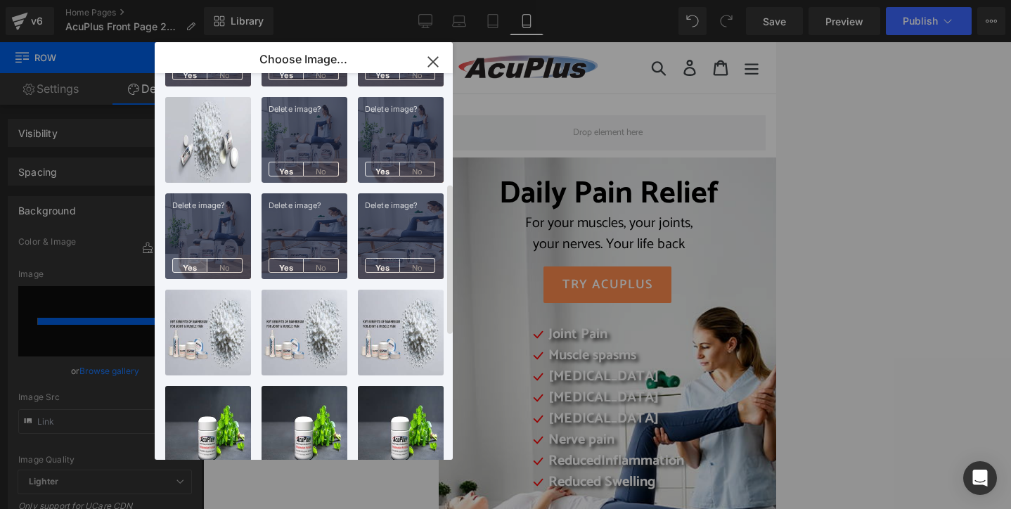
click at [183, 263] on span "Yes" at bounding box center [189, 265] width 35 height 15
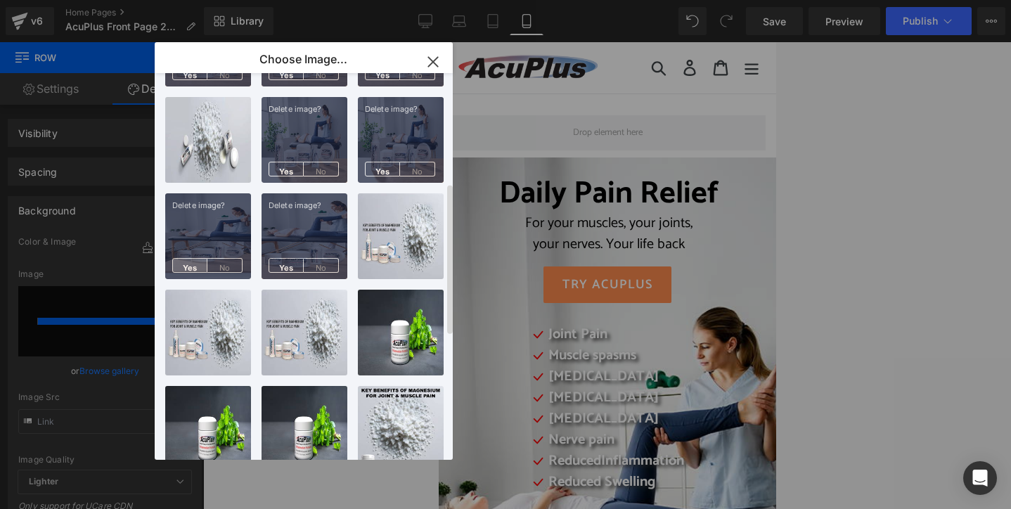
click at [183, 263] on span "Yes" at bounding box center [189, 265] width 35 height 15
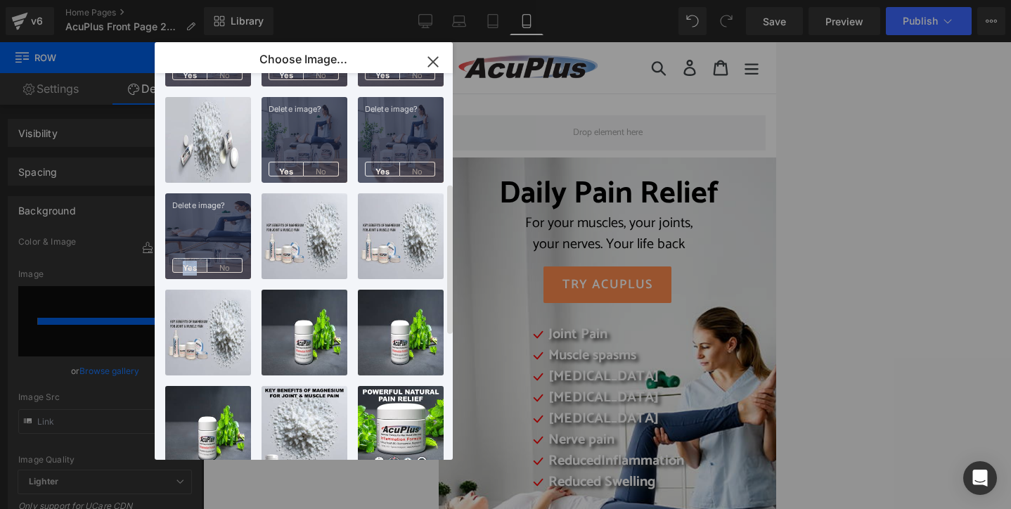
click at [184, 263] on span "Yes" at bounding box center [189, 265] width 35 height 15
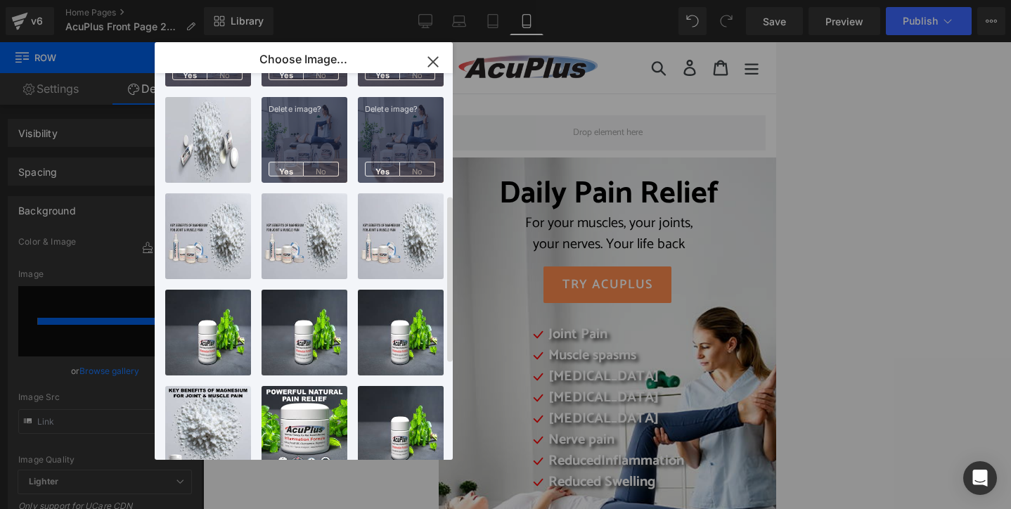
click at [288, 167] on span "Yes" at bounding box center [286, 169] width 35 height 15
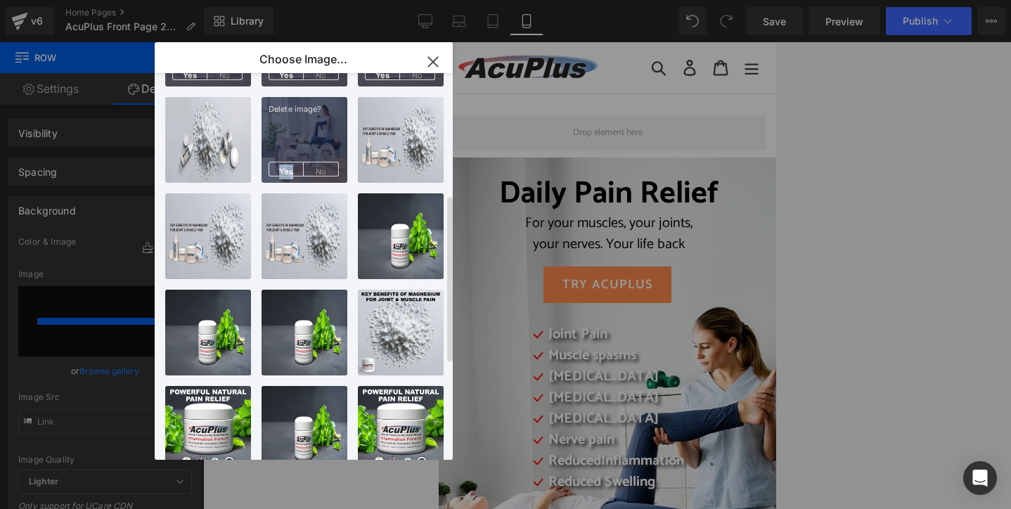
click at [288, 167] on span "Yes" at bounding box center [286, 169] width 35 height 15
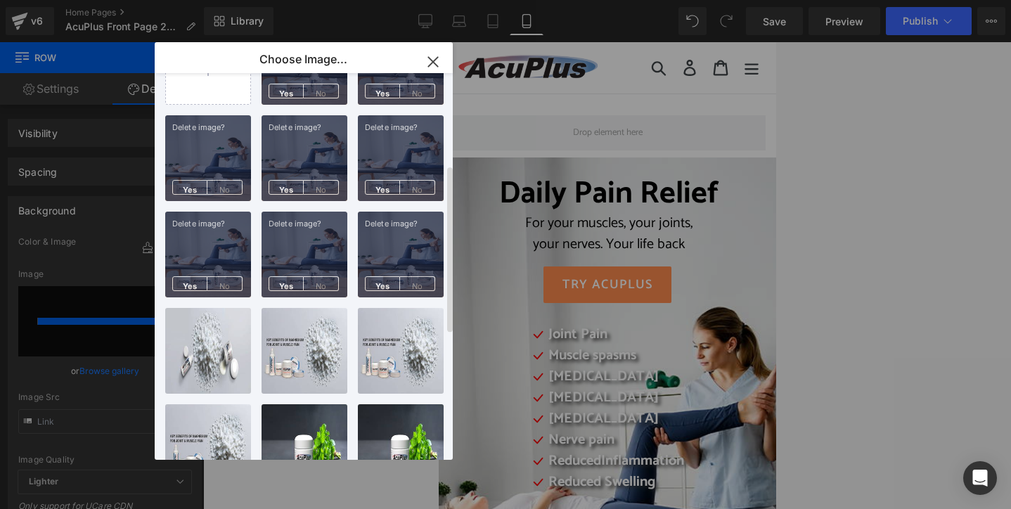
scroll to position [70, 0]
click at [187, 281] on span "Yes" at bounding box center [189, 283] width 35 height 15
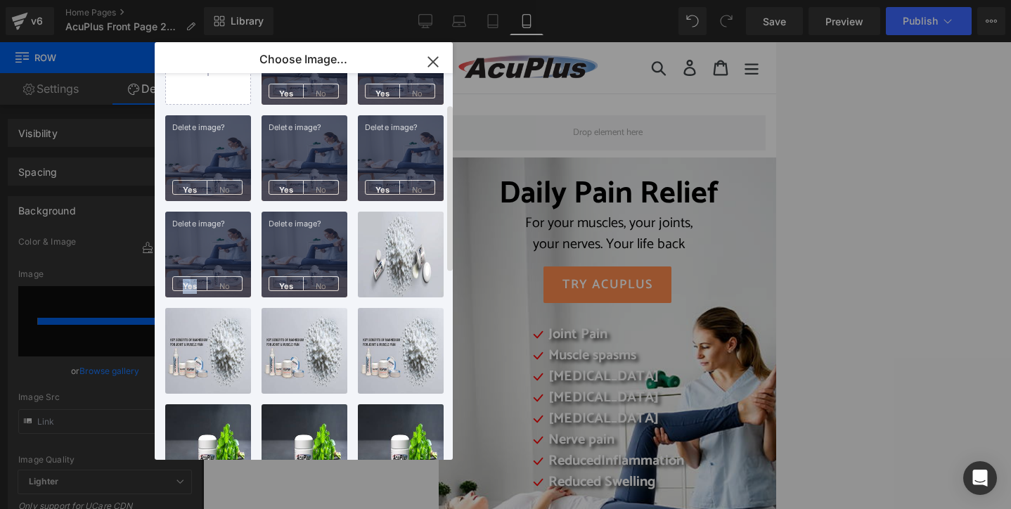
click at [187, 281] on span "Yes" at bounding box center [189, 283] width 35 height 15
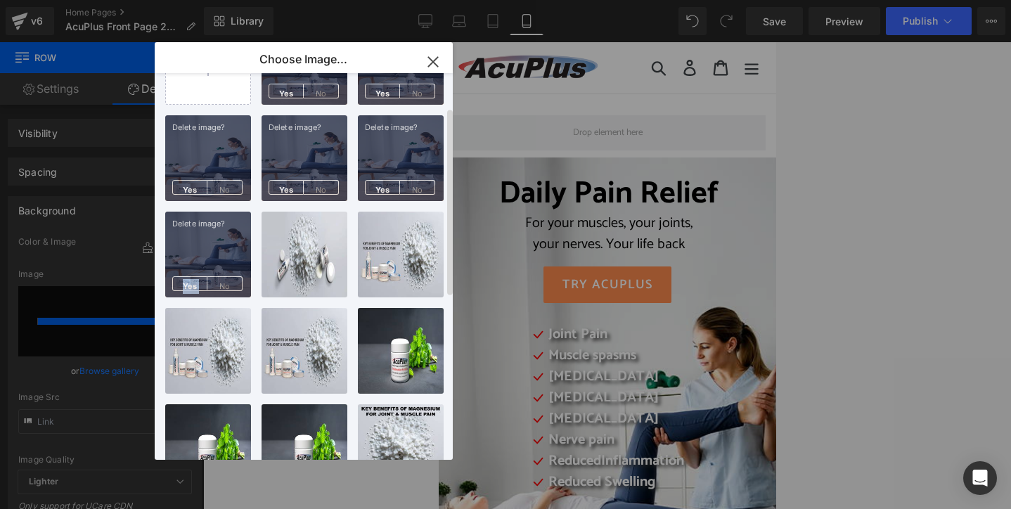
click at [187, 281] on span "Yes" at bounding box center [189, 283] width 35 height 15
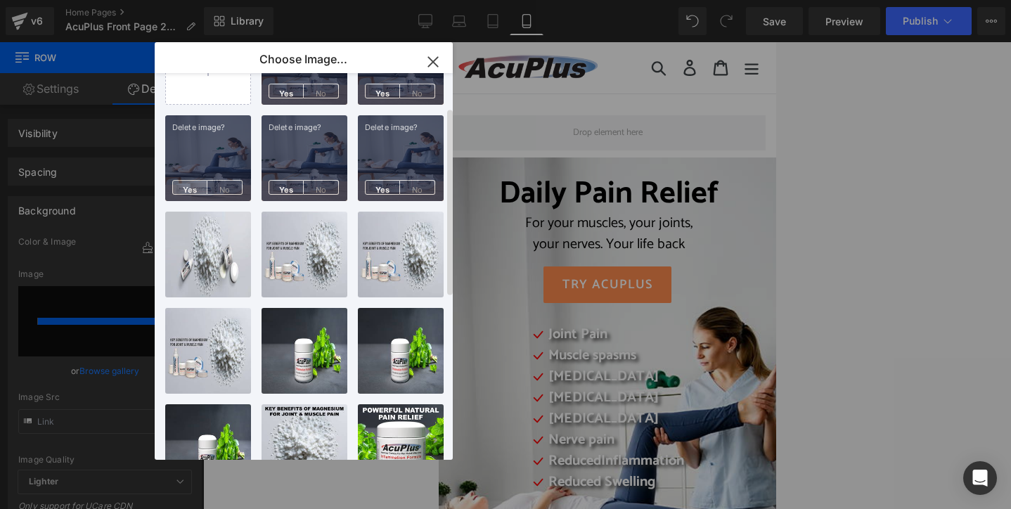
click at [191, 184] on span "Yes" at bounding box center [189, 187] width 35 height 15
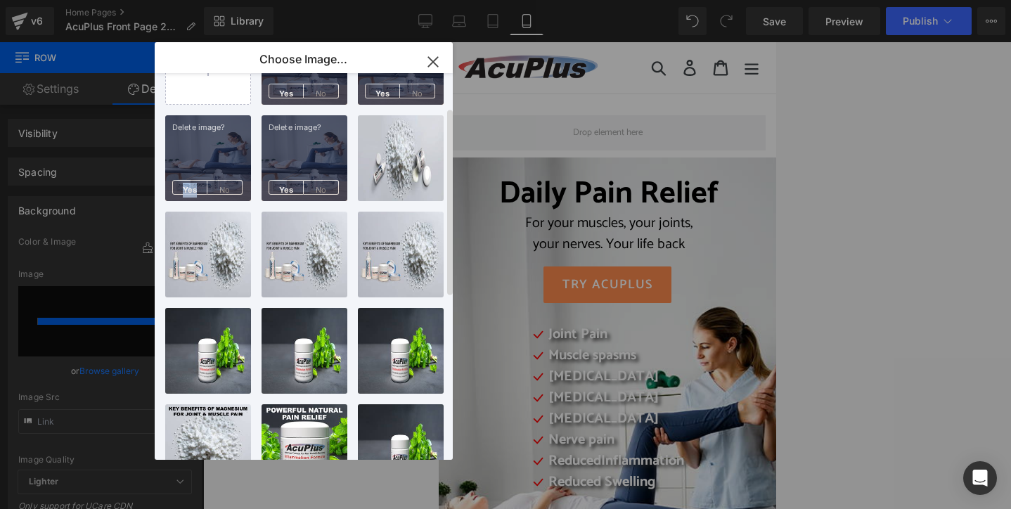
click at [191, 184] on span "Yes" at bounding box center [189, 187] width 35 height 15
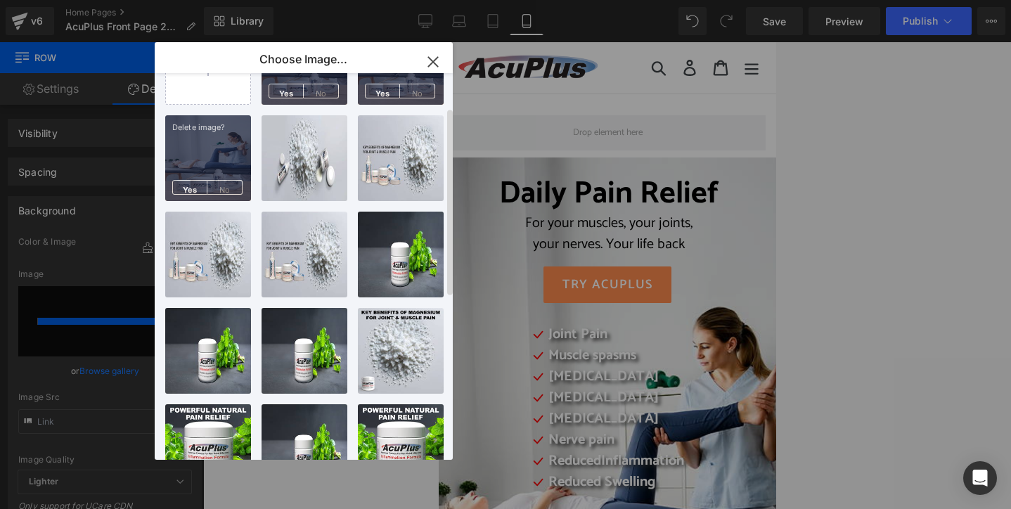
click at [191, 184] on span "Yes" at bounding box center [189, 187] width 35 height 15
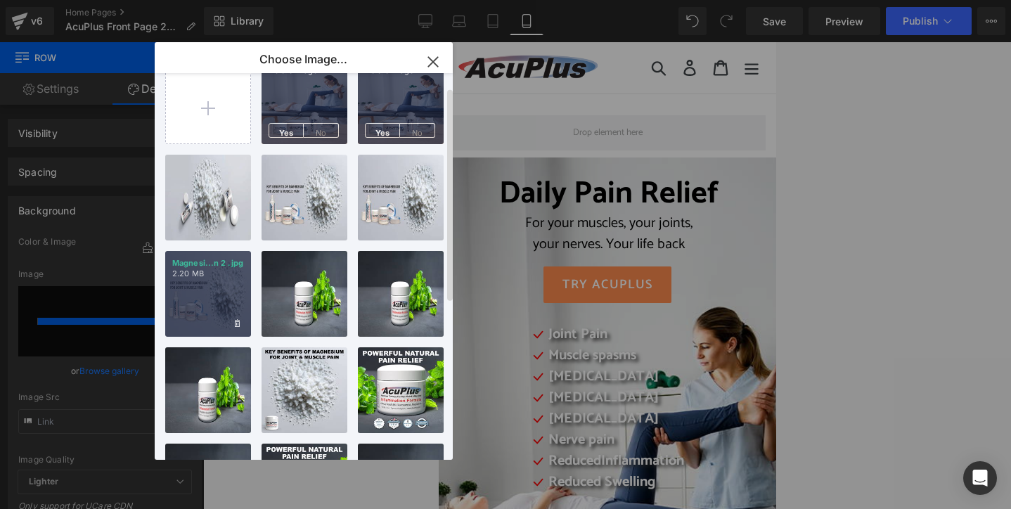
scroll to position [0, 0]
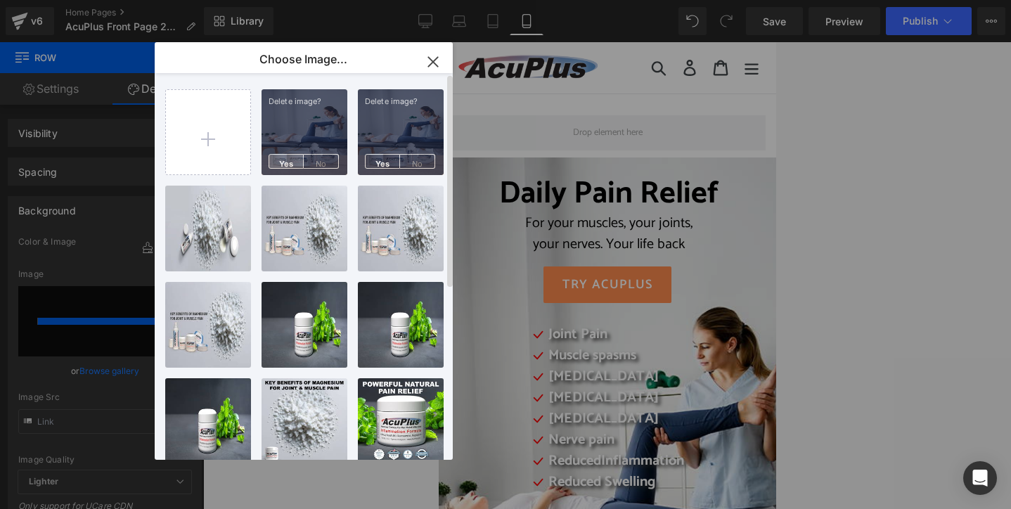
click at [288, 158] on span "Yes" at bounding box center [286, 161] width 35 height 15
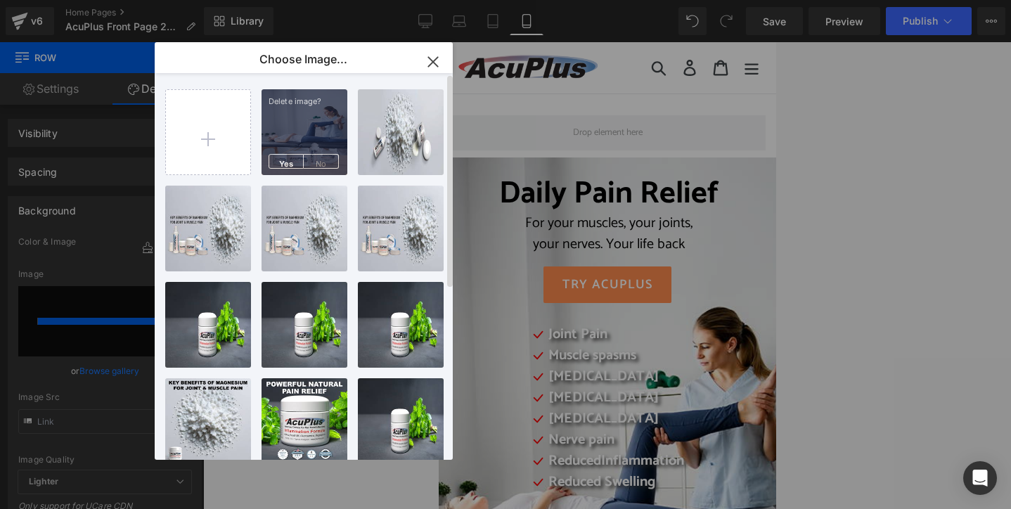
click at [288, 158] on span "Yes" at bounding box center [286, 161] width 35 height 15
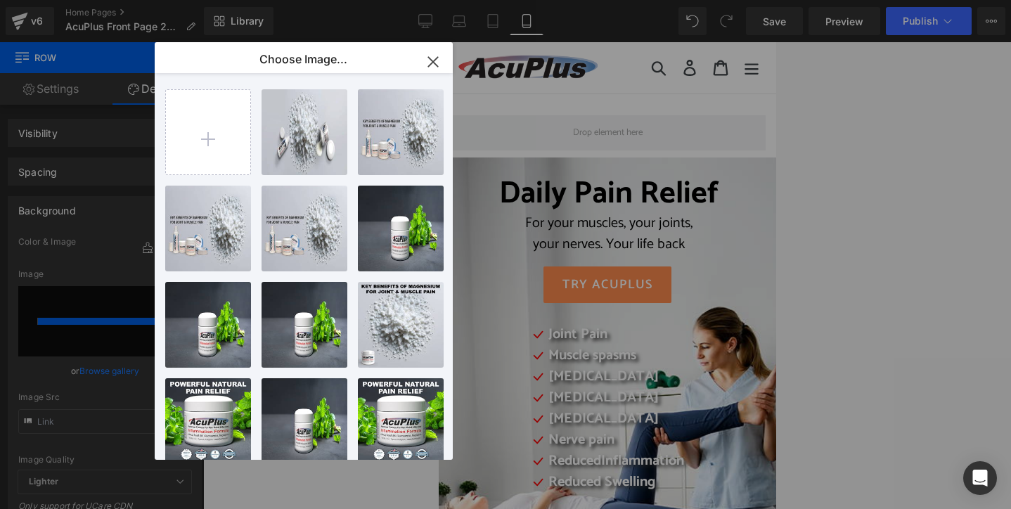
click at [430, 61] on icon "button" at bounding box center [433, 62] width 22 height 22
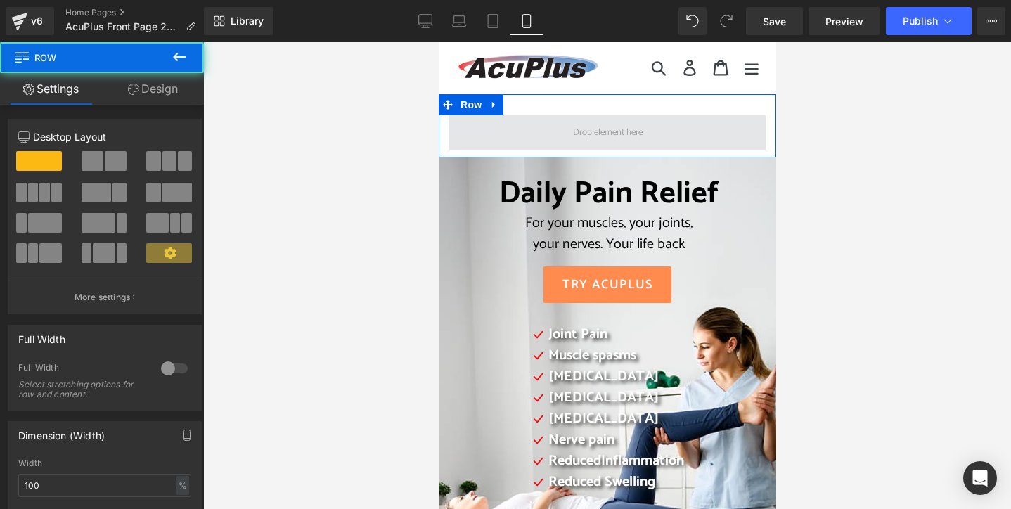
click at [528, 121] on span at bounding box center [607, 132] width 316 height 35
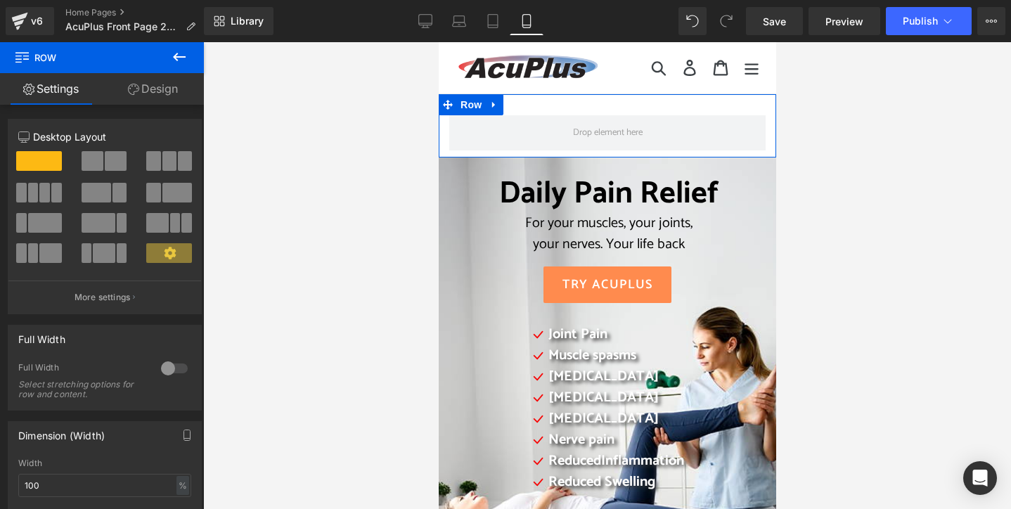
click at [166, 83] on link "Design" at bounding box center [153, 89] width 102 height 32
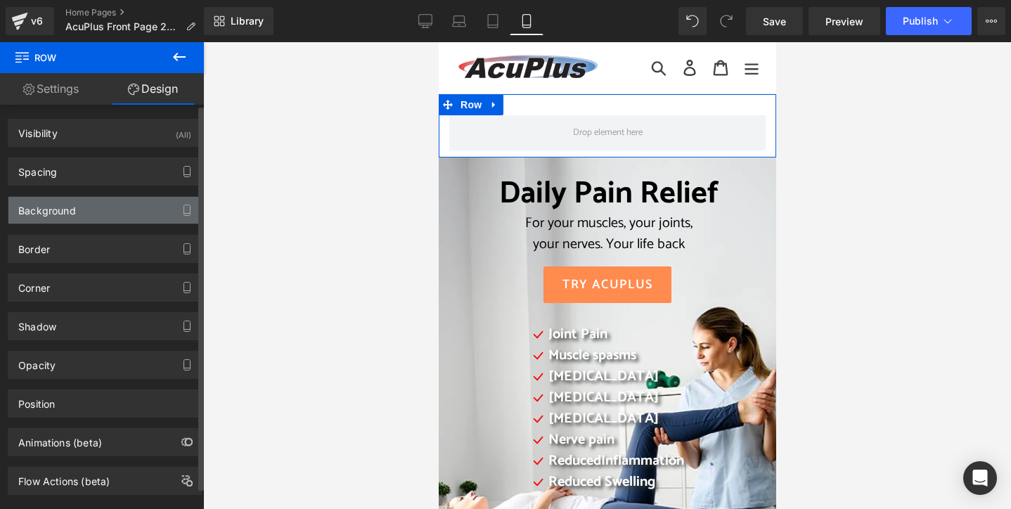
click at [75, 206] on div "Background" at bounding box center [47, 207] width 58 height 20
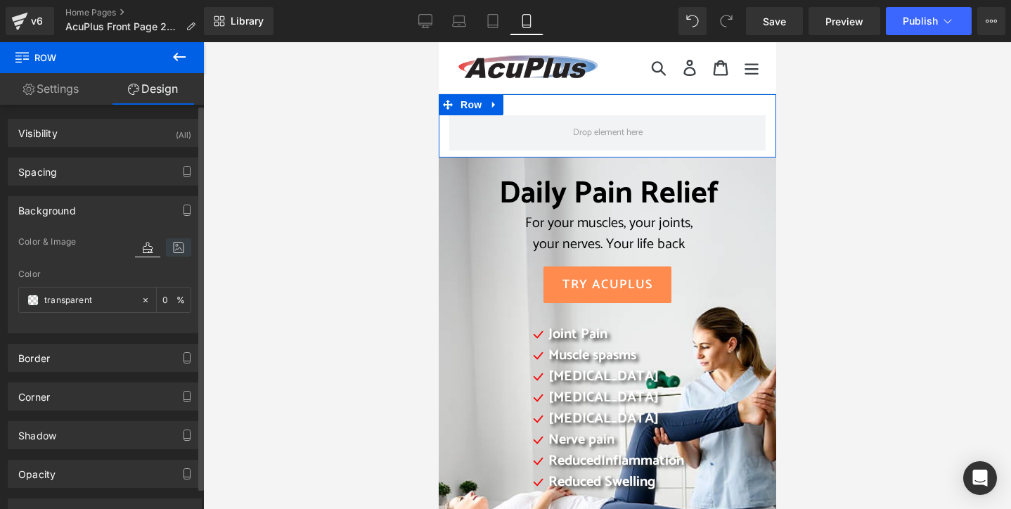
click at [169, 245] on icon at bounding box center [178, 247] width 25 height 18
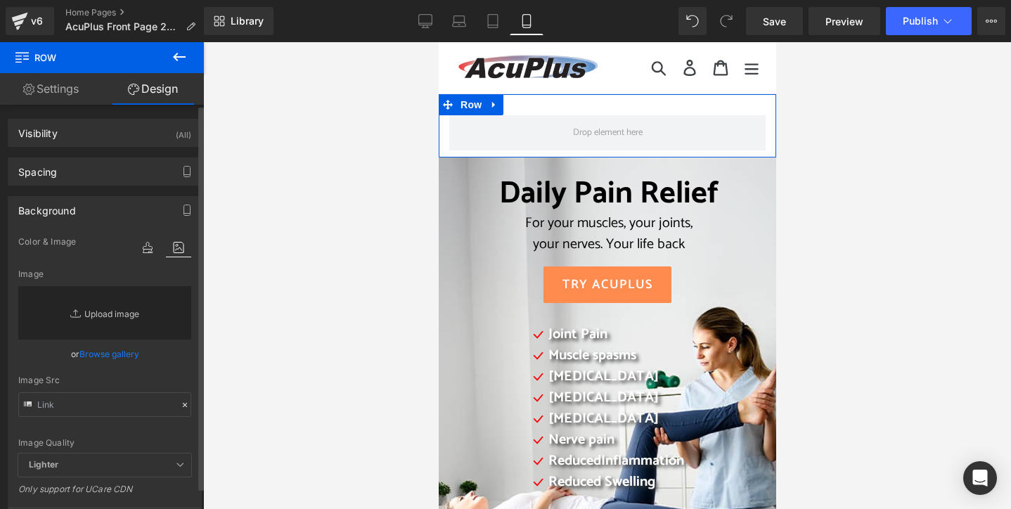
click at [107, 313] on link "Replace Image" at bounding box center [104, 312] width 173 height 53
type input "C:\fakepath\2025 AcuPlus website 12.jpg"
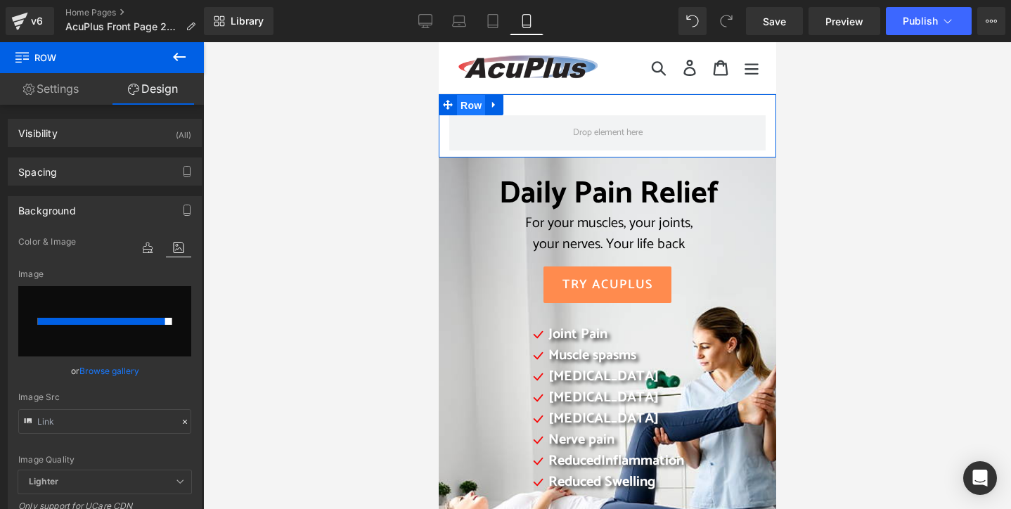
click at [468, 106] on span "Row" at bounding box center [470, 105] width 28 height 21
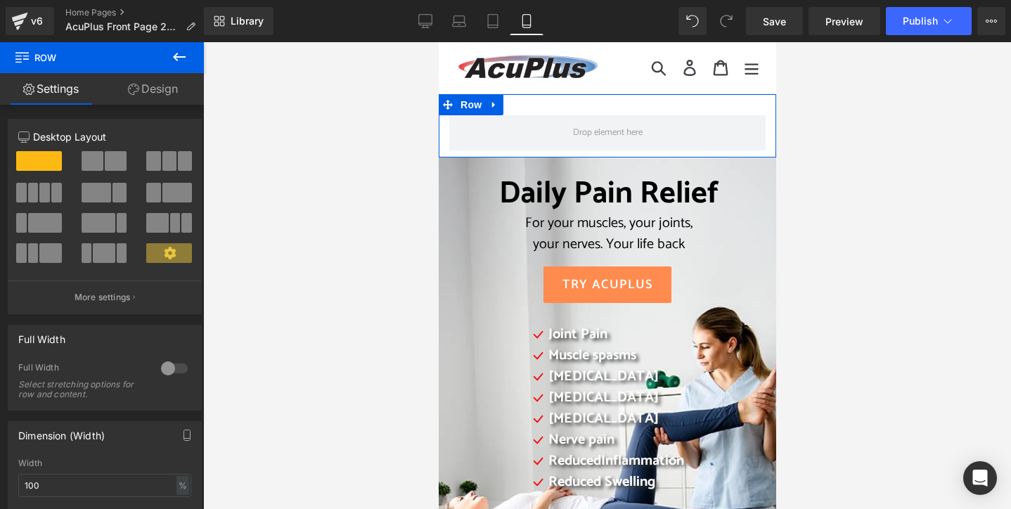
click at [145, 92] on link "Design" at bounding box center [153, 89] width 102 height 32
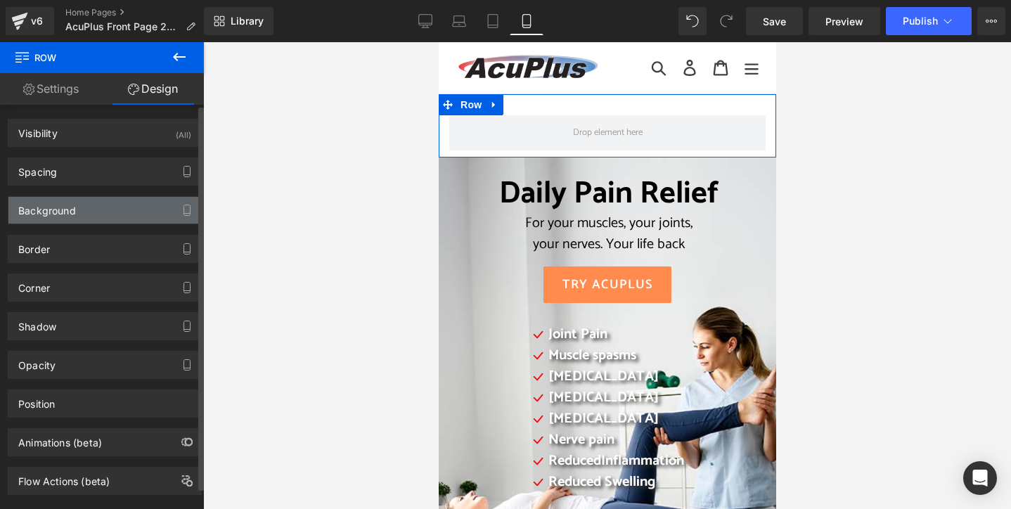
click at [148, 206] on div "Background" at bounding box center [104, 210] width 193 height 27
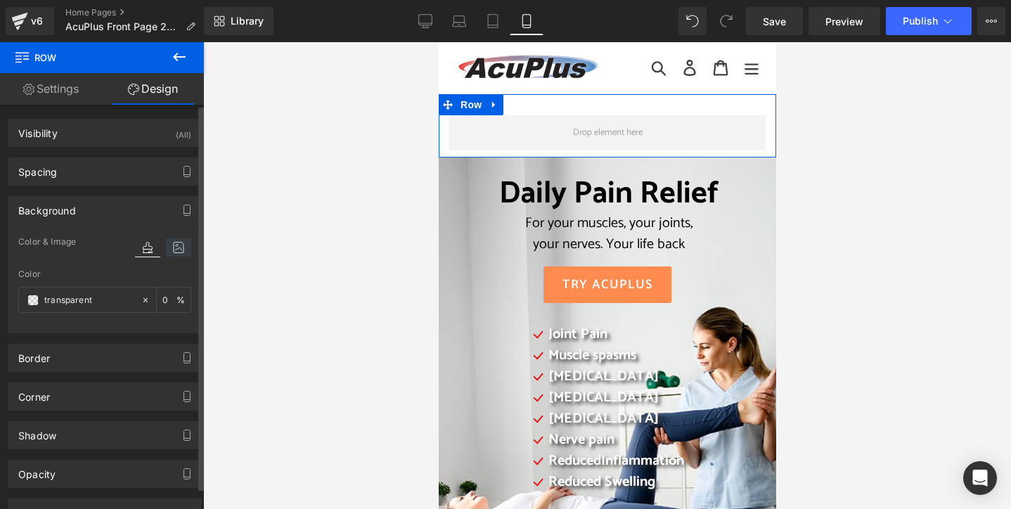
click at [173, 247] on icon at bounding box center [178, 247] width 25 height 18
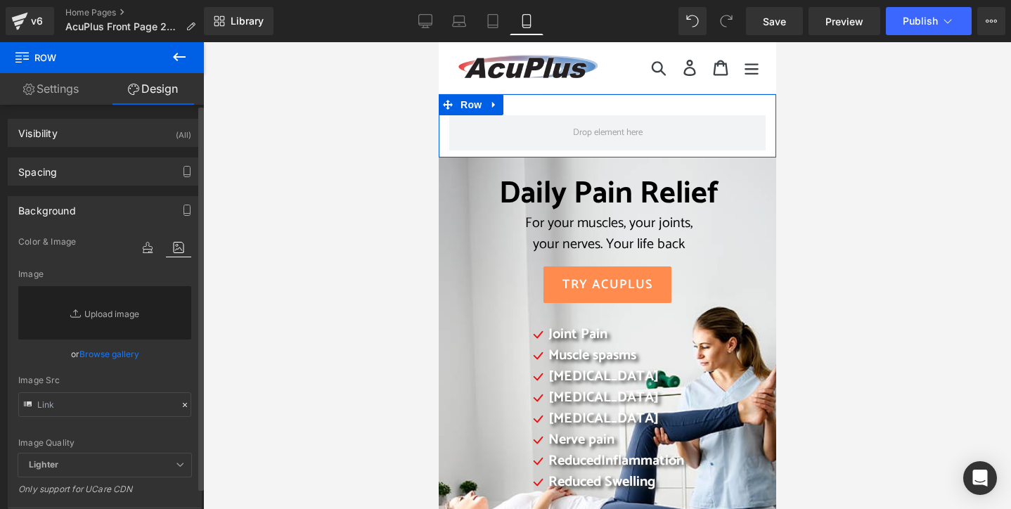
click at [121, 352] on link "Browse gallery" at bounding box center [109, 354] width 60 height 25
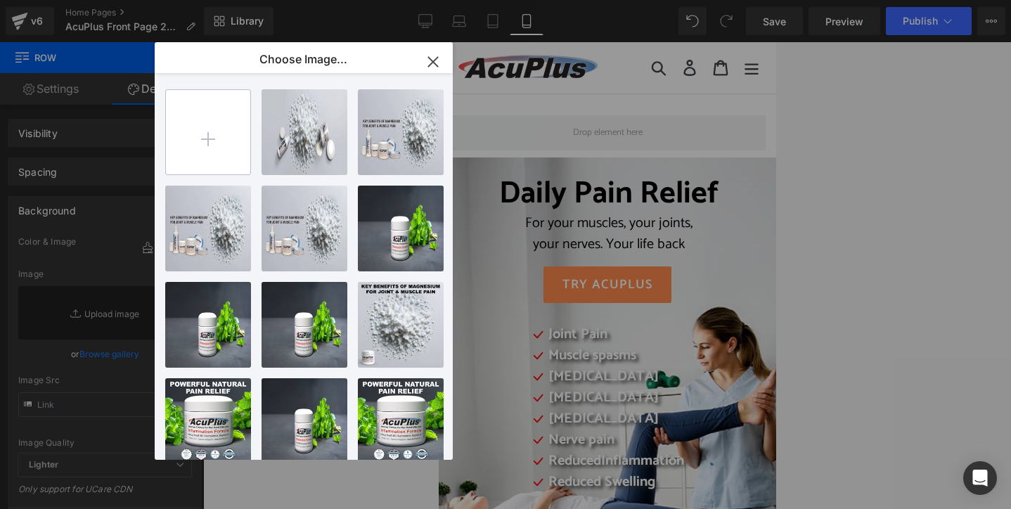
click at [219, 134] on input "file" at bounding box center [208, 132] width 84 height 84
type input "C:\fakepath\2025 AcuPlus website 12.jpg"
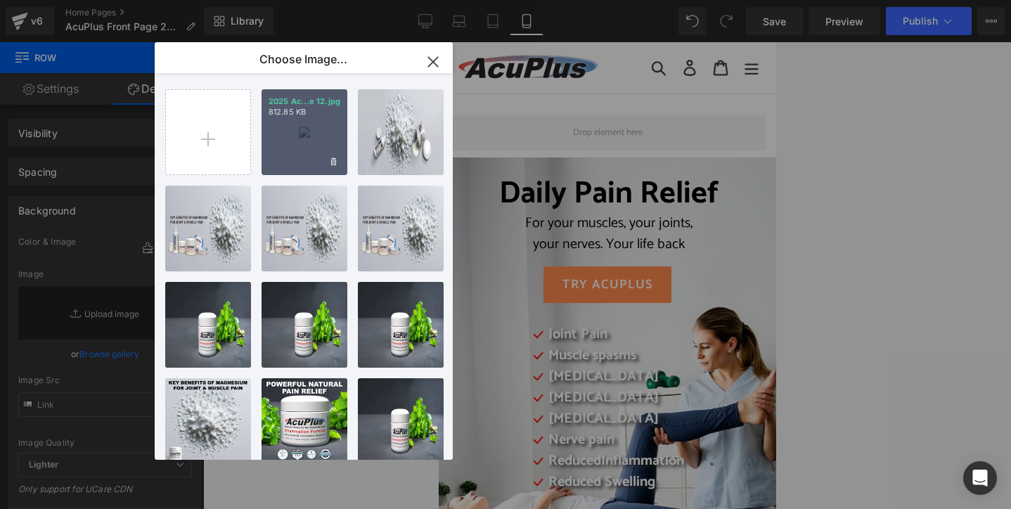
click at [319, 154] on div "2025 Ac...e 12.jpg 812.85 KB" at bounding box center [305, 132] width 86 height 86
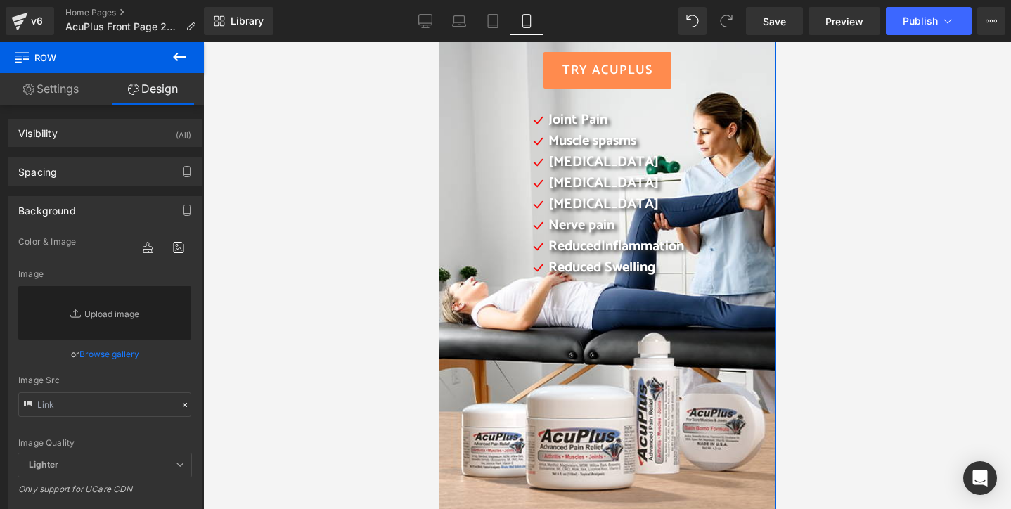
scroll to position [211, 0]
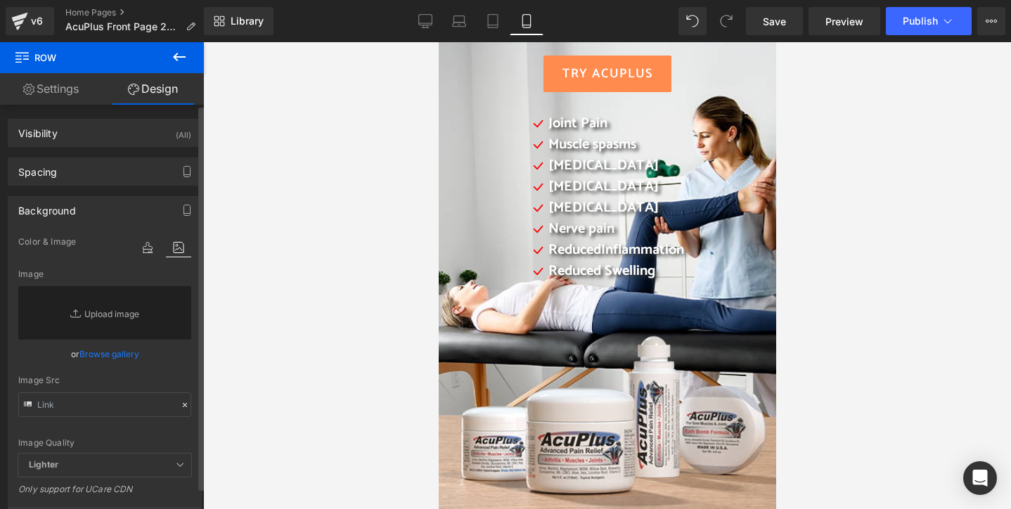
click at [102, 353] on link "Browse gallery" at bounding box center [109, 354] width 60 height 25
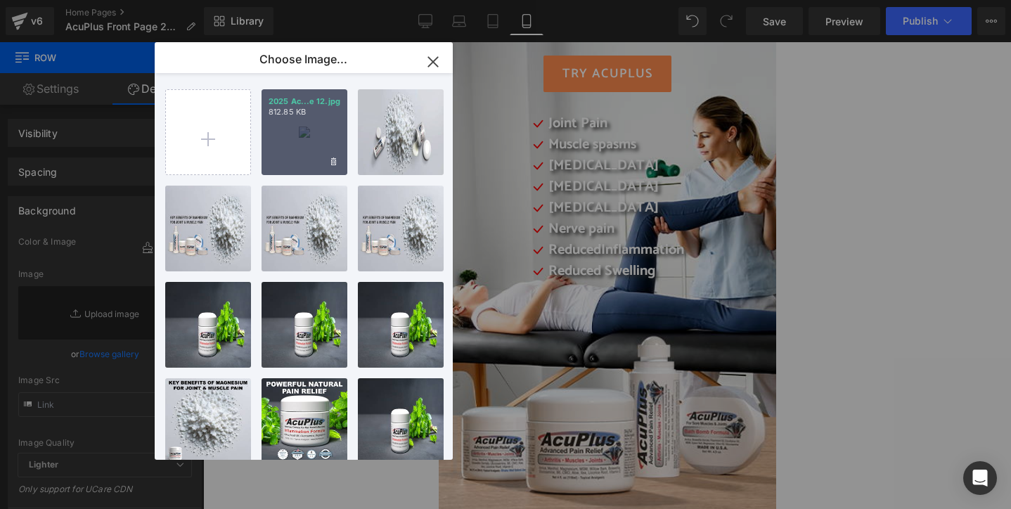
click at [295, 143] on div "2025 Ac...e 12.jpg 812.85 KB" at bounding box center [305, 132] width 86 height 86
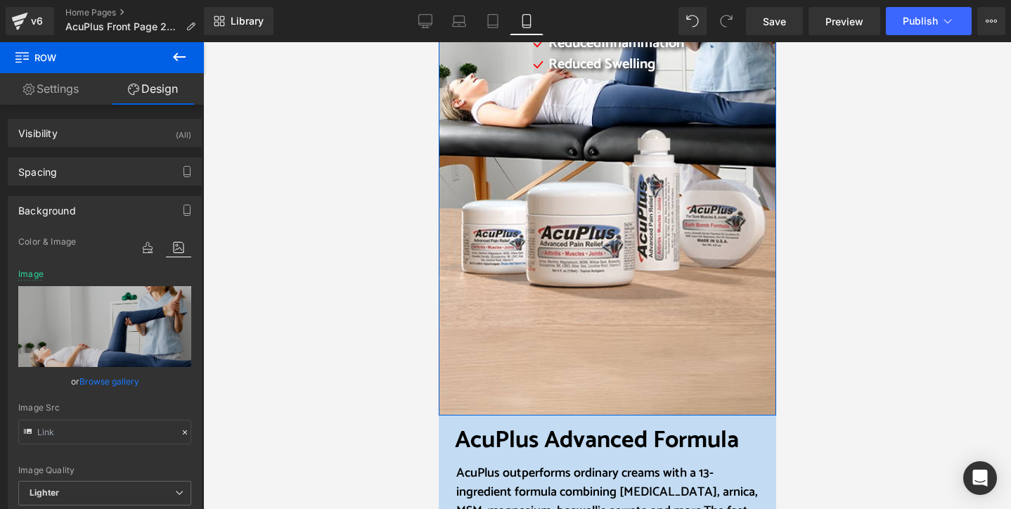
scroll to position [422, 0]
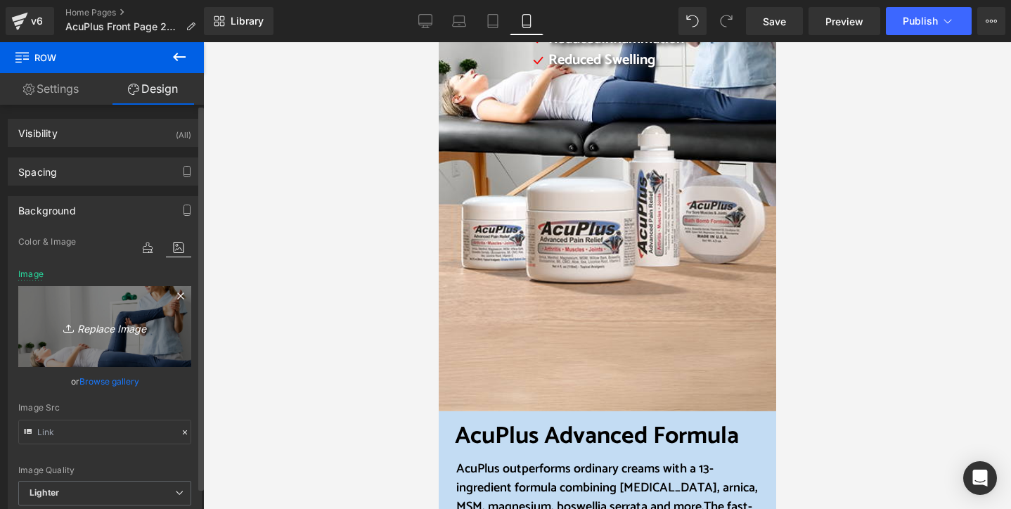
click at [39, 346] on link "Replace Image" at bounding box center [104, 326] width 173 height 81
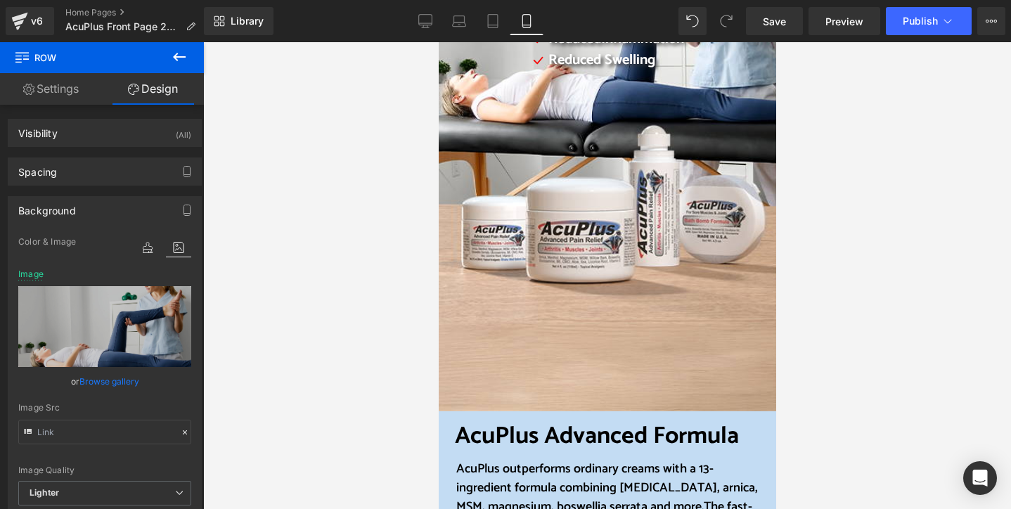
click at [98, 377] on link "Browse gallery" at bounding box center [109, 381] width 60 height 25
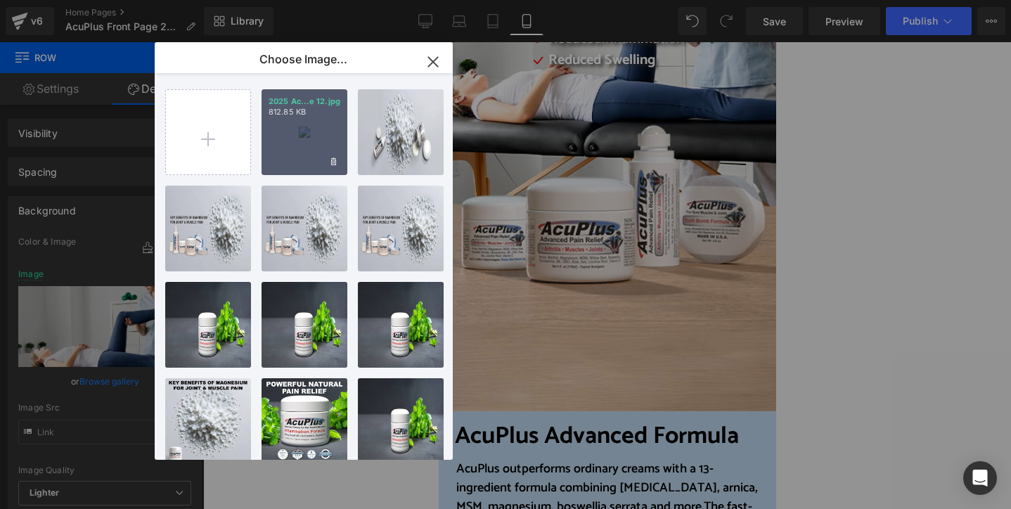
click at [299, 158] on div "2025 Ac...e 12.jpg 812.85 KB" at bounding box center [305, 132] width 86 height 86
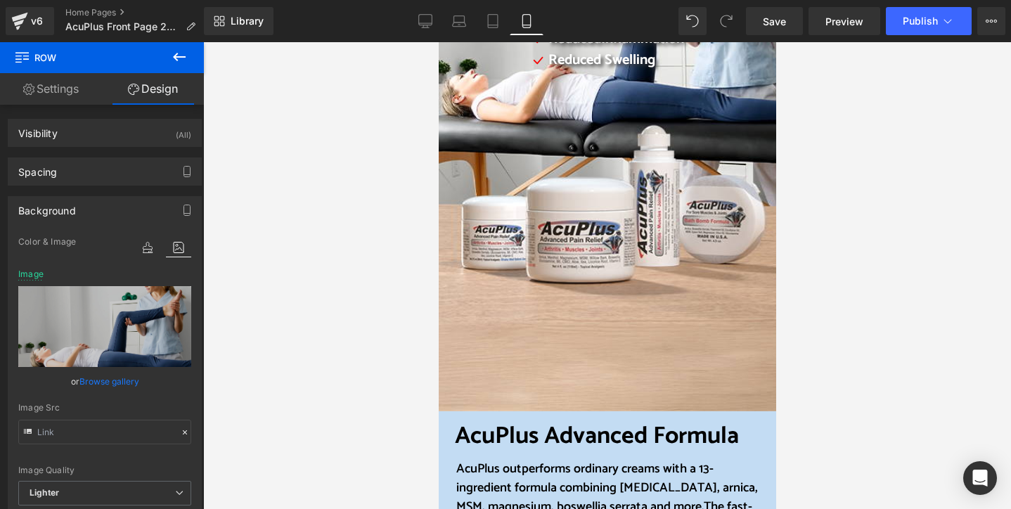
click at [111, 381] on link "Browse gallery" at bounding box center [109, 381] width 60 height 25
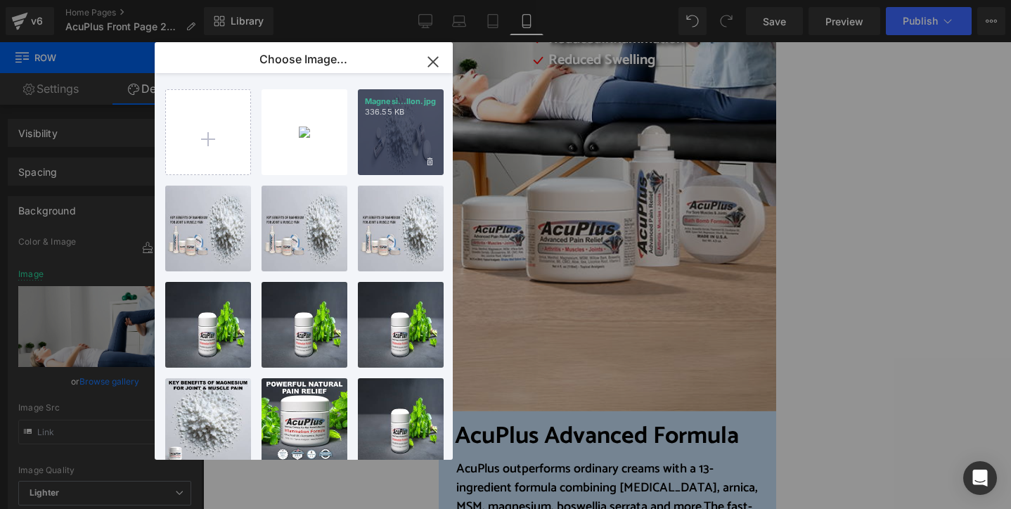
click at [388, 143] on div "Magnesi...llon.jpg 336.55 KB" at bounding box center [401, 132] width 86 height 86
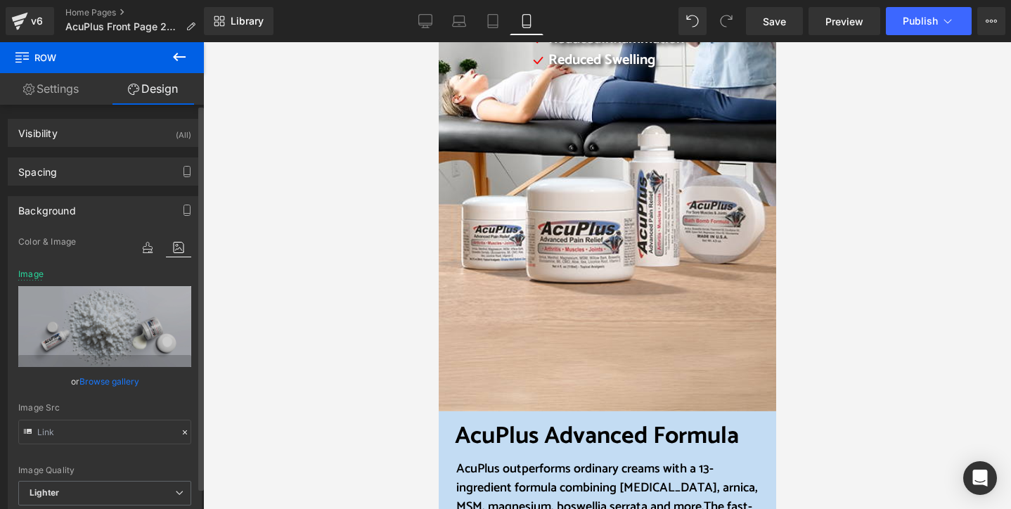
click at [115, 380] on link "Browse gallery" at bounding box center [109, 381] width 60 height 25
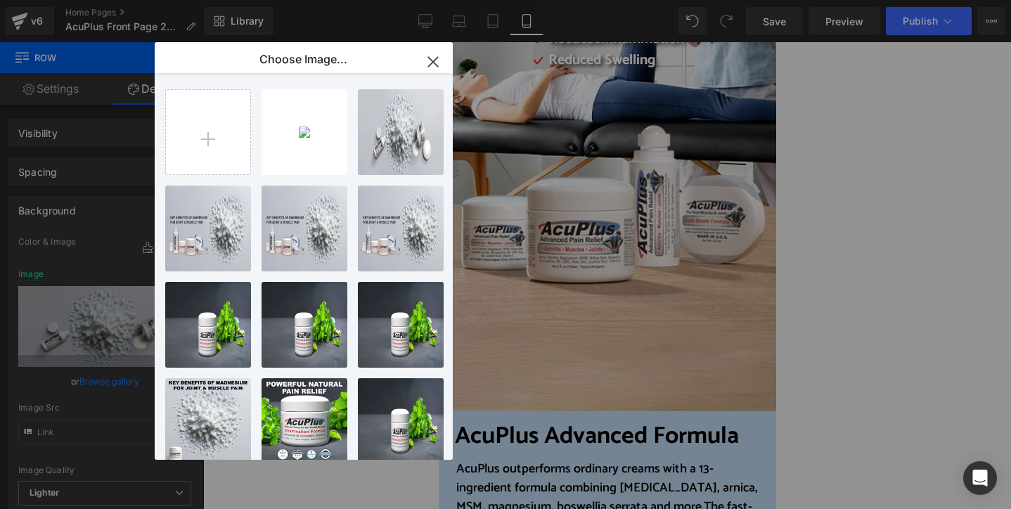
click at [0, 0] on div "2025 Ac...e 12.jpg 812.85 KB" at bounding box center [0, 0] width 0 height 0
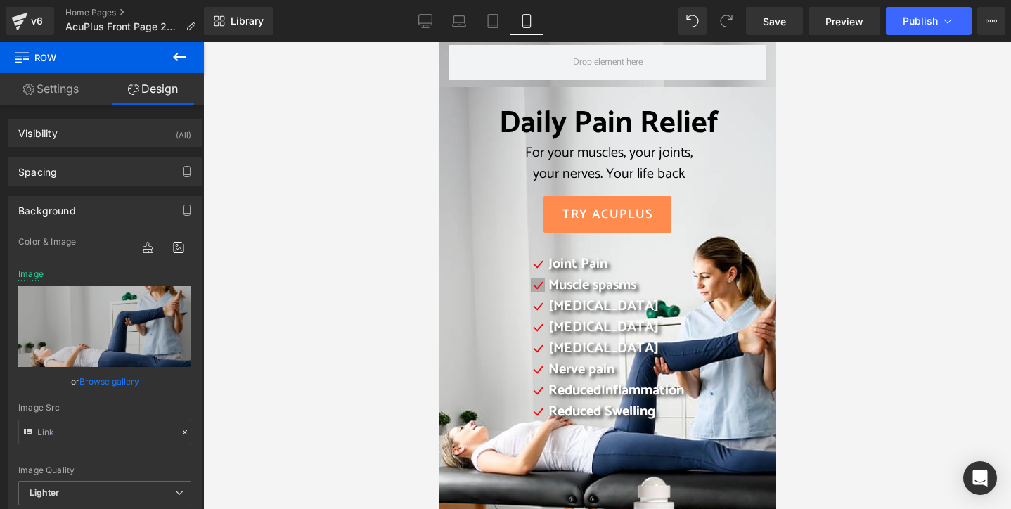
scroll to position [0, 0]
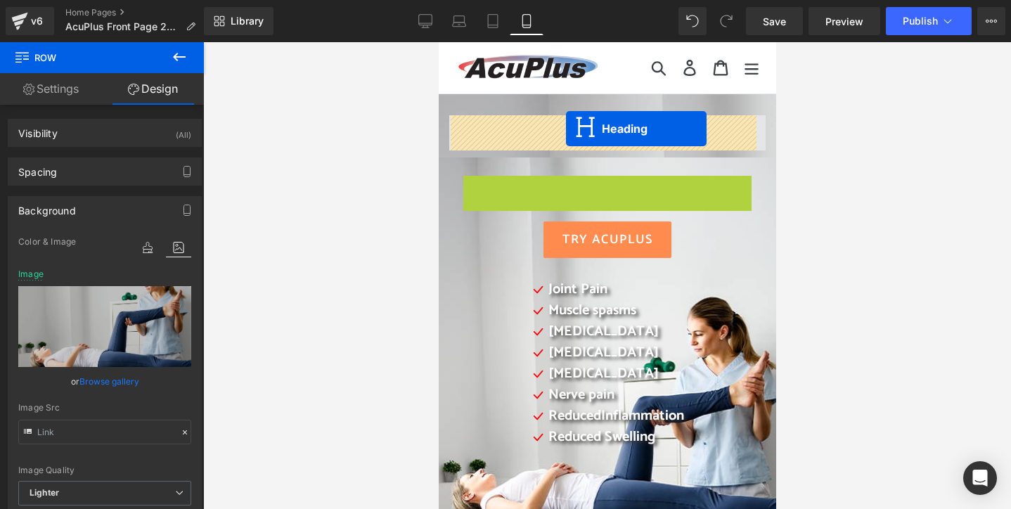
drag, startPoint x: 567, startPoint y: 216, endPoint x: 565, endPoint y: 129, distance: 87.2
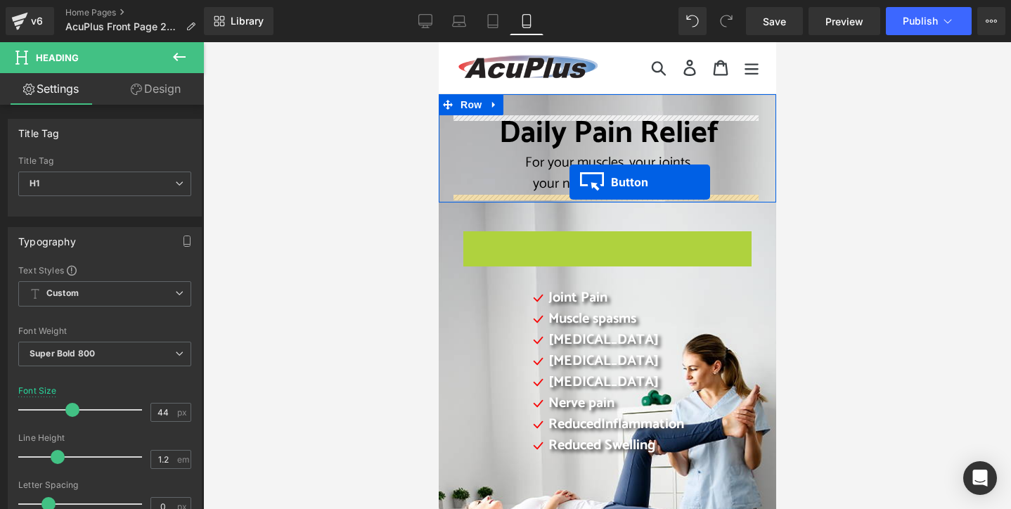
drag, startPoint x: 576, startPoint y: 247, endPoint x: 569, endPoint y: 182, distance: 65.1
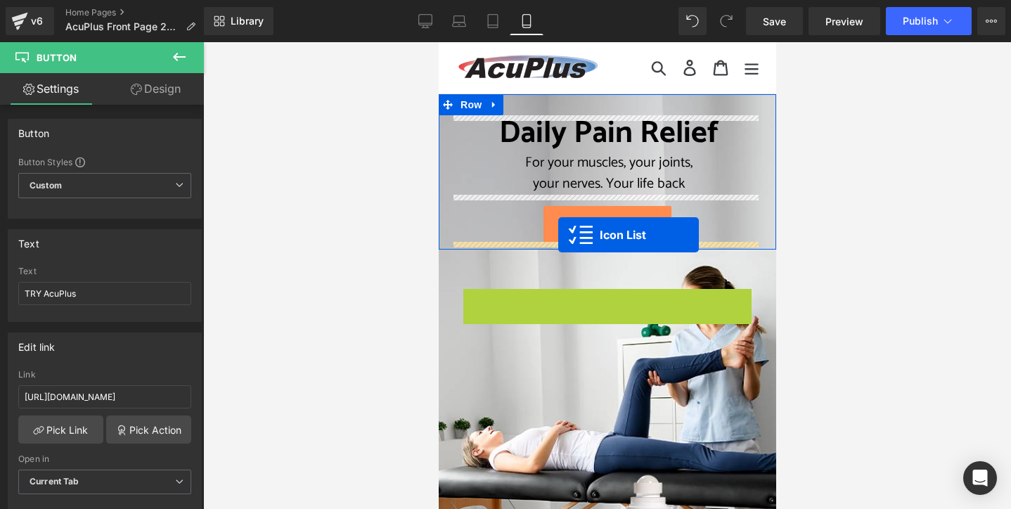
drag, startPoint x: 568, startPoint y: 299, endPoint x: 557, endPoint y: 235, distance: 65.5
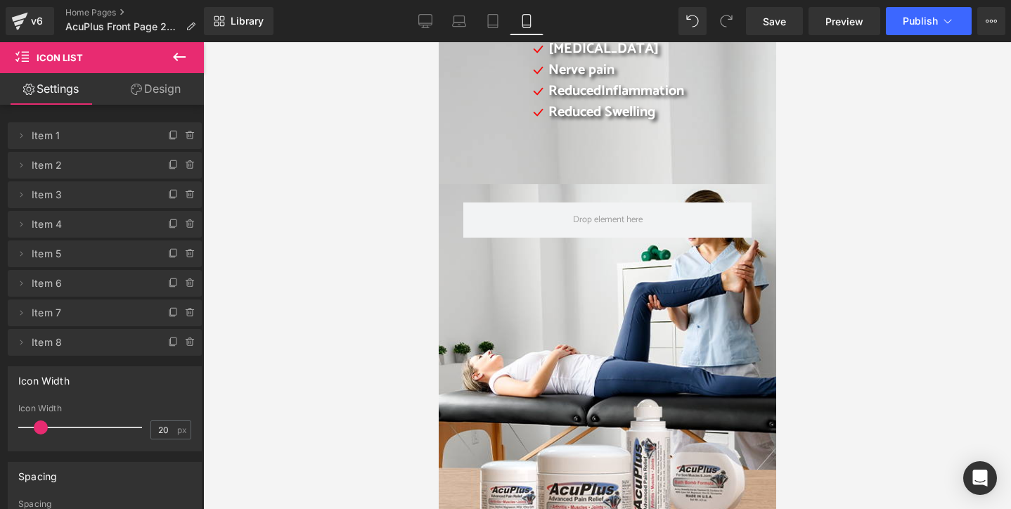
scroll to position [70, 0]
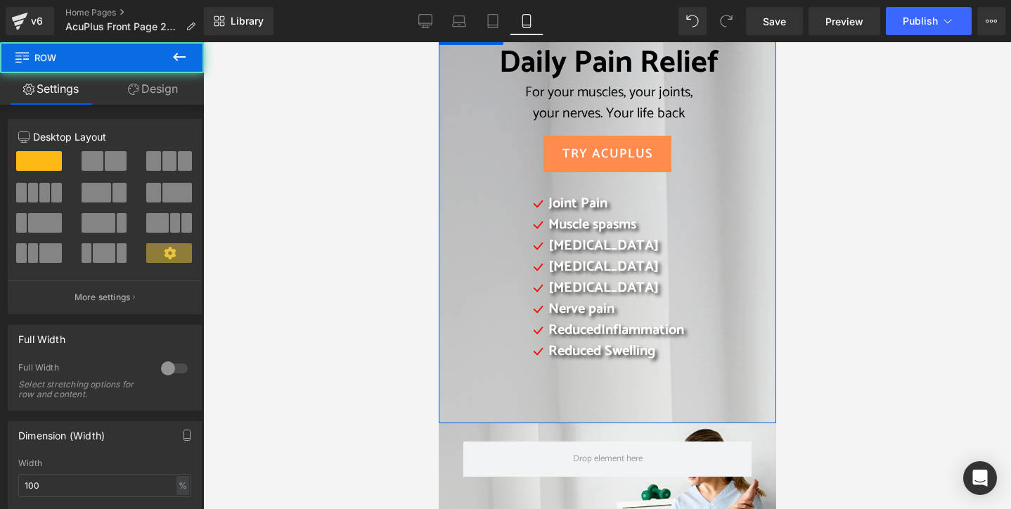
click at [722, 133] on div "Daily Pain Relief For your muscles, your joints, your nerves. Your life back He…" at bounding box center [606, 230] width 337 height 371
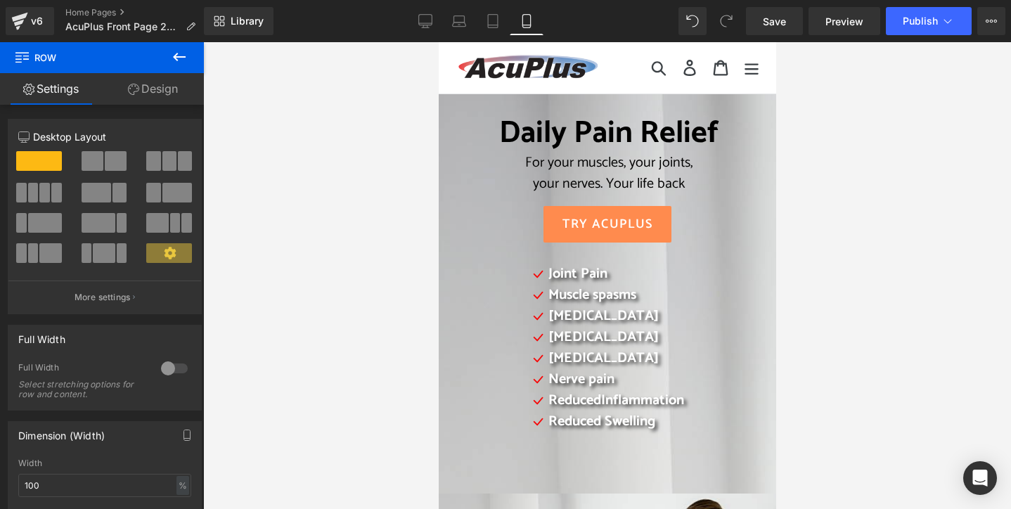
scroll to position [211, 0]
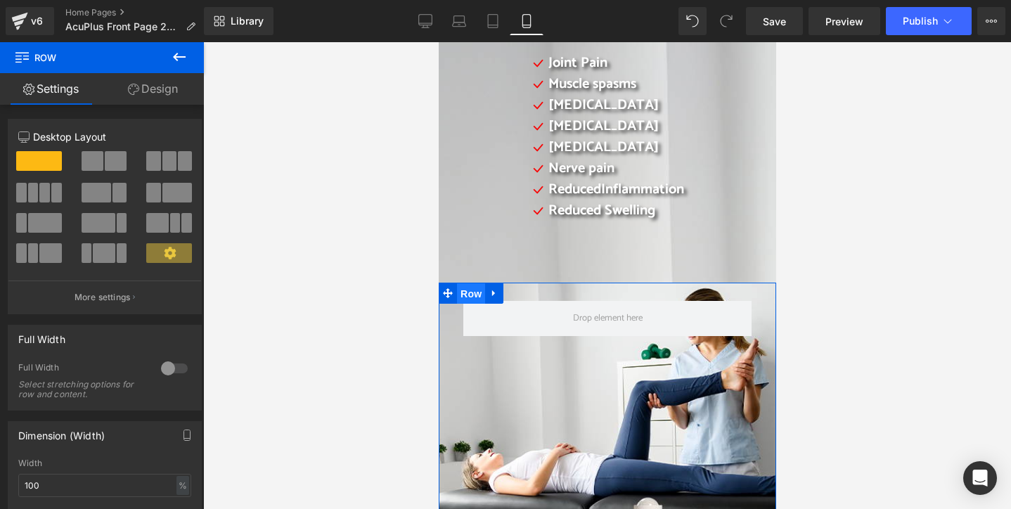
click at [460, 292] on span "Row" at bounding box center [470, 293] width 28 height 21
click at [491, 289] on icon at bounding box center [494, 293] width 10 height 11
click at [525, 292] on icon at bounding box center [530, 293] width 10 height 10
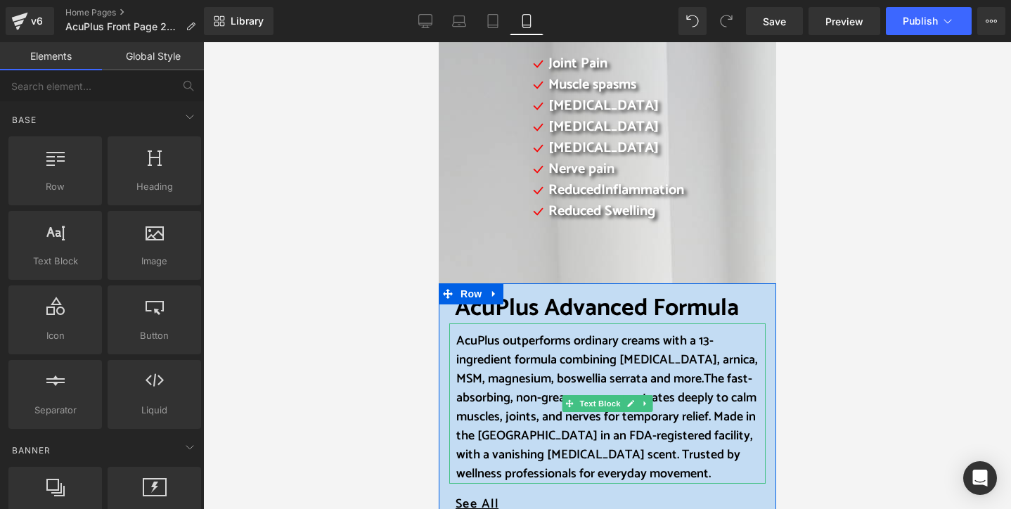
scroll to position [0, 0]
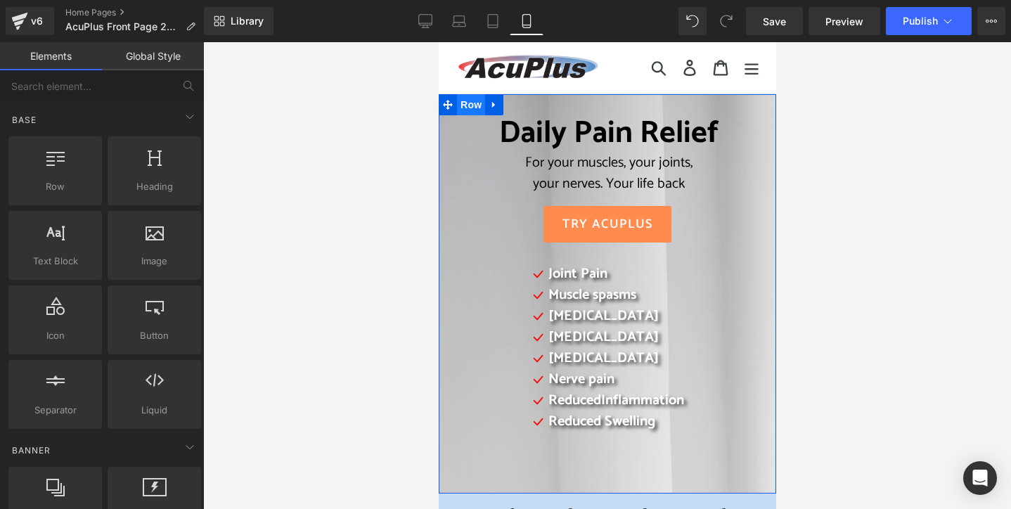
click at [468, 104] on span "Row" at bounding box center [470, 104] width 28 height 21
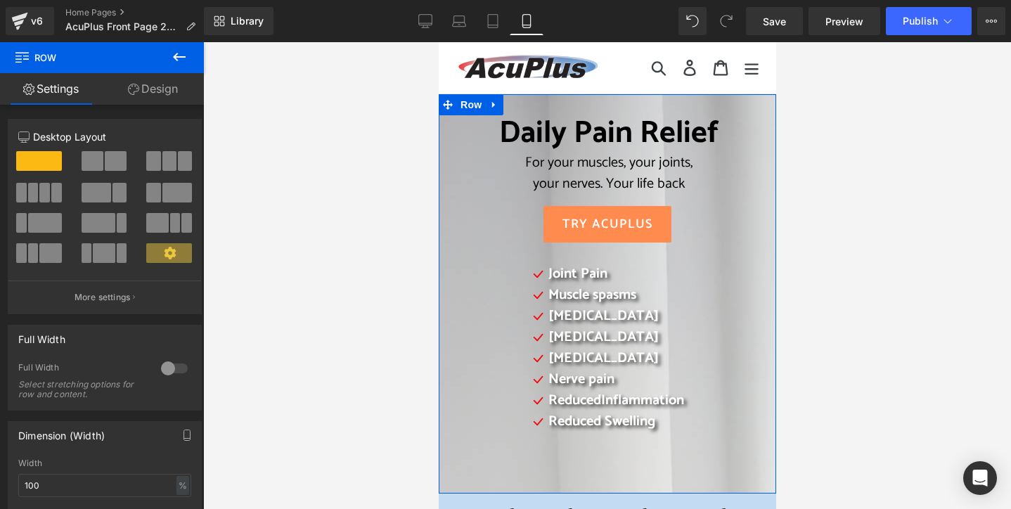
click at [162, 91] on link "Design" at bounding box center [153, 89] width 102 height 32
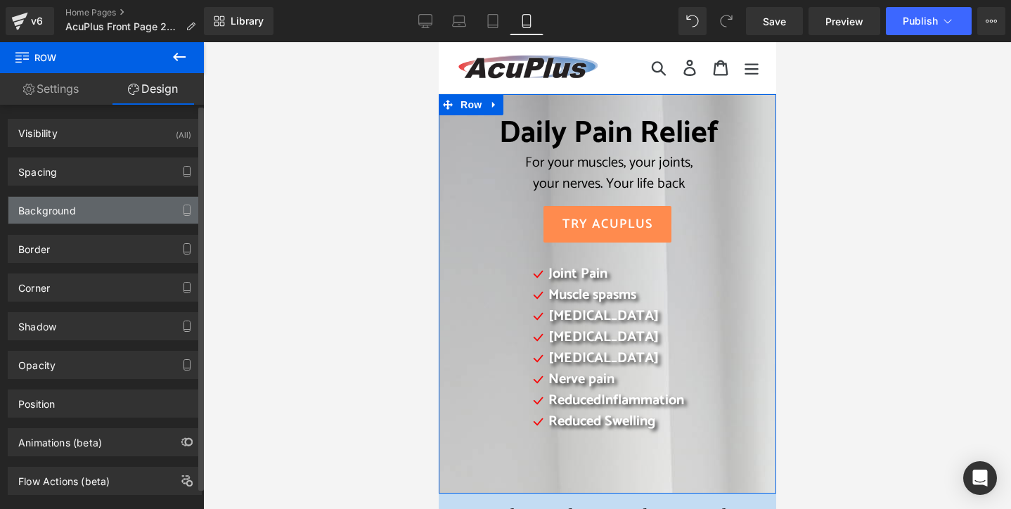
click at [91, 208] on div "Background" at bounding box center [104, 210] width 193 height 27
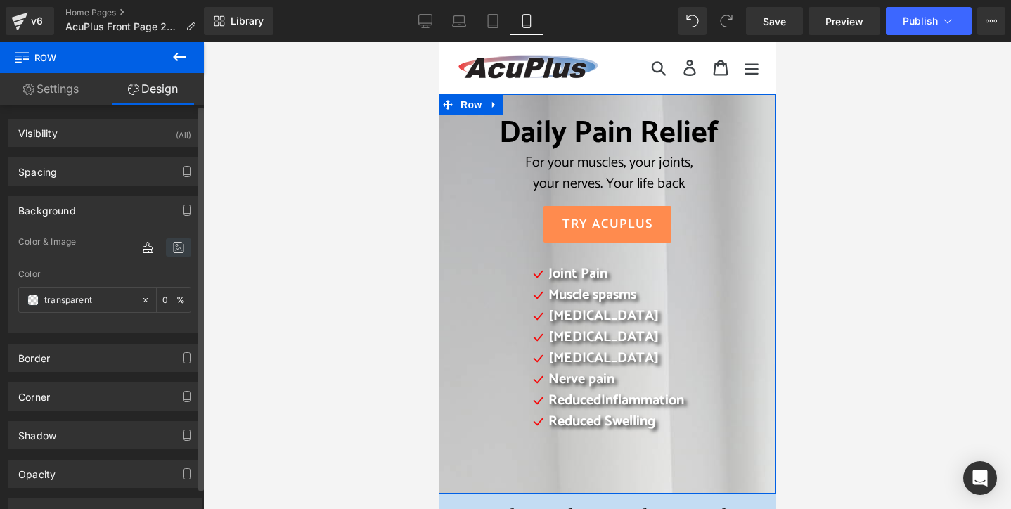
click at [176, 245] on icon at bounding box center [178, 247] width 25 height 18
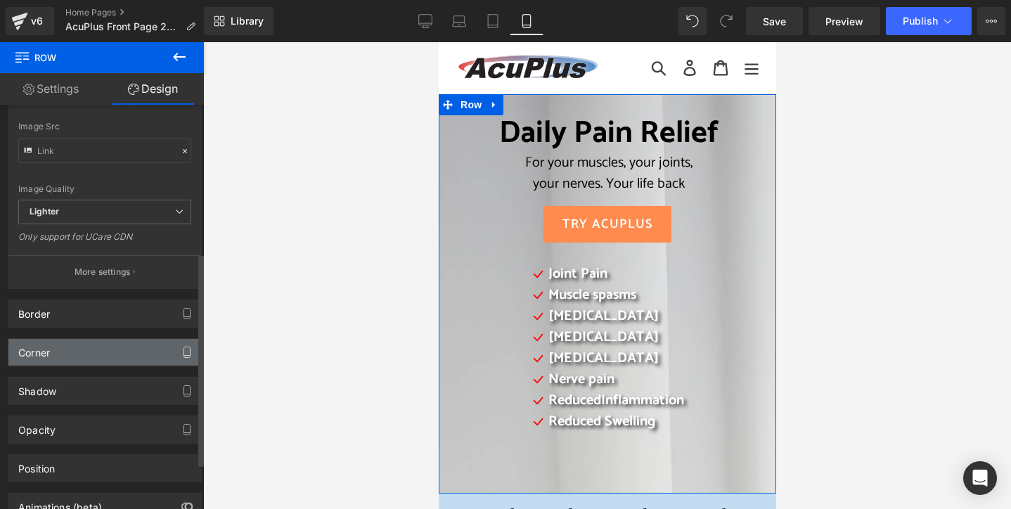
scroll to position [352, 0]
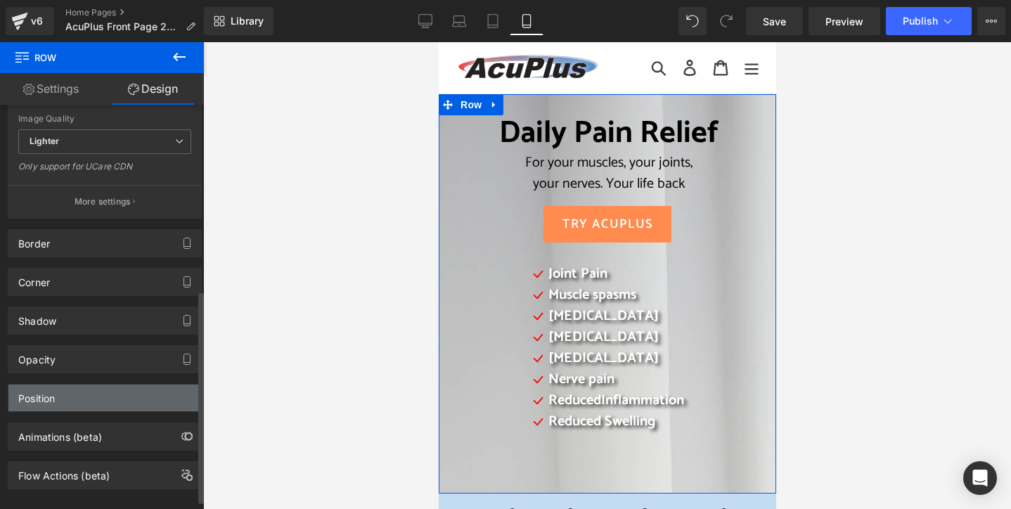
click at [127, 387] on div "Position" at bounding box center [104, 398] width 193 height 27
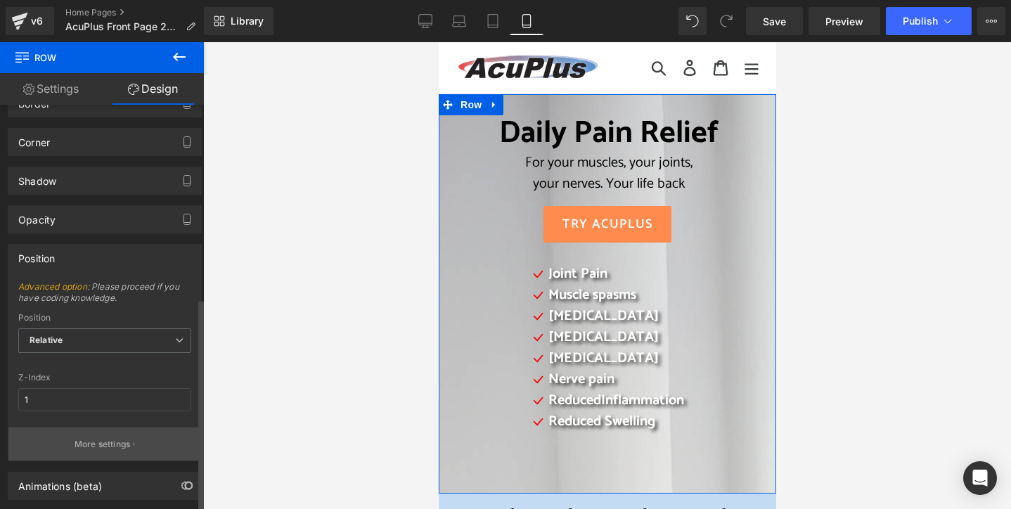
scroll to position [555, 0]
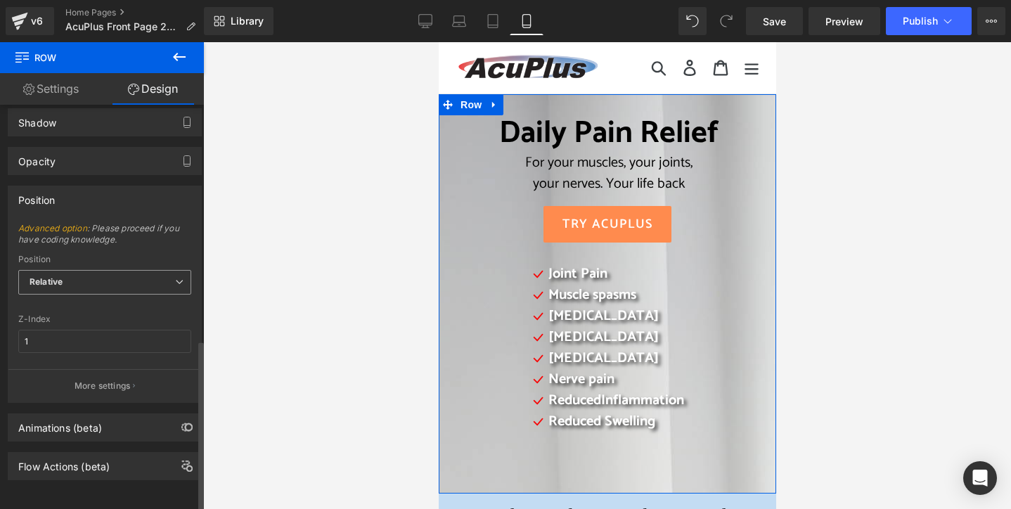
click at [120, 270] on span "Relative" at bounding box center [104, 282] width 173 height 25
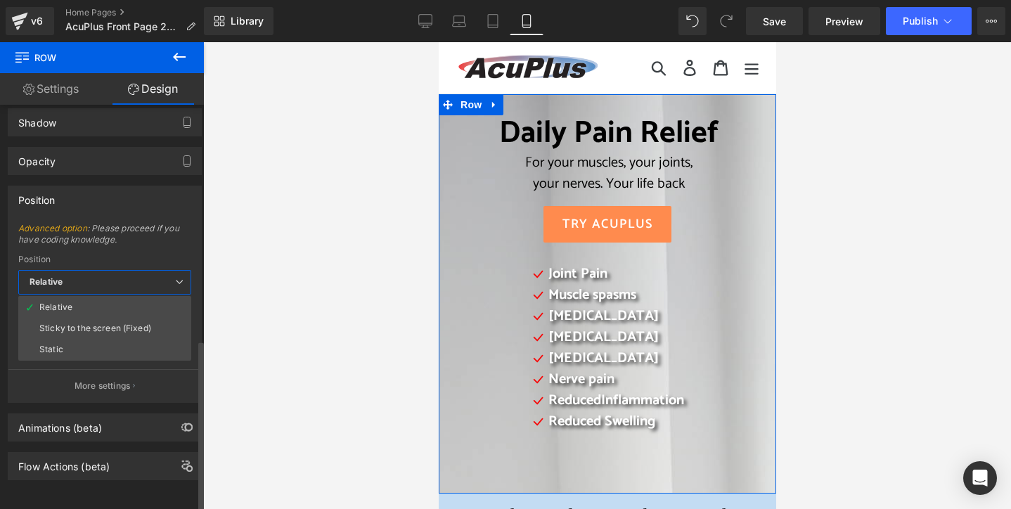
click at [120, 270] on span "Relative" at bounding box center [104, 282] width 173 height 25
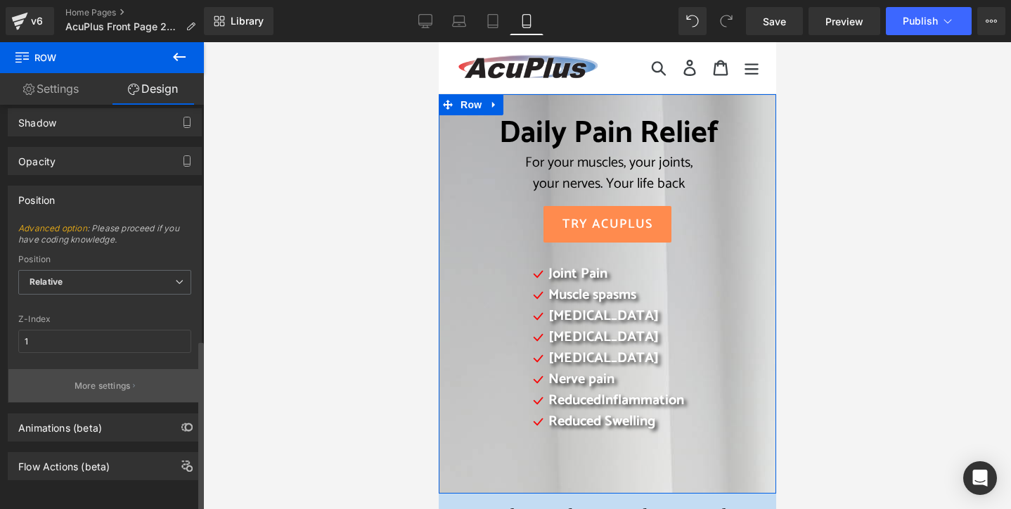
click at [106, 369] on button "More settings" at bounding box center [104, 385] width 193 height 33
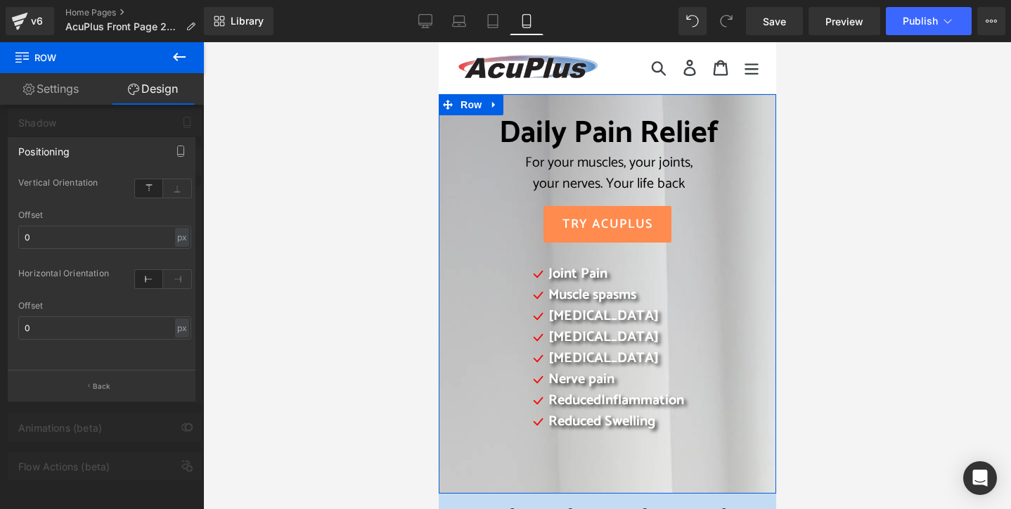
click at [62, 89] on link "Settings" at bounding box center [51, 89] width 102 height 32
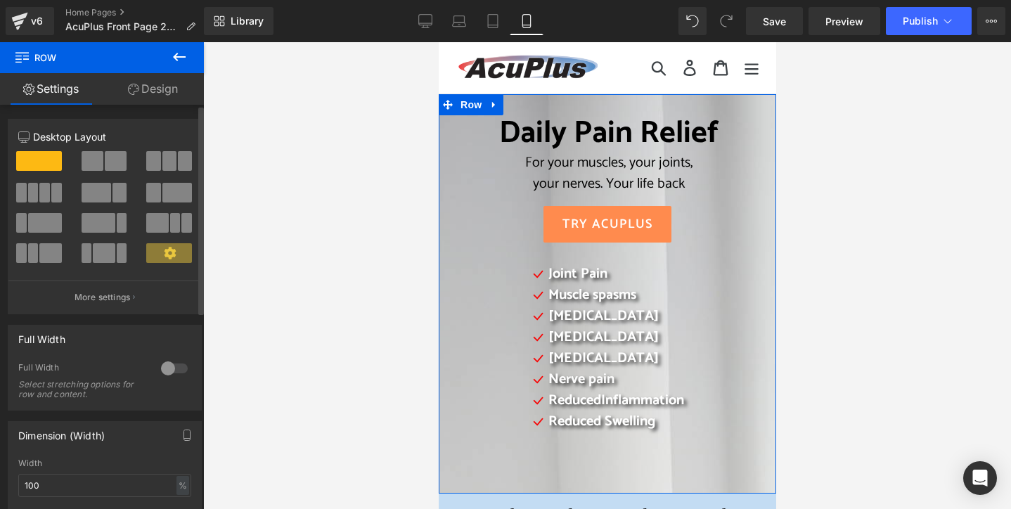
click at [170, 369] on div at bounding box center [174, 368] width 34 height 22
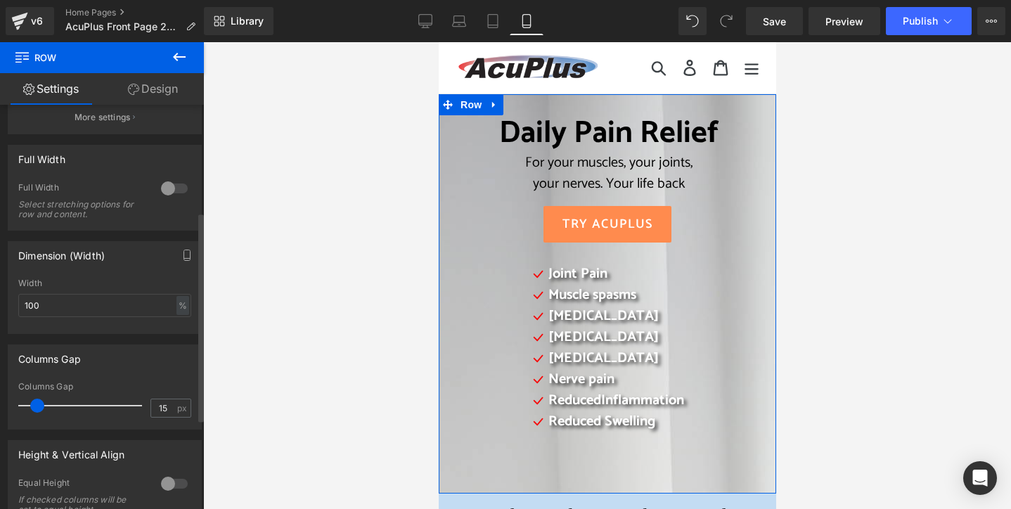
scroll to position [211, 0]
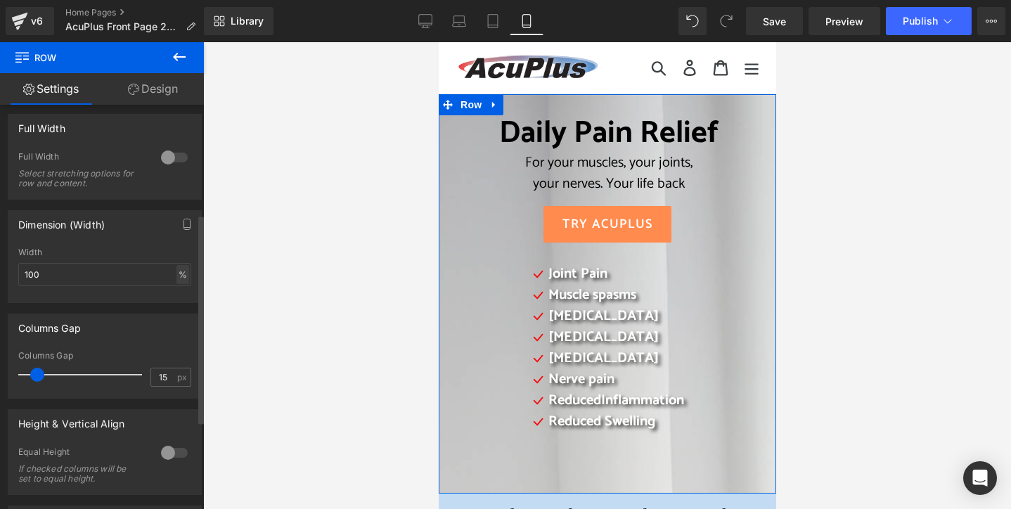
click at [177, 273] on div "%" at bounding box center [182, 274] width 13 height 19
drag, startPoint x: 31, startPoint y: 275, endPoint x: 18, endPoint y: 275, distance: 13.4
click at [18, 275] on input "100" at bounding box center [104, 274] width 173 height 23
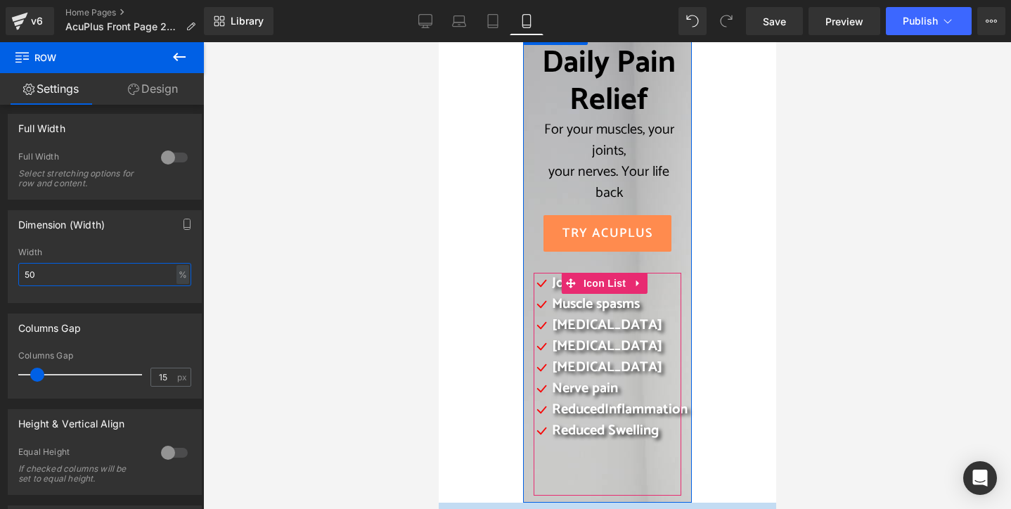
scroll to position [70, 0]
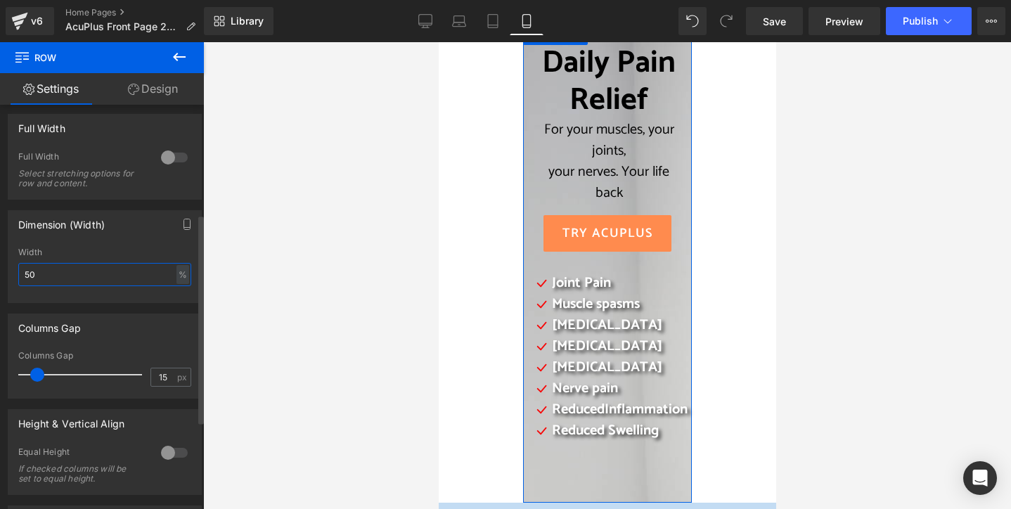
type input "50"
click at [174, 154] on div at bounding box center [174, 157] width 34 height 22
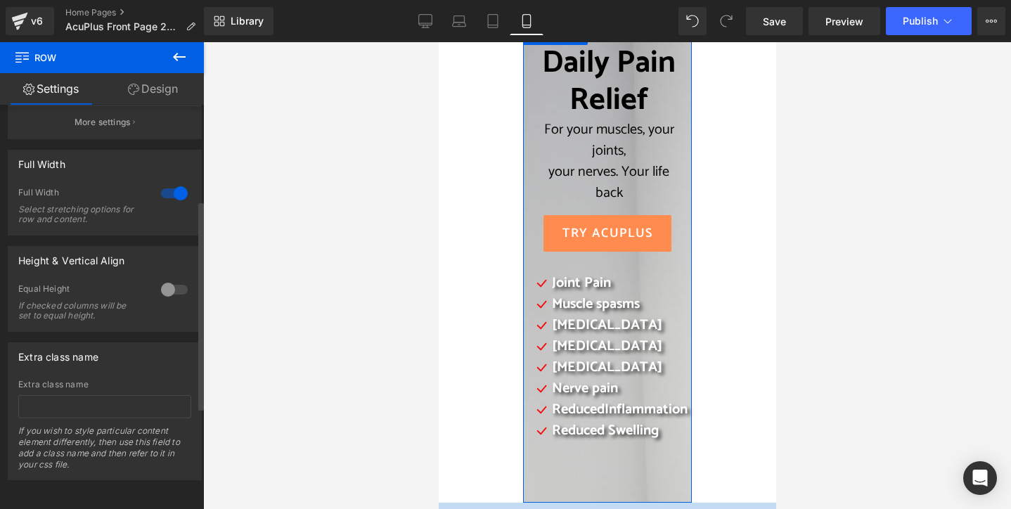
scroll to position [184, 0]
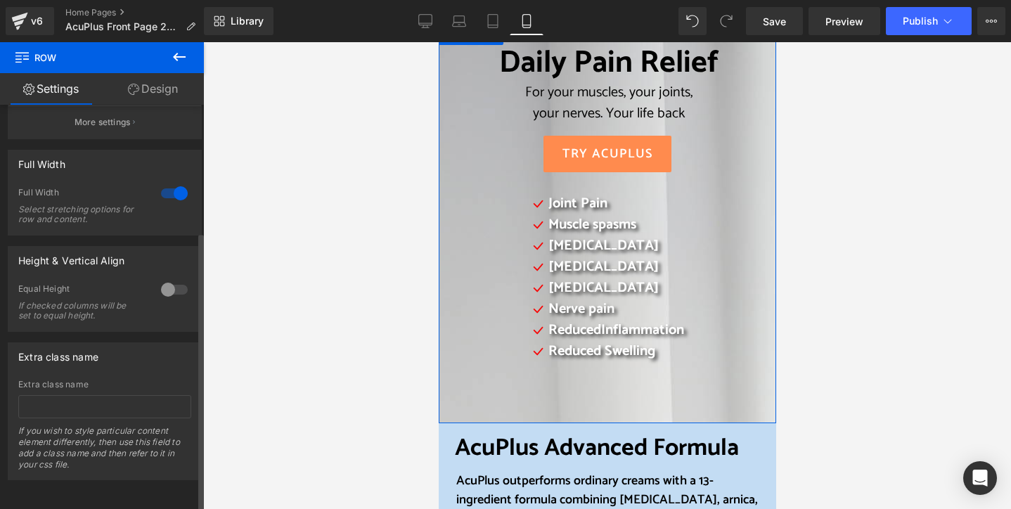
click at [172, 182] on div at bounding box center [174, 193] width 34 height 22
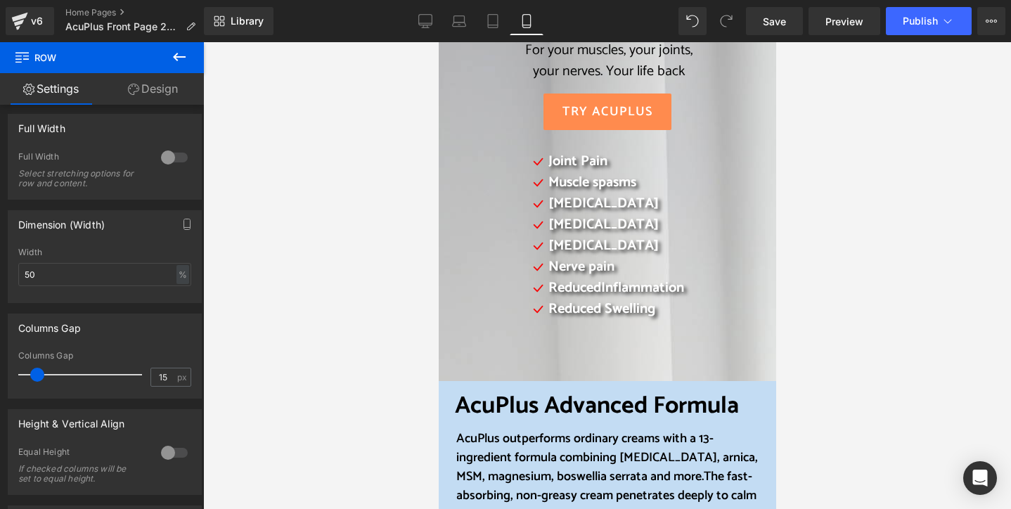
scroll to position [0, 0]
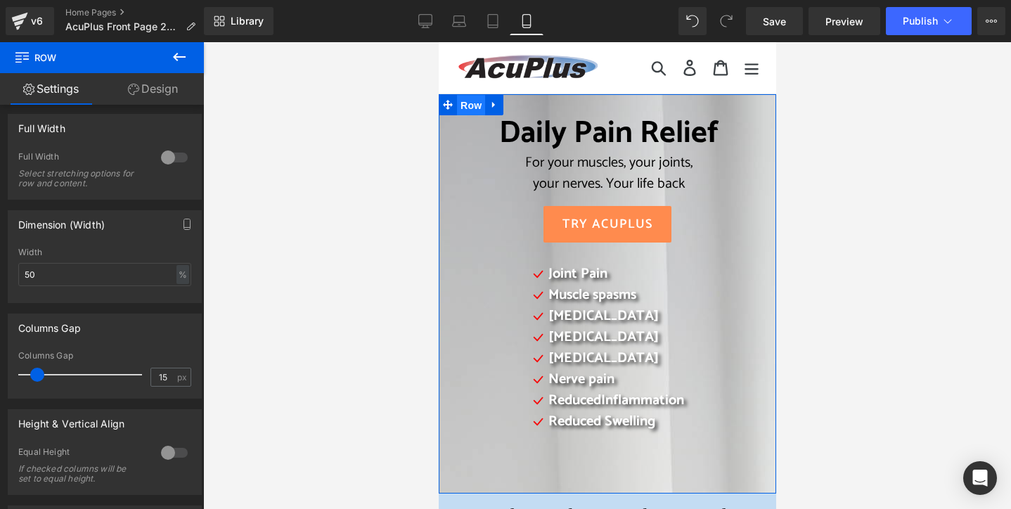
click at [469, 108] on span "Row" at bounding box center [470, 105] width 28 height 21
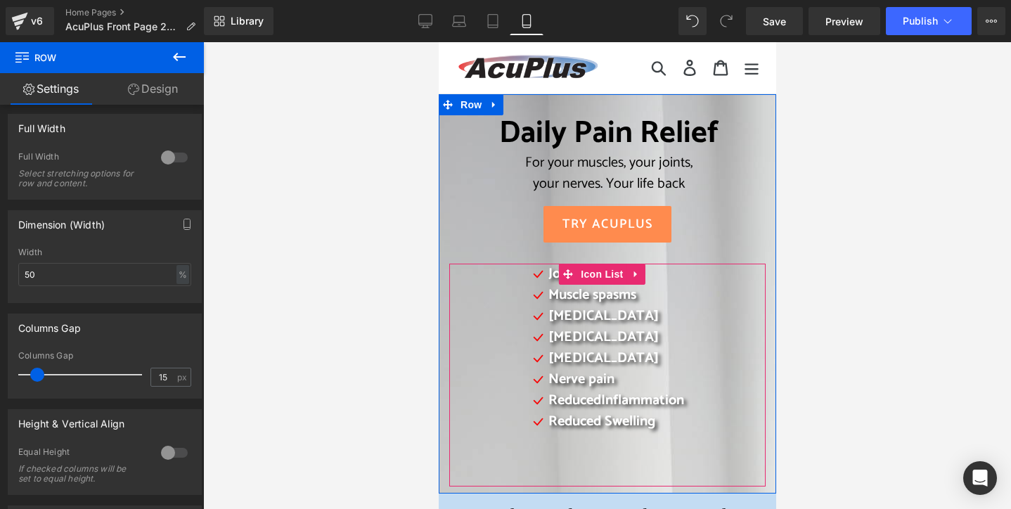
click at [466, 285] on div "Icon Joint Pain Text Block Icon Muscle spasms Text Block Icon Muscle cramps Tex…" at bounding box center [606, 374] width 315 height 220
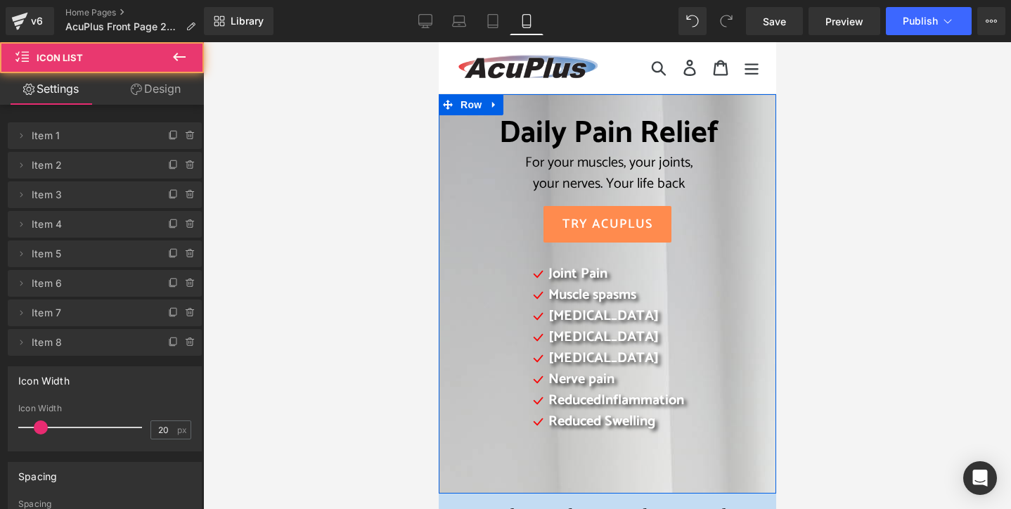
click at [466, 247] on div "Daily Pain Relief For your muscles, your joints, your nerves. Your life back He…" at bounding box center [606, 300] width 337 height 371
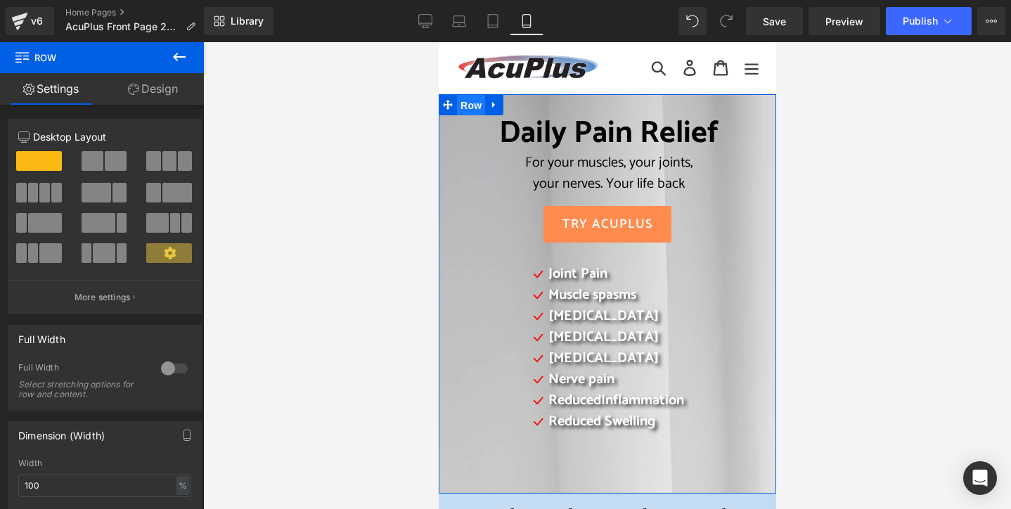
click at [468, 110] on span "Row" at bounding box center [470, 105] width 28 height 21
click at [174, 92] on link "Design" at bounding box center [153, 89] width 102 height 32
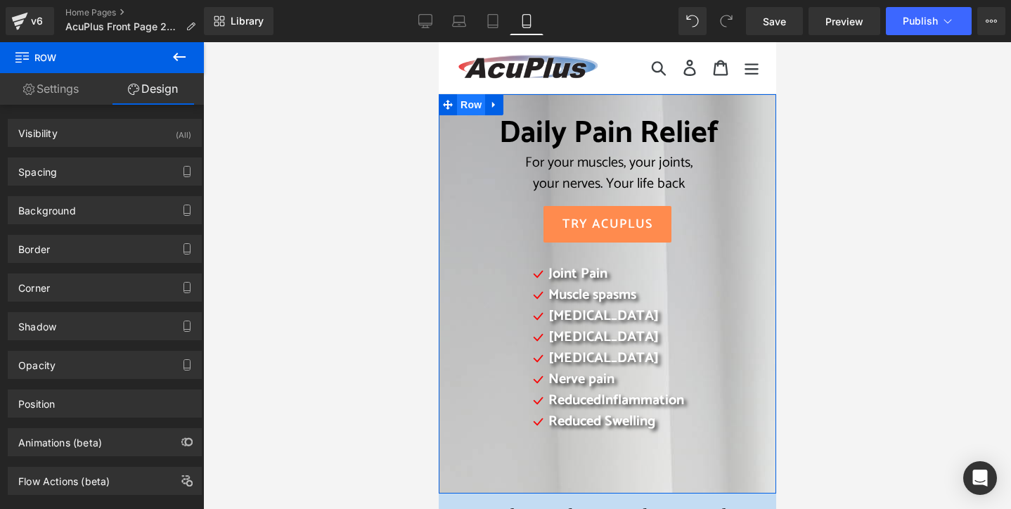
click at [470, 103] on span "Row" at bounding box center [470, 104] width 28 height 21
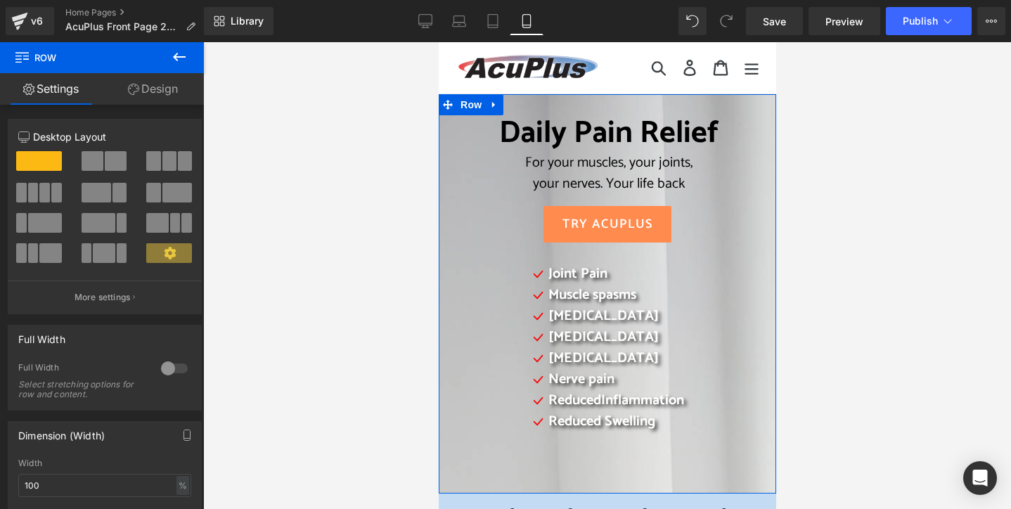
click at [169, 86] on link "Design" at bounding box center [153, 89] width 102 height 32
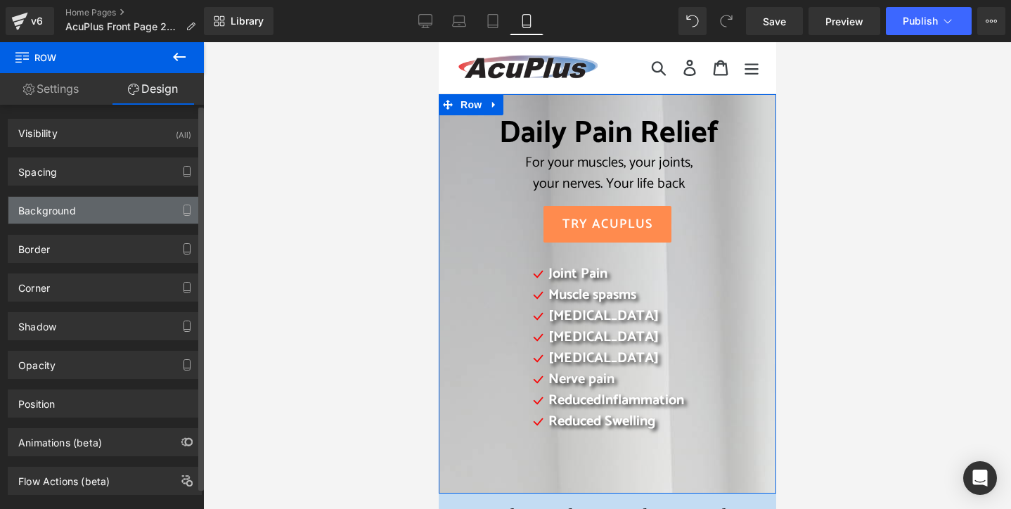
click at [112, 210] on div "Background" at bounding box center [104, 210] width 193 height 27
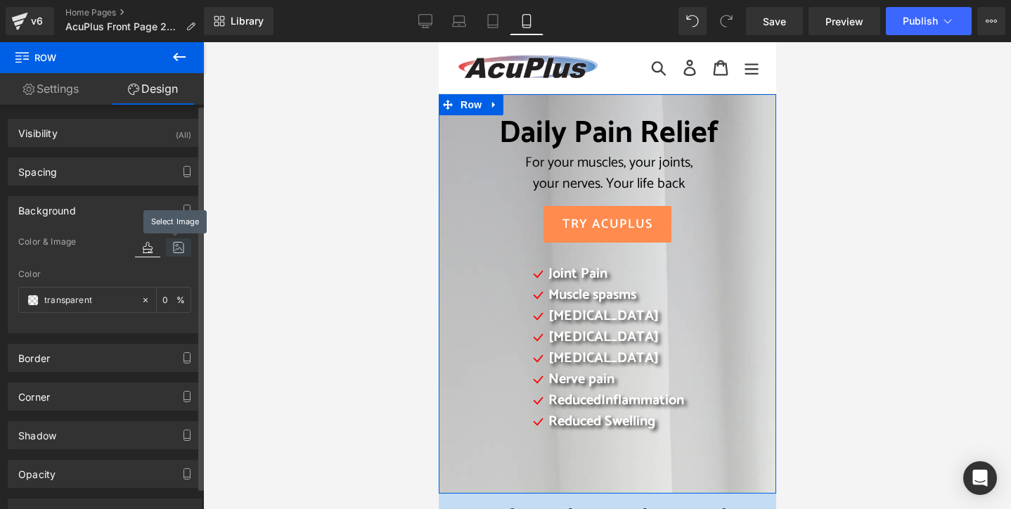
click at [173, 247] on icon at bounding box center [178, 247] width 25 height 18
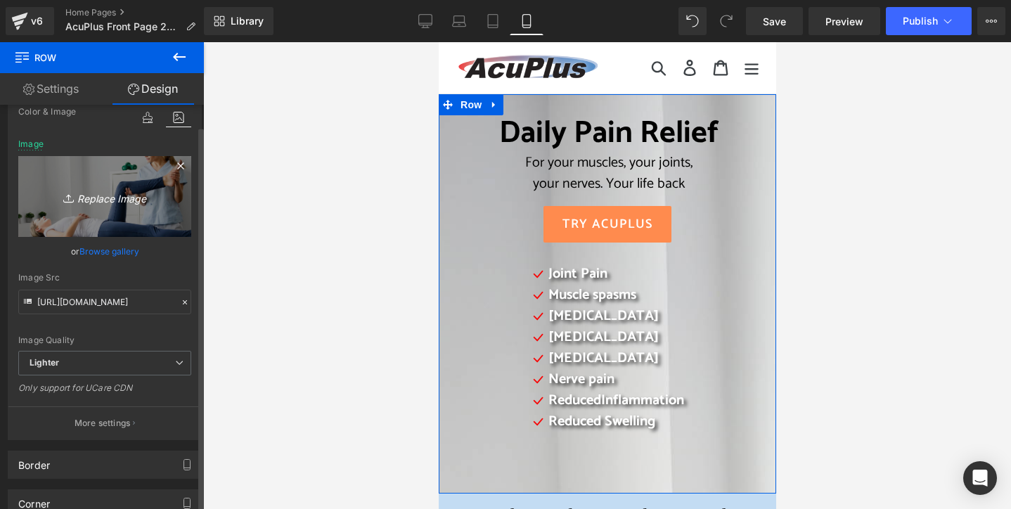
scroll to position [141, 0]
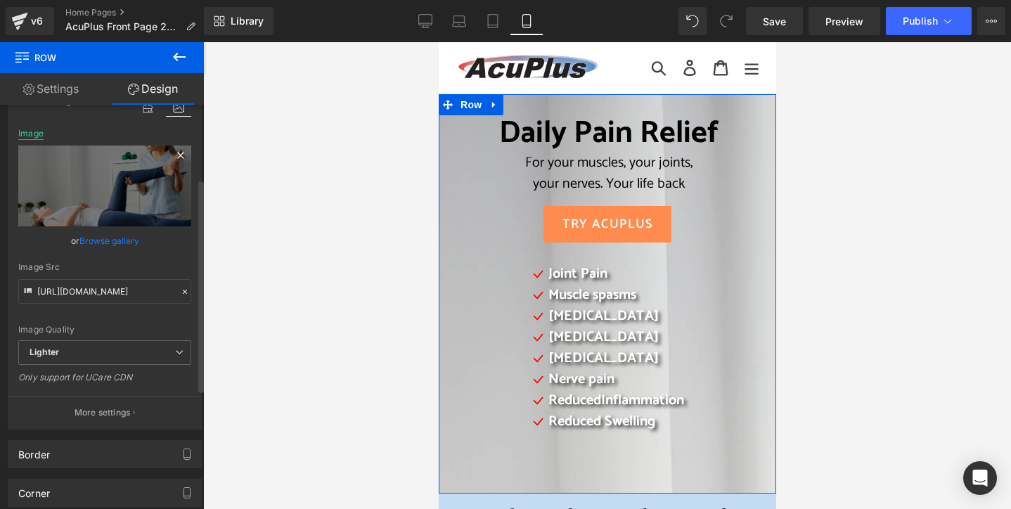
click at [30, 133] on div "Image" at bounding box center [30, 134] width 25 height 10
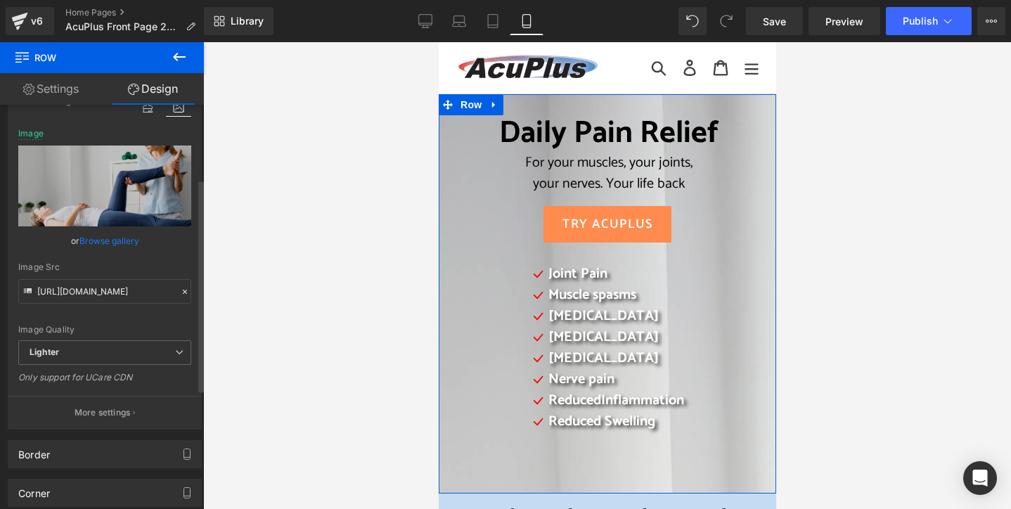
click at [82, 122] on div "Background Color & Image color Color transparent 0 % Image Replace Image Upload…" at bounding box center [105, 237] width 210 height 385
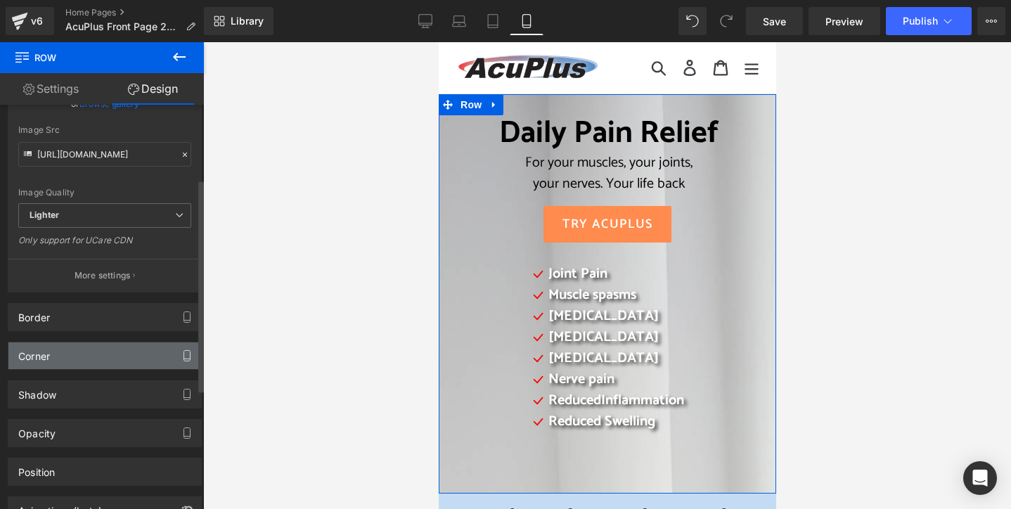
scroll to position [281, 0]
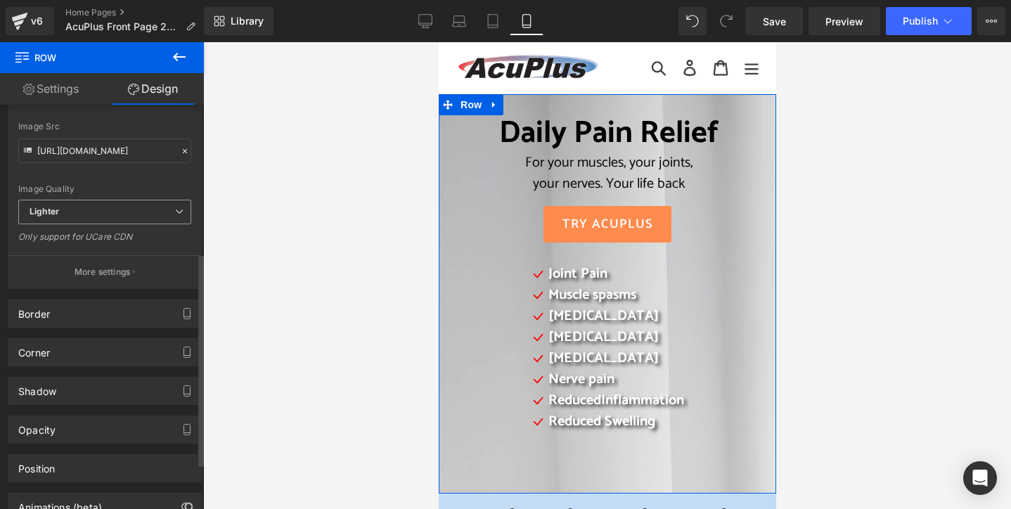
click at [156, 210] on span "Lighter" at bounding box center [104, 212] width 173 height 25
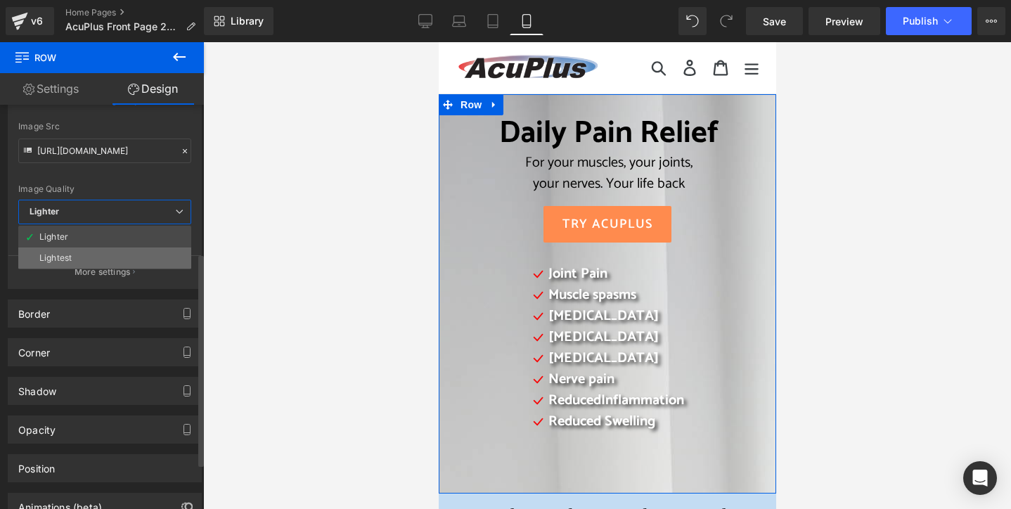
click at [132, 253] on li "Lightest" at bounding box center [104, 257] width 173 height 21
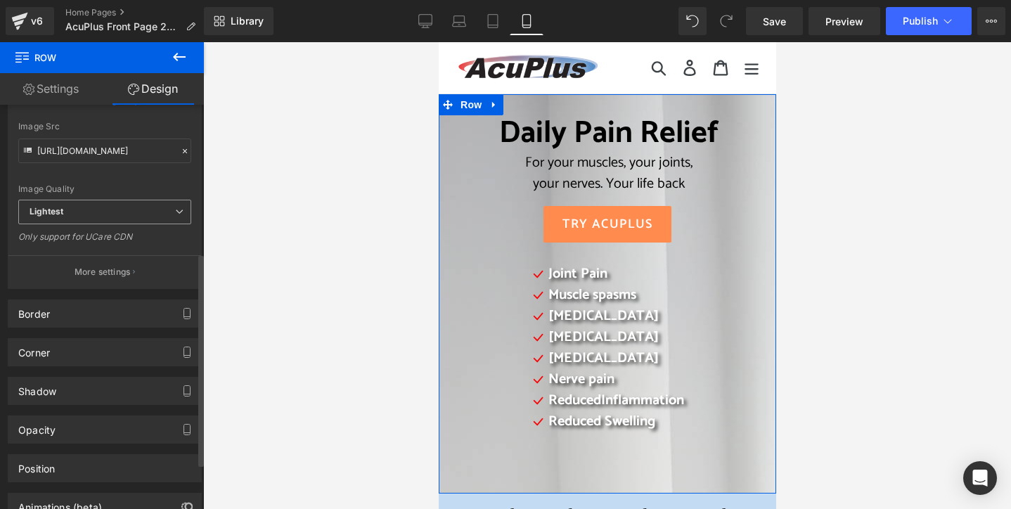
click at [138, 217] on span "Lightest" at bounding box center [104, 212] width 173 height 25
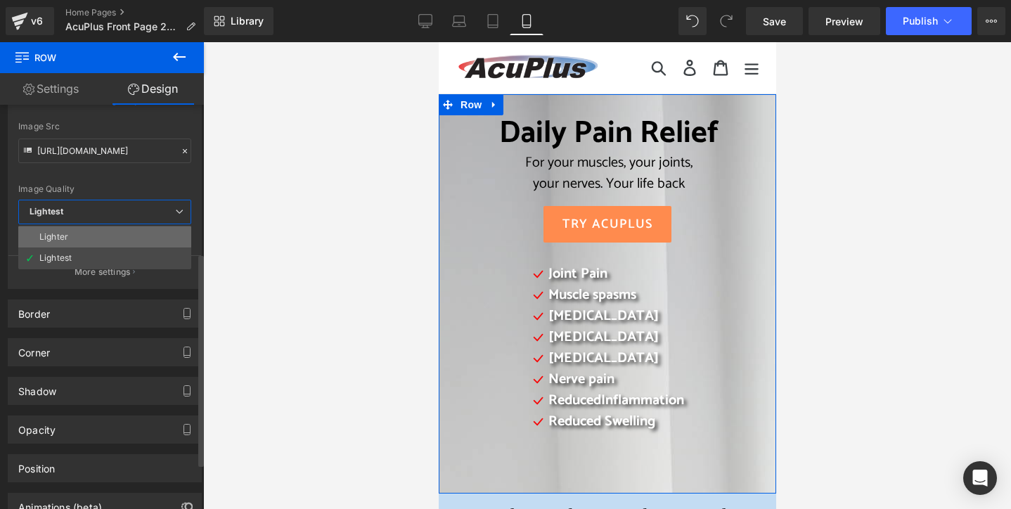
click at [125, 235] on li "Lighter" at bounding box center [104, 236] width 173 height 21
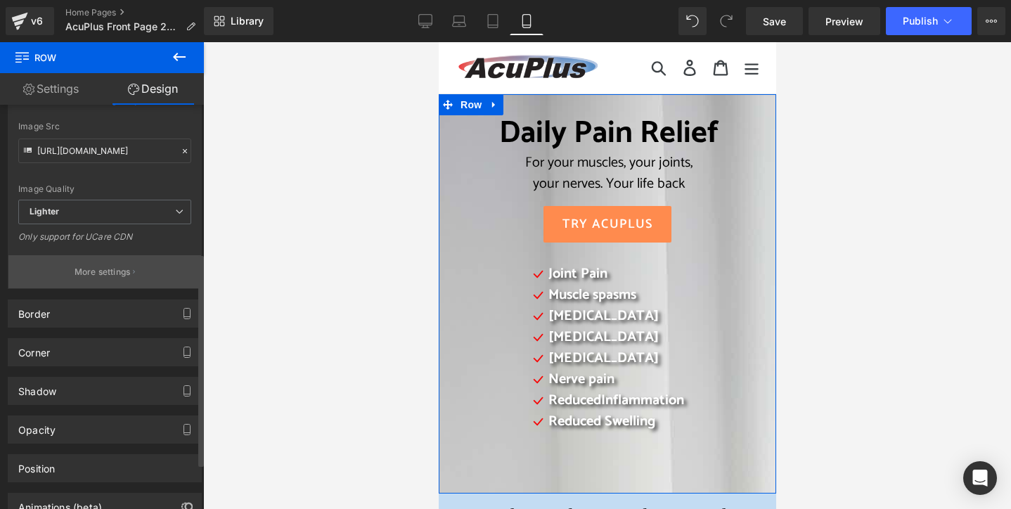
click at [160, 276] on button "More settings" at bounding box center [104, 271] width 193 height 33
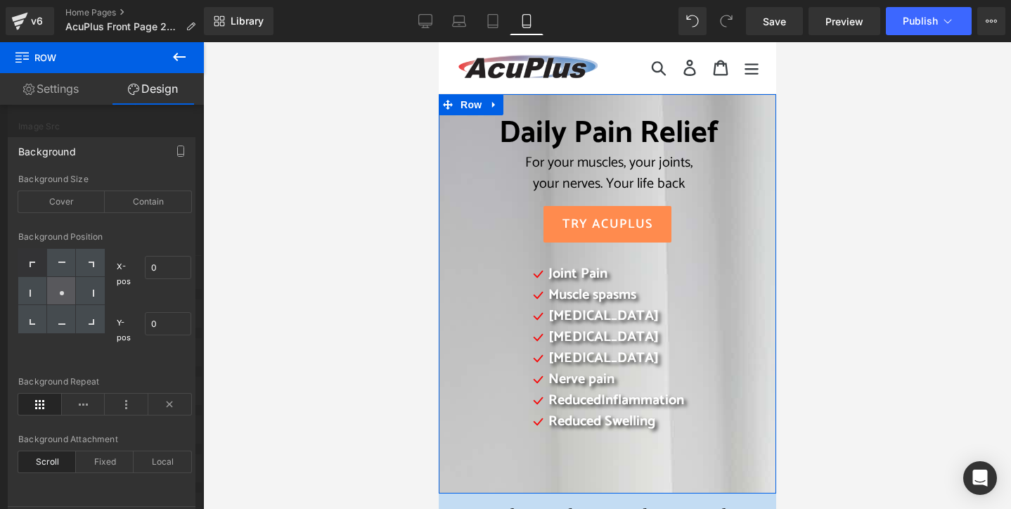
click at [59, 297] on div at bounding box center [61, 291] width 29 height 28
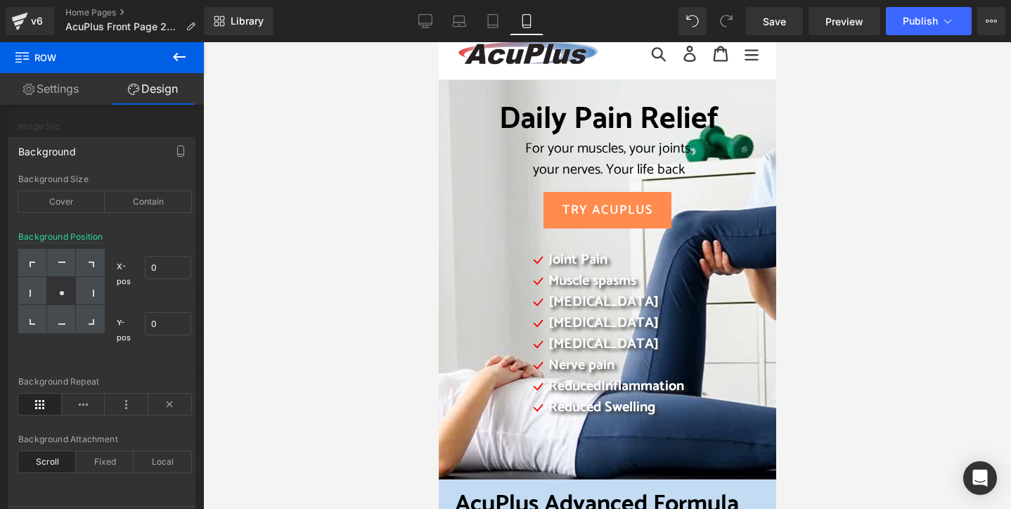
scroll to position [0, 0]
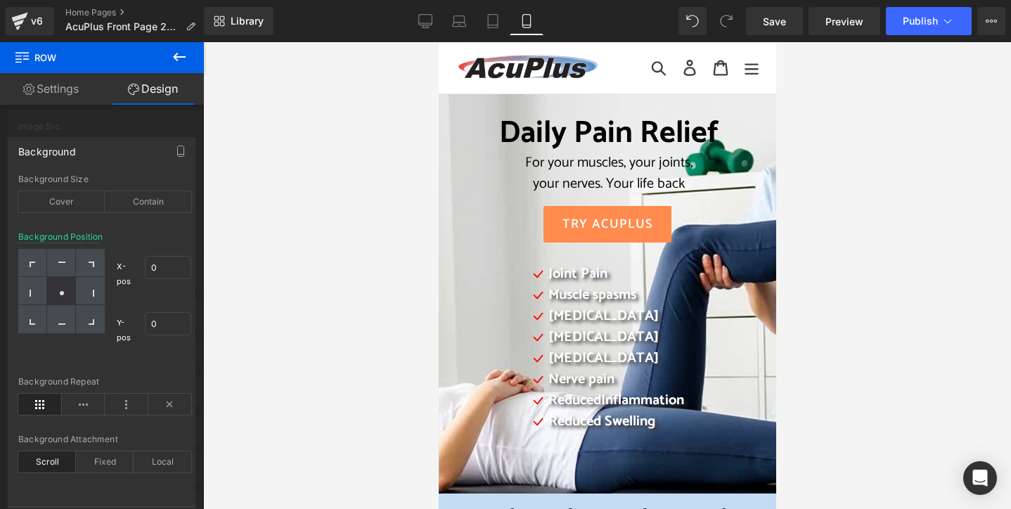
click at [176, 60] on icon at bounding box center [179, 57] width 13 height 8
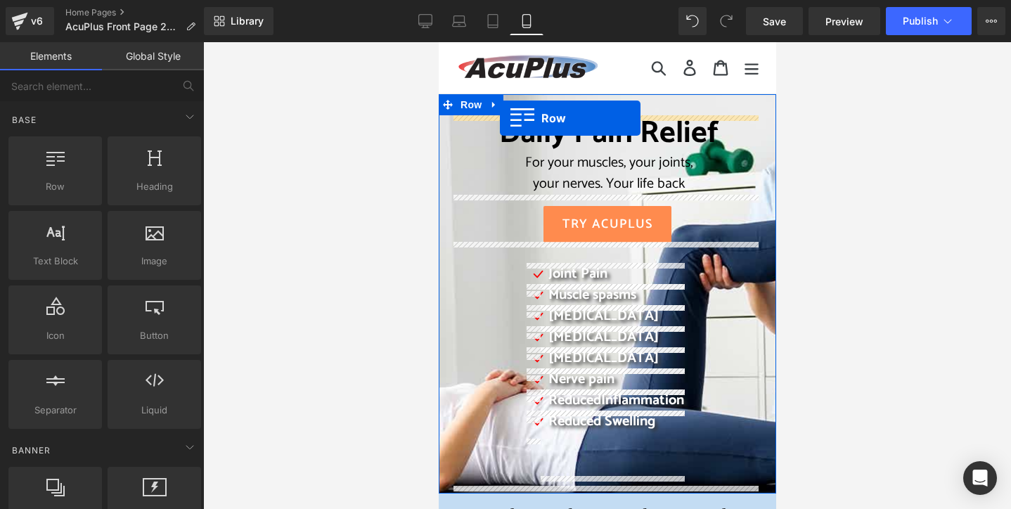
drag, startPoint x: 502, startPoint y: 214, endPoint x: 499, endPoint y: 118, distance: 96.4
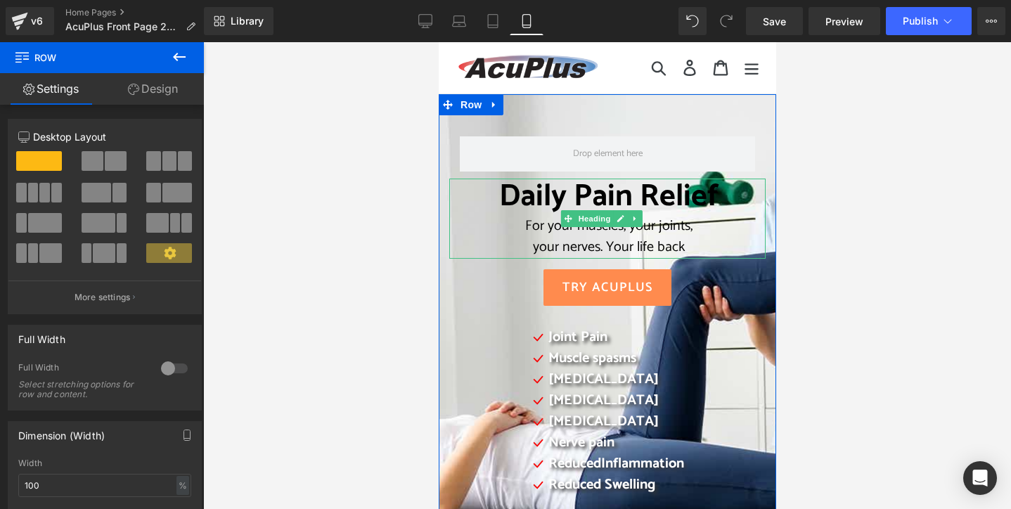
click at [523, 197] on span "Daily Pain Relief" at bounding box center [607, 197] width 219 height 51
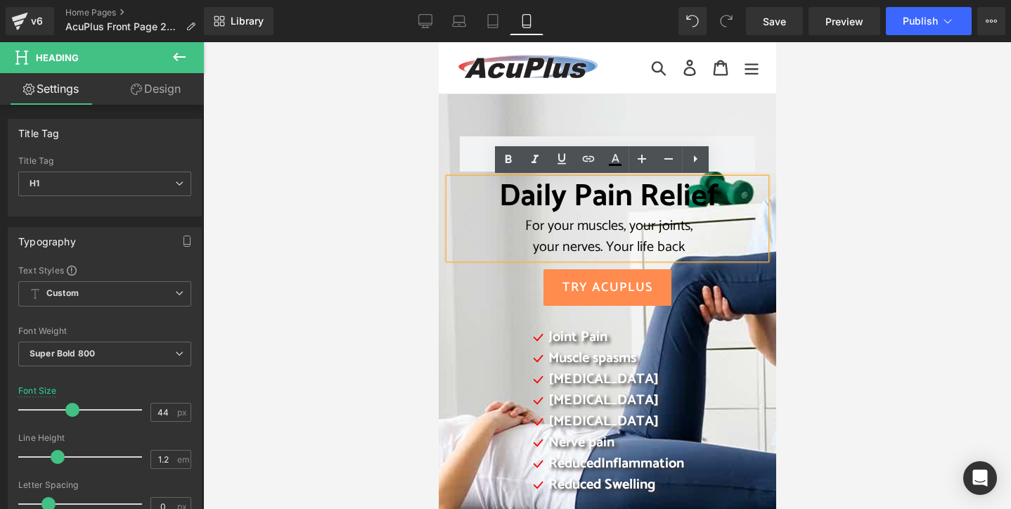
click at [406, 212] on div at bounding box center [607, 275] width 808 height 467
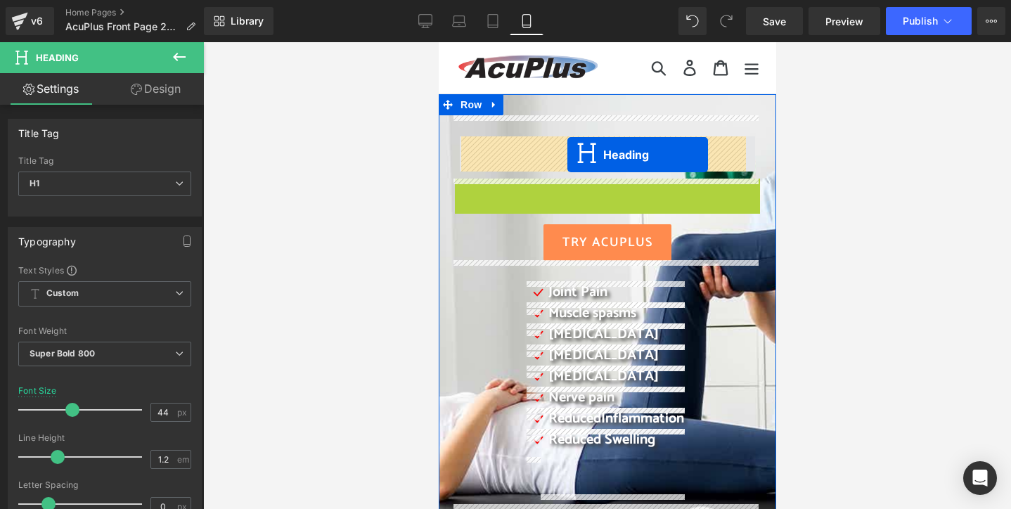
drag, startPoint x: 571, startPoint y: 217, endPoint x: 567, endPoint y: 155, distance: 62.0
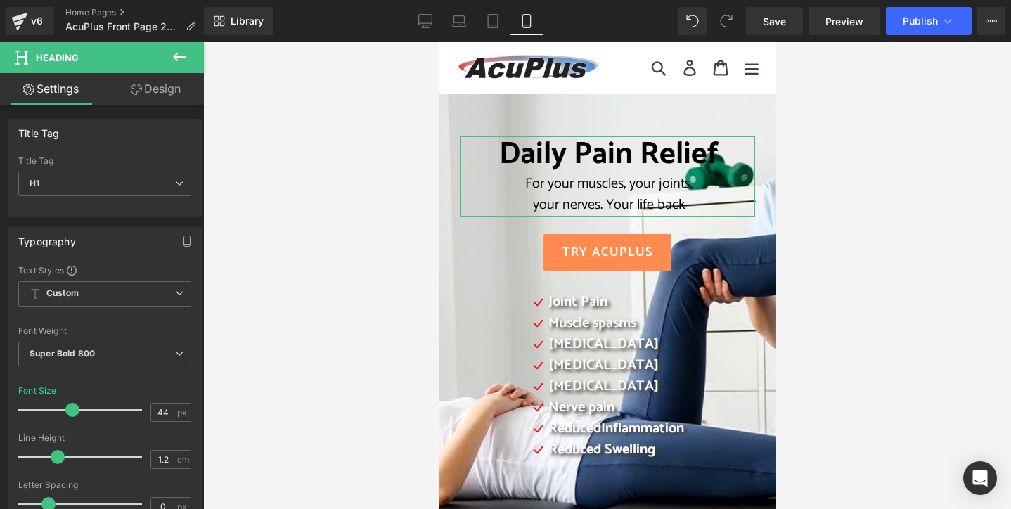
click at [158, 85] on link "Design" at bounding box center [156, 89] width 102 height 32
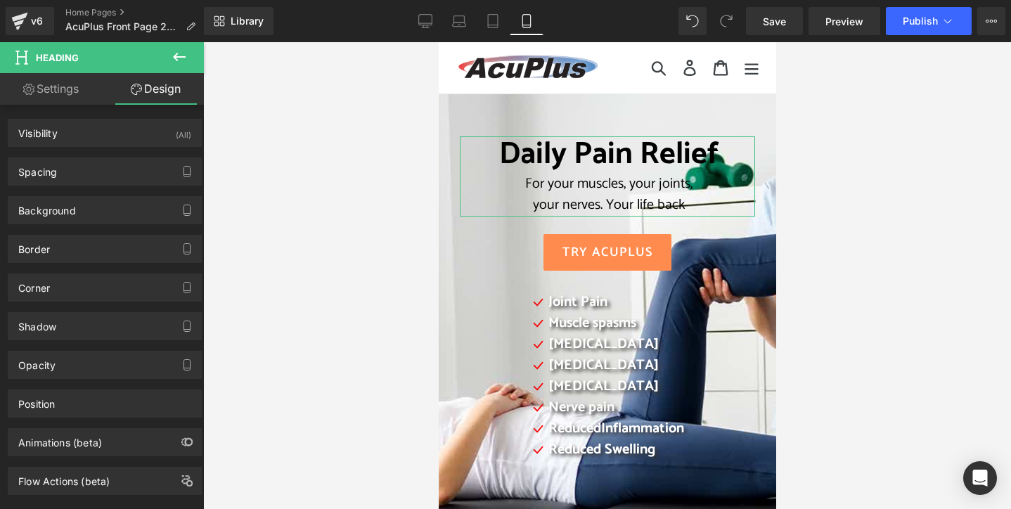
click at [67, 94] on link "Settings" at bounding box center [51, 89] width 102 height 32
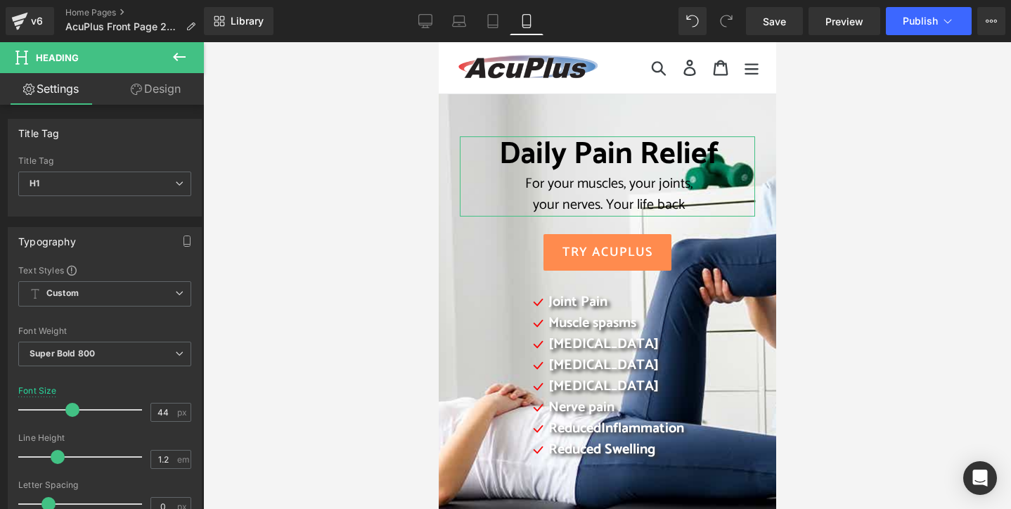
click at [152, 90] on link "Design" at bounding box center [156, 89] width 102 height 32
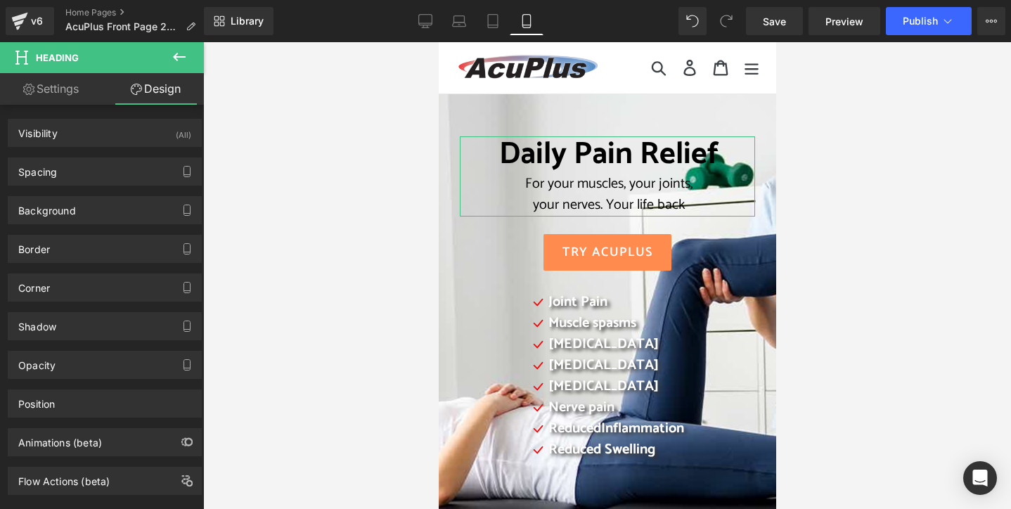
click at [50, 89] on link "Settings" at bounding box center [51, 89] width 102 height 32
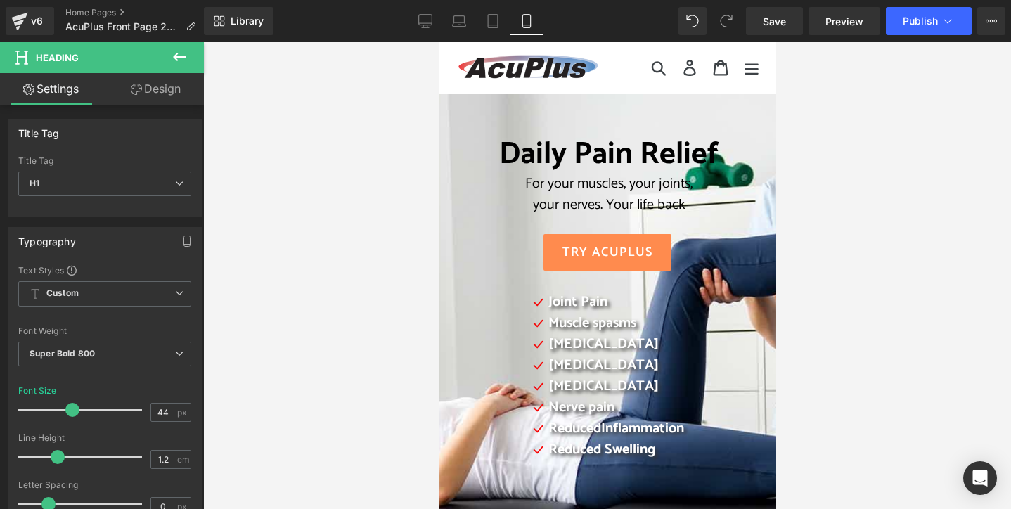
click at [181, 54] on icon at bounding box center [179, 57] width 17 height 17
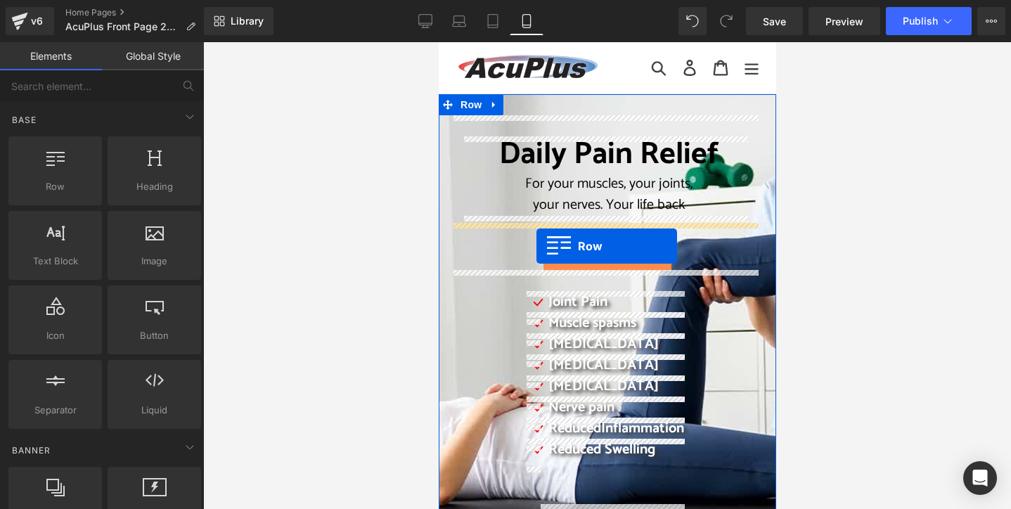
drag, startPoint x: 484, startPoint y: 210, endPoint x: 536, endPoint y: 246, distance: 62.6
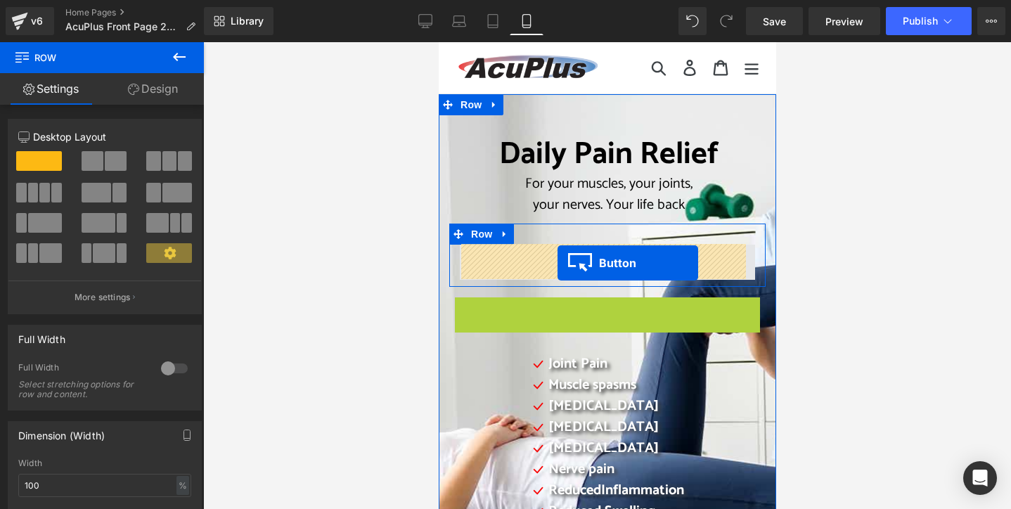
drag, startPoint x: 574, startPoint y: 316, endPoint x: 557, endPoint y: 263, distance: 55.6
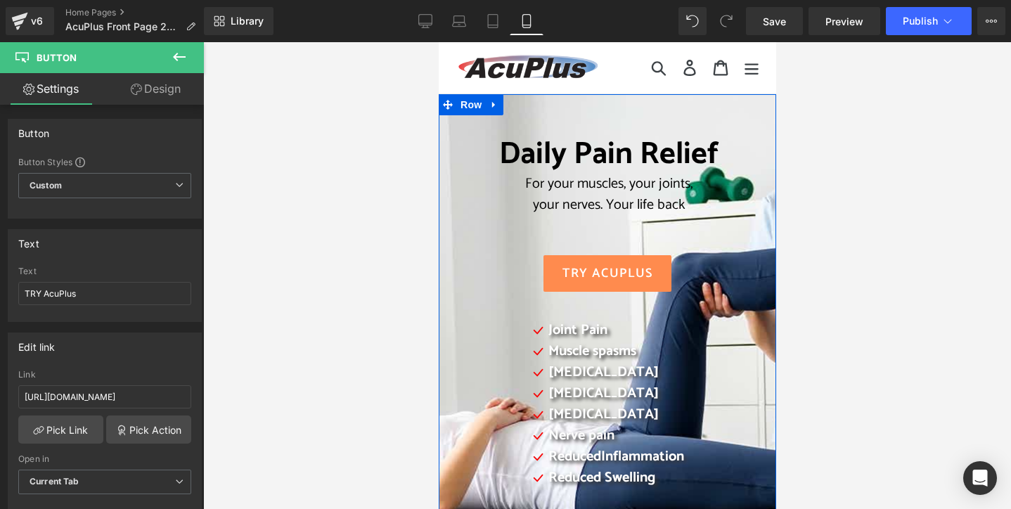
scroll to position [70, 0]
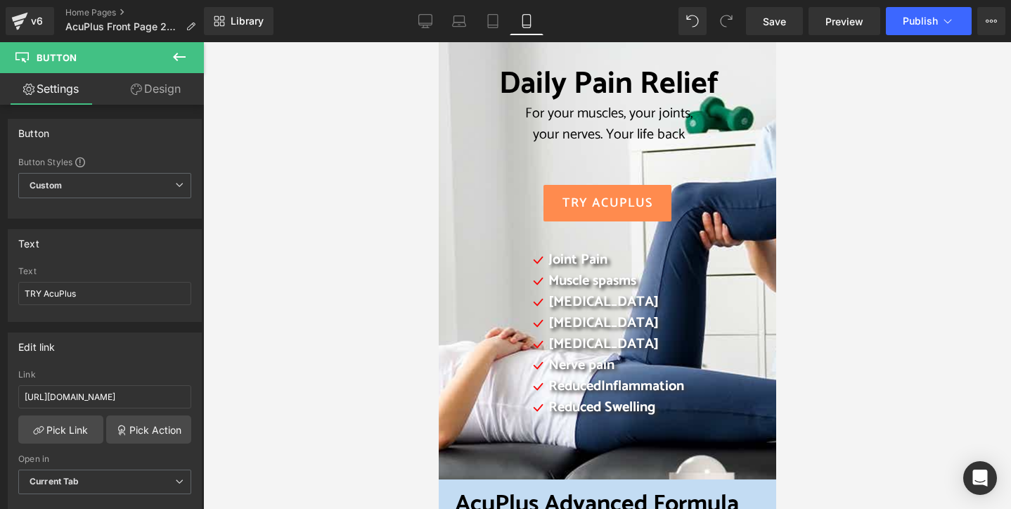
click at [174, 56] on icon at bounding box center [179, 57] width 13 height 8
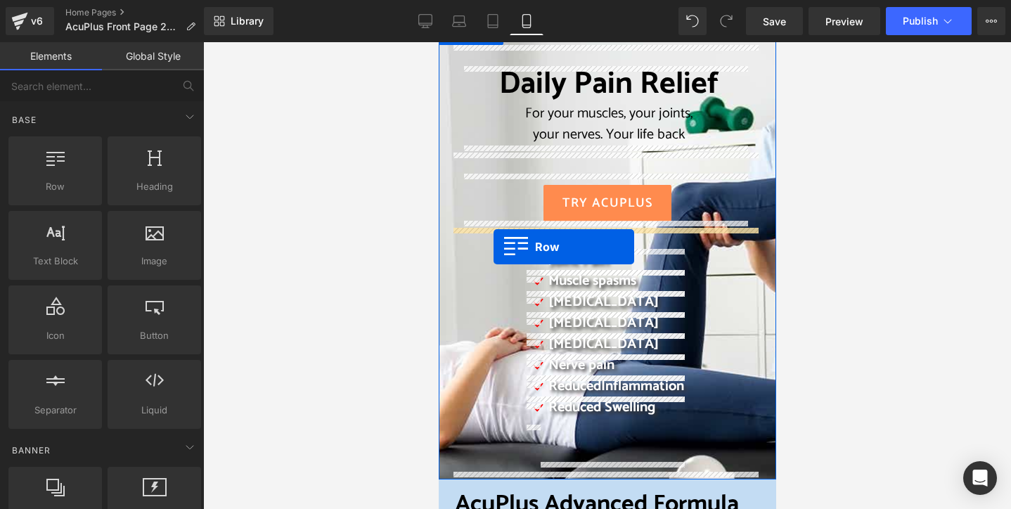
drag, startPoint x: 495, startPoint y: 195, endPoint x: 492, endPoint y: 247, distance: 52.1
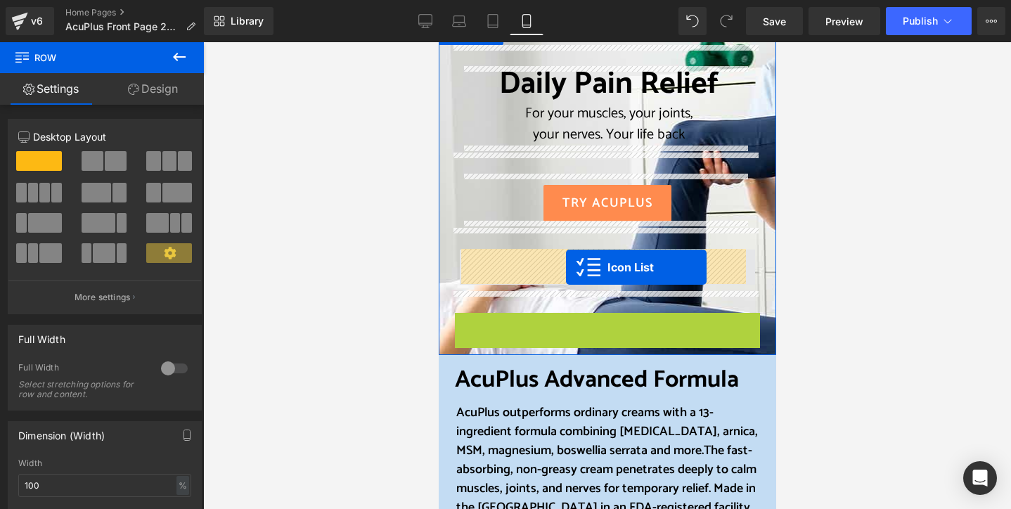
drag, startPoint x: 562, startPoint y: 322, endPoint x: 565, endPoint y: 267, distance: 54.9
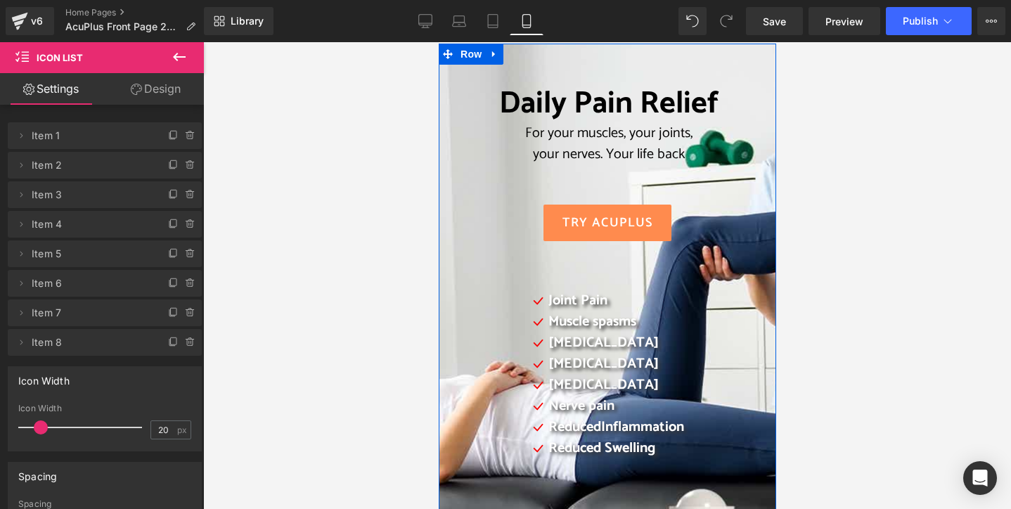
scroll to position [0, 0]
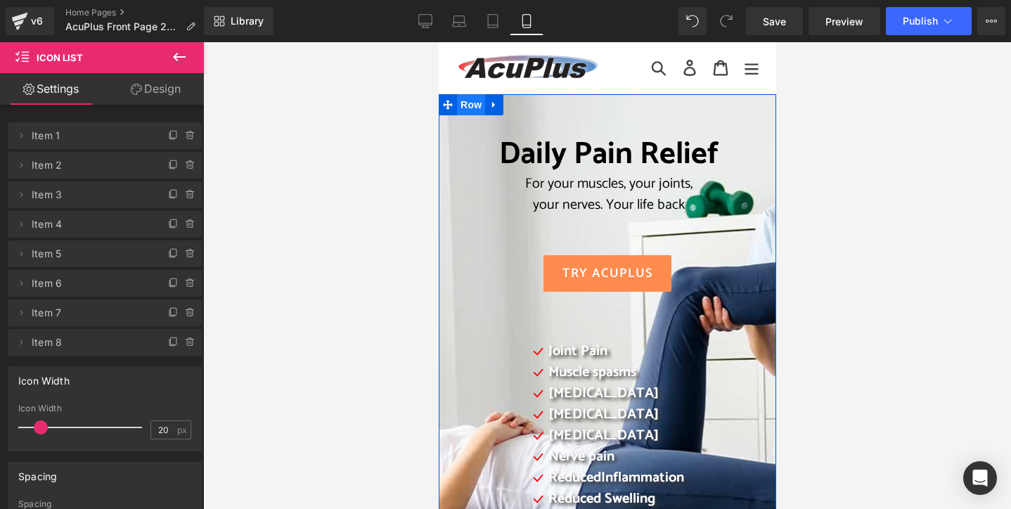
click at [481, 103] on span "Row" at bounding box center [470, 104] width 28 height 21
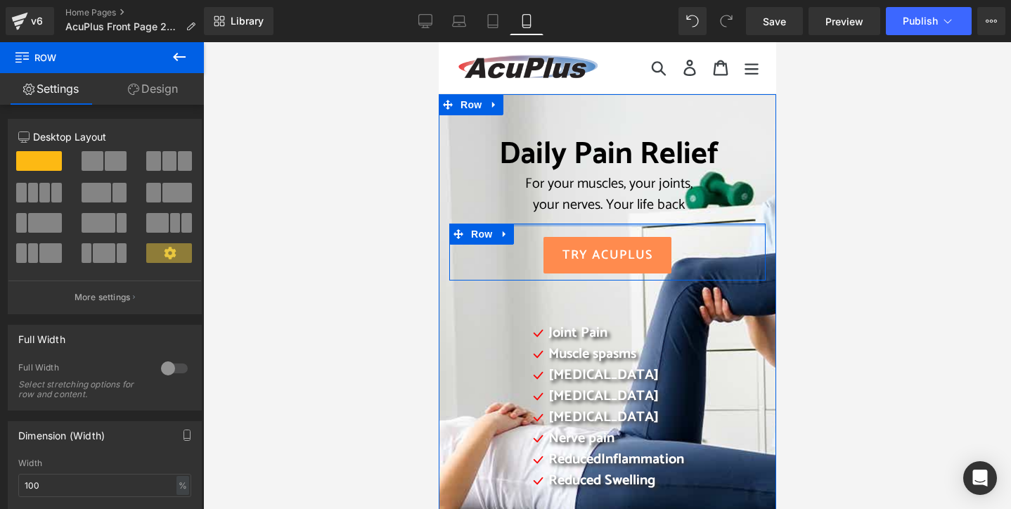
drag, startPoint x: 606, startPoint y: 243, endPoint x: 608, endPoint y: 225, distance: 18.4
click at [608, 225] on div at bounding box center [607, 225] width 316 height 3
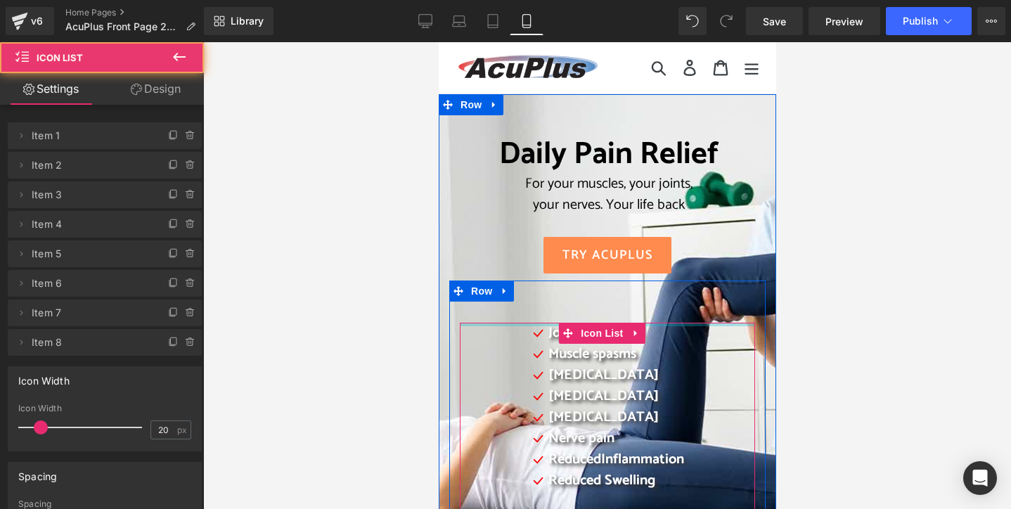
click at [537, 323] on div at bounding box center [606, 325] width 295 height 4
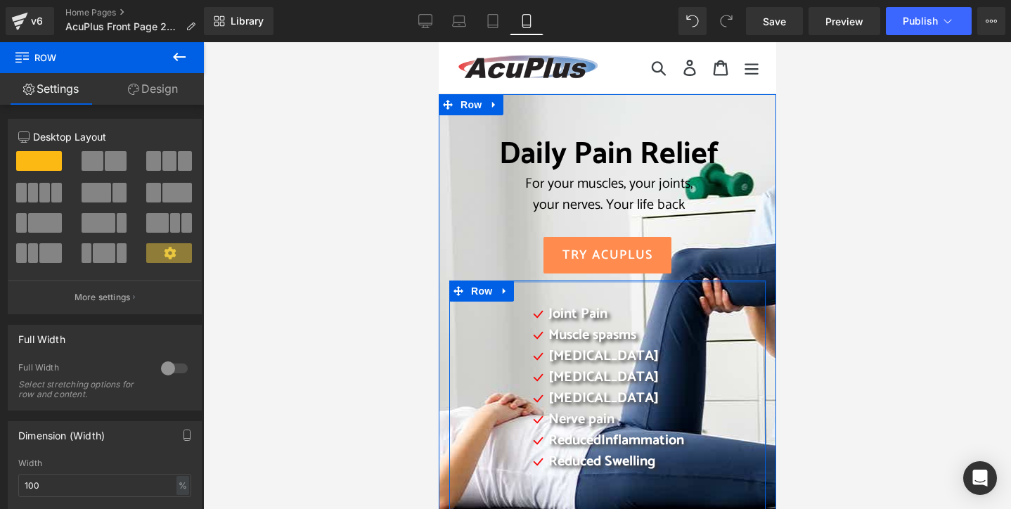
drag, startPoint x: 617, startPoint y: 285, endPoint x: 631, endPoint y: 266, distance: 24.0
click at [631, 266] on div "Daily Pain Relief For your muscles, your joints, your nerves. Your life back He…" at bounding box center [606, 324] width 337 height 418
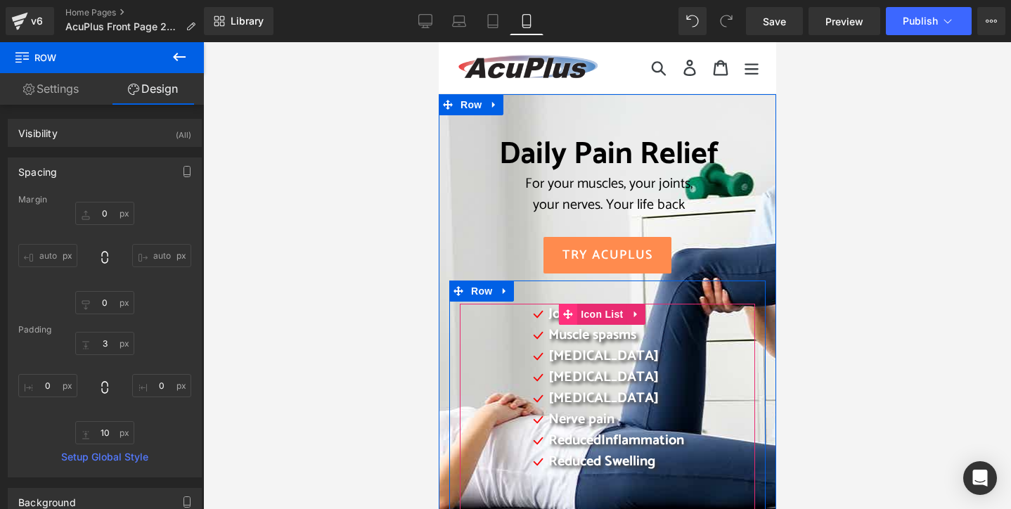
click at [567, 311] on icon at bounding box center [567, 314] width 10 height 10
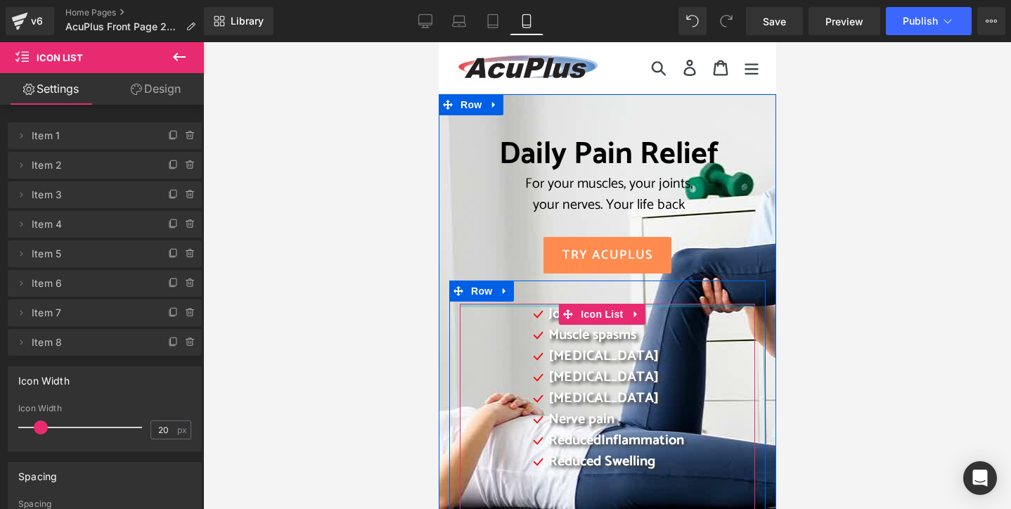
click at [669, 304] on div at bounding box center [606, 306] width 295 height 4
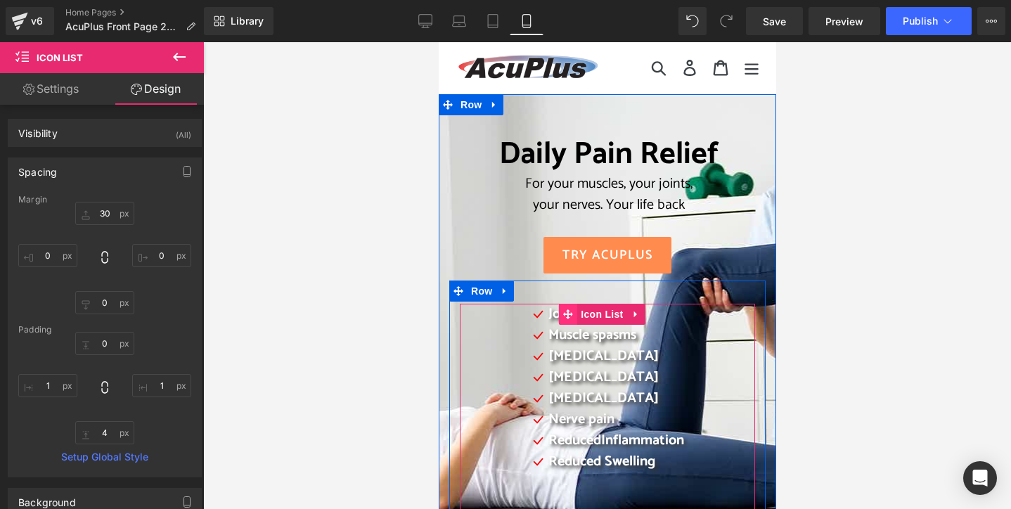
click at [565, 313] on icon at bounding box center [567, 314] width 10 height 10
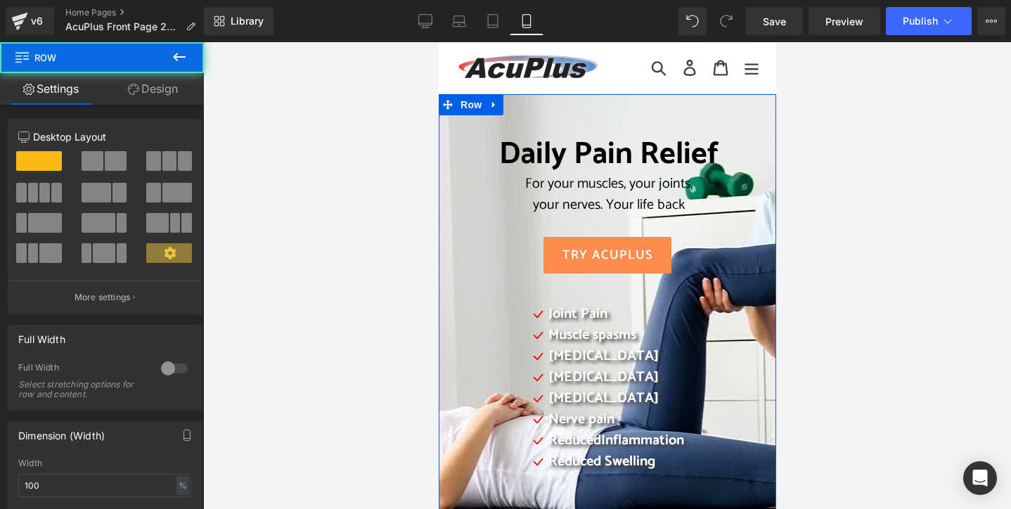
click at [501, 106] on div "Daily Pain Relief For your muscles, your joints, your nerves. Your life back He…" at bounding box center [606, 317] width 337 height 446
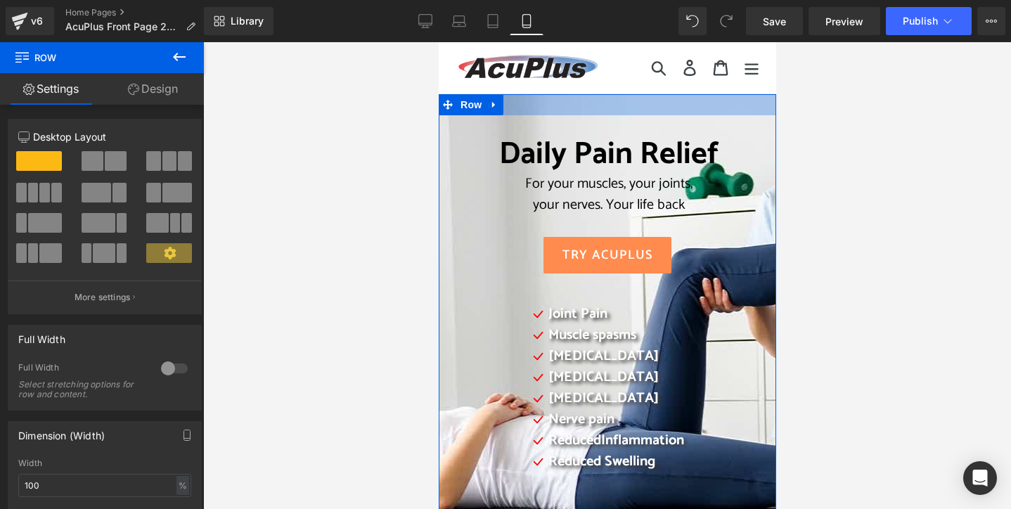
click at [541, 105] on div at bounding box center [606, 104] width 337 height 21
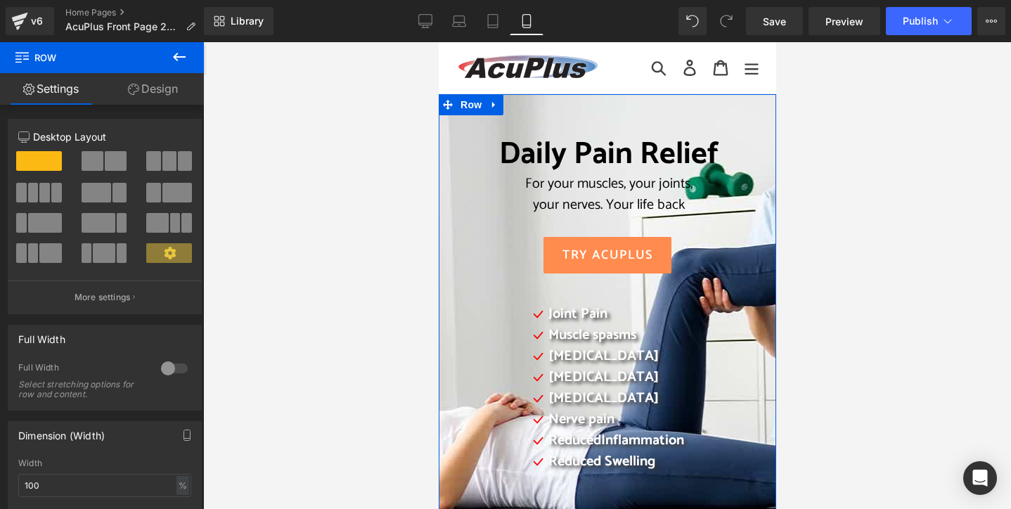
click at [446, 134] on div "Daily Pain Relief For your muscles, your joints, your nerves. Your life back He…" at bounding box center [606, 324] width 337 height 418
click at [165, 86] on link "Design" at bounding box center [153, 89] width 102 height 32
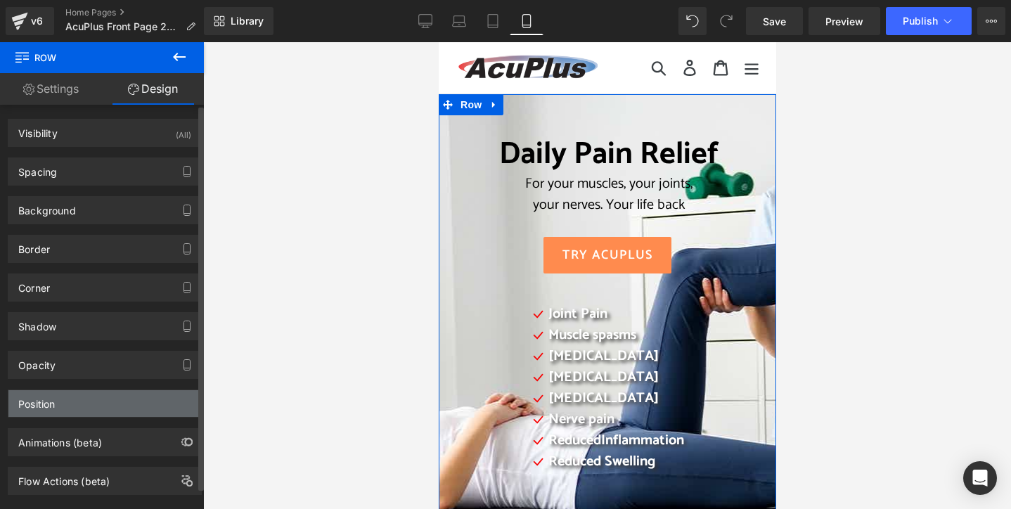
click at [95, 411] on div "Position" at bounding box center [104, 403] width 193 height 27
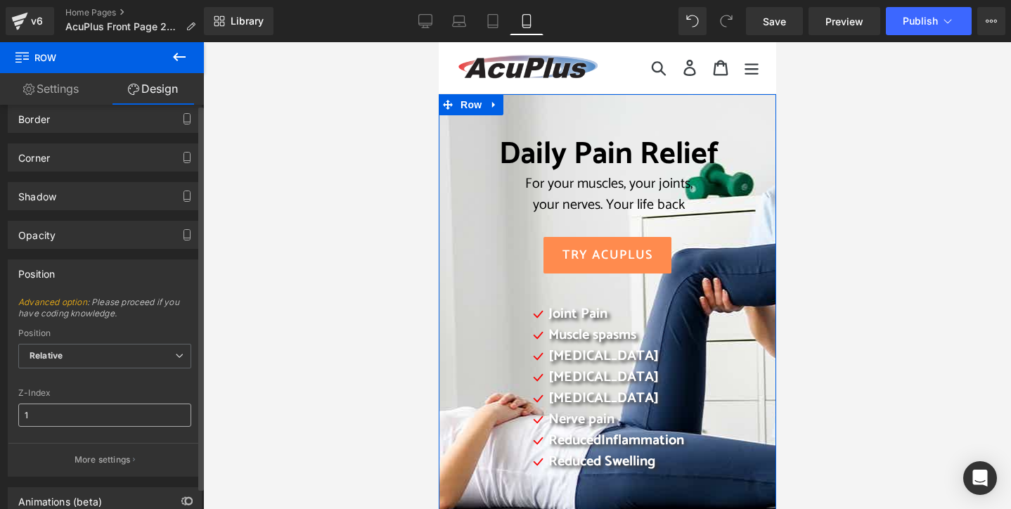
scroll to position [141, 0]
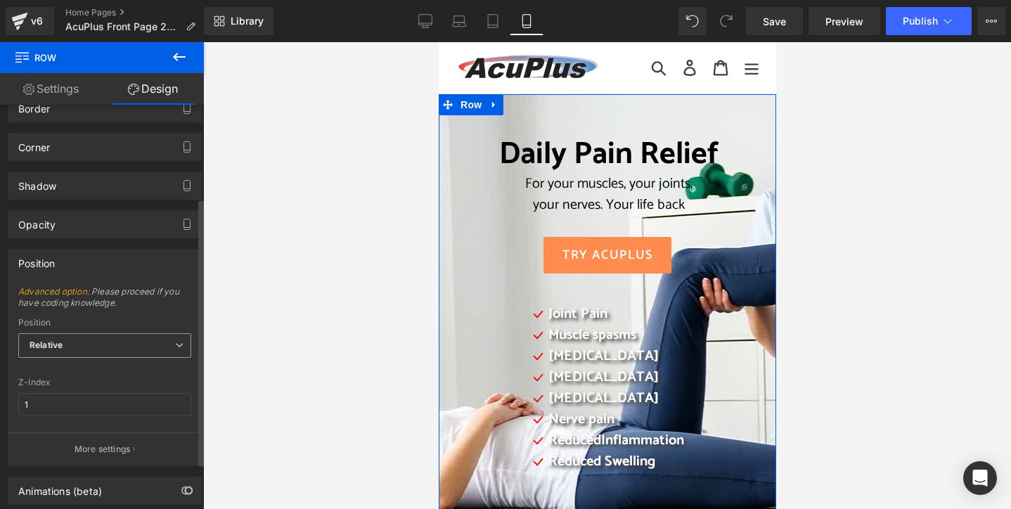
click at [155, 350] on span "Relative" at bounding box center [104, 345] width 173 height 25
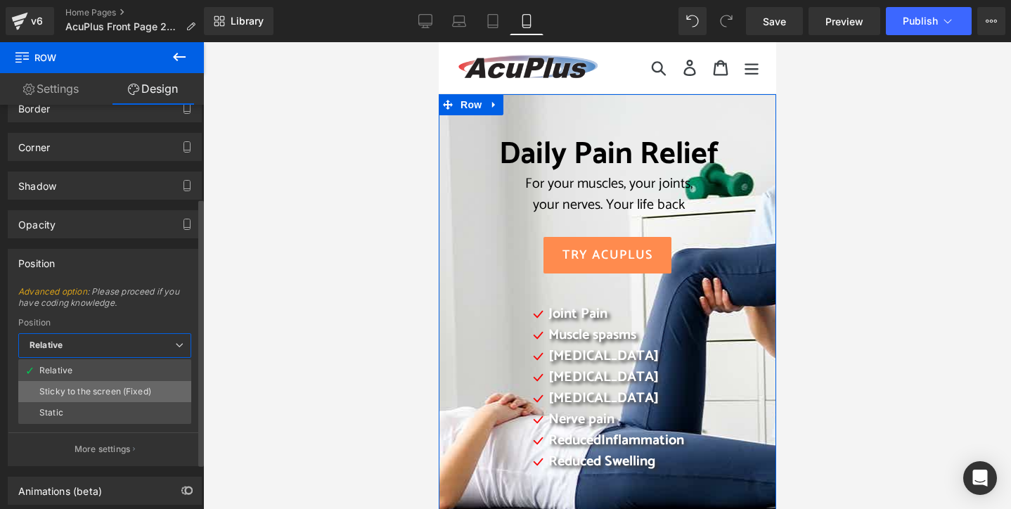
click at [132, 382] on li "Sticky to the screen (Fixed)" at bounding box center [104, 391] width 173 height 21
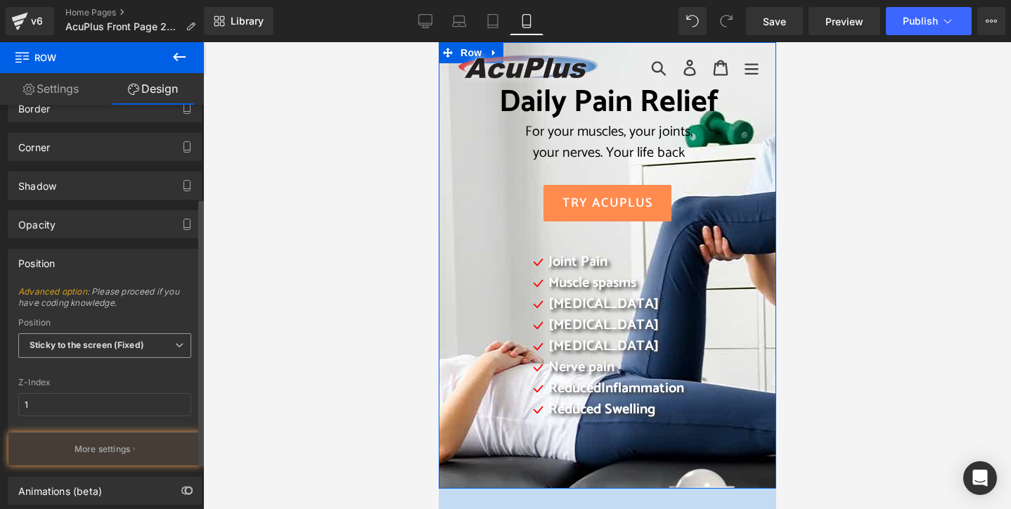
click at [159, 340] on span "Sticky to the screen (Fixed)" at bounding box center [104, 345] width 173 height 25
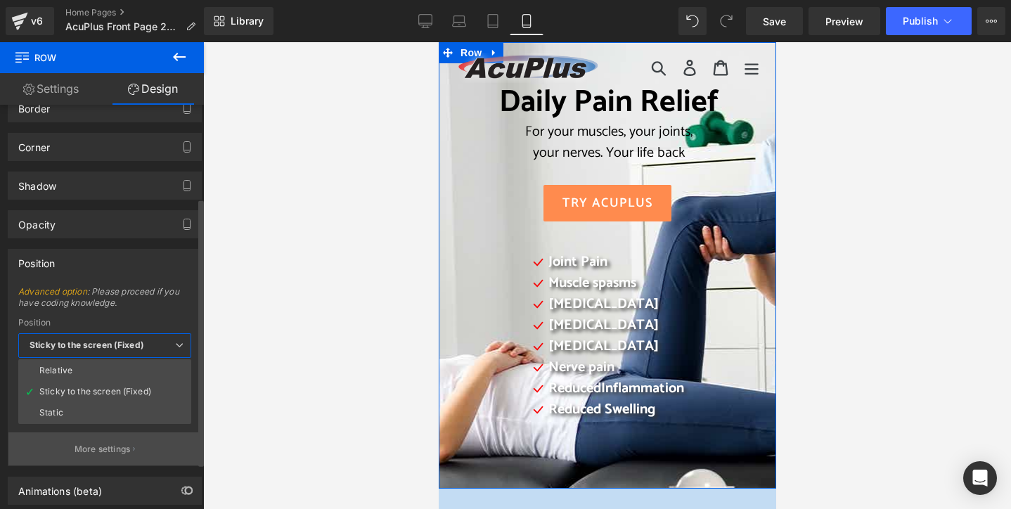
click at [120, 406] on li "Static" at bounding box center [104, 412] width 173 height 21
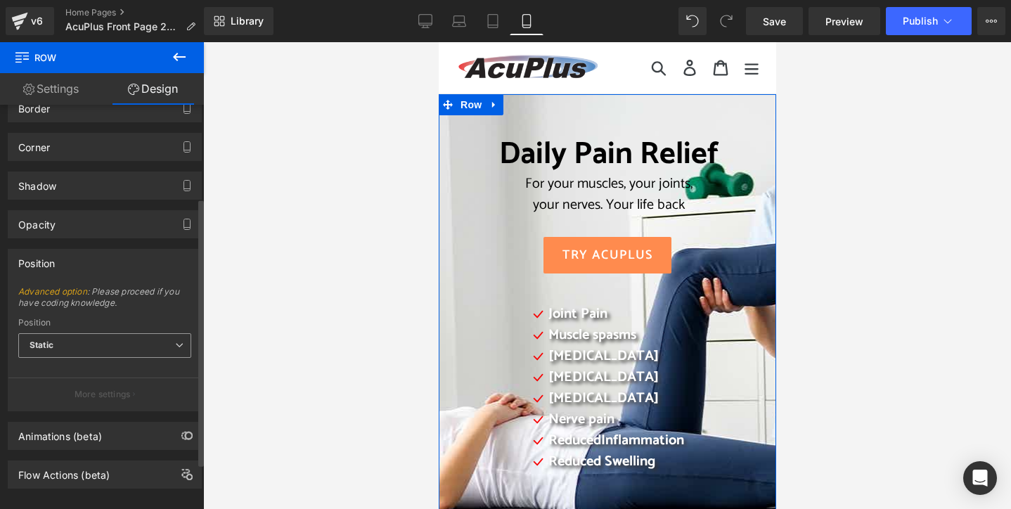
click at [143, 344] on span "Static" at bounding box center [104, 345] width 173 height 25
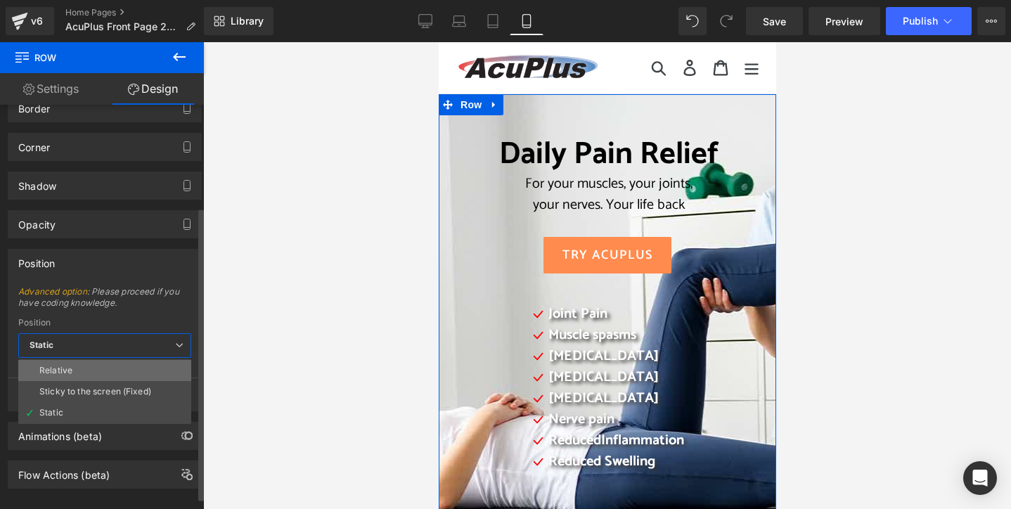
click at [135, 363] on li "Relative" at bounding box center [104, 370] width 173 height 21
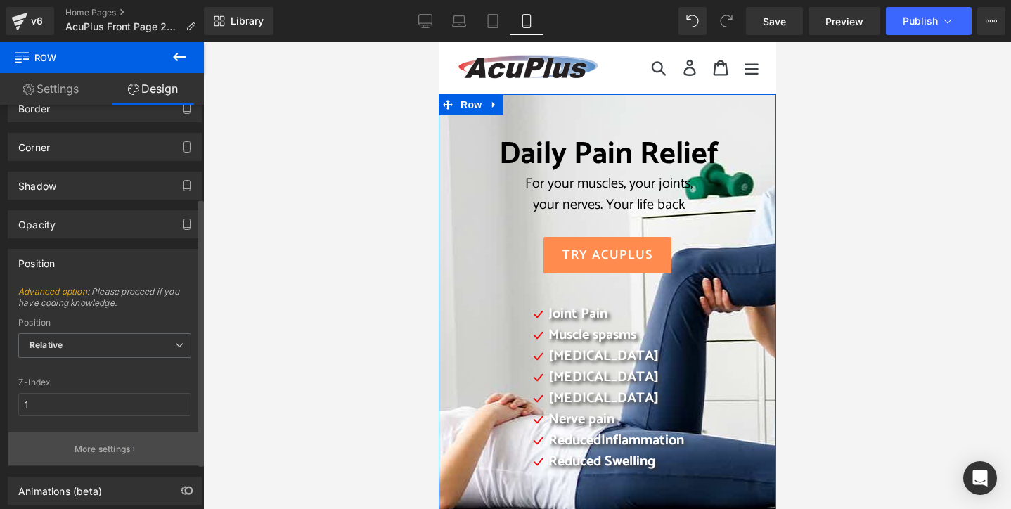
click at [121, 444] on p "More settings" at bounding box center [103, 449] width 56 height 13
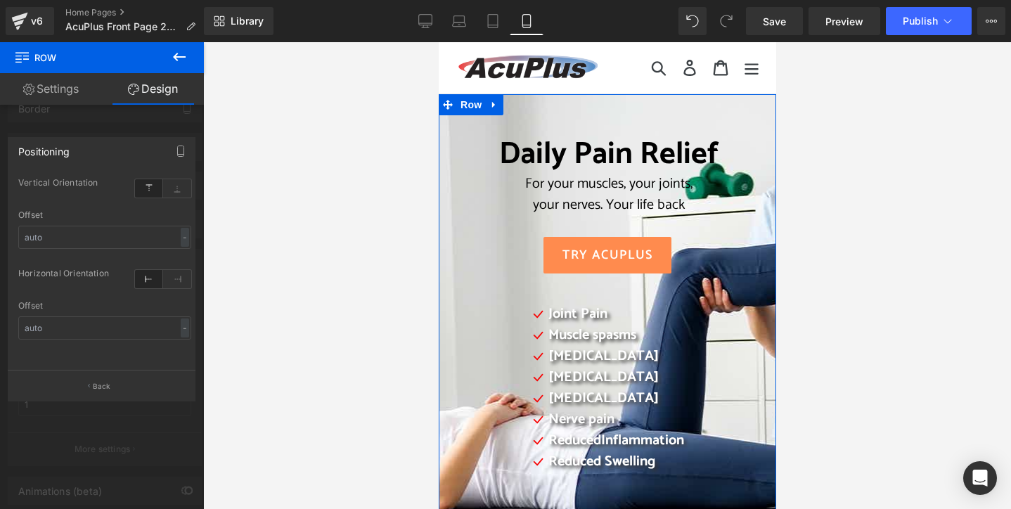
click at [141, 91] on link "Design" at bounding box center [153, 89] width 102 height 32
click at [60, 88] on link "Settings" at bounding box center [51, 89] width 102 height 32
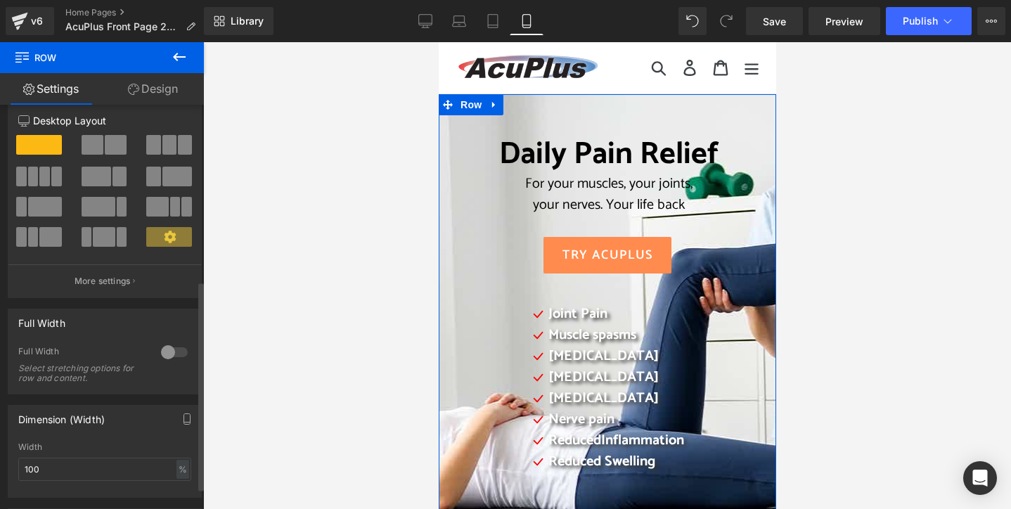
scroll to position [0, 0]
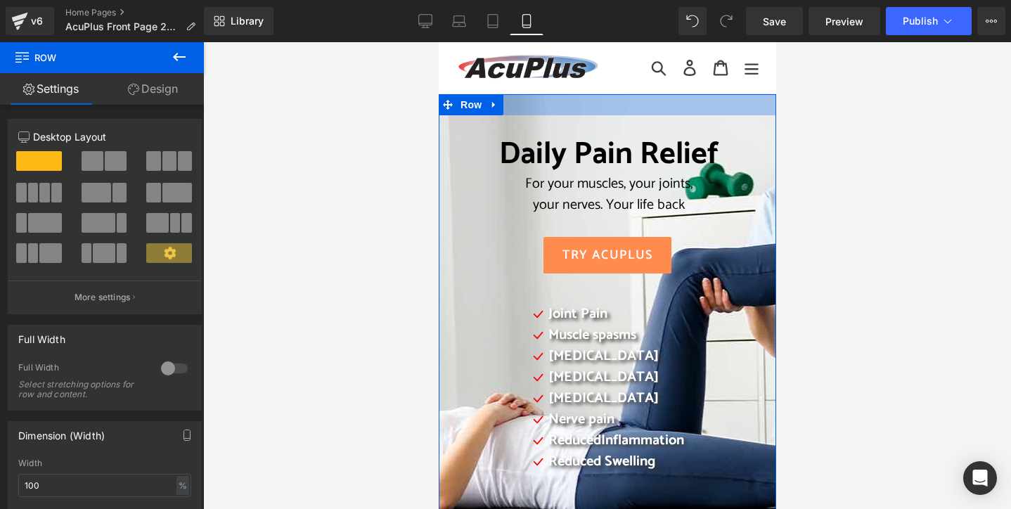
click at [531, 107] on div at bounding box center [606, 104] width 337 height 21
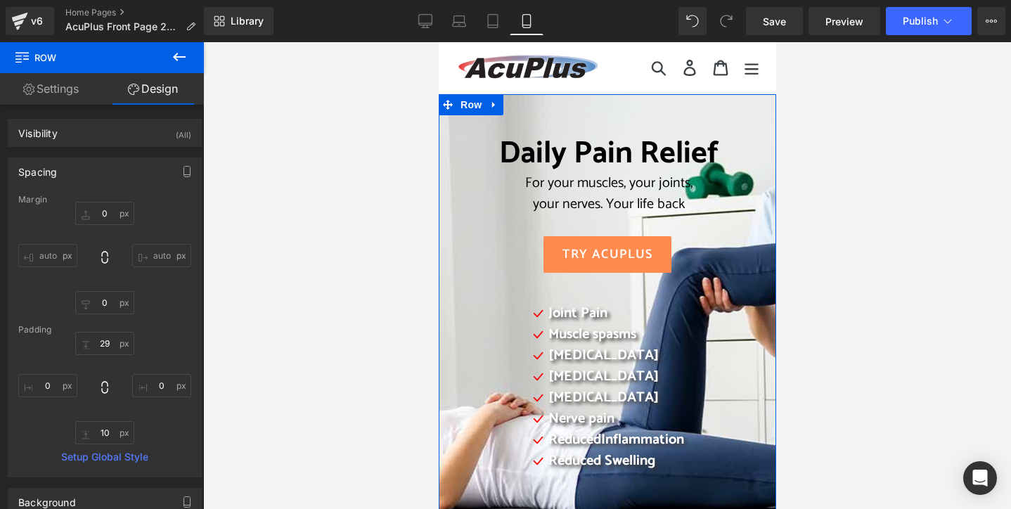
click at [159, 91] on link "Design" at bounding box center [153, 89] width 102 height 32
click at [77, 93] on link "Settings" at bounding box center [51, 89] width 102 height 32
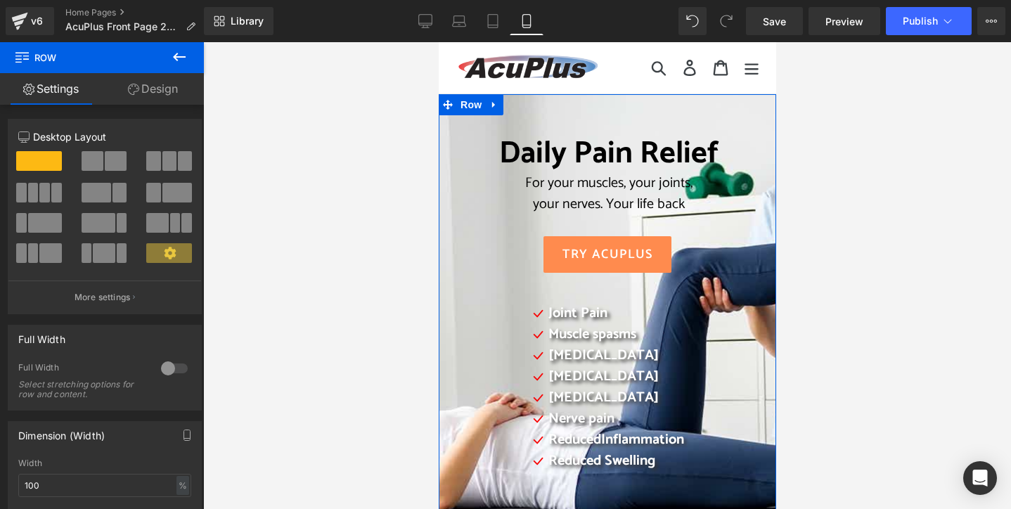
click at [153, 89] on link "Design" at bounding box center [153, 89] width 102 height 32
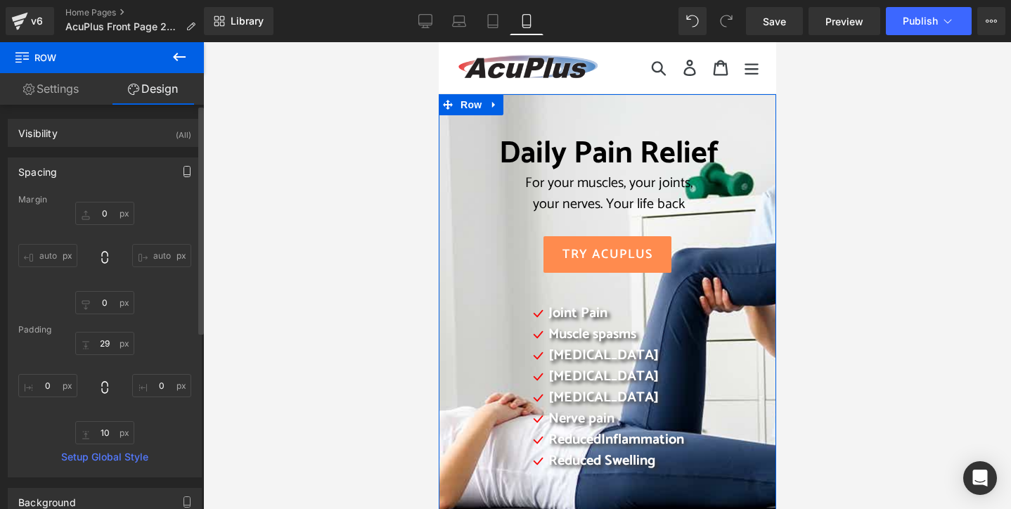
click at [181, 169] on icon "button" at bounding box center [186, 171] width 11 height 11
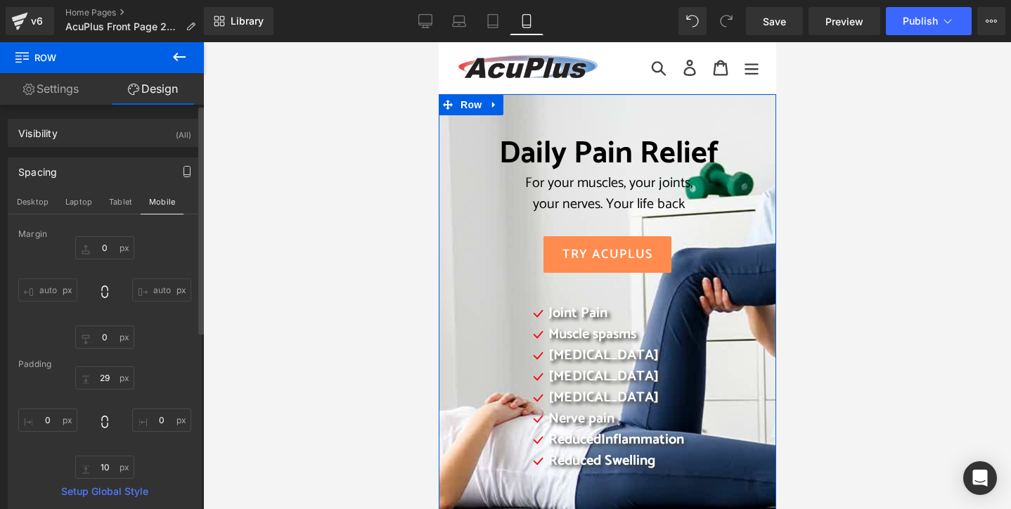
click at [182, 171] on icon "button" at bounding box center [186, 171] width 11 height 11
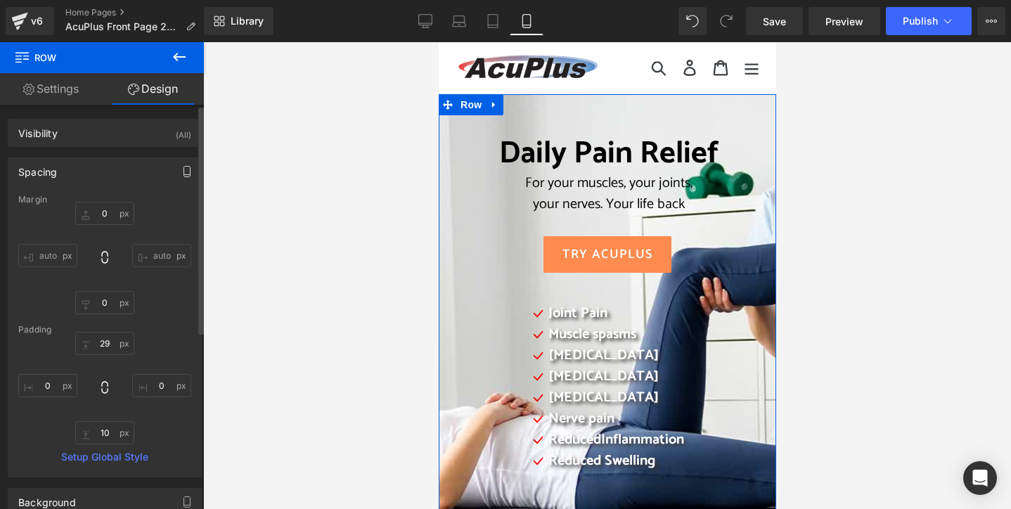
click at [182, 171] on icon "button" at bounding box center [186, 171] width 11 height 11
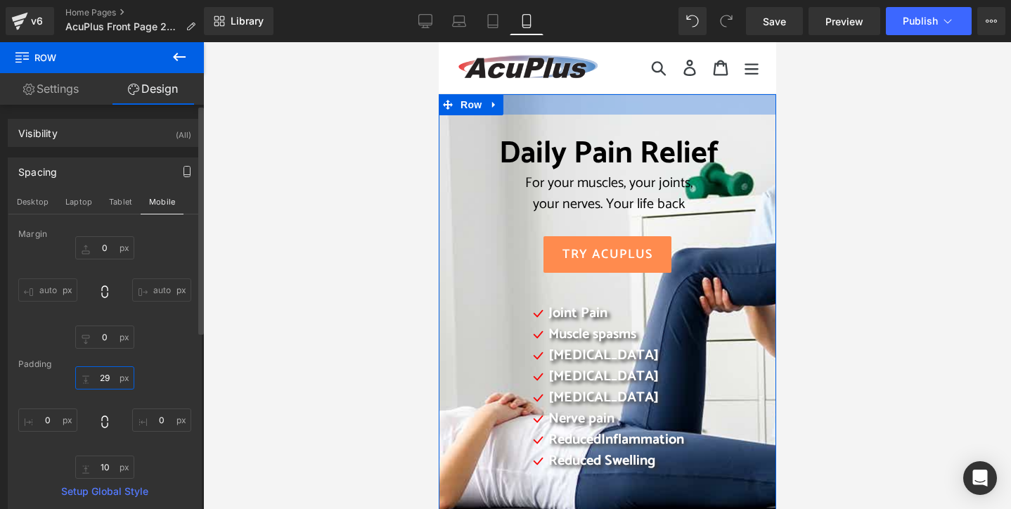
click at [103, 378] on input "29" at bounding box center [104, 377] width 59 height 23
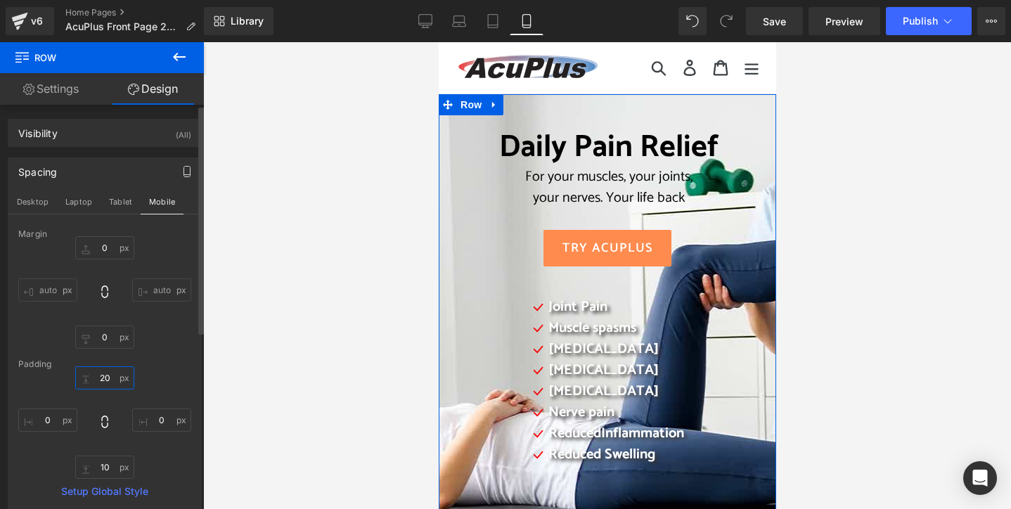
type input "2"
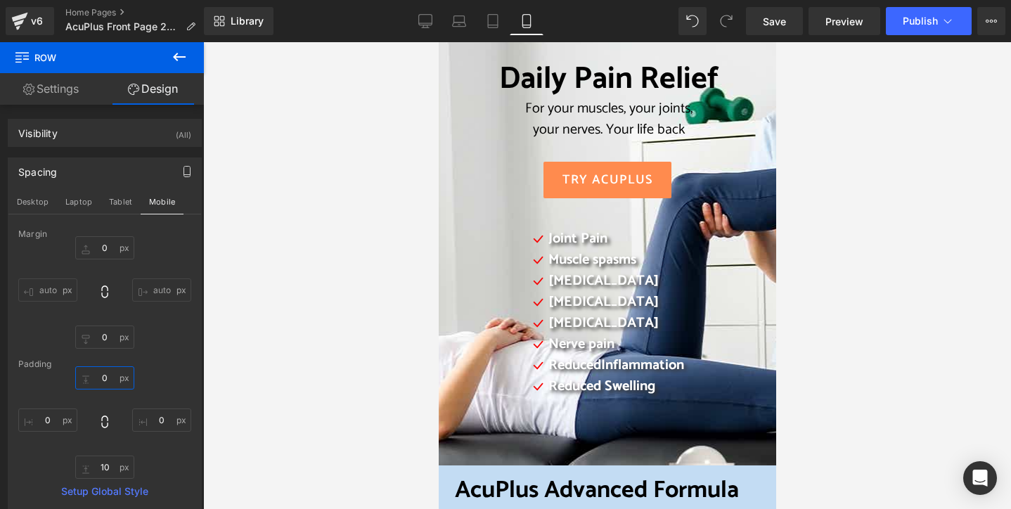
scroll to position [70, 0]
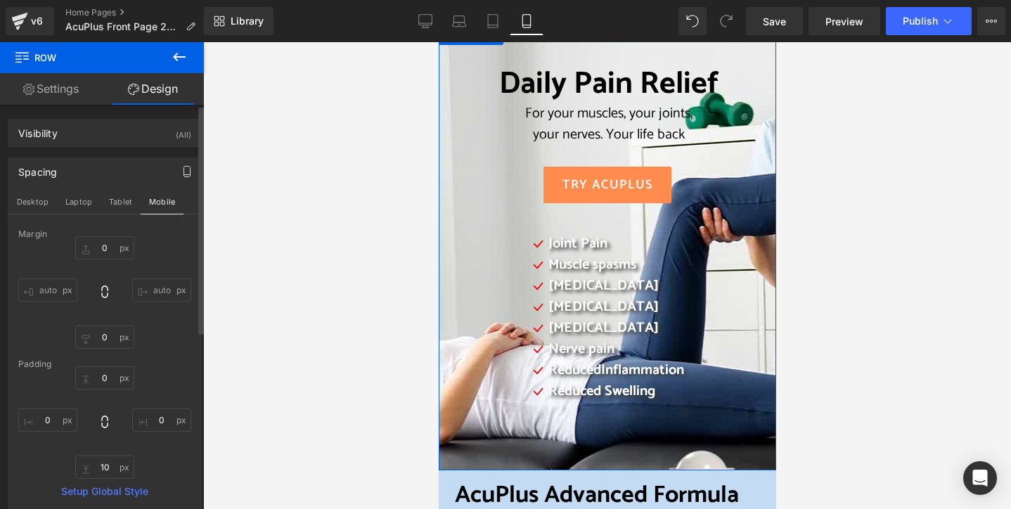
click at [163, 330] on div "0px 0 auto auto 0px 0 auto auto" at bounding box center [104, 292] width 173 height 112
click at [34, 174] on div "Spacing" at bounding box center [37, 168] width 39 height 20
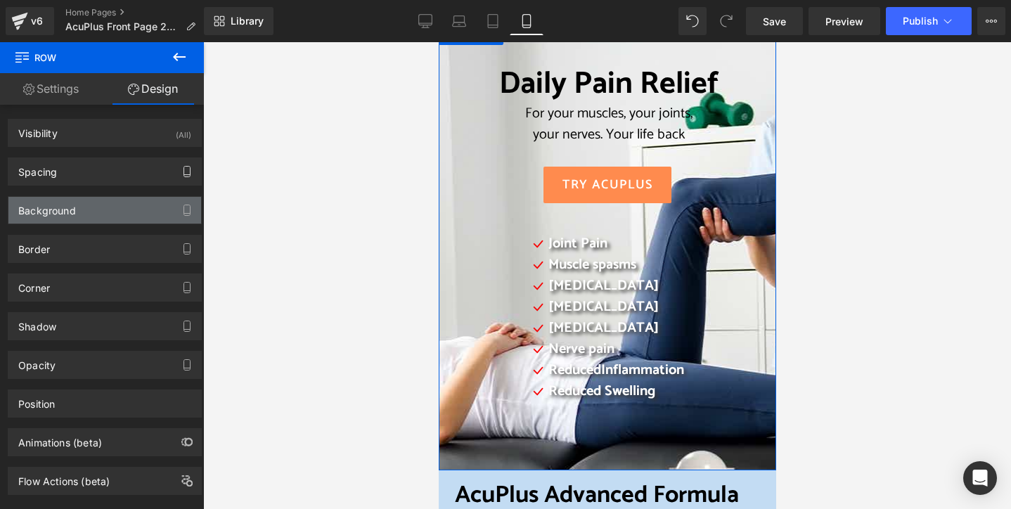
click at [56, 211] on div "Background" at bounding box center [47, 207] width 58 height 20
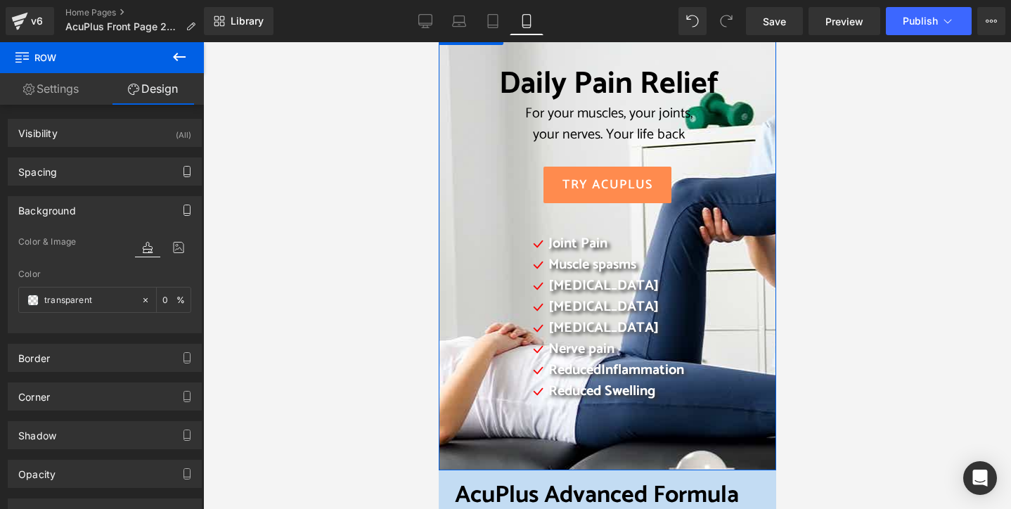
click at [183, 207] on icon "button" at bounding box center [186, 210] width 11 height 11
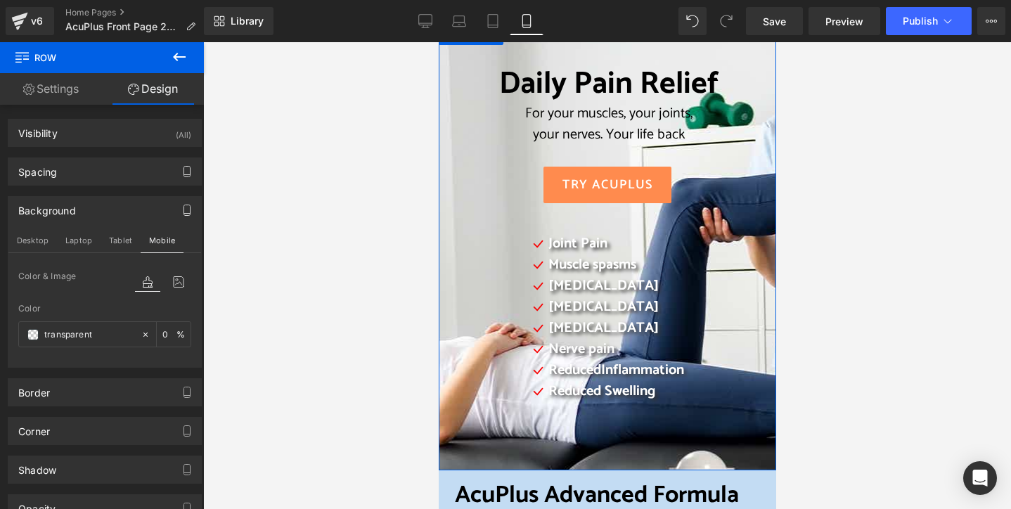
click at [34, 206] on div "Background" at bounding box center [47, 207] width 58 height 20
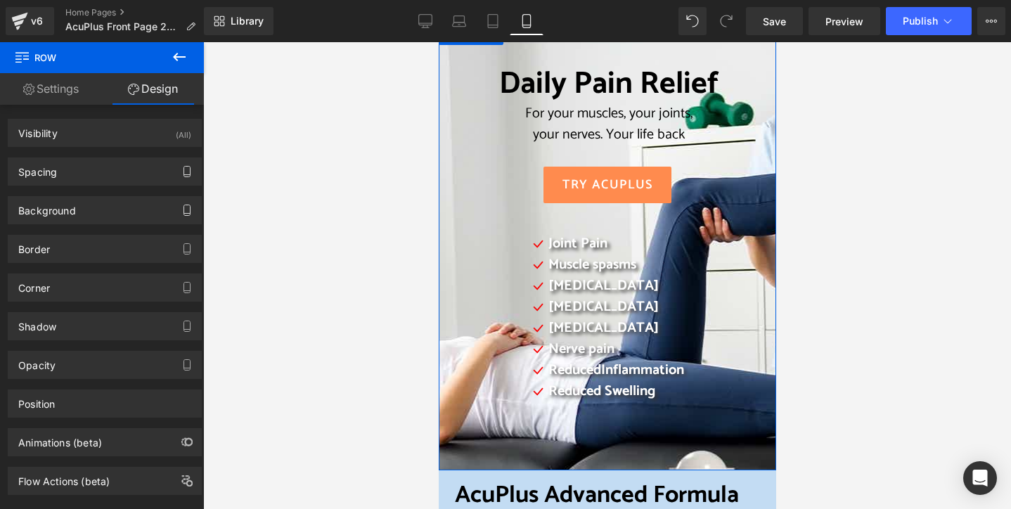
click at [184, 214] on icon "button" at bounding box center [187, 214] width 6 height 0
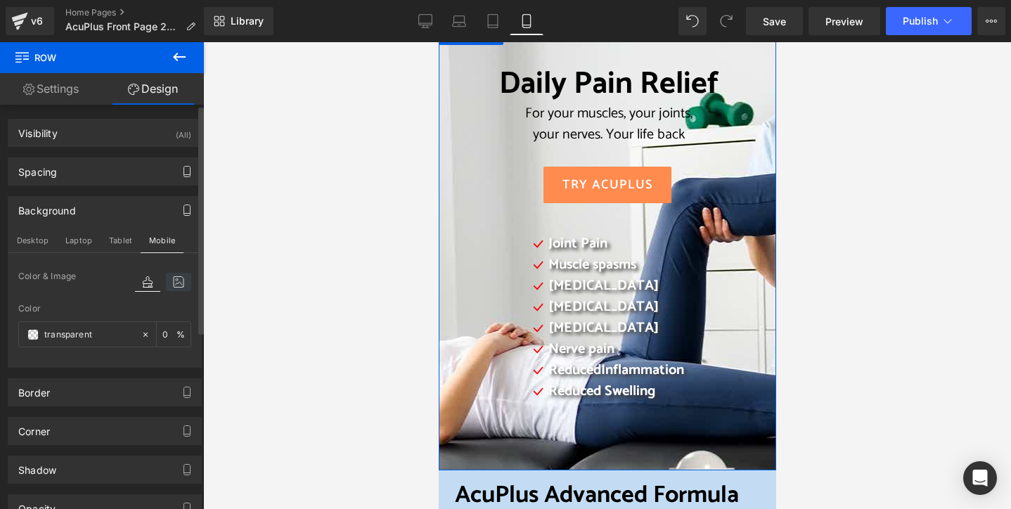
click at [172, 283] on icon at bounding box center [178, 282] width 25 height 18
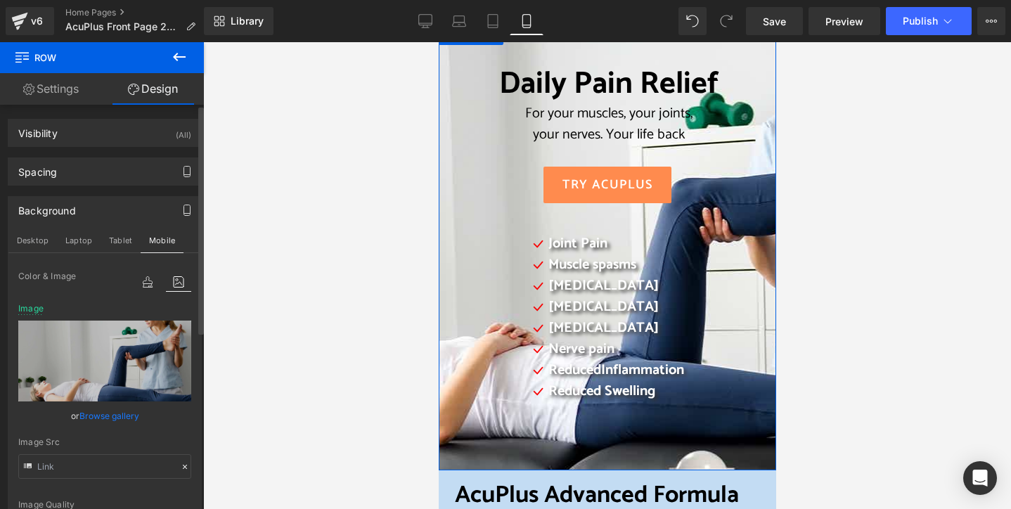
click at [94, 415] on link "Browse gallery" at bounding box center [109, 416] width 60 height 25
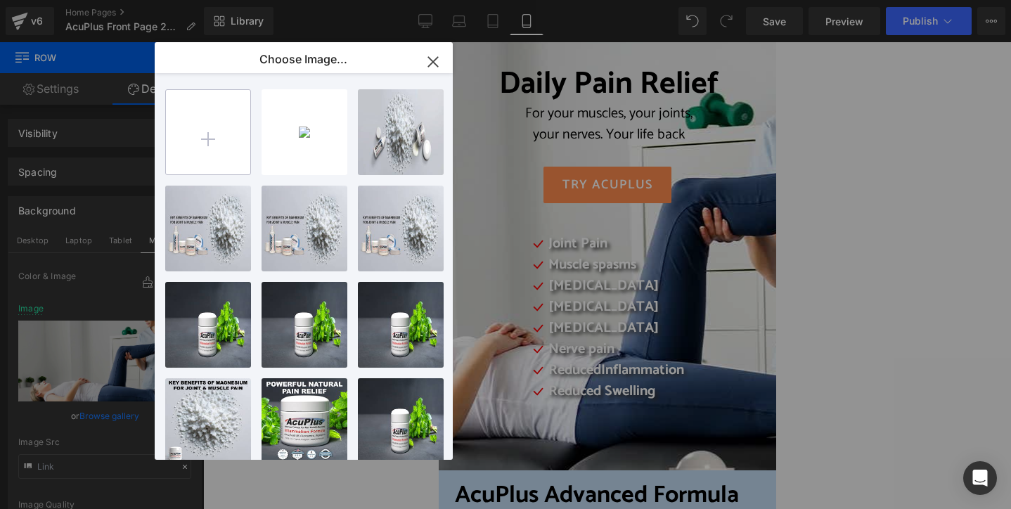
click at [207, 137] on input "file" at bounding box center [208, 132] width 84 height 84
type input "C:\fakepath\2025 AcuPlus website cover 11.png"
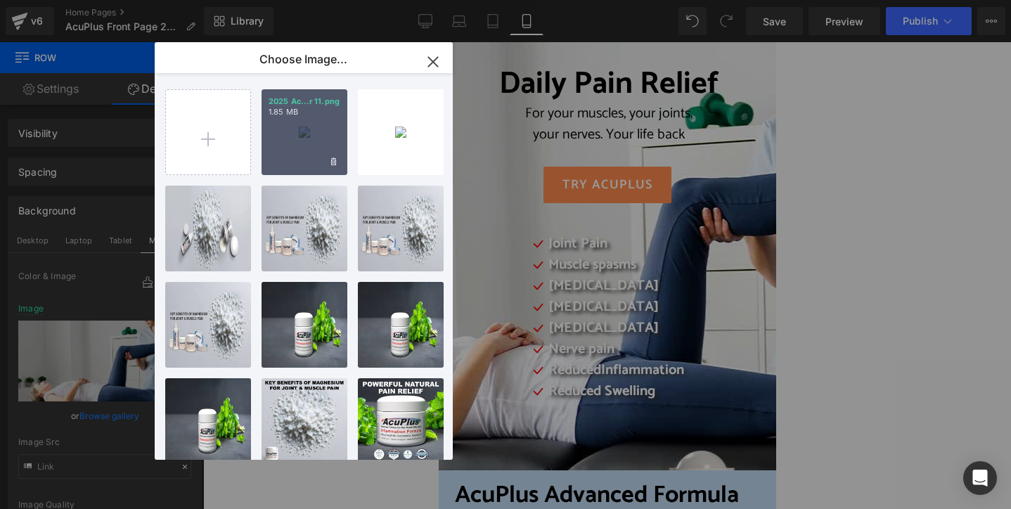
click at [307, 162] on div "2025 Ac...r 11.png 1.85 MB" at bounding box center [305, 132] width 86 height 86
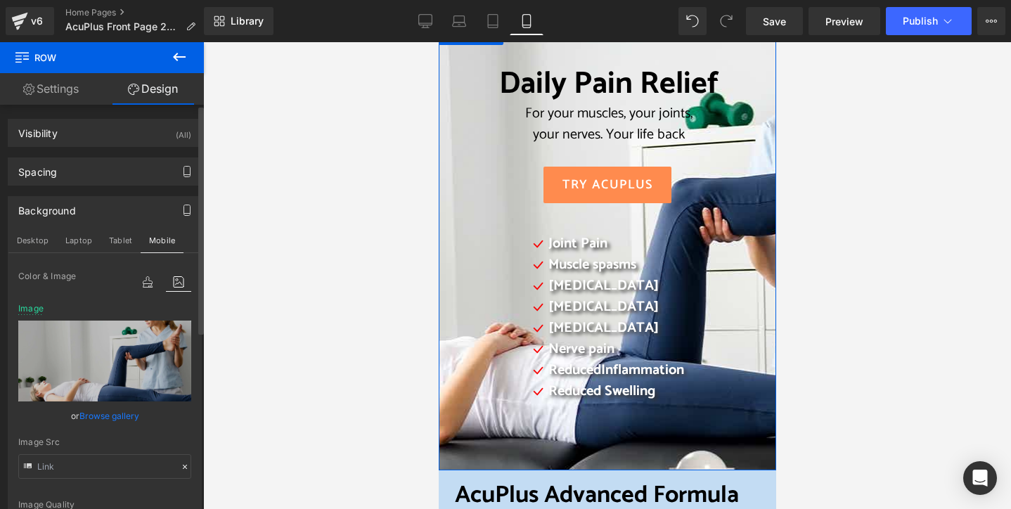
click at [120, 415] on link "Browse gallery" at bounding box center [109, 416] width 60 height 25
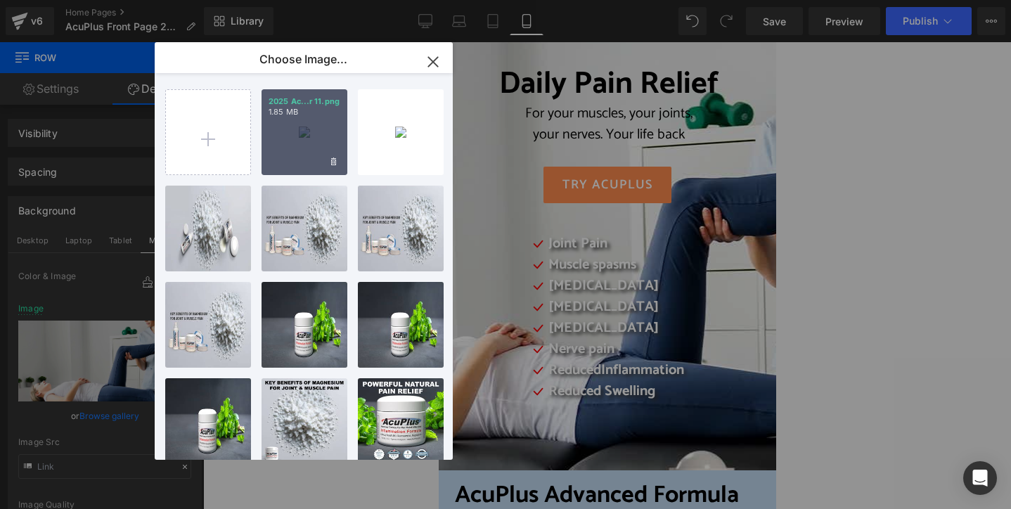
click at [302, 133] on div "2025 Ac...r 11.png 1.85 MB" at bounding box center [305, 132] width 86 height 86
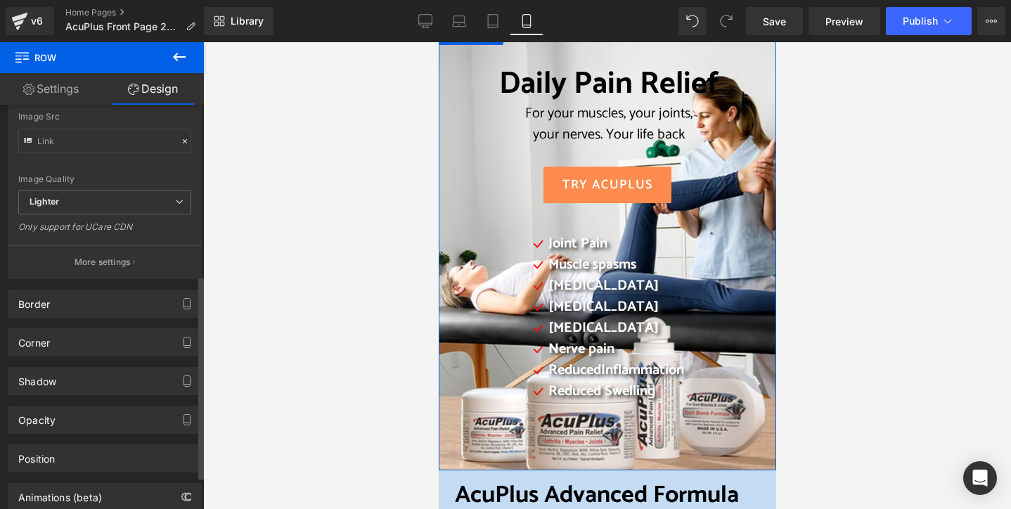
scroll to position [352, 0]
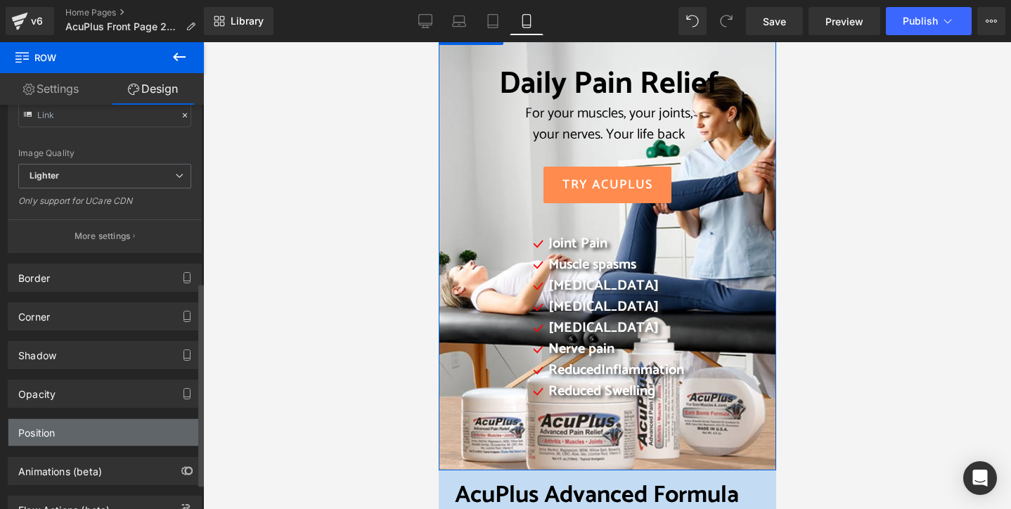
click at [135, 430] on div "Position" at bounding box center [104, 432] width 193 height 27
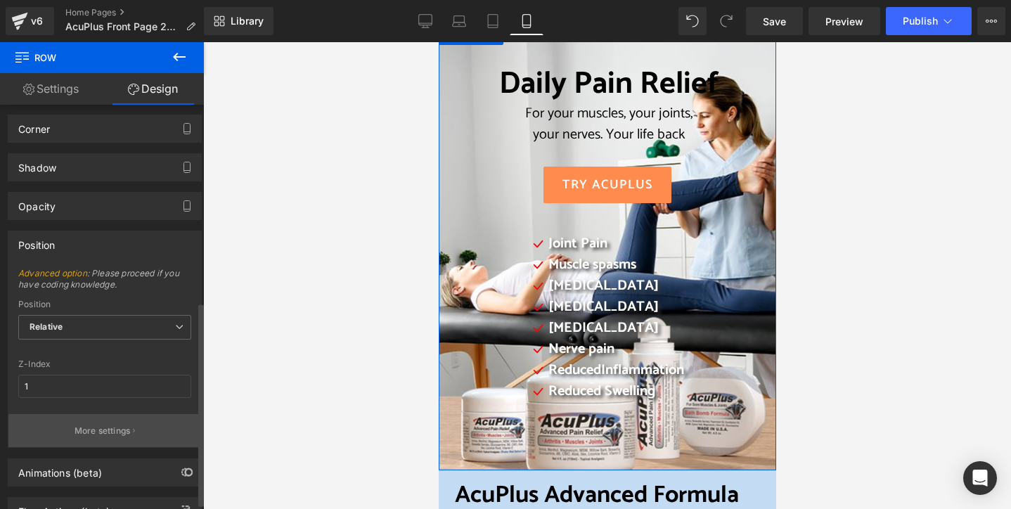
scroll to position [562, 0]
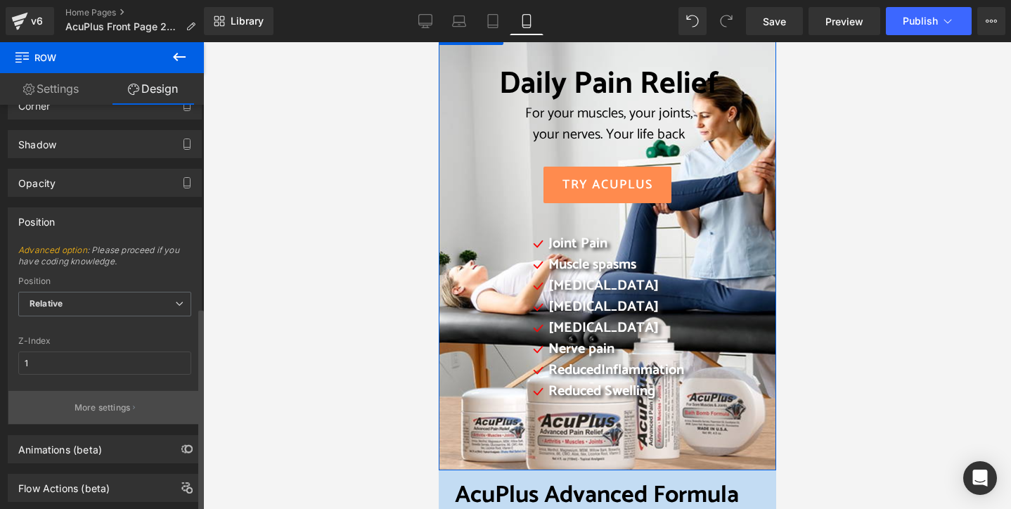
click at [97, 403] on p "More settings" at bounding box center [103, 407] width 56 height 13
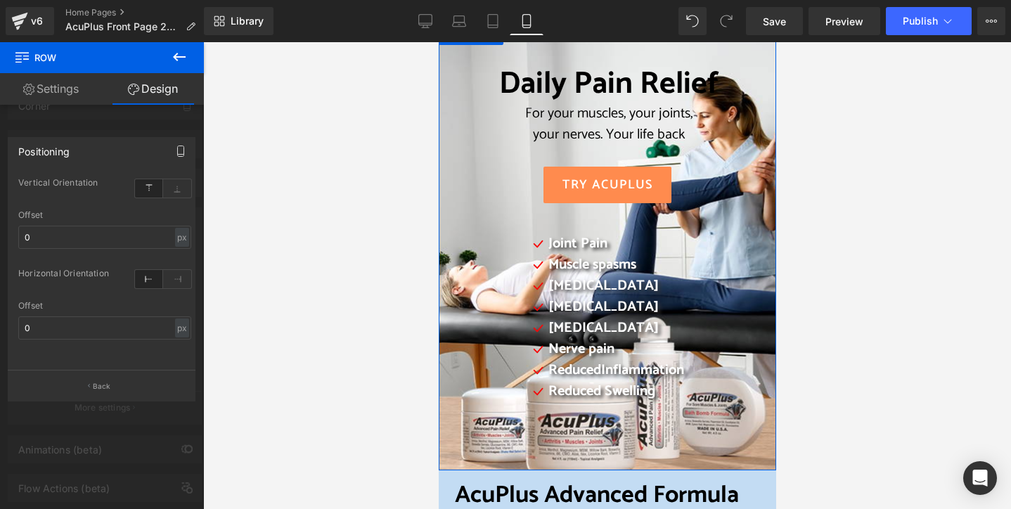
click at [181, 146] on icon "button" at bounding box center [180, 151] width 11 height 11
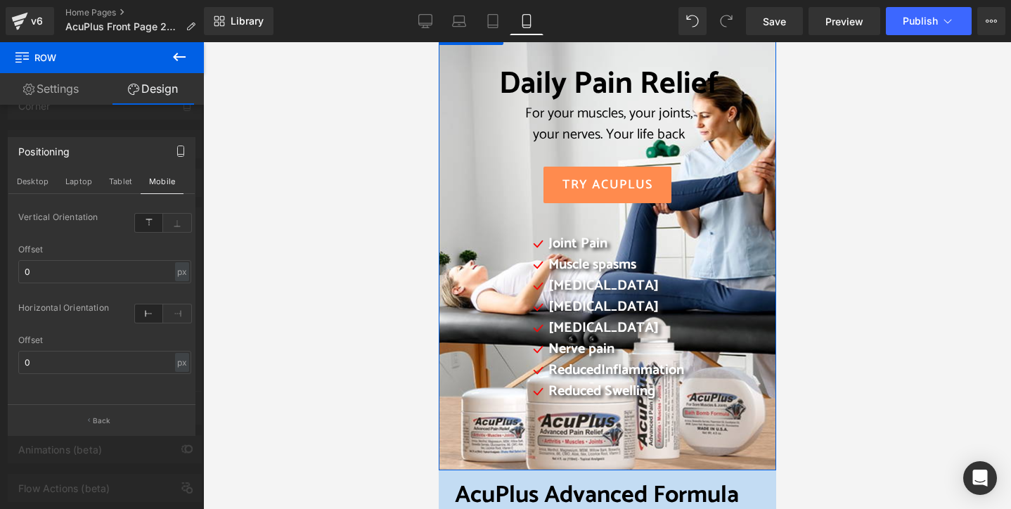
click at [176, 154] on icon "button" at bounding box center [180, 151] width 11 height 11
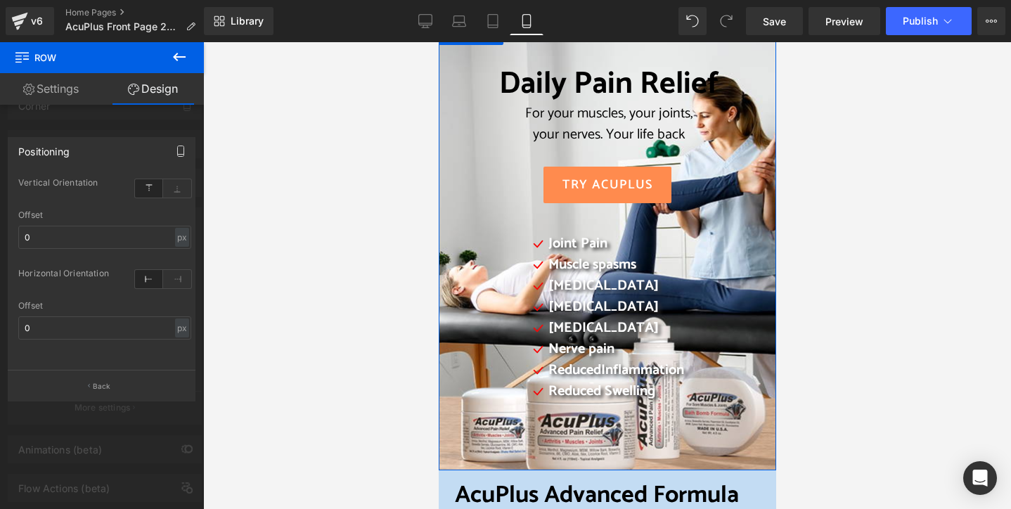
click at [181, 150] on icon "button" at bounding box center [180, 151] width 11 height 11
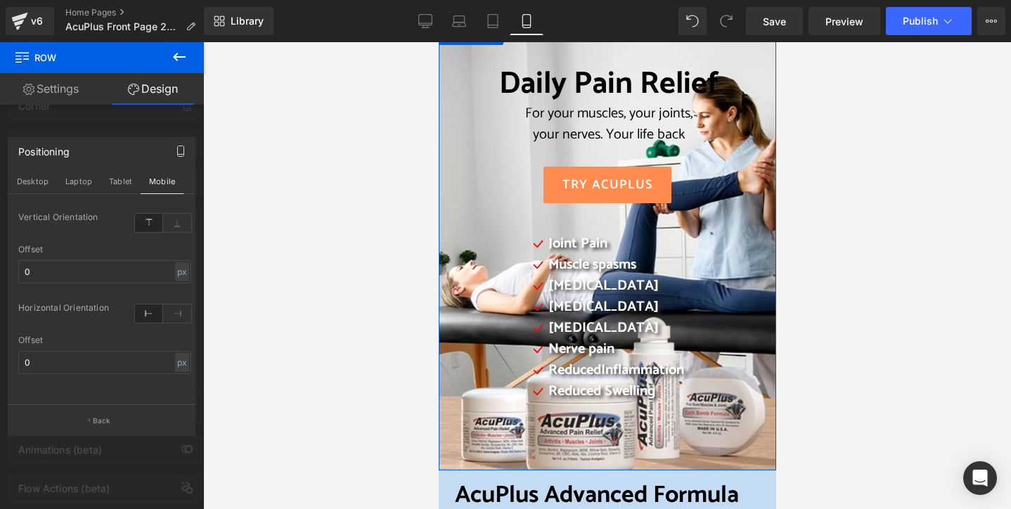
click at [80, 126] on div at bounding box center [102, 279] width 204 height 474
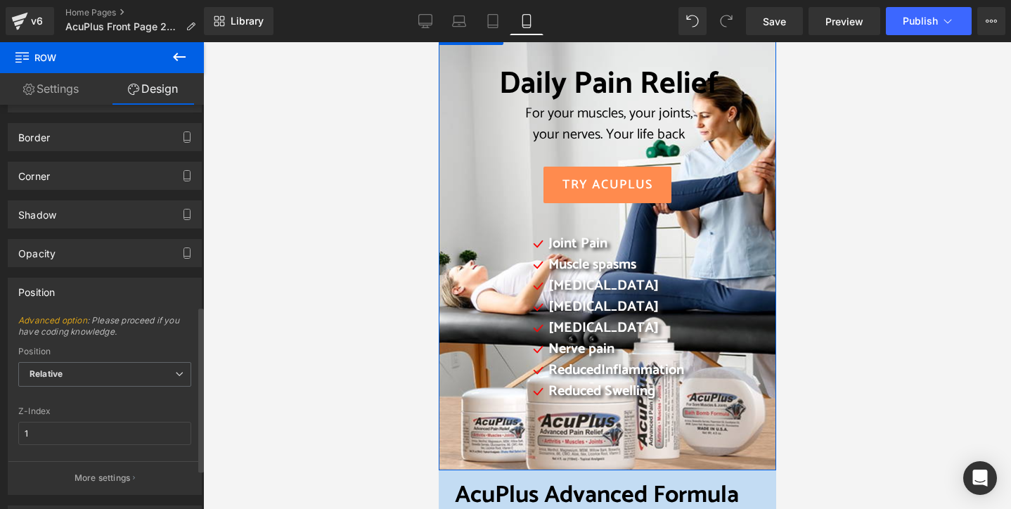
click at [48, 289] on div "Position" at bounding box center [36, 288] width 37 height 20
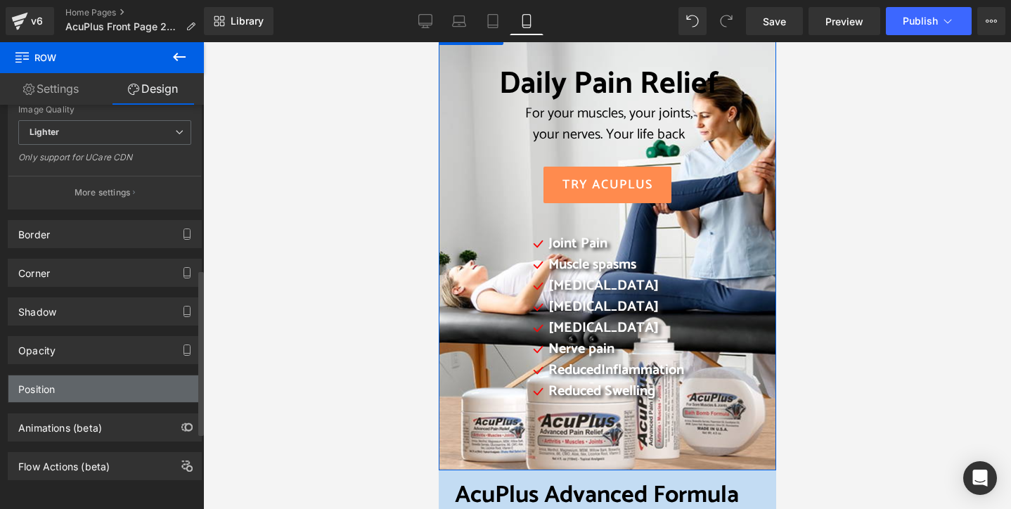
scroll to position [402, 0]
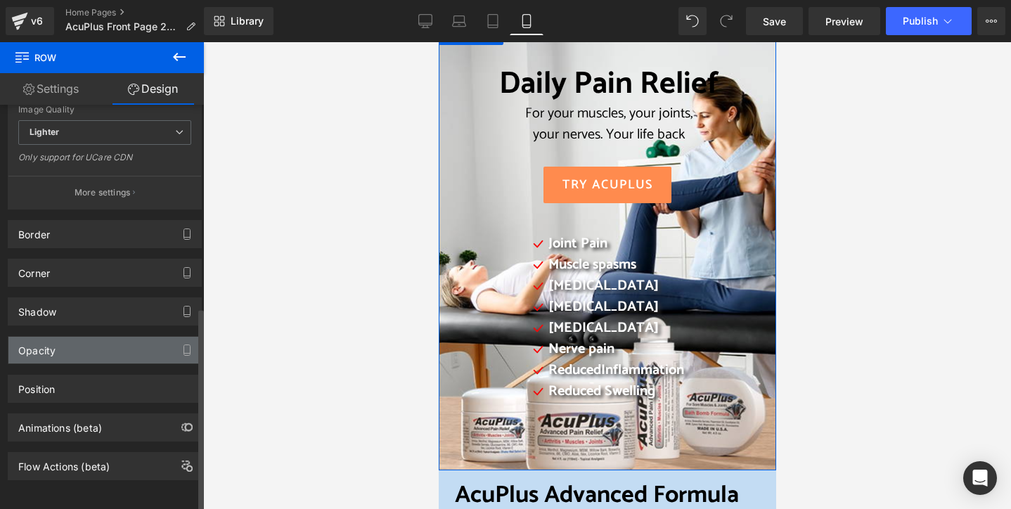
click at [44, 341] on div "Opacity" at bounding box center [36, 347] width 37 height 20
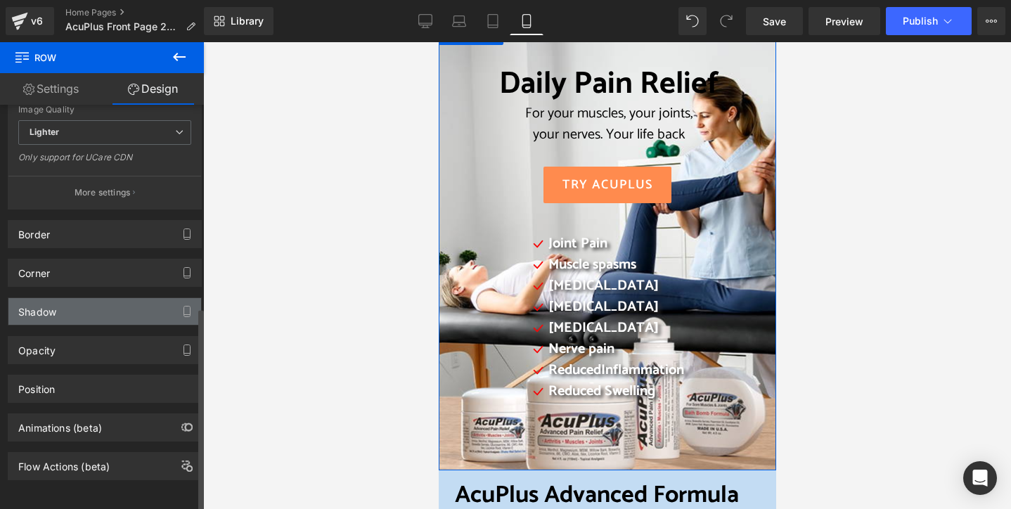
click at [34, 302] on div "Shadow" at bounding box center [37, 308] width 38 height 20
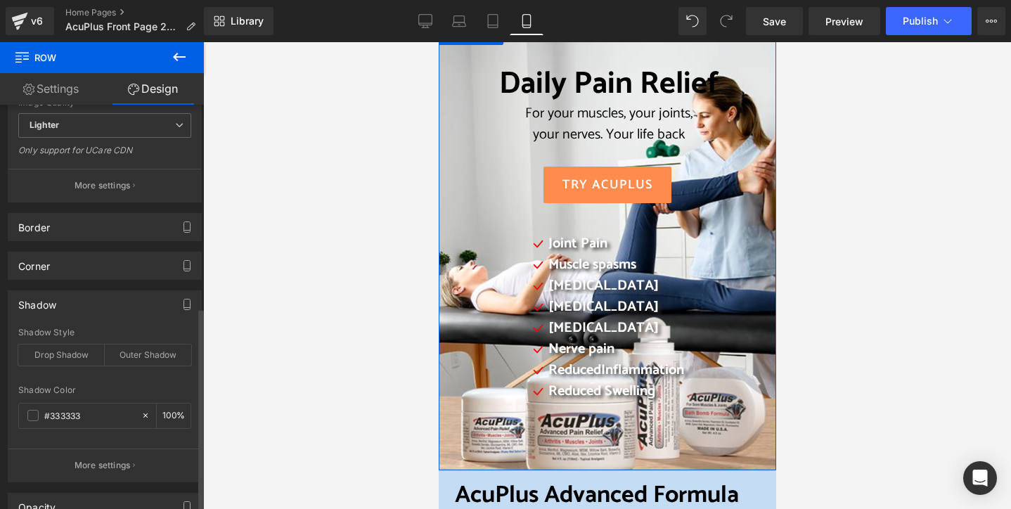
scroll to position [492, 0]
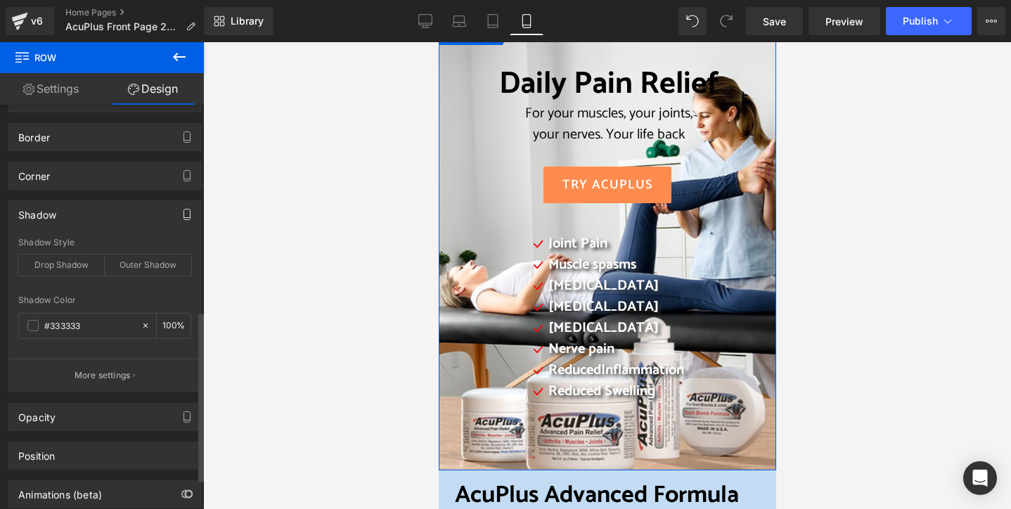
click at [186, 209] on icon "button" at bounding box center [186, 214] width 11 height 11
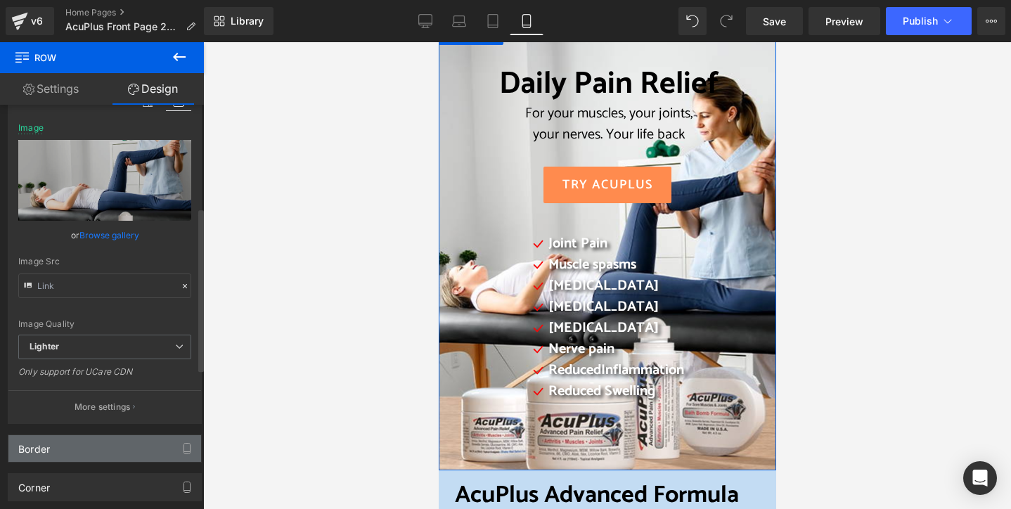
scroll to position [281, 0]
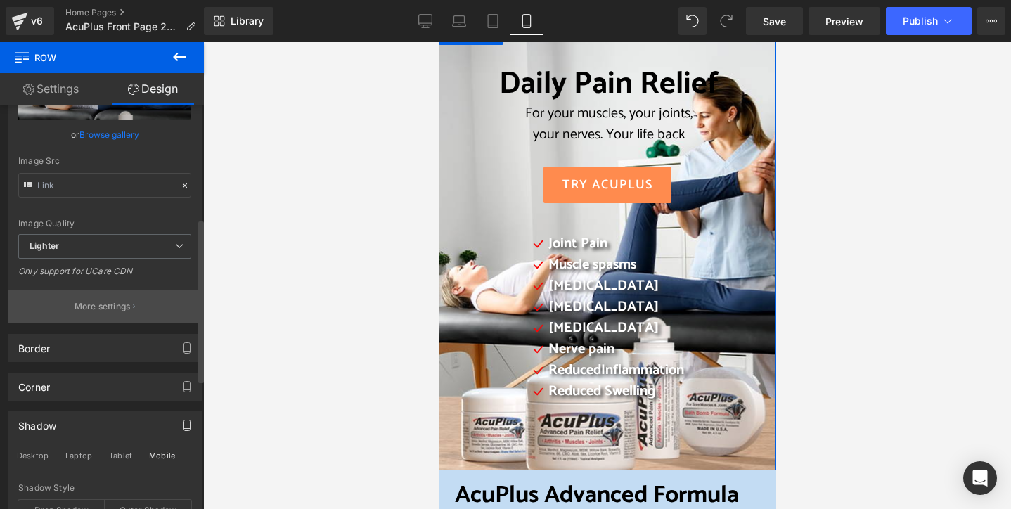
click at [96, 304] on p "More settings" at bounding box center [103, 306] width 56 height 13
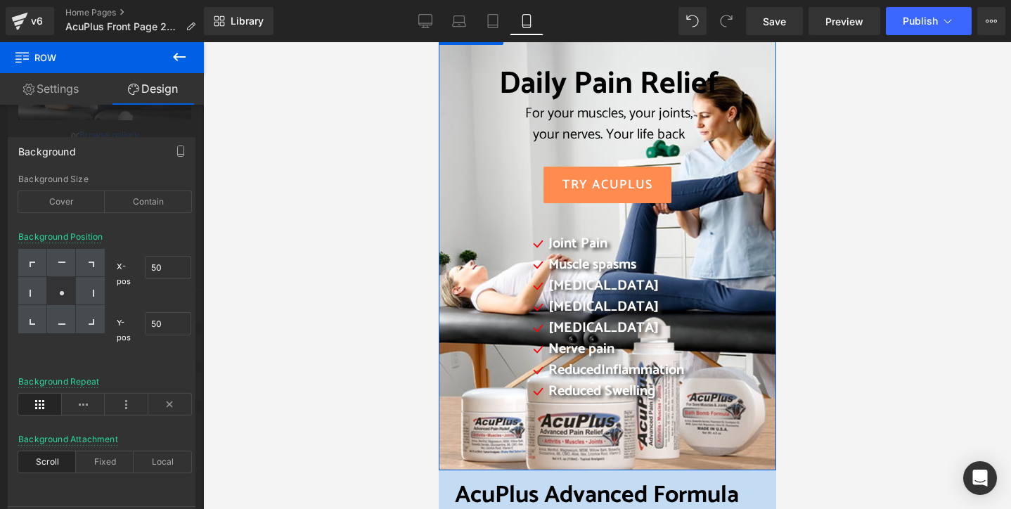
click at [58, 291] on icon at bounding box center [61, 293] width 7 height 7
click at [135, 205] on div "Contain" at bounding box center [148, 201] width 86 height 21
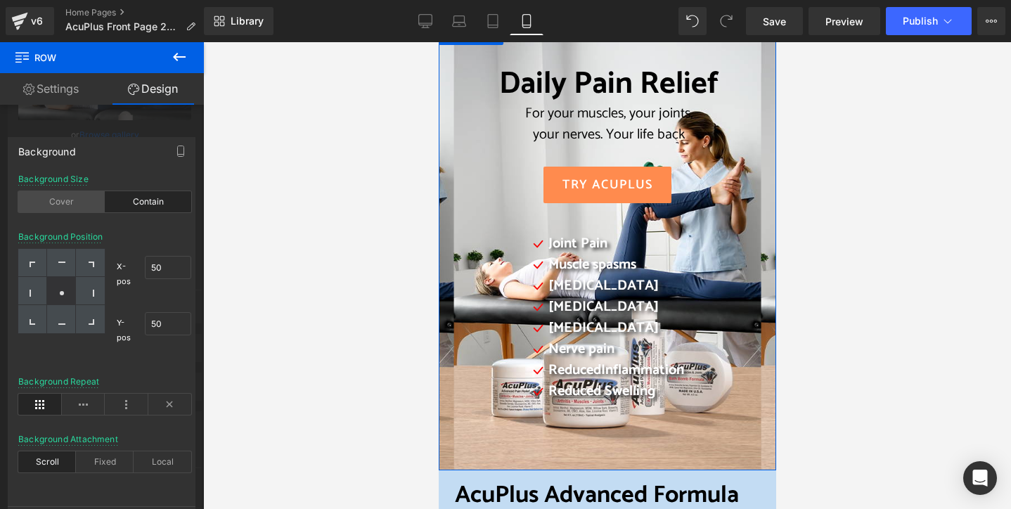
click at [84, 203] on div "Cover" at bounding box center [61, 201] width 86 height 21
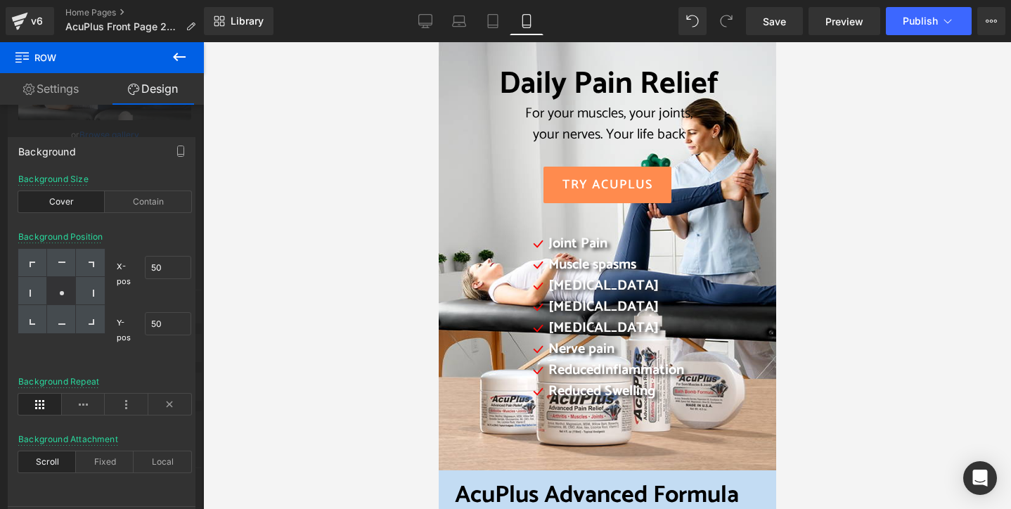
scroll to position [0, 0]
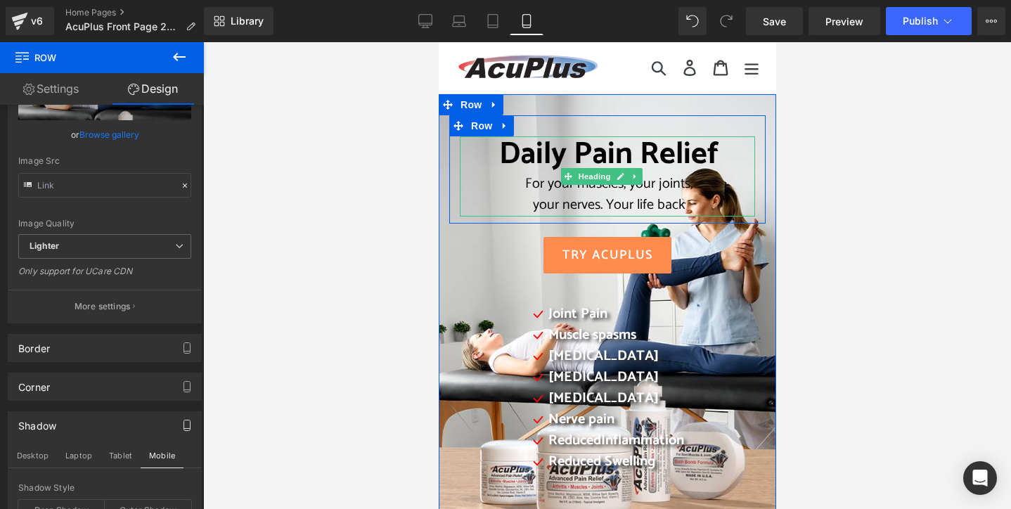
click at [532, 204] on span "your nerves. Your life back" at bounding box center [608, 204] width 152 height 23
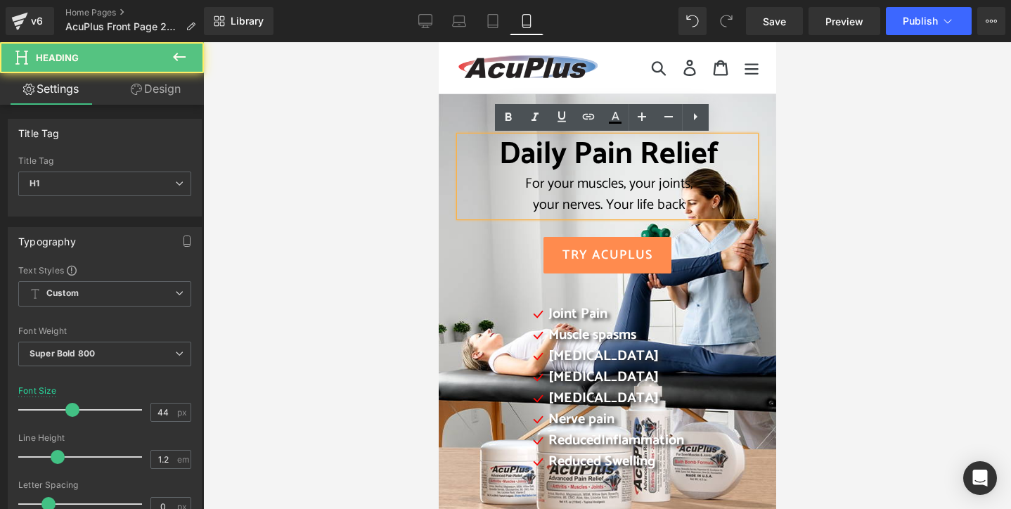
click at [532, 206] on span "your nerves. Your life back" at bounding box center [608, 204] width 152 height 23
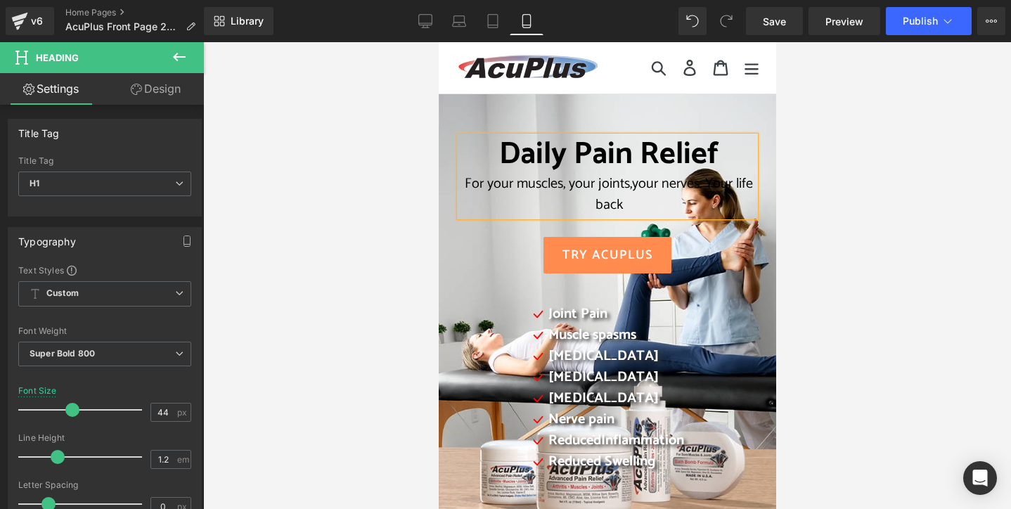
click at [365, 148] on div at bounding box center [607, 275] width 808 height 467
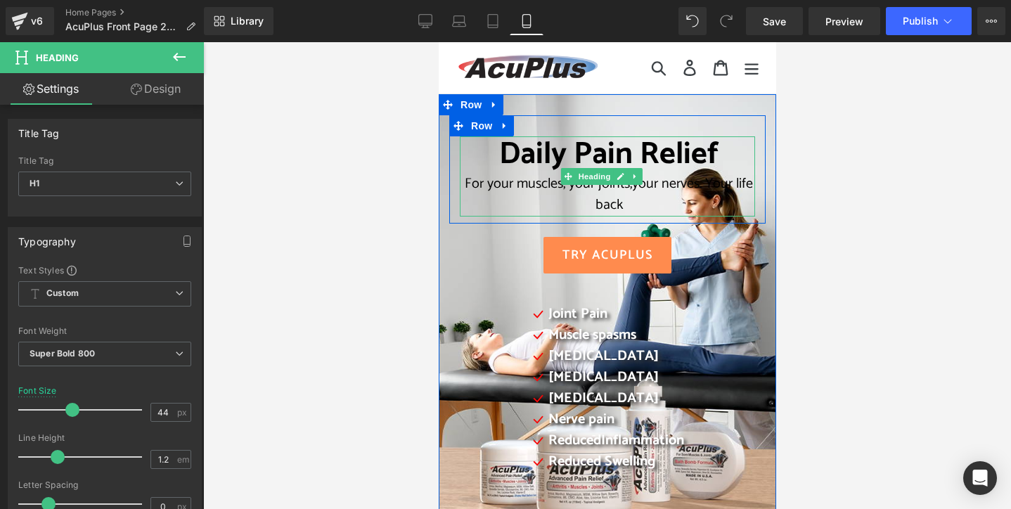
click at [636, 202] on div "For your muscles, your joints, your nerves. Your life back" at bounding box center [608, 195] width 290 height 42
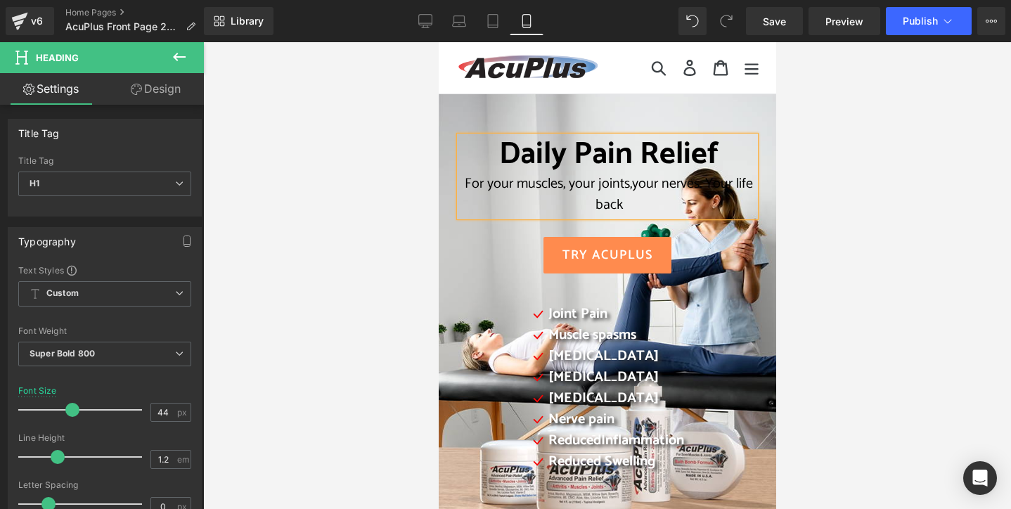
click at [811, 164] on div at bounding box center [607, 275] width 808 height 467
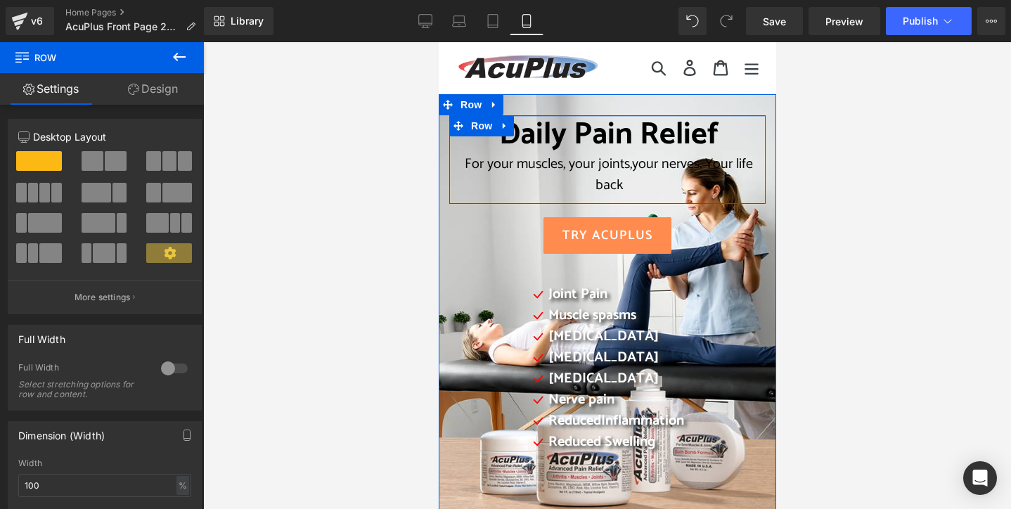
drag, startPoint x: 566, startPoint y: 124, endPoint x: 567, endPoint y: 106, distance: 18.3
click at [567, 106] on div "Daily Pain Relief For your muscles, your joints, your nerves. Your life back He…" at bounding box center [606, 307] width 337 height 427
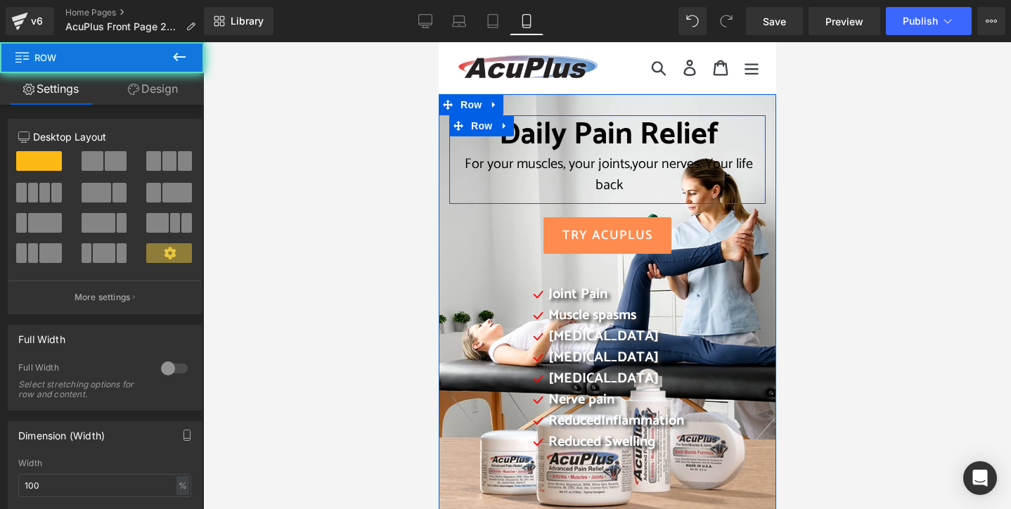
click at [568, 103] on div "Daily Pain Relief For your muscles, your joints, your nerves. Your life back He…" at bounding box center [606, 307] width 337 height 427
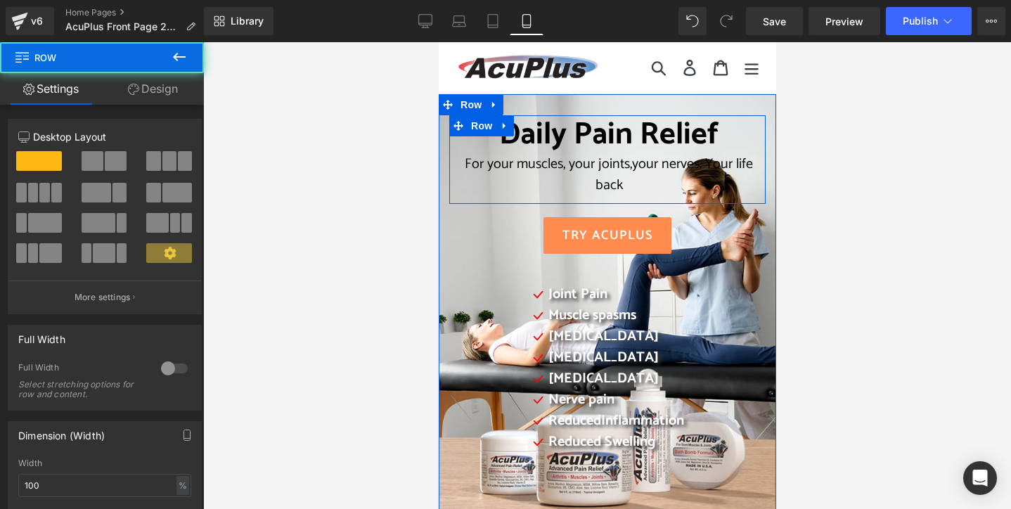
click at [515, 103] on div "Daily Pain Relief For your muscles, your joints, your nerves. Your life back He…" at bounding box center [606, 307] width 337 height 427
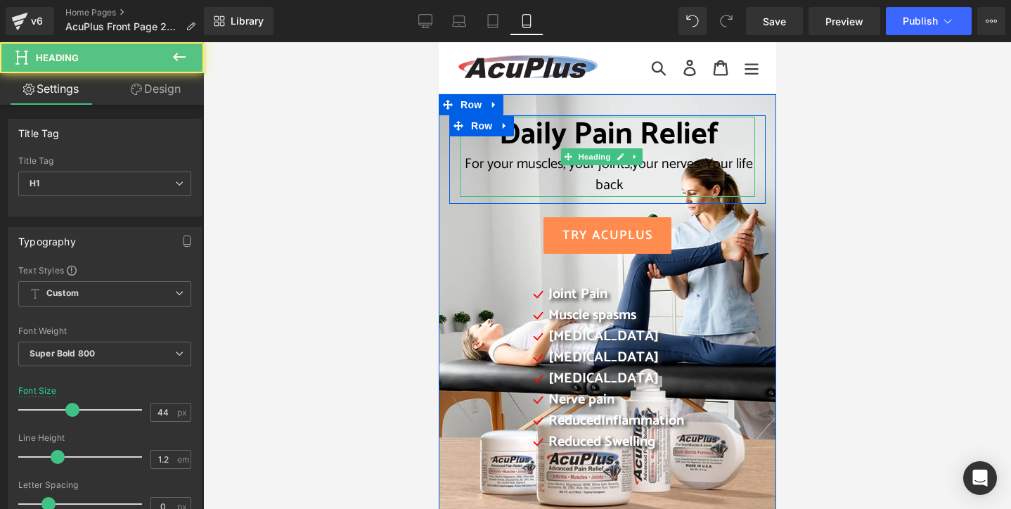
click at [554, 117] on div "Daily Pain Relief For your muscles, your joints, your nerves. Your life back He…" at bounding box center [606, 157] width 295 height 80
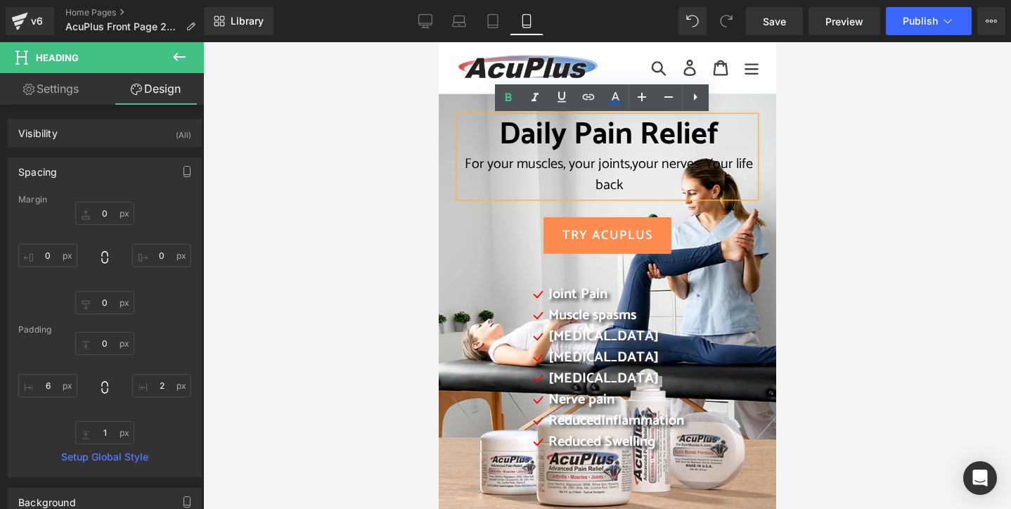
click at [878, 169] on div at bounding box center [607, 275] width 808 height 467
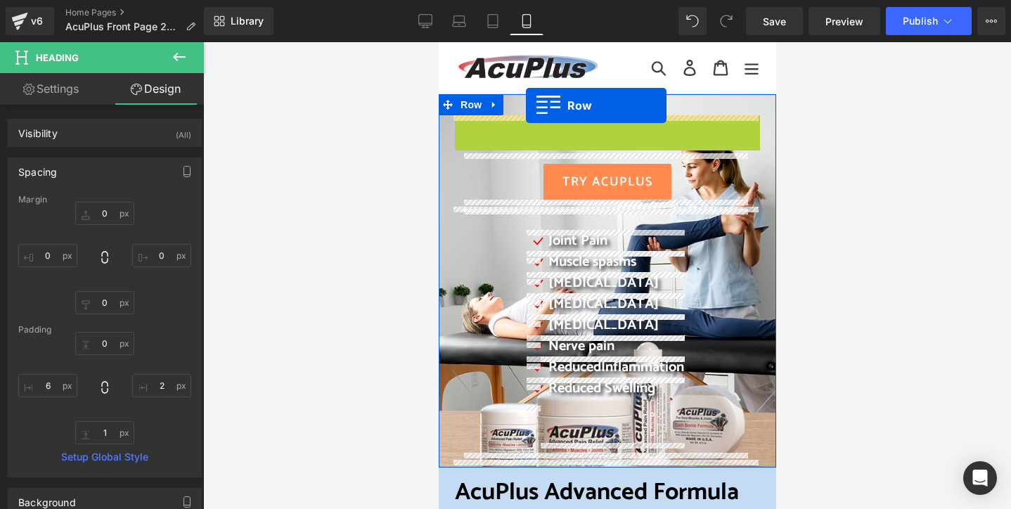
drag, startPoint x: 460, startPoint y: 125, endPoint x: 525, endPoint y: 105, distance: 68.3
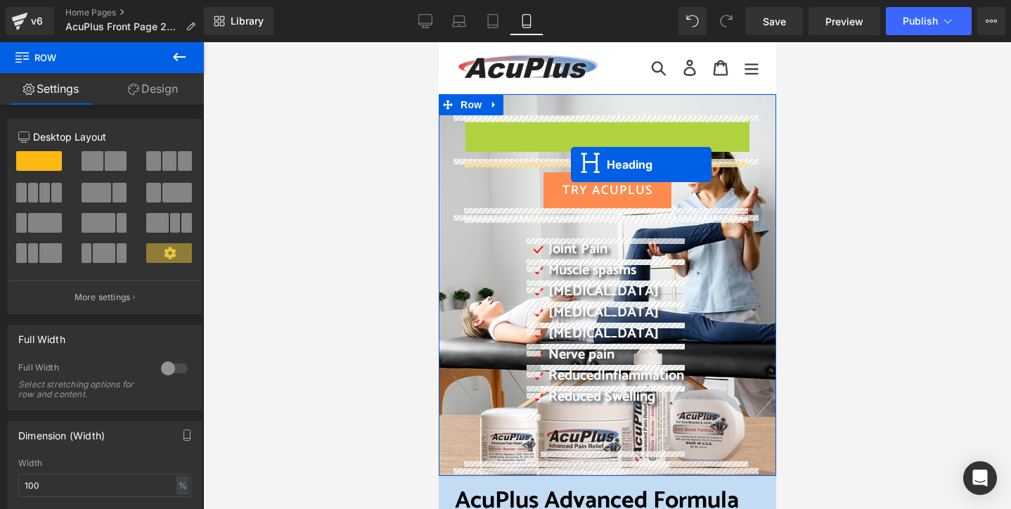
drag, startPoint x: 567, startPoint y: 155, endPoint x: 570, endPoint y: 165, distance: 9.6
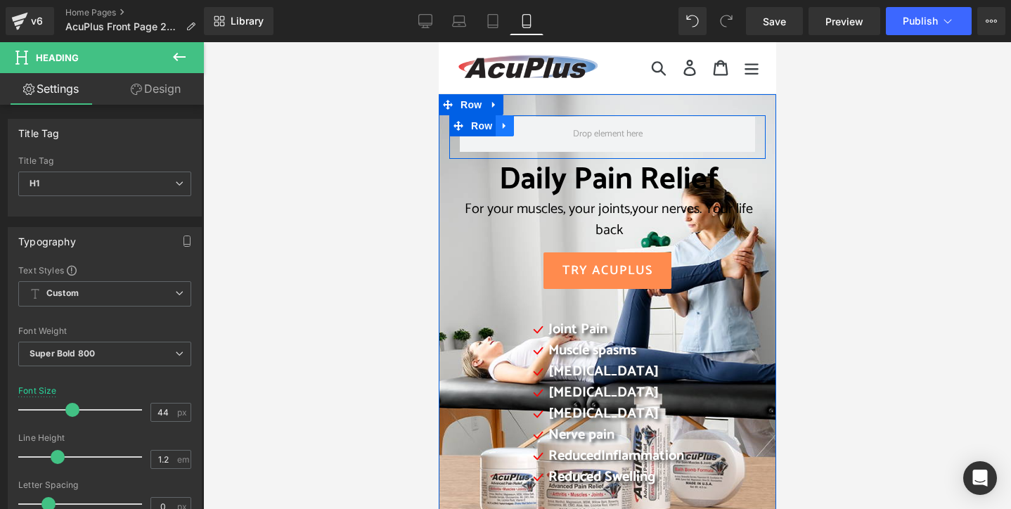
click at [502, 129] on icon at bounding box center [503, 126] width 3 height 6
click at [542, 124] on icon at bounding box center [541, 126] width 10 height 11
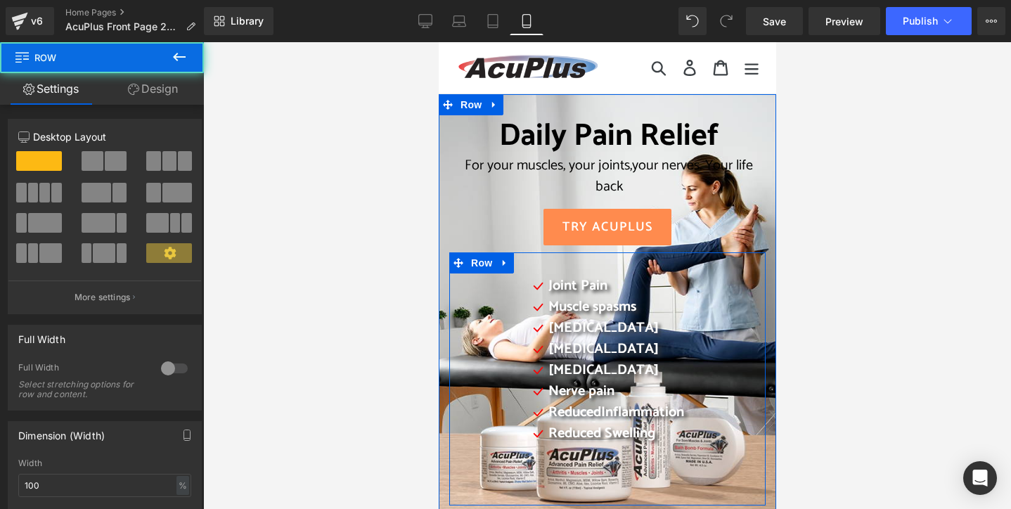
click at [578, 258] on div "Icon Joint Pain Text Block Icon Muscle spasms Text Block Icon Muscle cramps Tex…" at bounding box center [607, 376] width 316 height 244
click at [482, 259] on span "Row" at bounding box center [481, 262] width 28 height 21
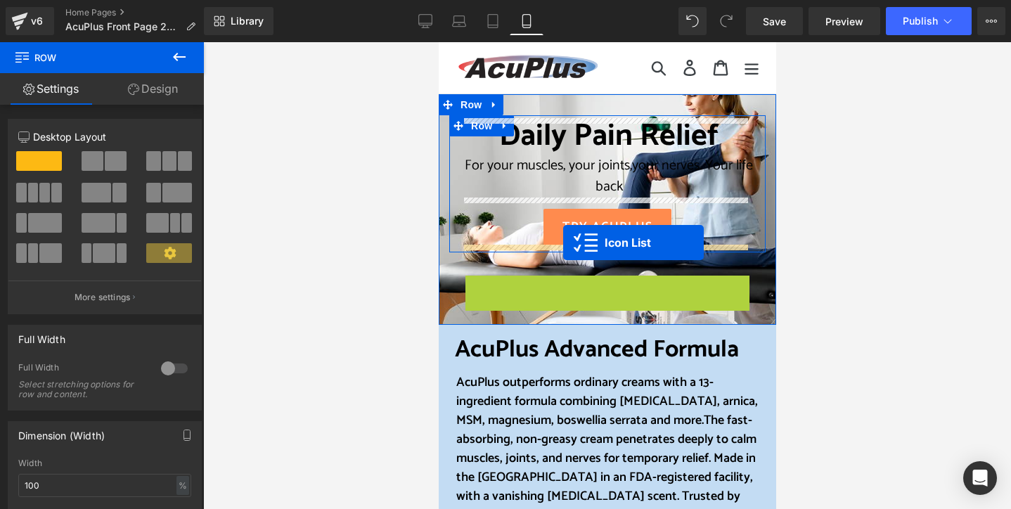
drag, startPoint x: 563, startPoint y: 283, endPoint x: 562, endPoint y: 243, distance: 40.8
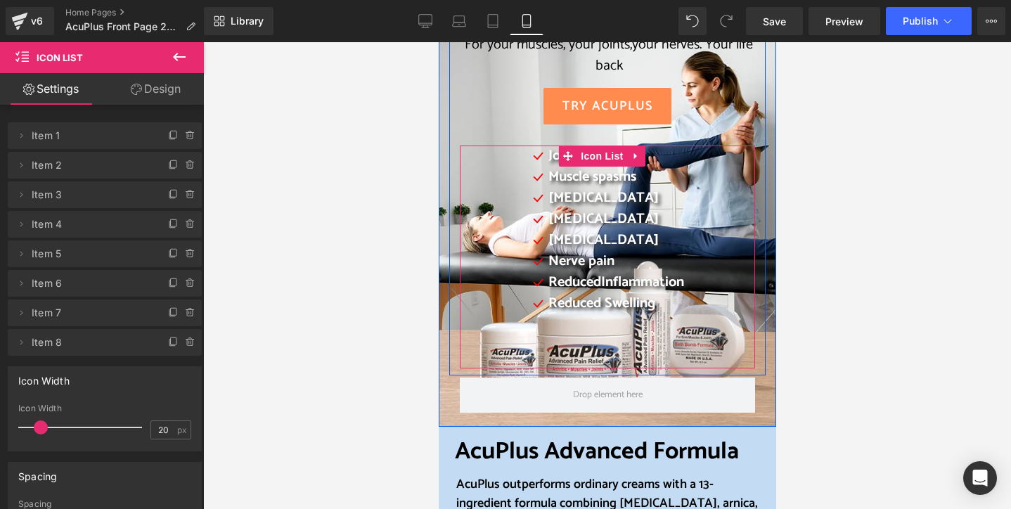
scroll to position [211, 0]
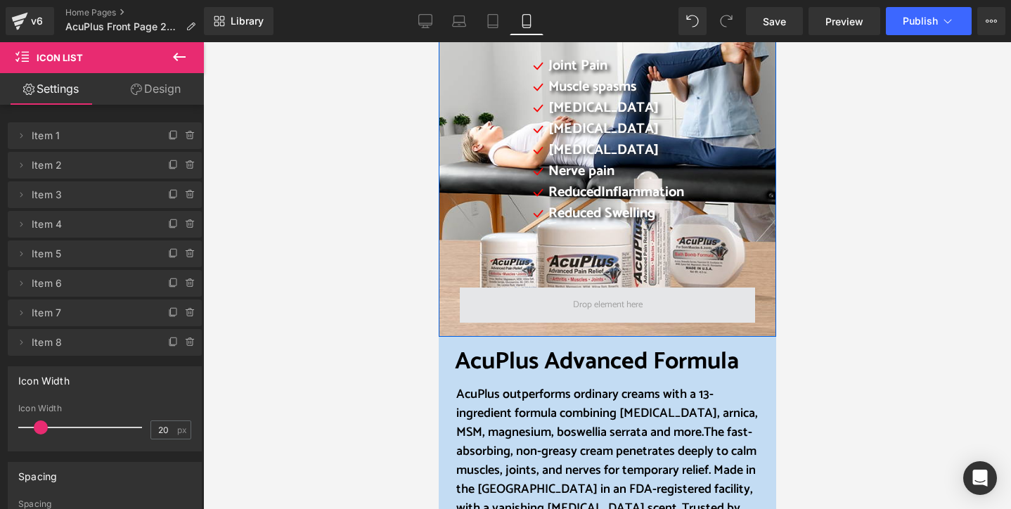
click at [512, 299] on div "Row" at bounding box center [607, 307] width 316 height 44
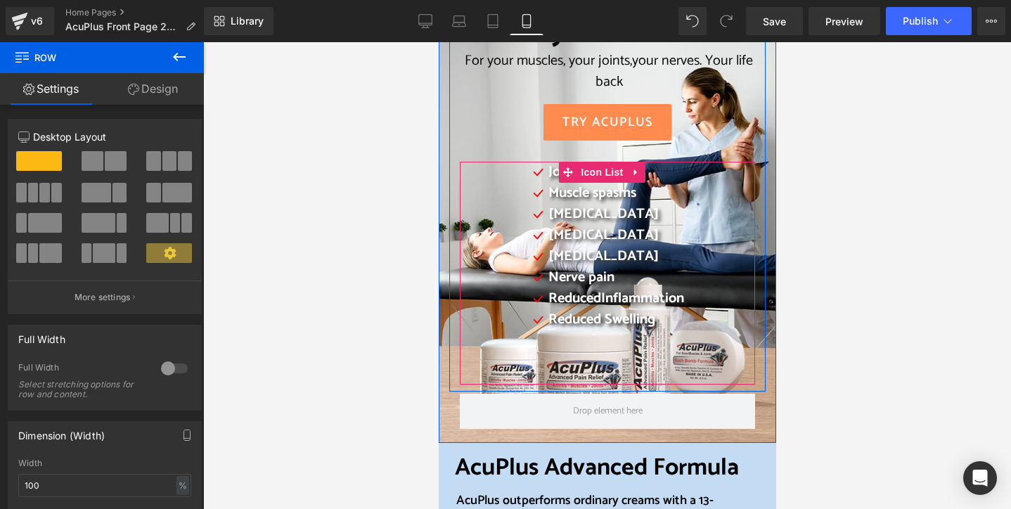
scroll to position [70, 0]
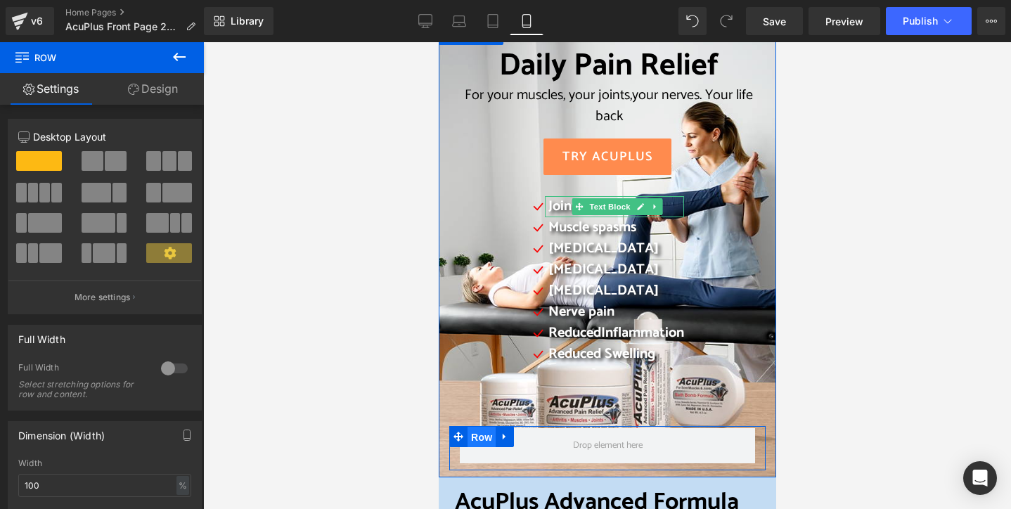
click at [484, 437] on span "Row" at bounding box center [481, 437] width 28 height 21
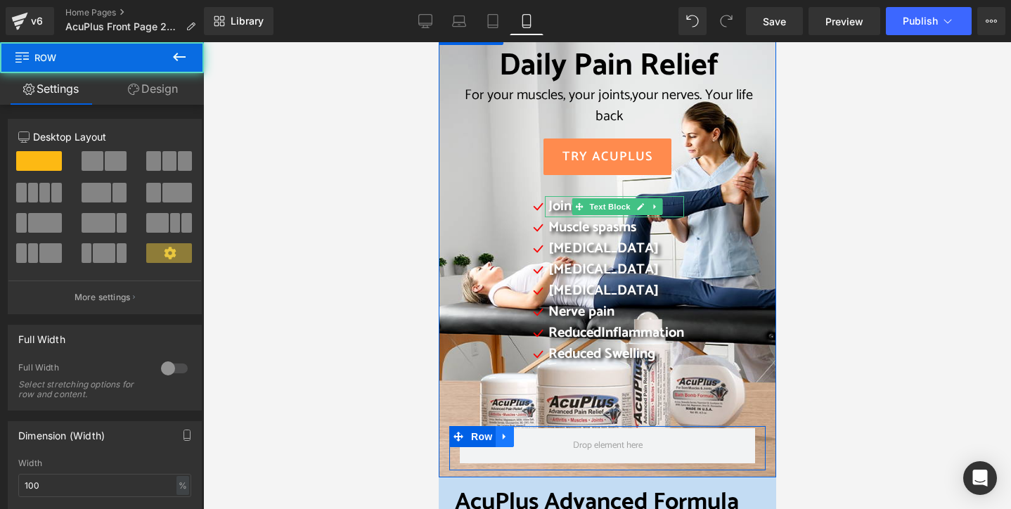
click at [499, 437] on icon at bounding box center [504, 436] width 10 height 11
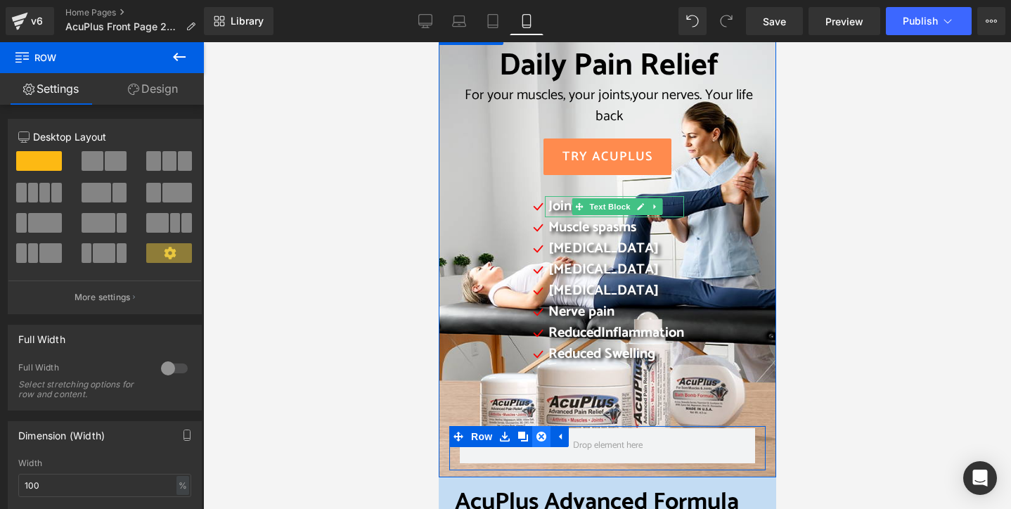
click at [538, 439] on icon at bounding box center [541, 437] width 10 height 10
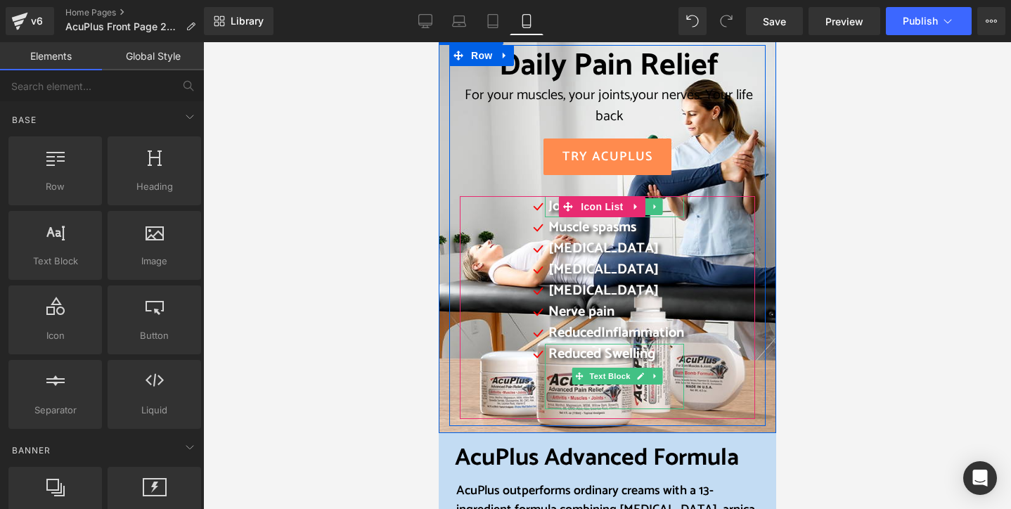
scroll to position [0, 0]
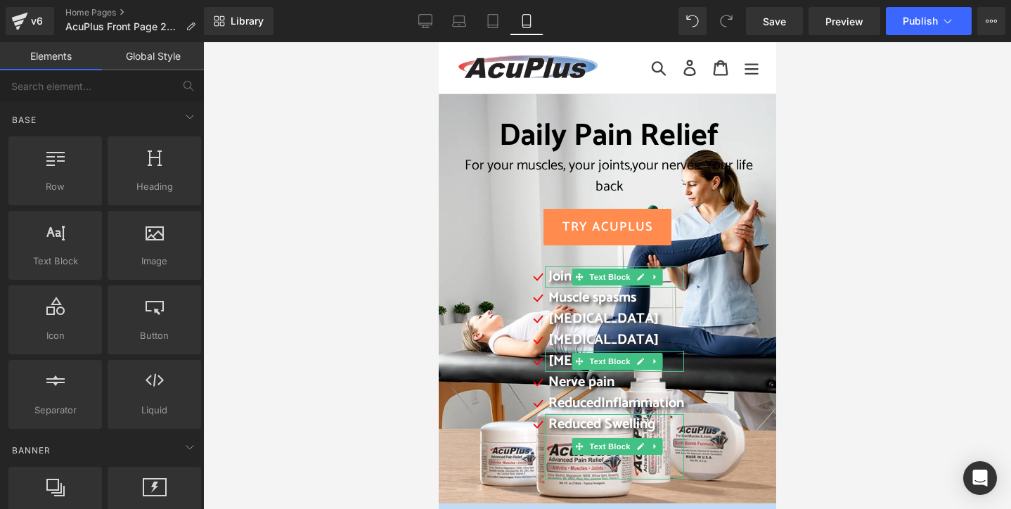
click at [844, 371] on div at bounding box center [607, 275] width 808 height 467
click at [368, 290] on div at bounding box center [607, 275] width 808 height 467
click at [451, 263] on div "Daily Pain Relief For your muscles, your joints, your nerves. Your life back He…" at bounding box center [607, 305] width 316 height 381
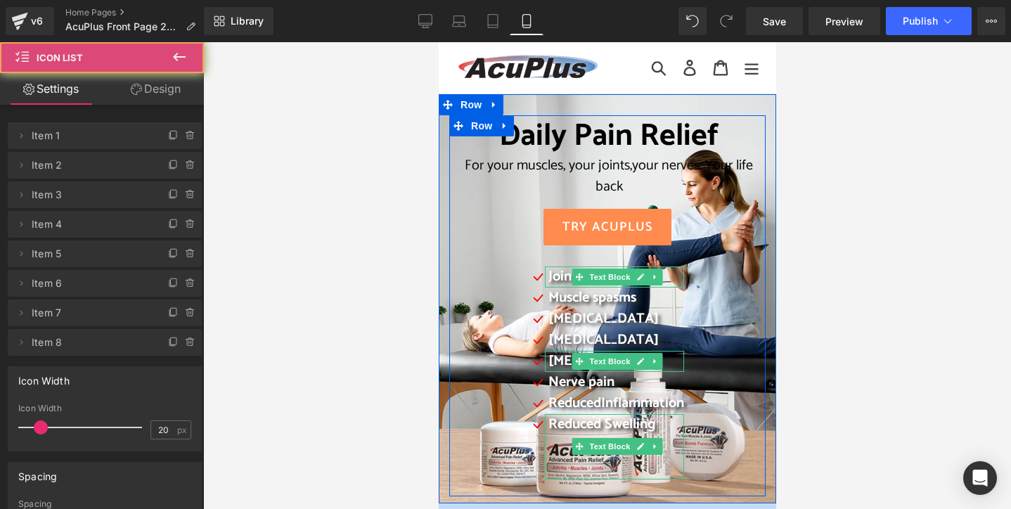
click at [486, 271] on div "Icon Joint Pain Text Block Icon Muscle spasms Text Block Icon Muscle cramps Tex…" at bounding box center [607, 376] width 294 height 220
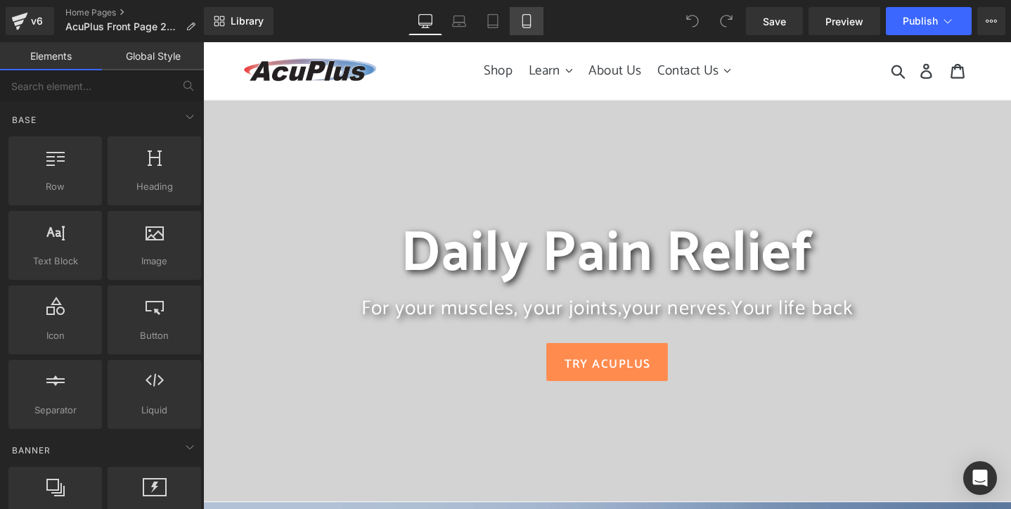
click at [535, 15] on link "Mobile" at bounding box center [527, 21] width 34 height 28
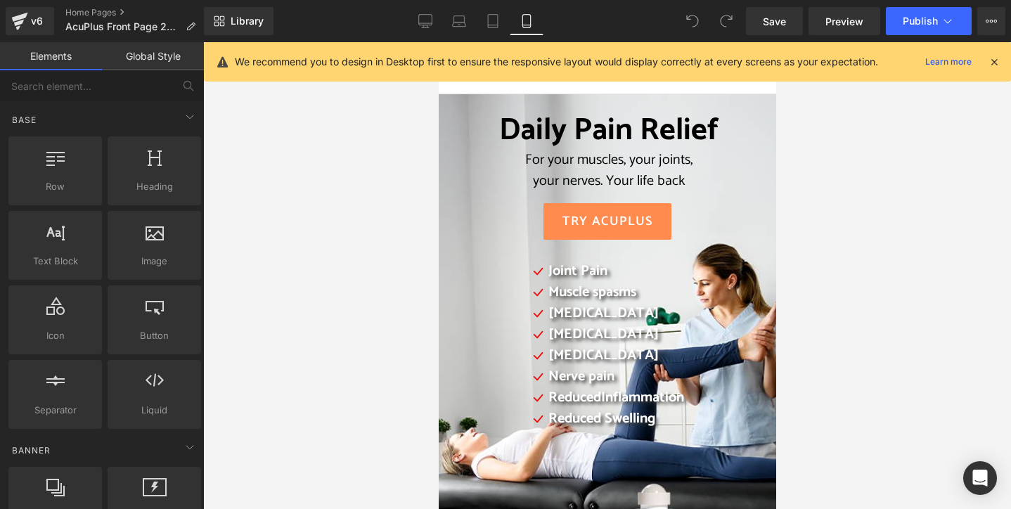
scroll to position [52, 0]
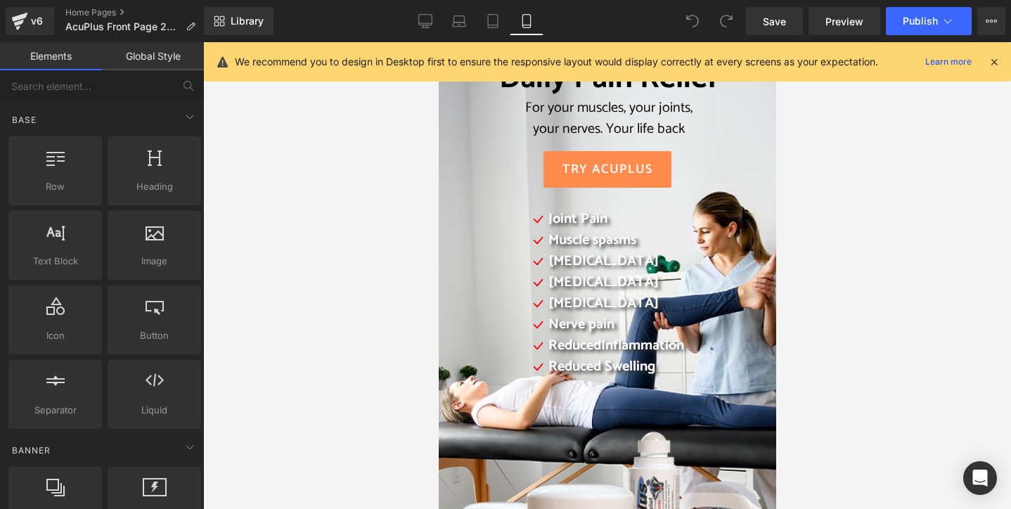
click at [991, 61] on icon at bounding box center [994, 62] width 13 height 13
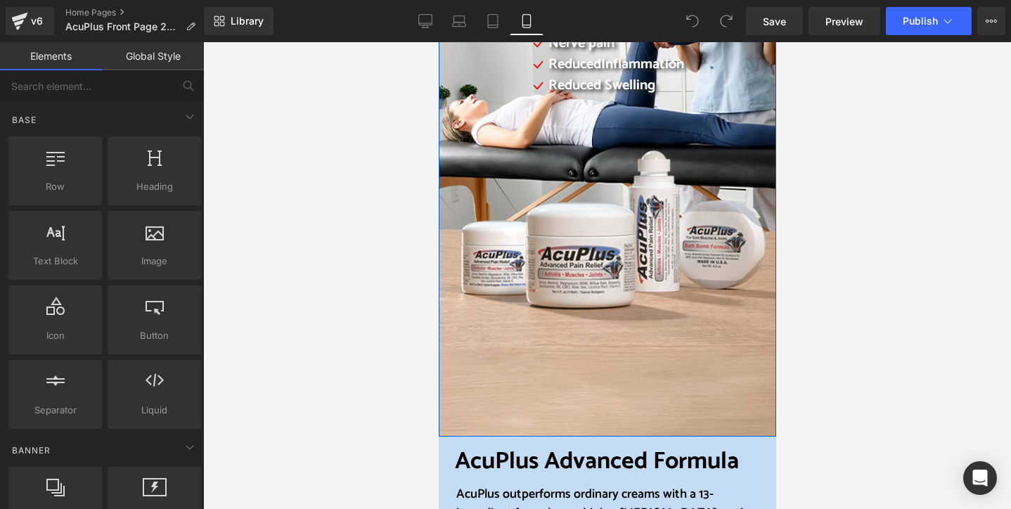
scroll to position [193, 0]
